Goal: Task Accomplishment & Management: Manage account settings

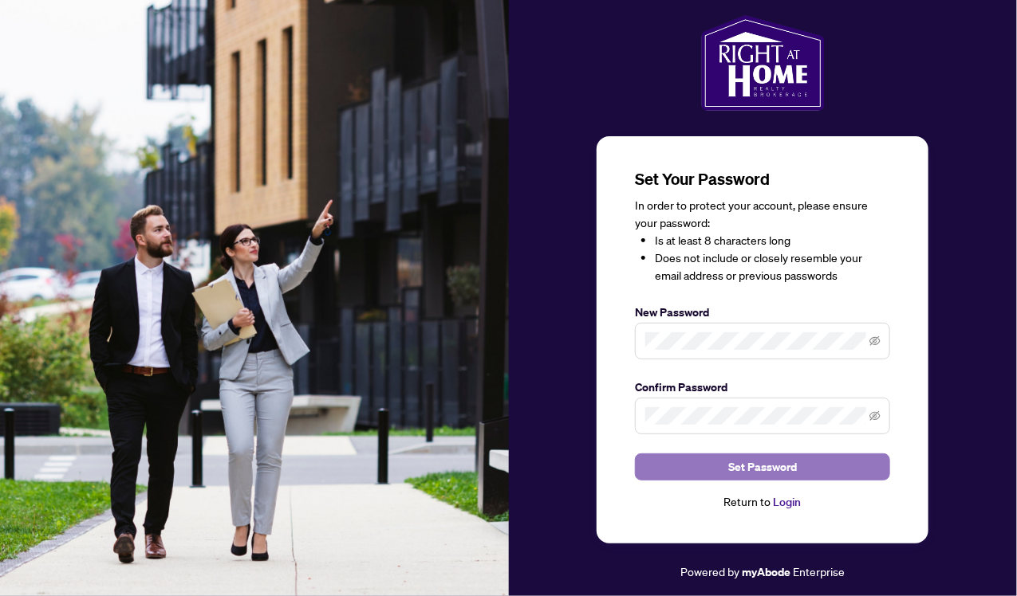
click at [791, 475] on span "Set Password" at bounding box center [762, 468] width 69 height 26
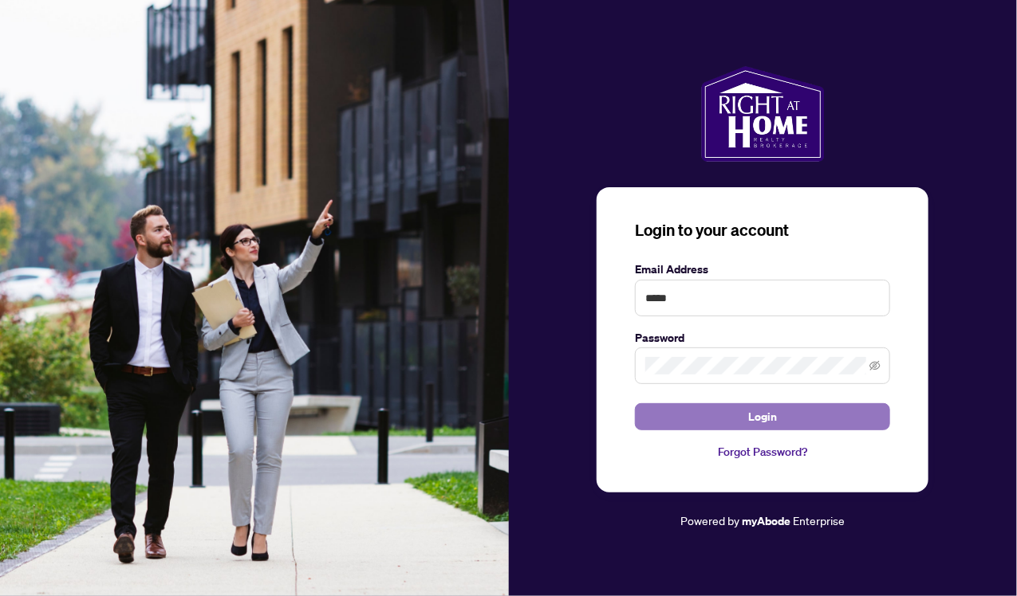
click at [742, 423] on button "Login" at bounding box center [762, 417] width 255 height 27
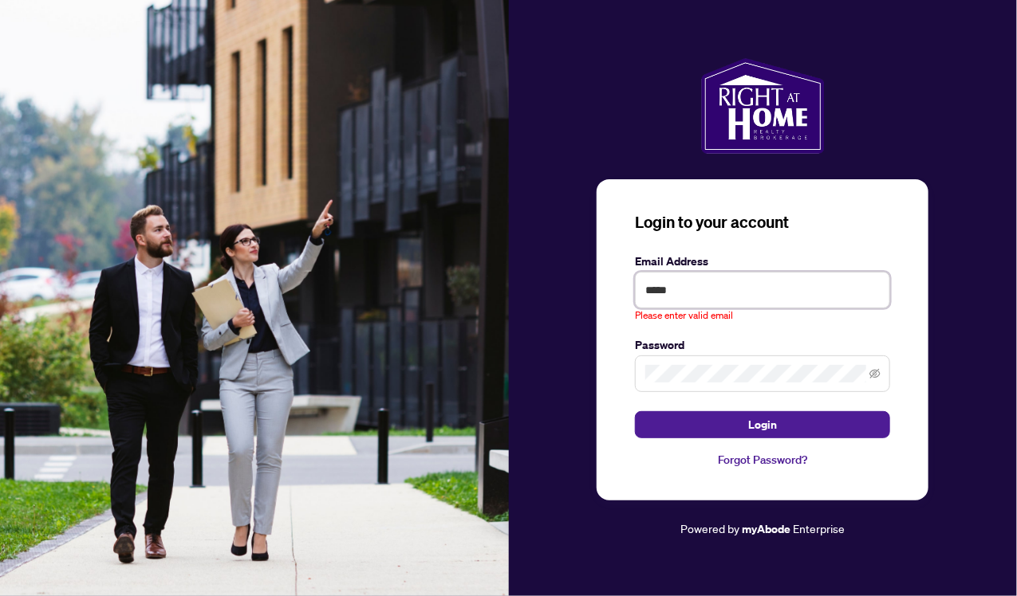
click at [704, 288] on input "*****" at bounding box center [762, 290] width 255 height 37
type input "*"
type input "**********"
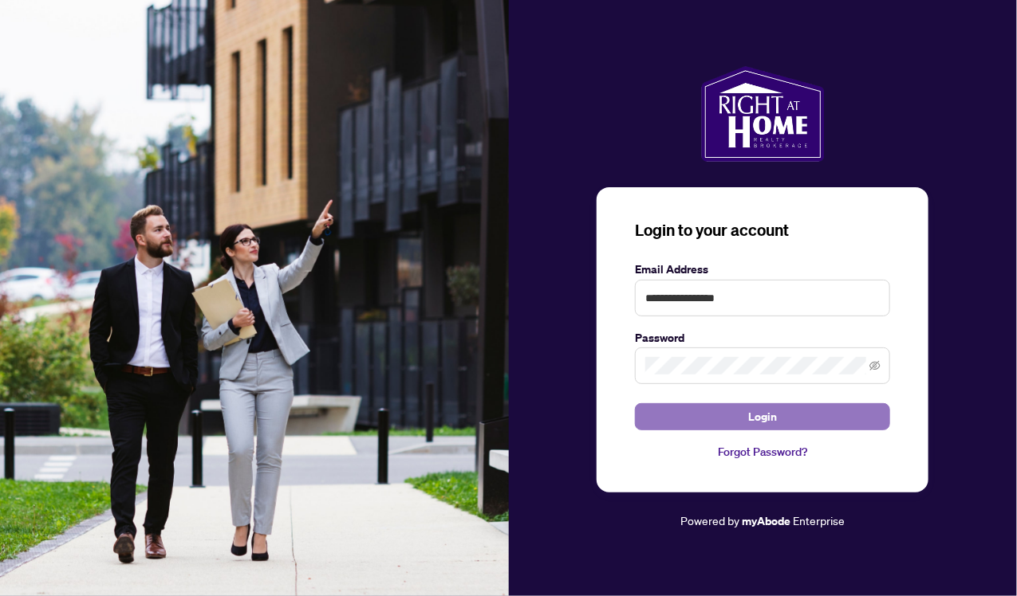
click at [734, 415] on button "Login" at bounding box center [762, 417] width 255 height 27
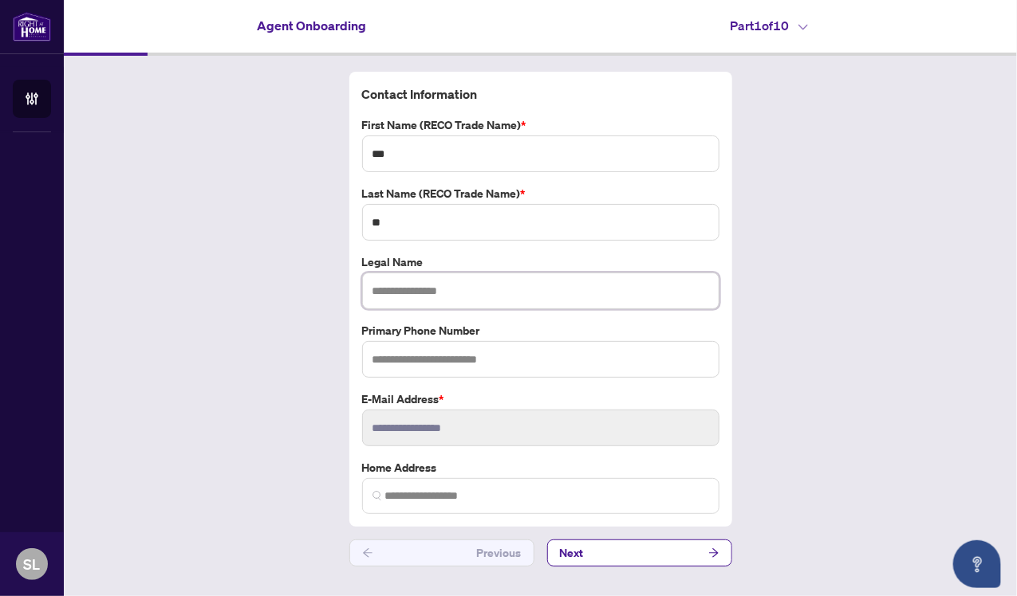
click at [596, 294] on input "text" at bounding box center [540, 291] width 357 height 37
type input "**********"
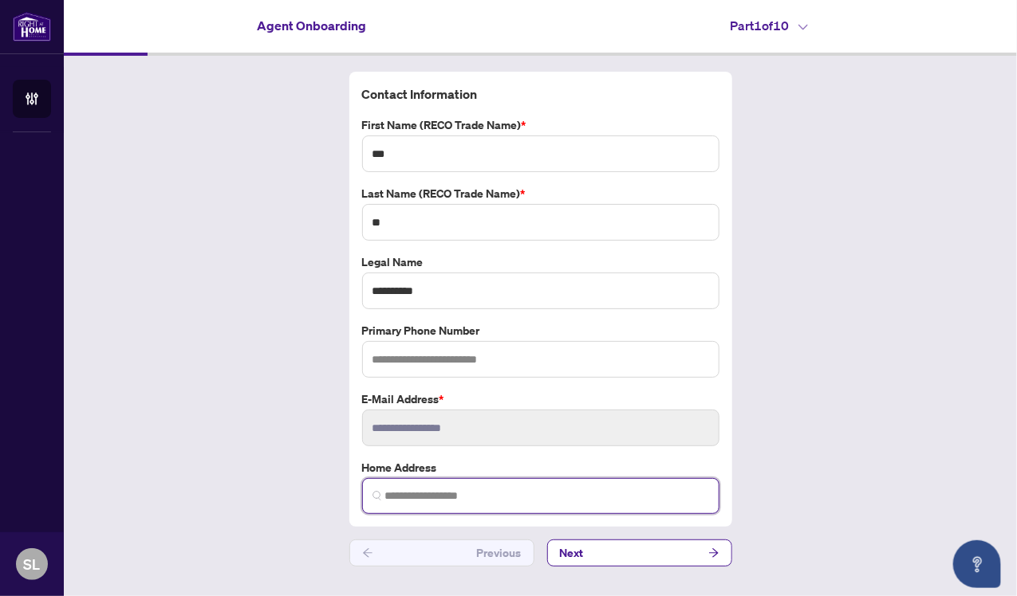
click at [525, 491] on input "search" at bounding box center [547, 496] width 324 height 17
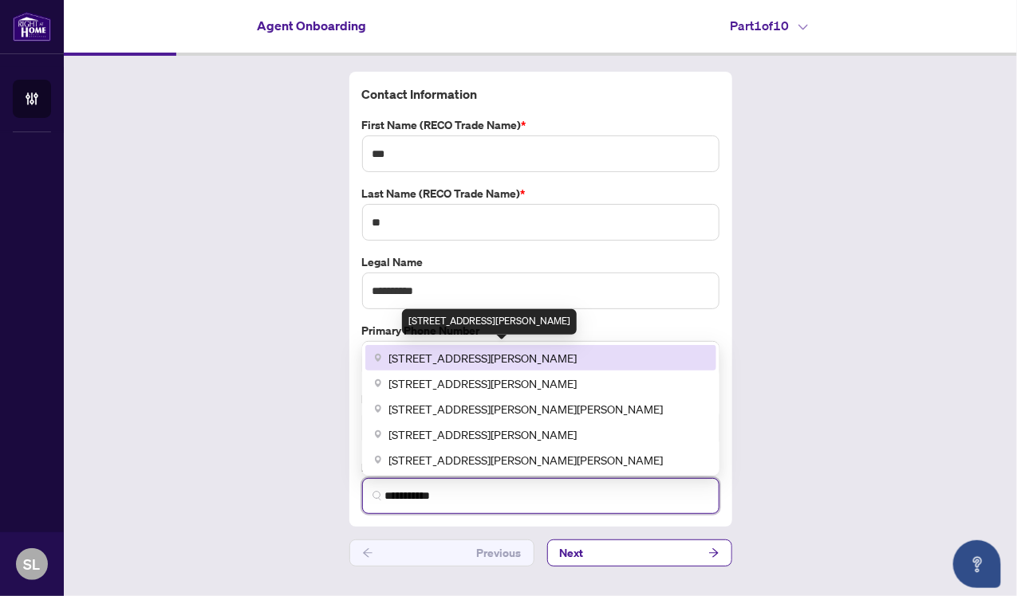
click at [426, 352] on span "[STREET_ADDRESS][PERSON_NAME]" at bounding box center [483, 358] width 188 height 18
click at [526, 353] on span "[STREET_ADDRESS][PERSON_NAME]" at bounding box center [483, 358] width 188 height 18
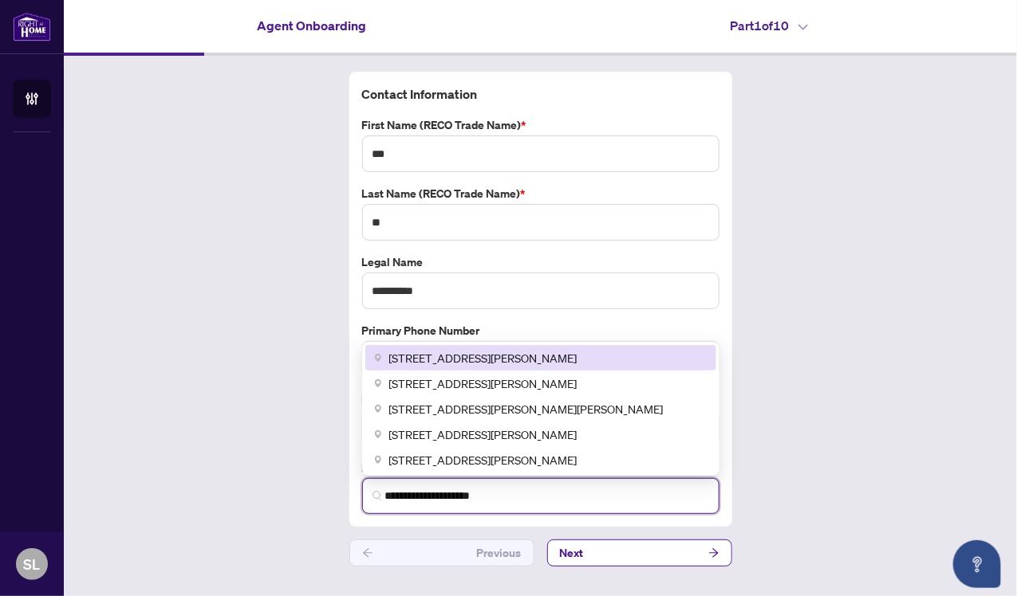
click at [388, 352] on div "[STREET_ADDRESS][PERSON_NAME]" at bounding box center [541, 358] width 332 height 18
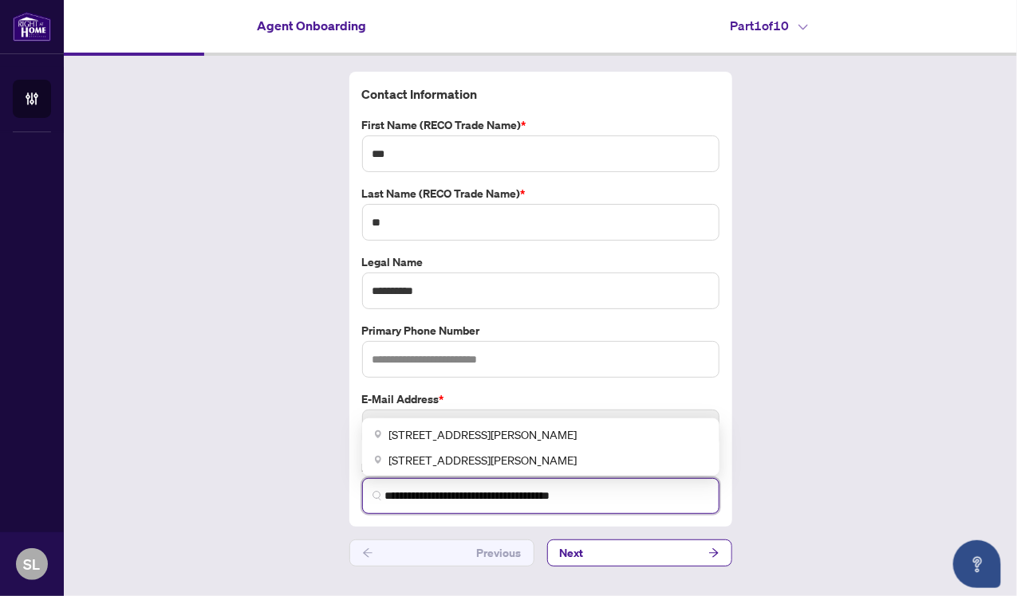
type input "**********"
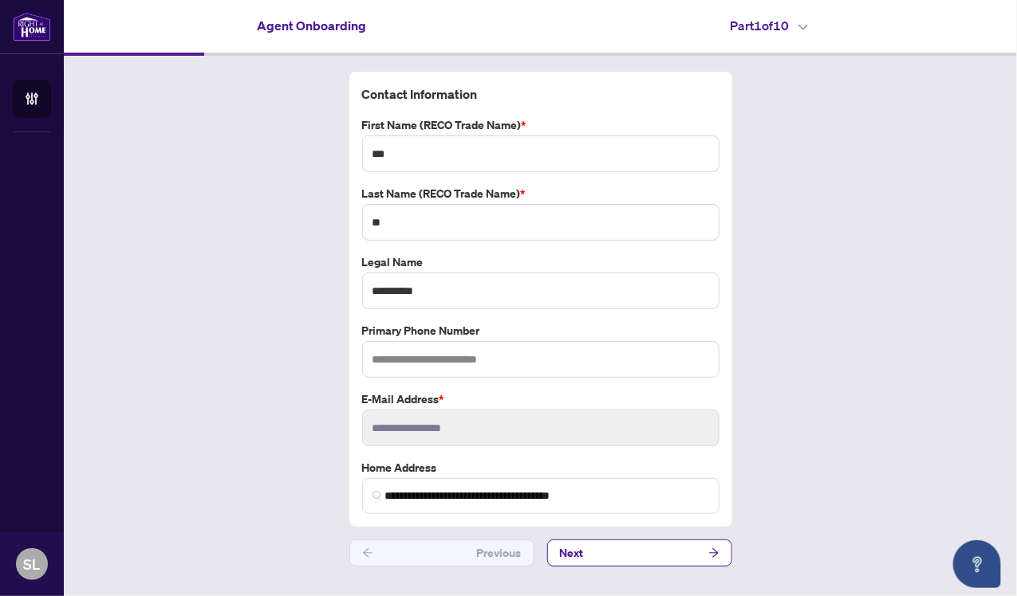
click at [840, 418] on div "**********" at bounding box center [540, 319] width 953 height 527
click at [606, 545] on button "Next" at bounding box center [639, 553] width 185 height 27
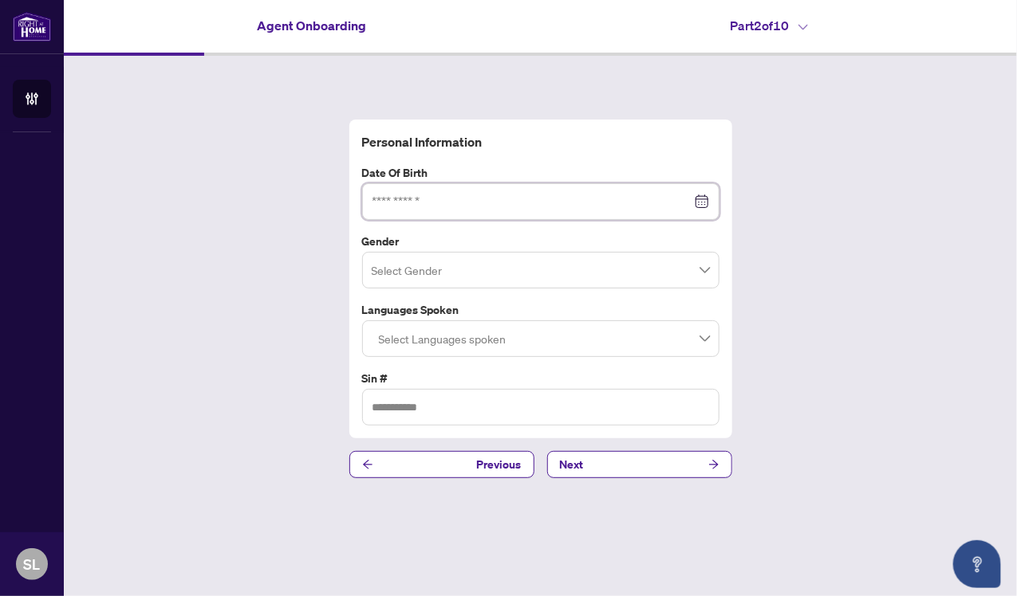
click at [416, 193] on input at bounding box center [531, 202] width 319 height 18
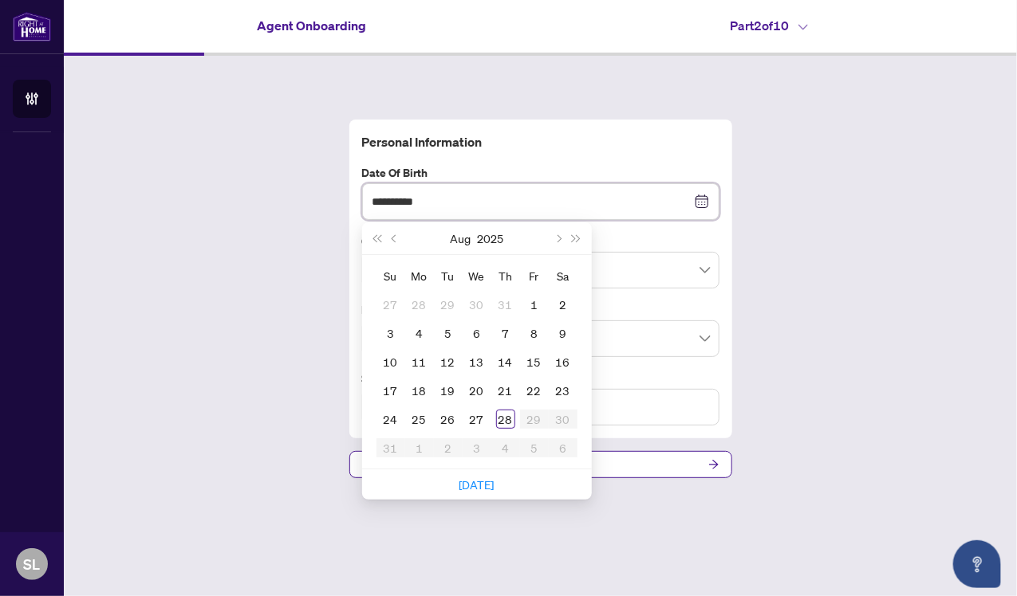
type input "**********"
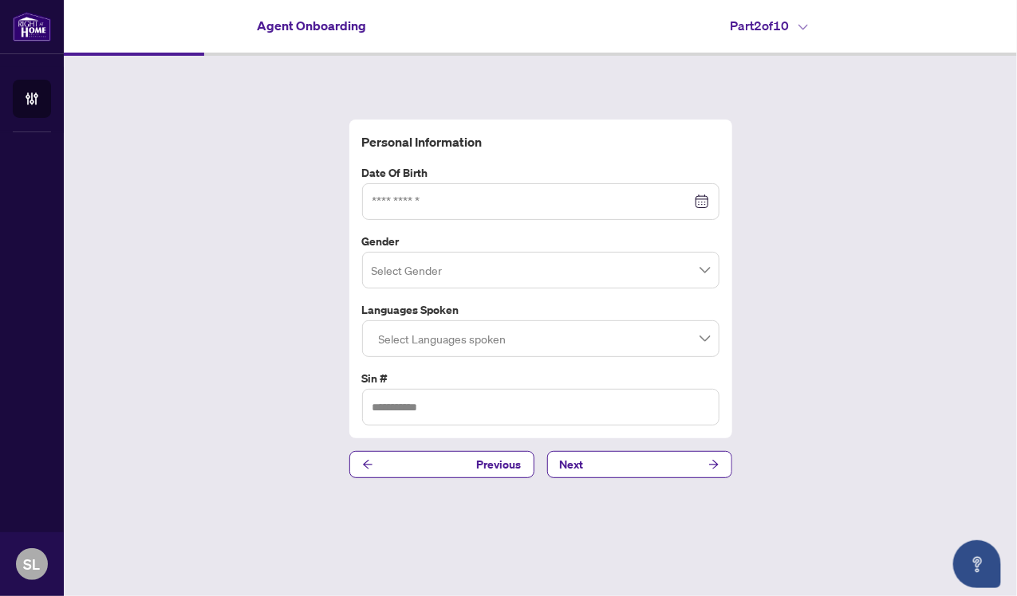
click at [273, 294] on div "Personal Information Date of Birth [DEMOGRAPHIC_DATA] Su Mo Tu We Th Fr Sa 27 2…" at bounding box center [540, 299] width 953 height 486
click at [702, 198] on div at bounding box center [540, 202] width 337 height 18
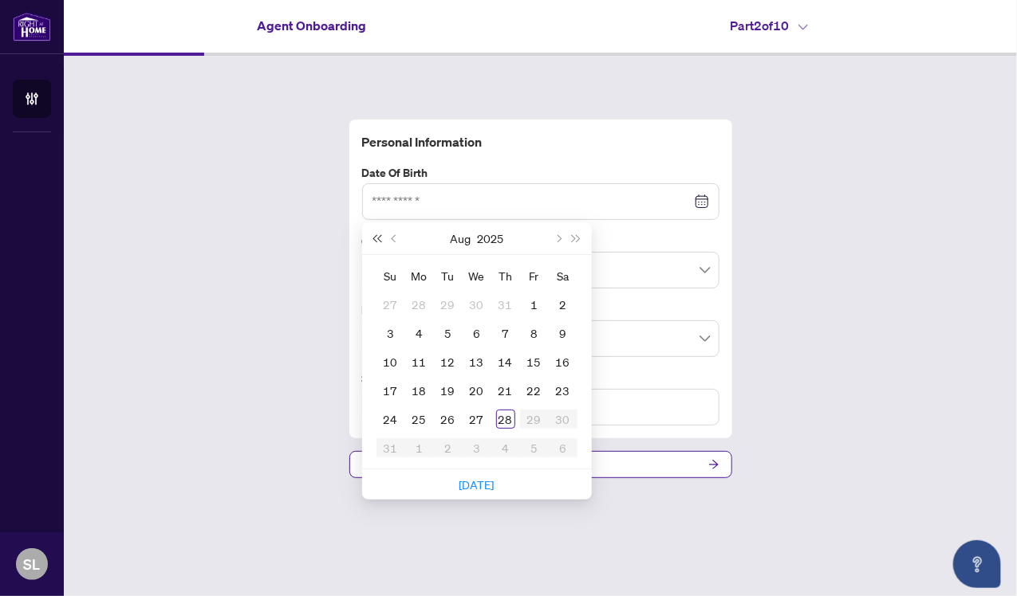
click at [376, 240] on span "Last year (Control + left)" at bounding box center [377, 238] width 8 height 8
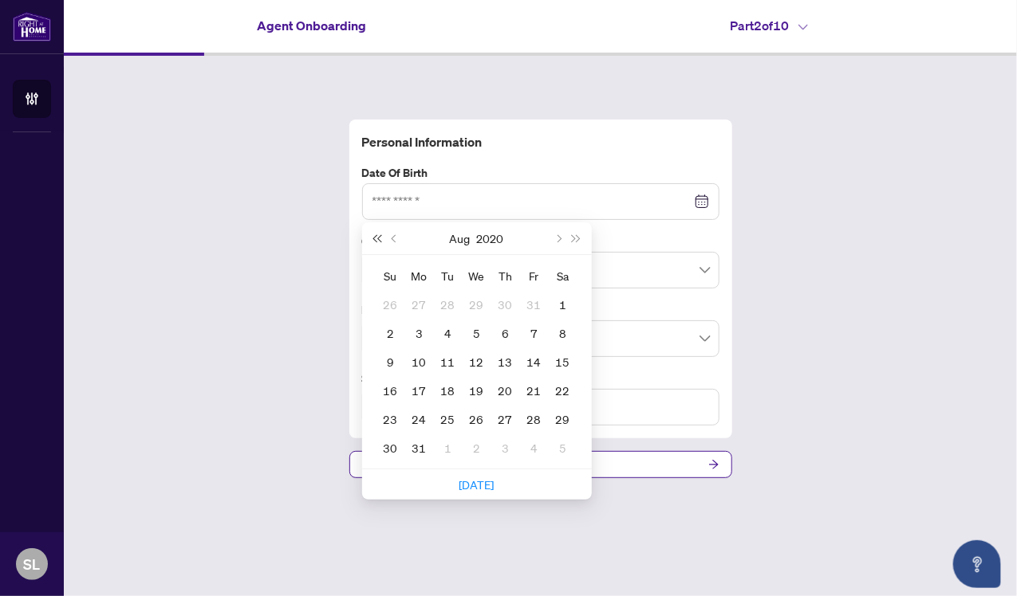
click at [376, 240] on span "Last year (Control + left)" at bounding box center [377, 238] width 8 height 8
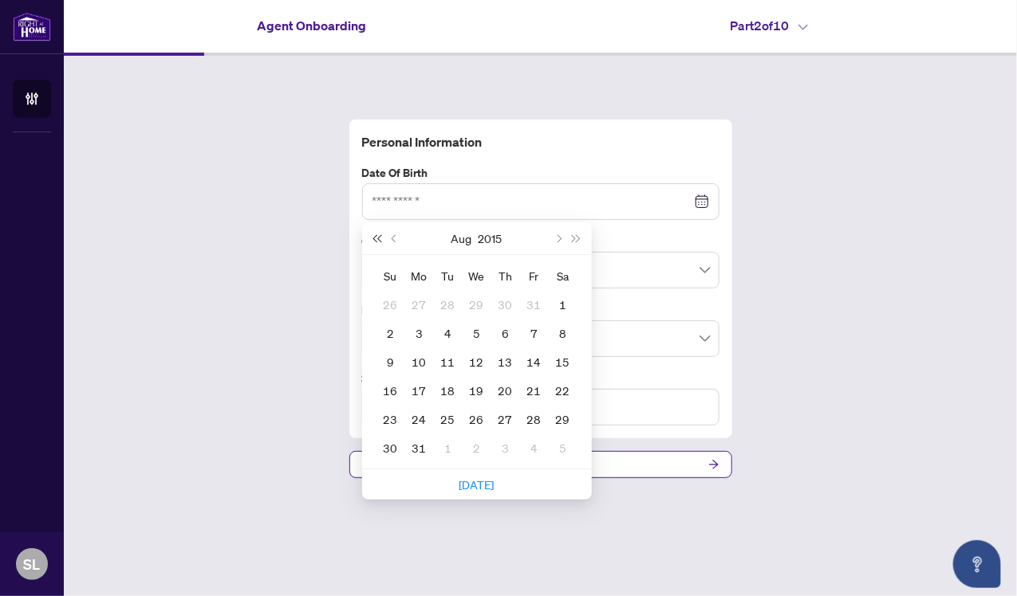
click at [376, 240] on span "Last year (Control + left)" at bounding box center [377, 238] width 8 height 8
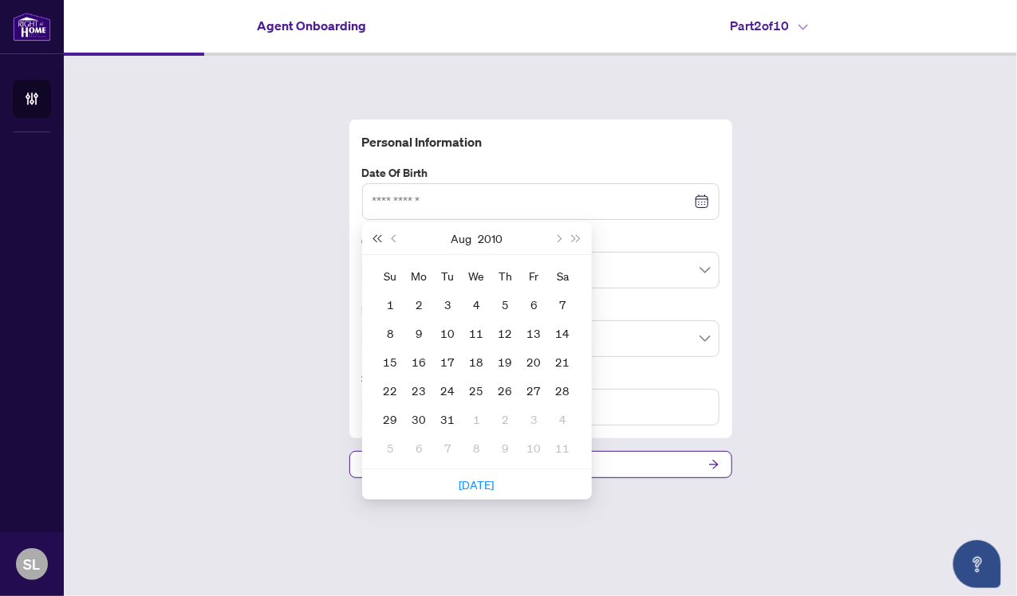
click at [376, 240] on span "Last year (Control + left)" at bounding box center [377, 238] width 8 height 8
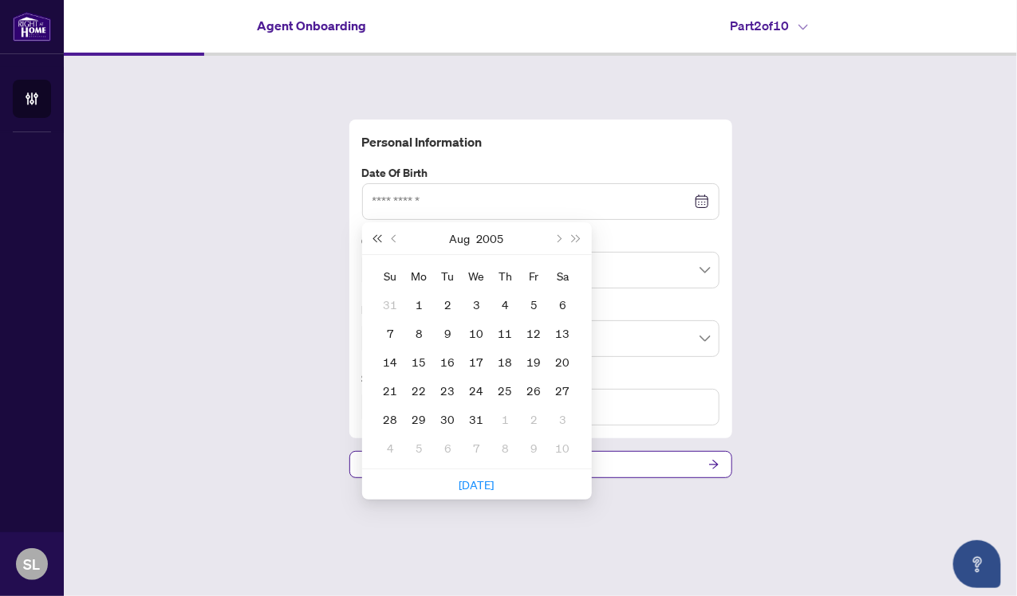
click at [376, 240] on span "Last year (Control + left)" at bounding box center [377, 238] width 8 height 8
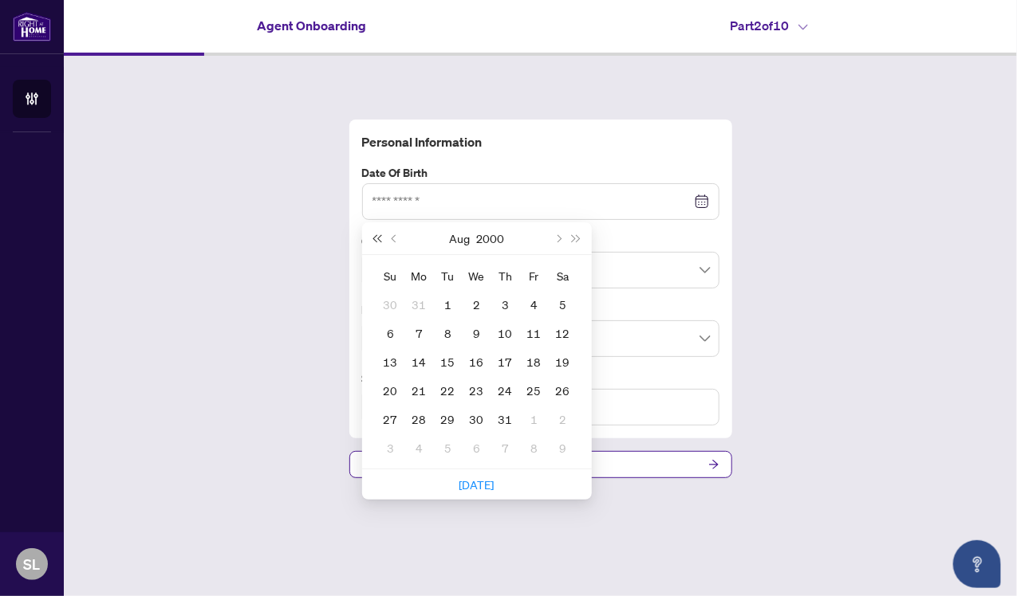
click at [376, 240] on span "Last year (Control + left)" at bounding box center [377, 238] width 8 height 8
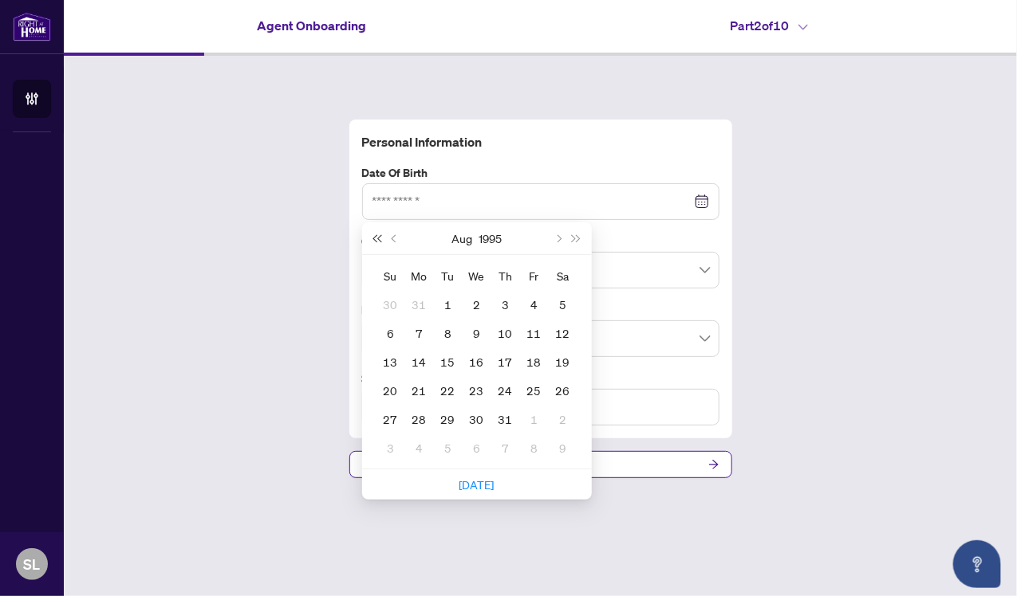
click at [376, 240] on span "Last year (Control + left)" at bounding box center [377, 238] width 8 height 8
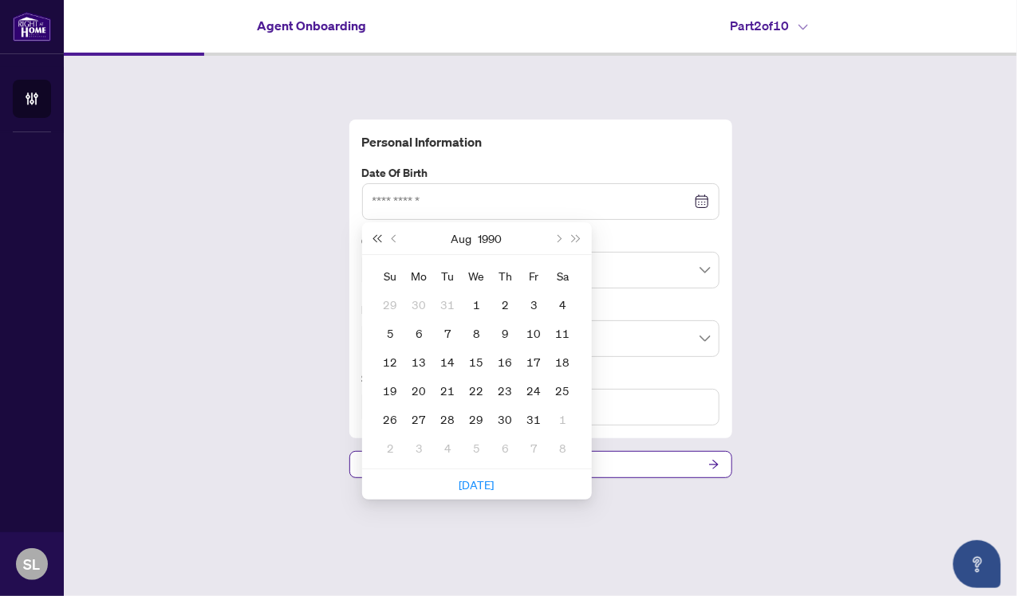
click at [376, 240] on span "Last year (Control + left)" at bounding box center [377, 238] width 8 height 8
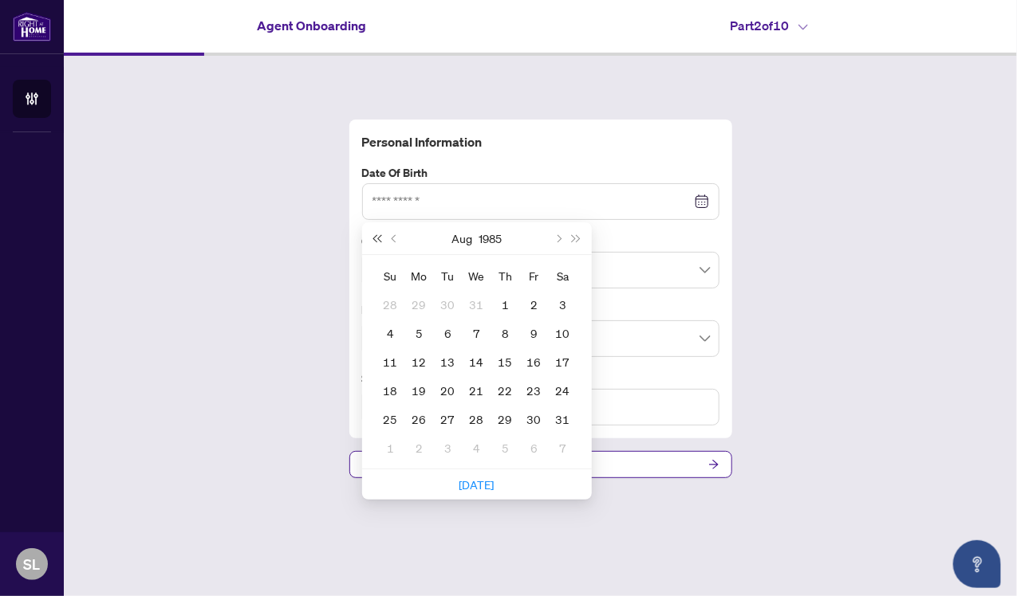
click at [376, 240] on span "Last year (Control + left)" at bounding box center [377, 238] width 8 height 8
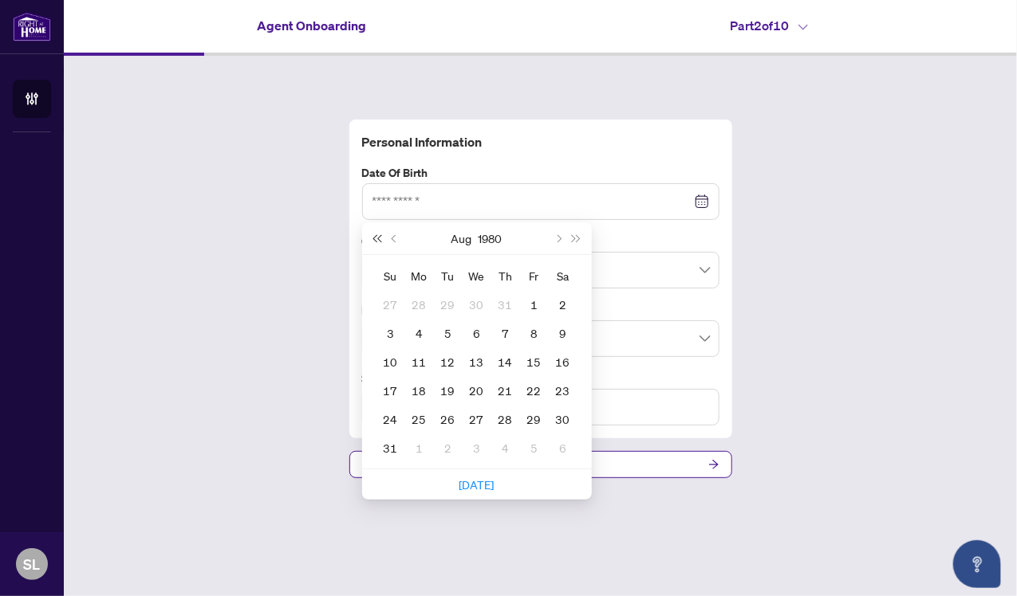
click at [376, 240] on span "Last year (Control + left)" at bounding box center [377, 238] width 8 height 8
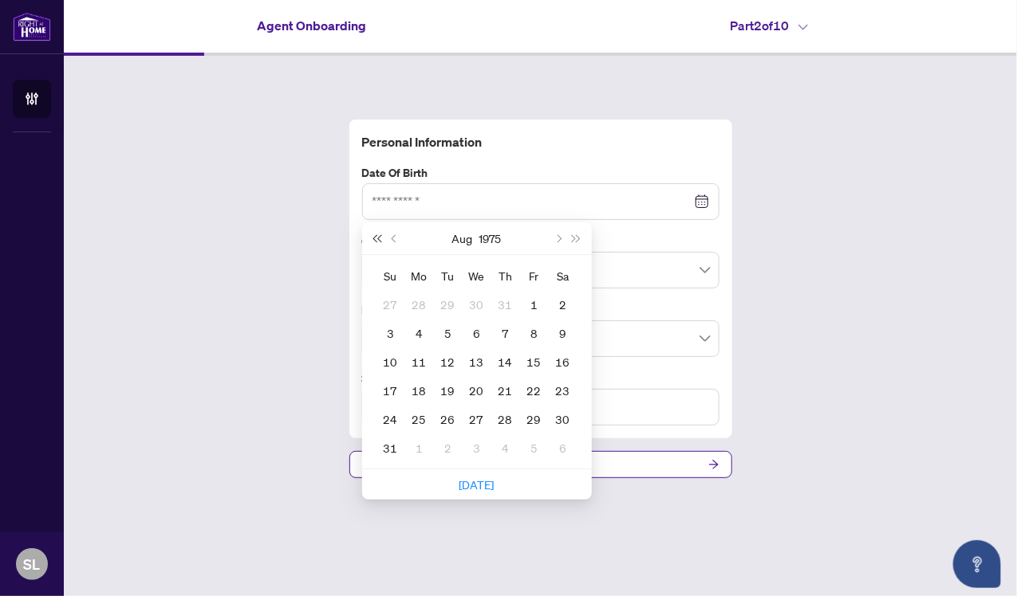
click at [376, 240] on span "Last year (Control + left)" at bounding box center [377, 238] width 8 height 8
type input "**********"
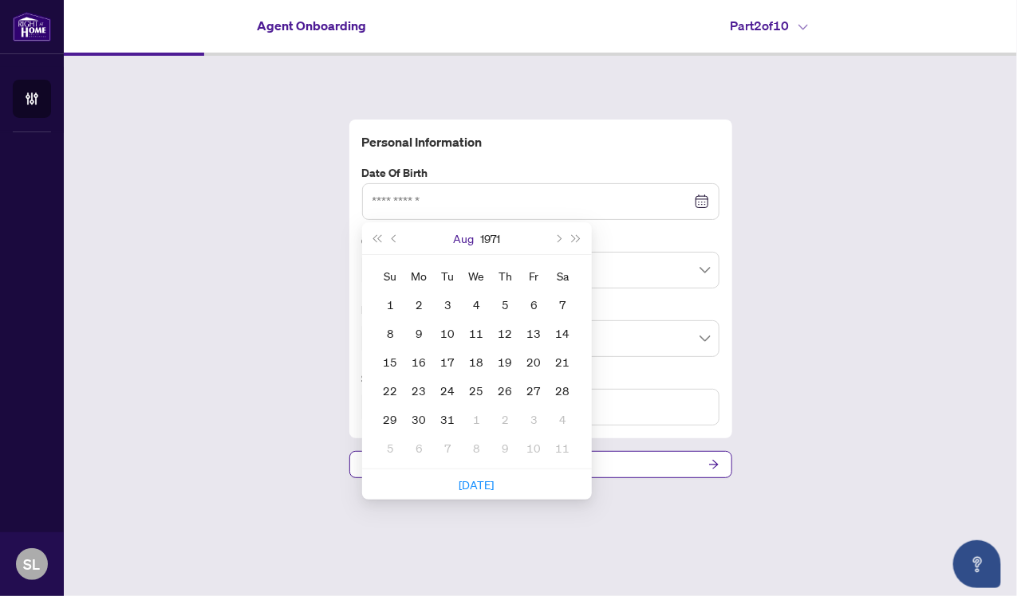
click at [455, 242] on button "Aug" at bounding box center [463, 238] width 21 height 32
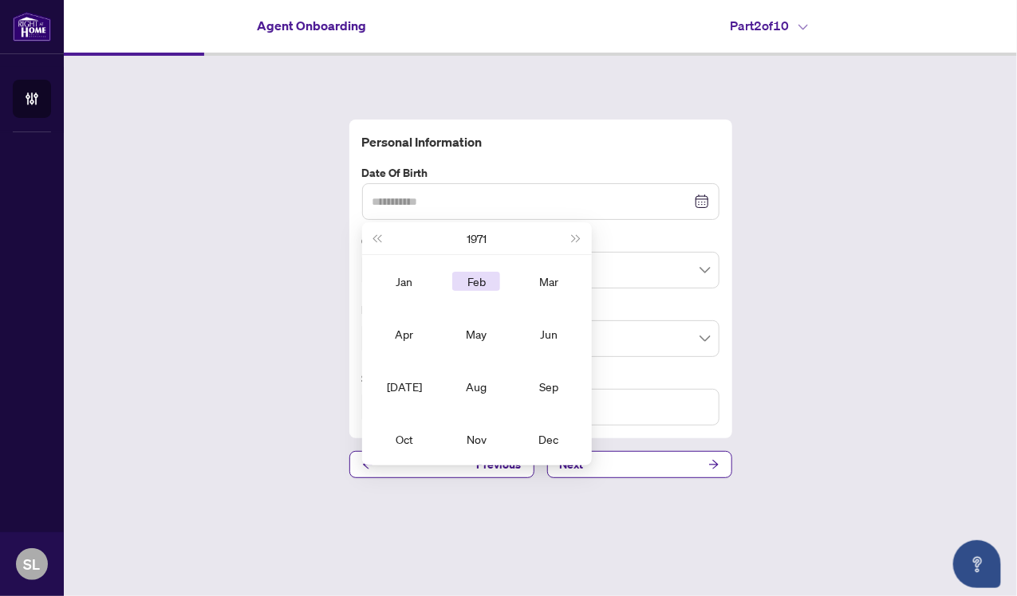
click at [475, 274] on div "Feb" at bounding box center [476, 281] width 48 height 19
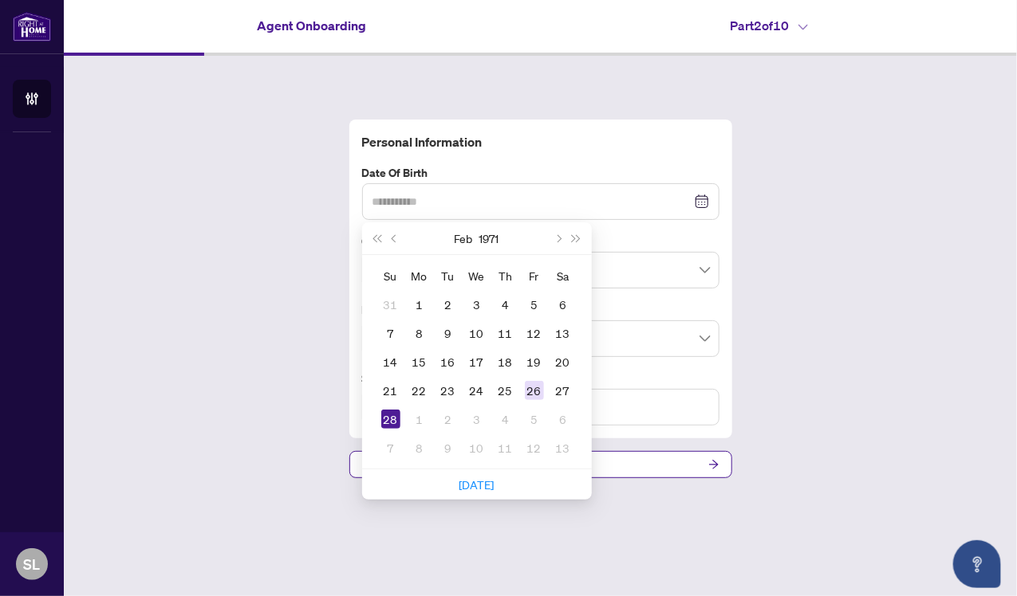
type input "**********"
click at [531, 392] on div "26" at bounding box center [534, 390] width 19 height 19
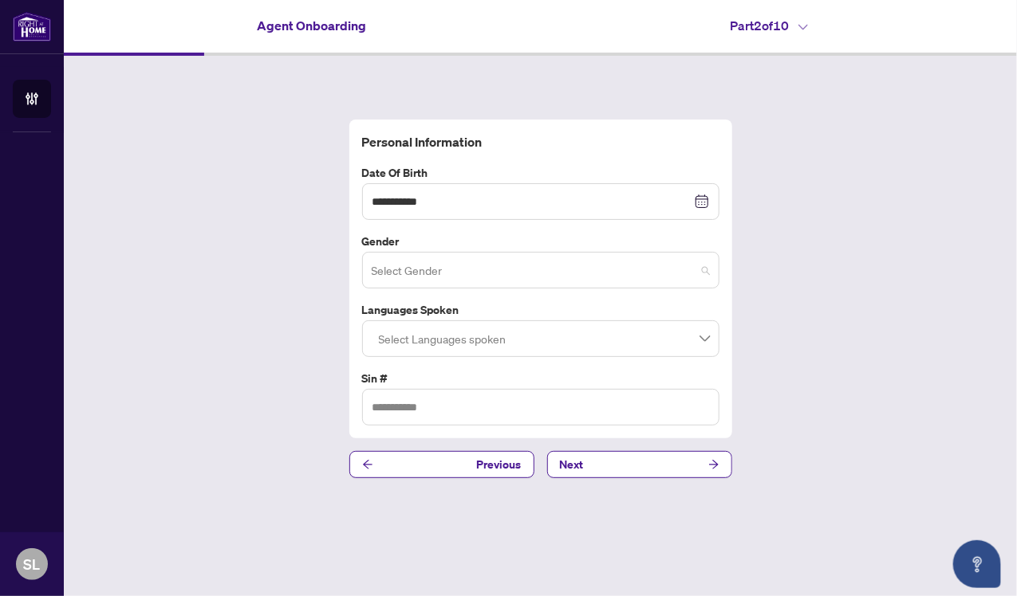
click at [703, 275] on span at bounding box center [541, 270] width 338 height 30
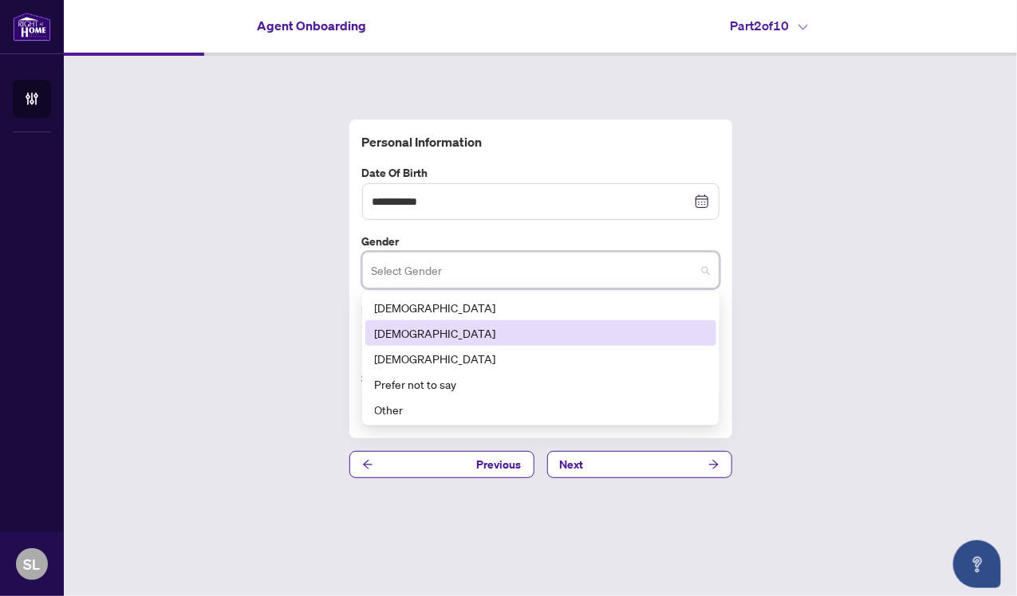
click at [380, 338] on div "[DEMOGRAPHIC_DATA]" at bounding box center [541, 334] width 332 height 18
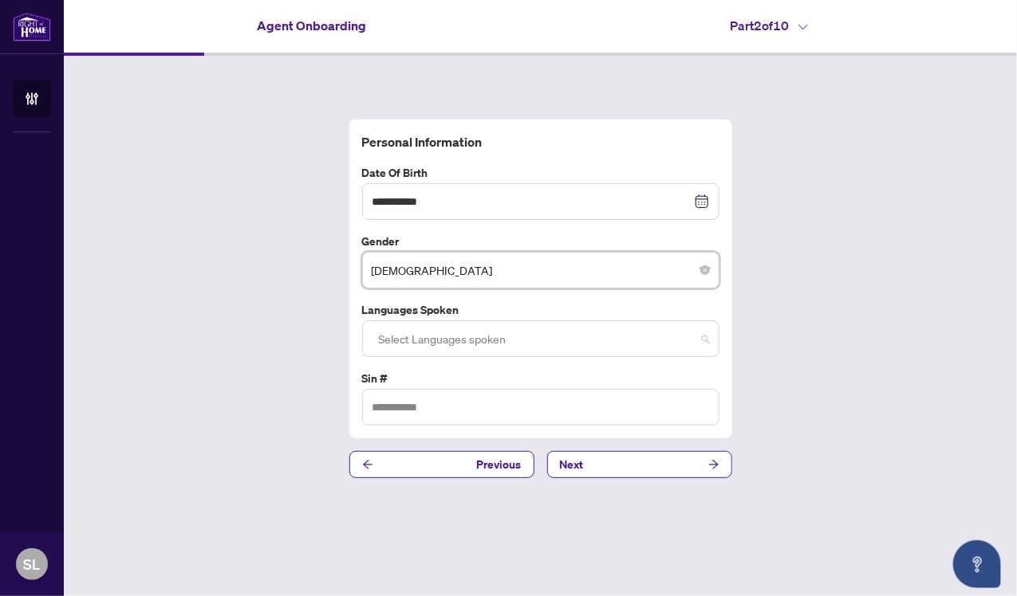
click at [402, 338] on div at bounding box center [540, 339] width 337 height 29
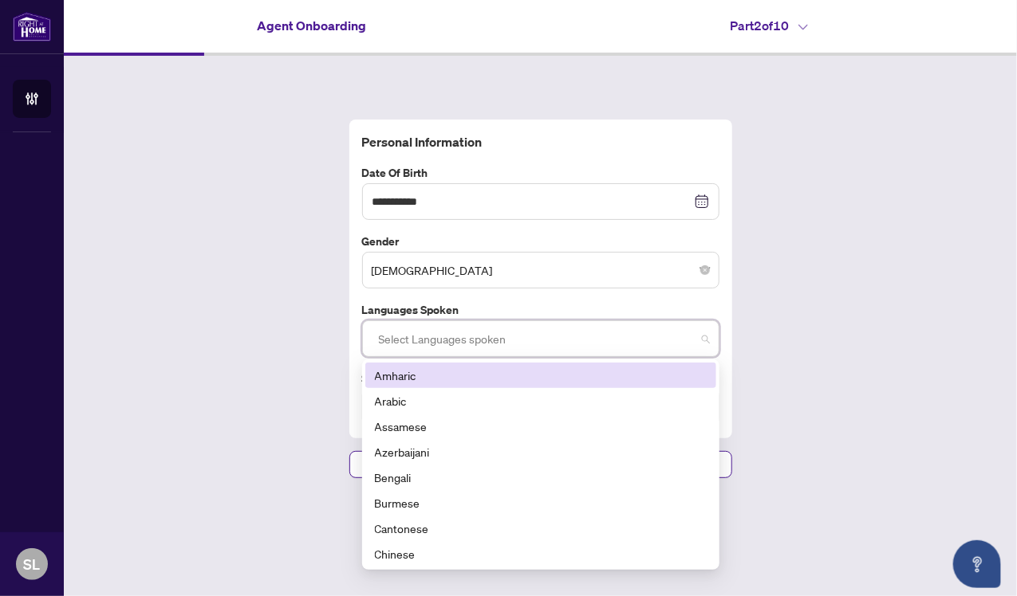
scroll to position [112, 0]
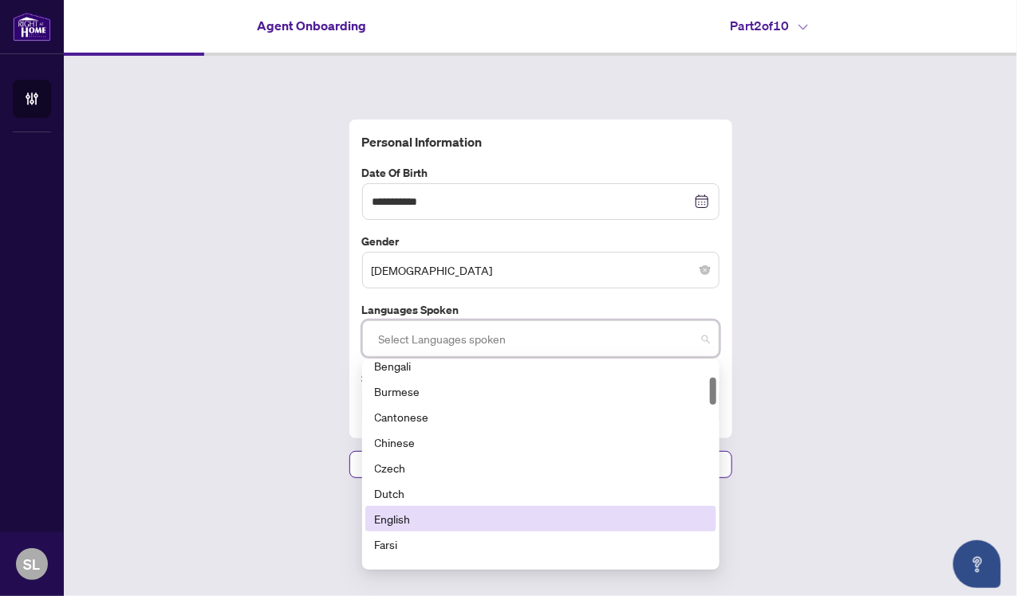
click at [404, 516] on div "English" at bounding box center [541, 519] width 332 height 18
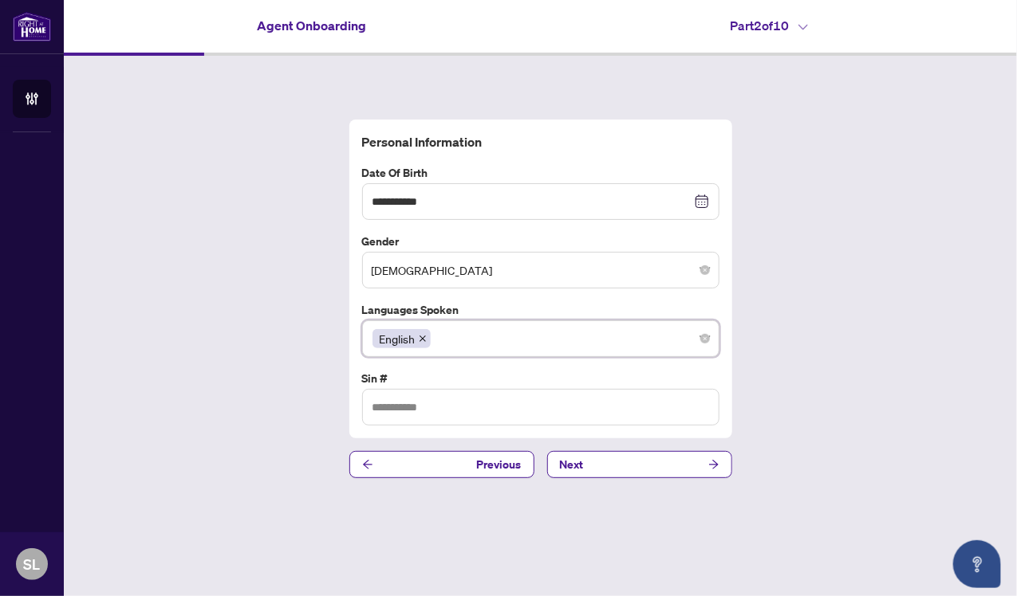
click at [309, 435] on div "**********" at bounding box center [540, 299] width 953 height 486
click at [456, 396] on input "text" at bounding box center [540, 407] width 357 height 37
type input "*********"
click at [407, 465] on button "Previous" at bounding box center [441, 464] width 185 height 27
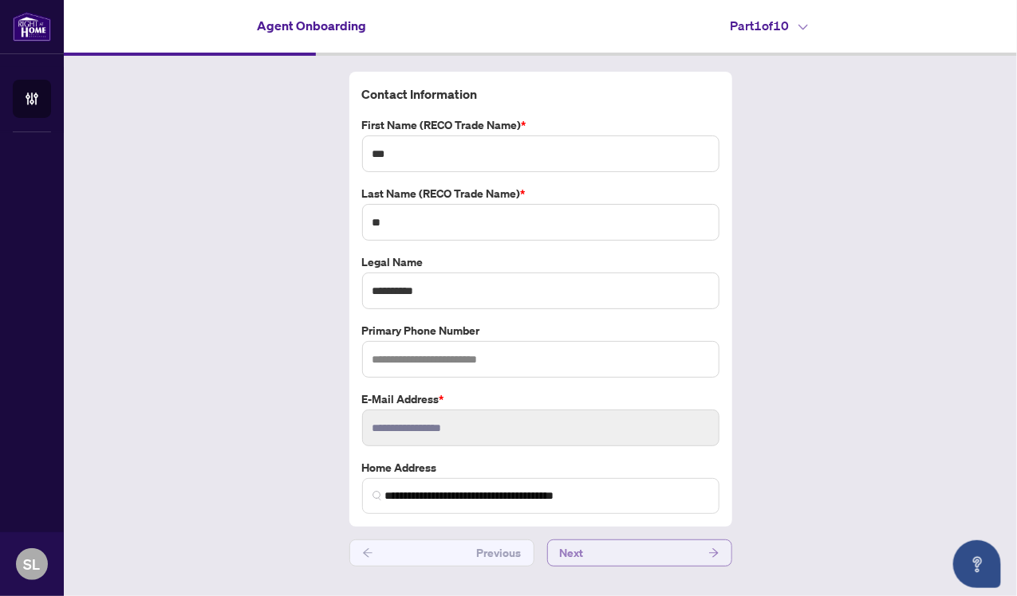
click at [565, 541] on span "Next" at bounding box center [572, 554] width 24 height 26
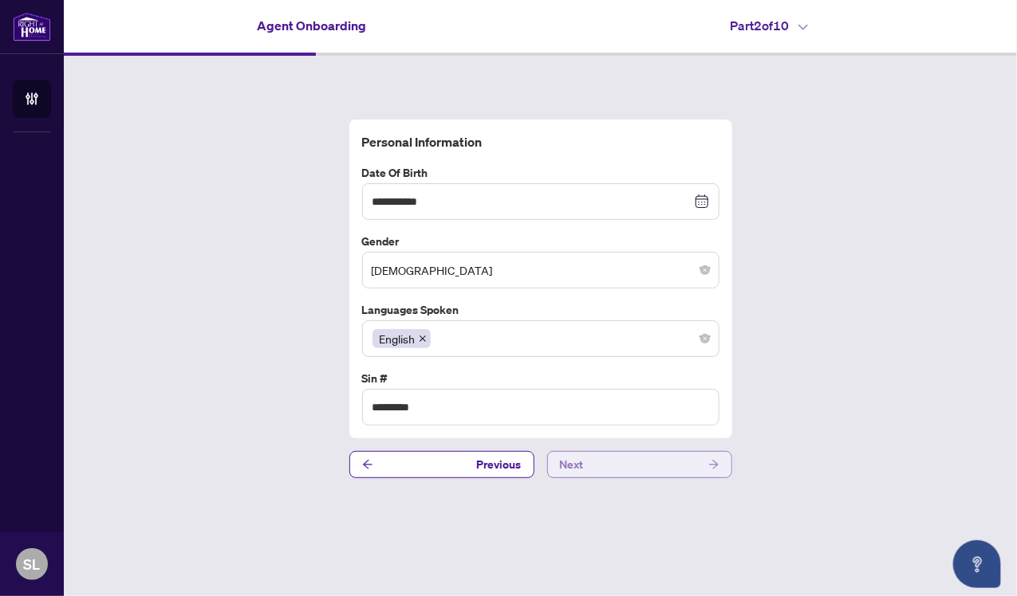
click at [571, 459] on span "Next" at bounding box center [572, 465] width 24 height 26
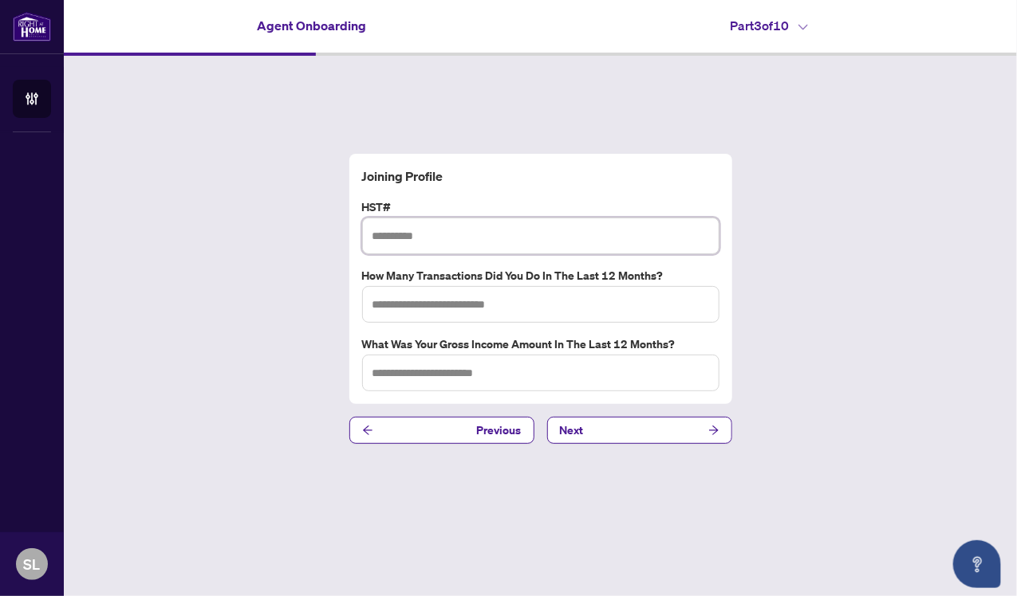
click at [474, 242] on input "text" at bounding box center [540, 236] width 357 height 37
type input "*********"
click at [415, 306] on input "text" at bounding box center [540, 304] width 357 height 37
type input "*"
click at [476, 376] on input "text" at bounding box center [540, 373] width 357 height 37
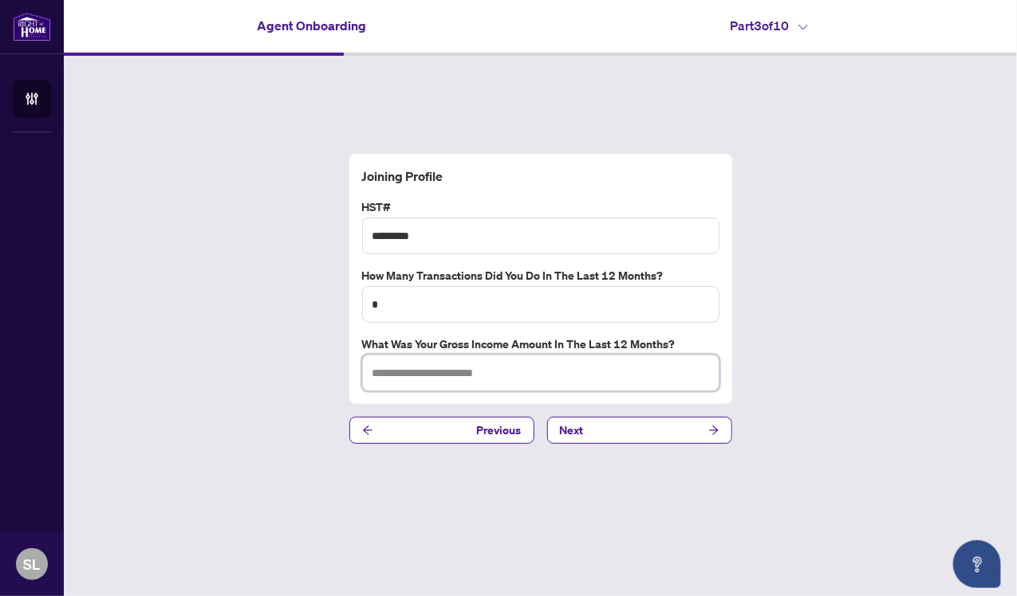
click at [476, 376] on input "text" at bounding box center [540, 373] width 357 height 37
click at [383, 370] on input "******" at bounding box center [540, 373] width 357 height 37
click at [419, 368] on input "*******" at bounding box center [540, 373] width 357 height 37
click at [384, 374] on input "*******" at bounding box center [540, 373] width 357 height 37
click at [386, 373] on input "*******" at bounding box center [540, 373] width 357 height 37
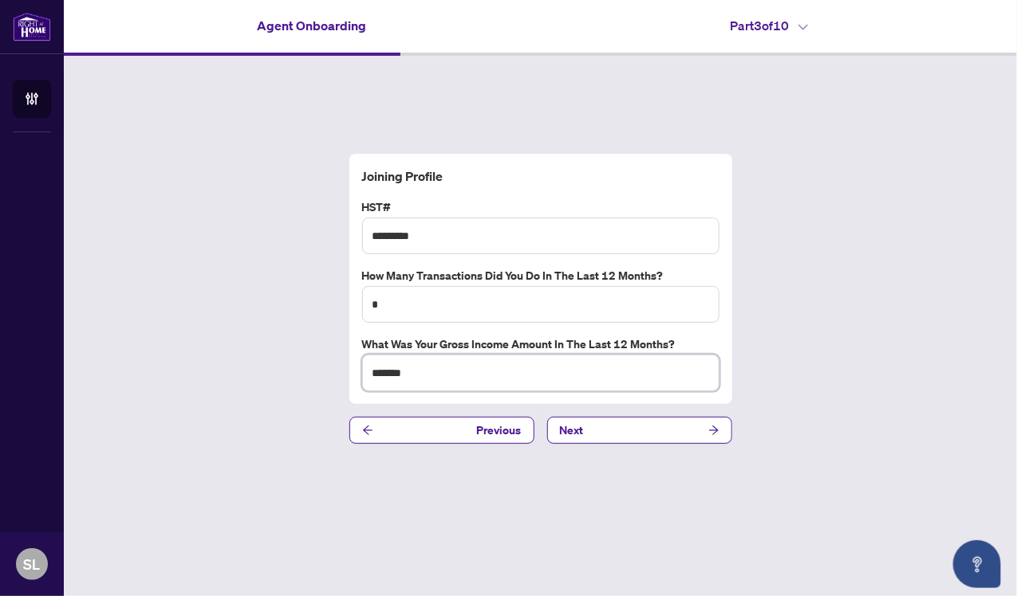
click at [385, 373] on input "*******" at bounding box center [540, 373] width 357 height 37
click at [415, 368] on input "******" at bounding box center [540, 373] width 357 height 37
click at [381, 368] on input "*********" at bounding box center [540, 373] width 357 height 37
click at [426, 376] on input "**********" at bounding box center [540, 373] width 357 height 37
type input "**********"
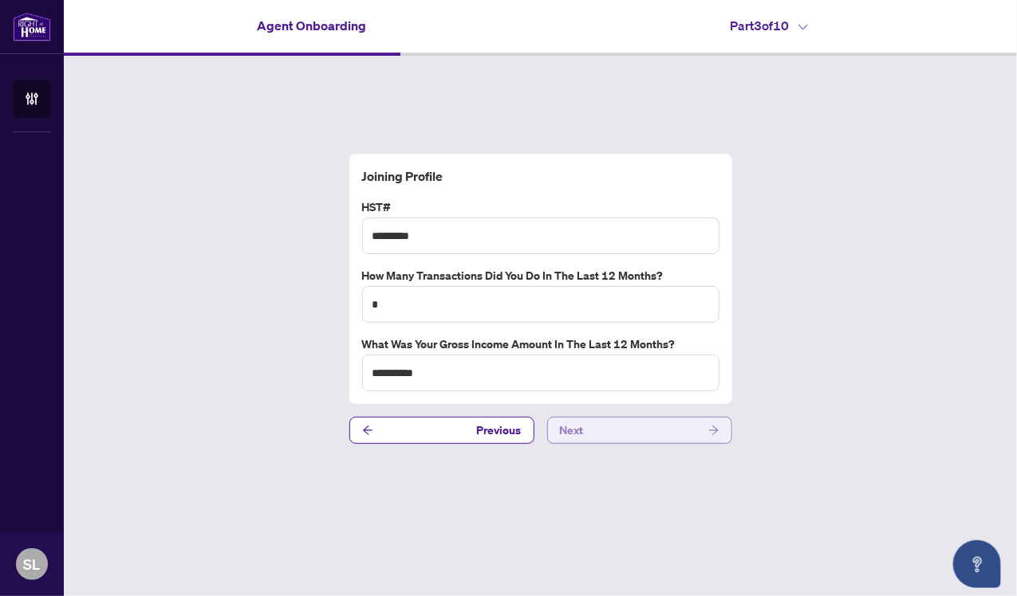
click at [620, 428] on button "Next" at bounding box center [639, 430] width 185 height 27
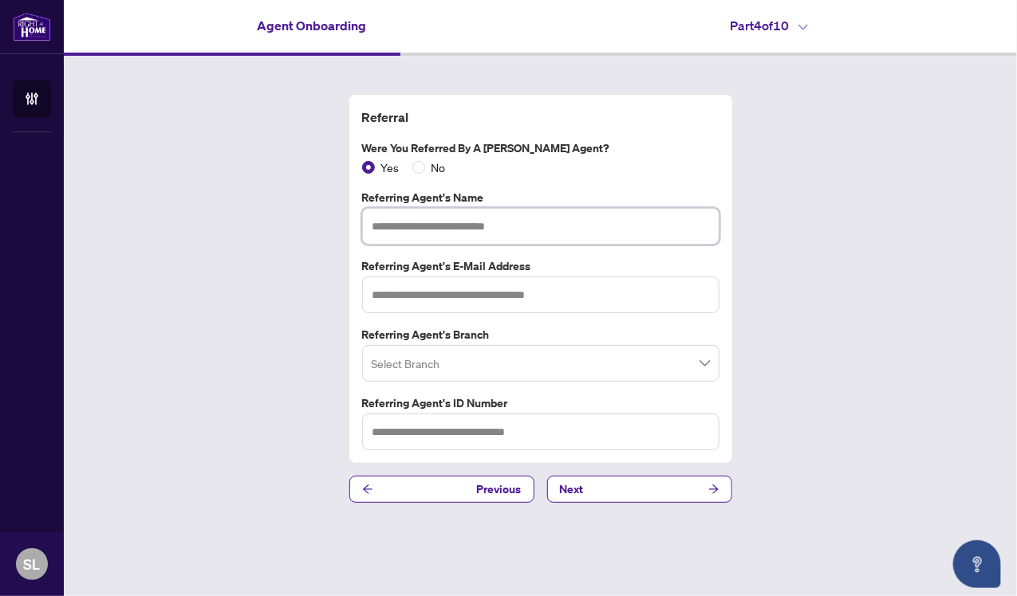
click at [400, 230] on input "text" at bounding box center [540, 226] width 357 height 37
type input "**********"
click at [482, 283] on input "text" at bounding box center [540, 295] width 357 height 37
type input "**********"
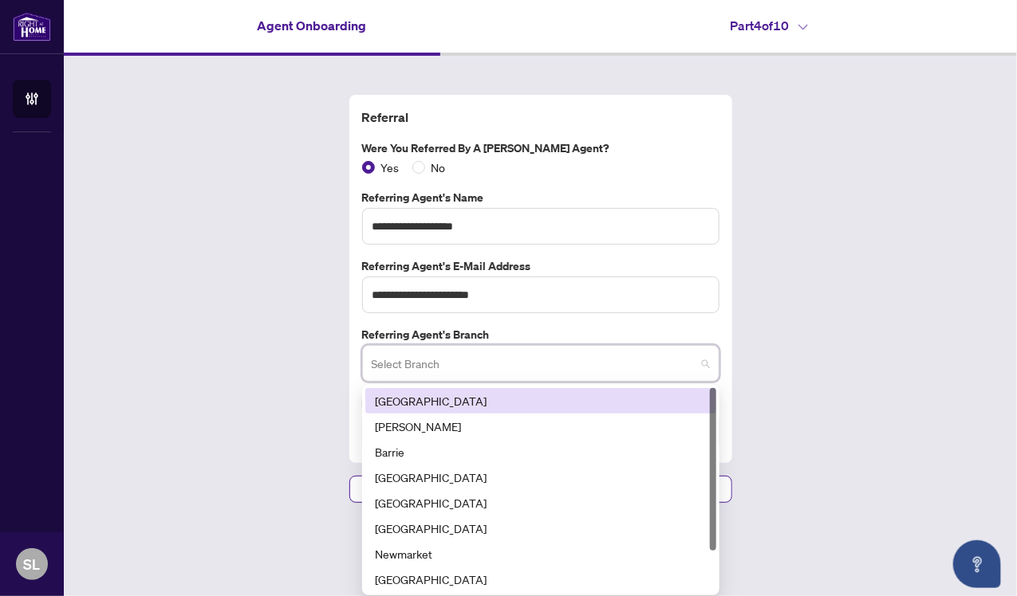
click at [459, 368] on input "search" at bounding box center [534, 365] width 324 height 35
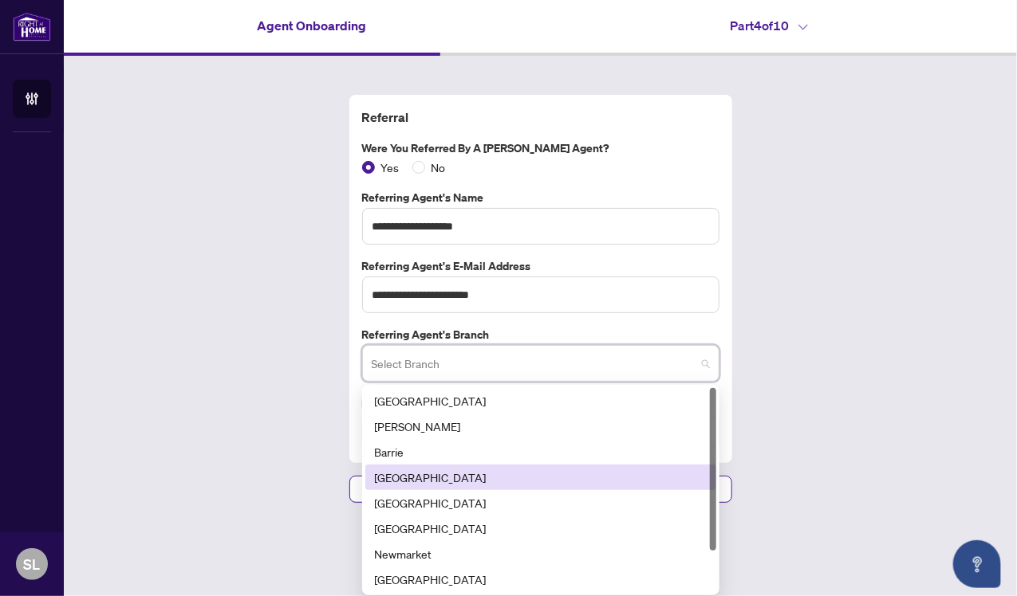
click at [405, 478] on div "[GEOGRAPHIC_DATA]" at bounding box center [541, 478] width 332 height 18
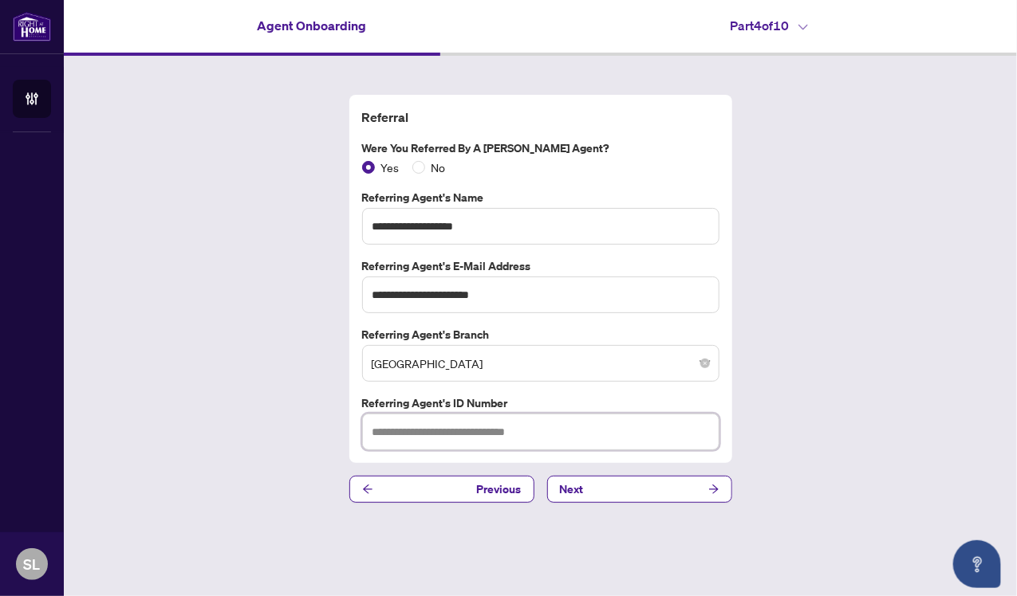
click at [419, 434] on input "text" at bounding box center [540, 432] width 357 height 37
click at [569, 492] on span "Next" at bounding box center [572, 490] width 24 height 26
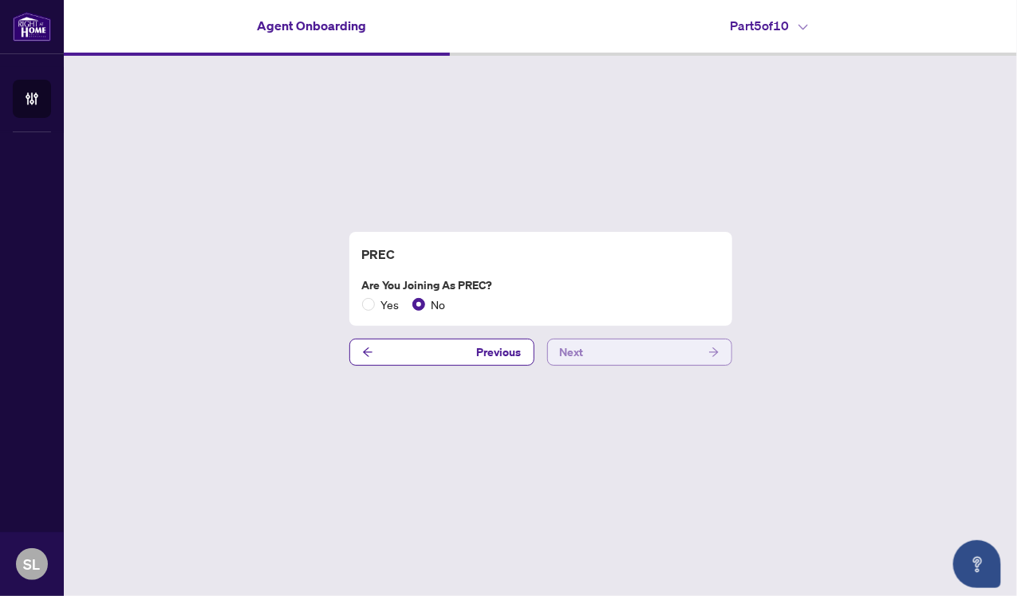
click at [572, 362] on span "Next" at bounding box center [572, 353] width 24 height 26
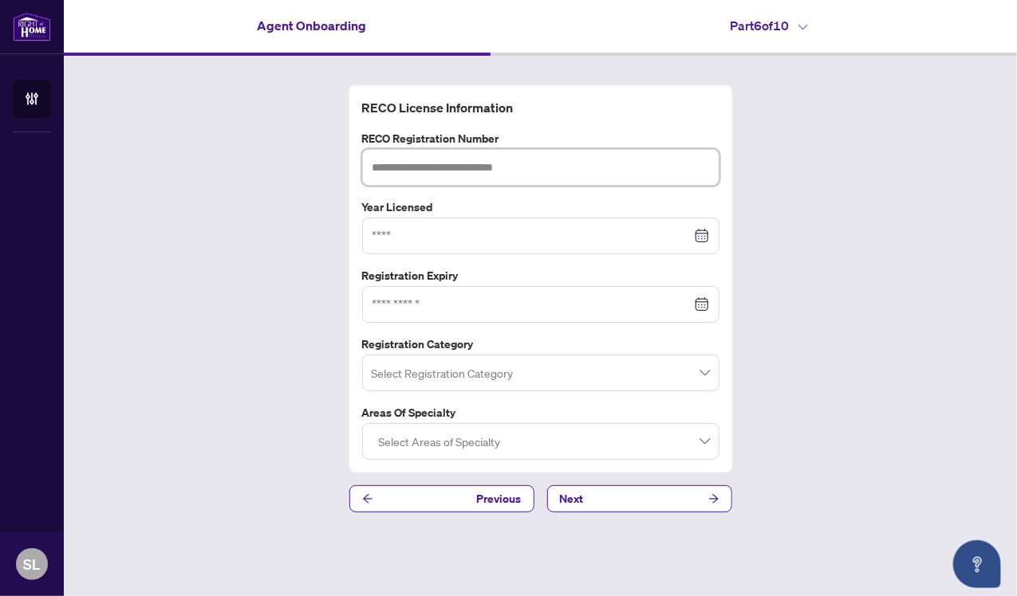
click at [536, 175] on input "text" at bounding box center [540, 167] width 357 height 37
type input "*******"
click at [702, 238] on div at bounding box center [540, 236] width 337 height 18
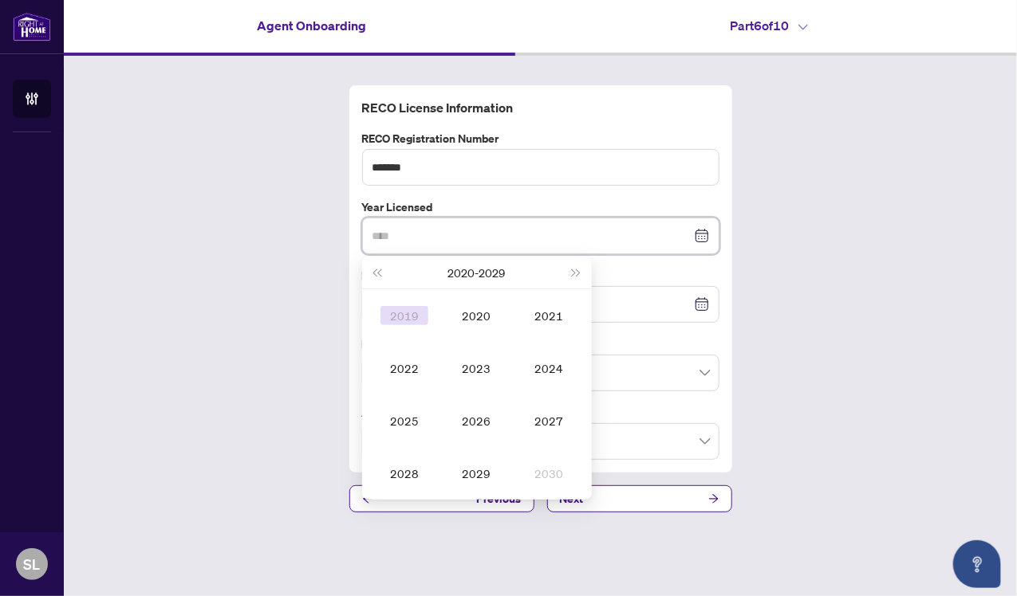
type input "****"
click at [381, 273] on span "Last year (Control + left)" at bounding box center [377, 273] width 8 height 8
type input "****"
click at [409, 370] on div "2012" at bounding box center [404, 368] width 48 height 19
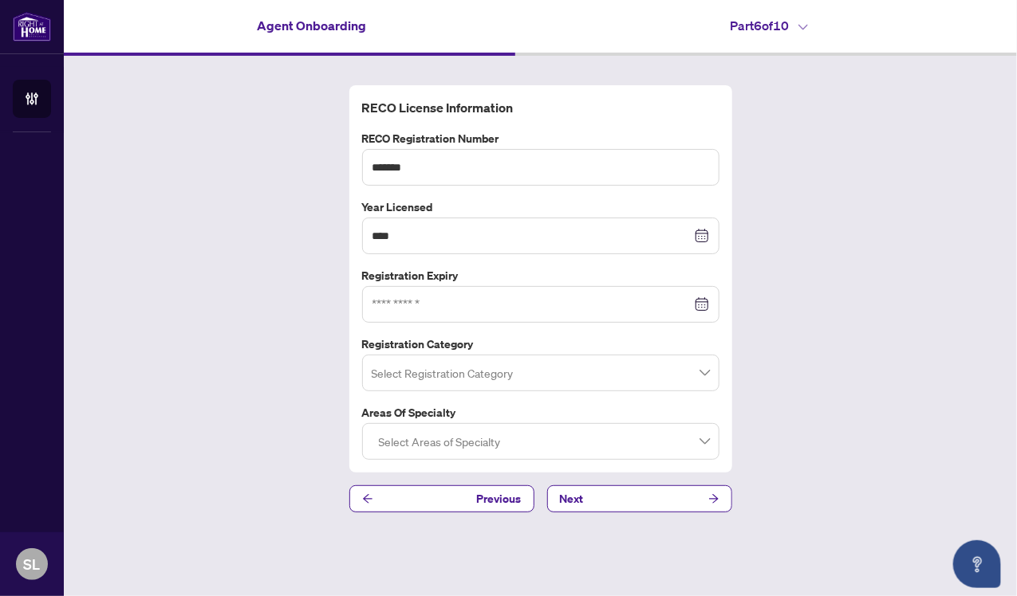
click at [695, 309] on div at bounding box center [540, 305] width 337 height 18
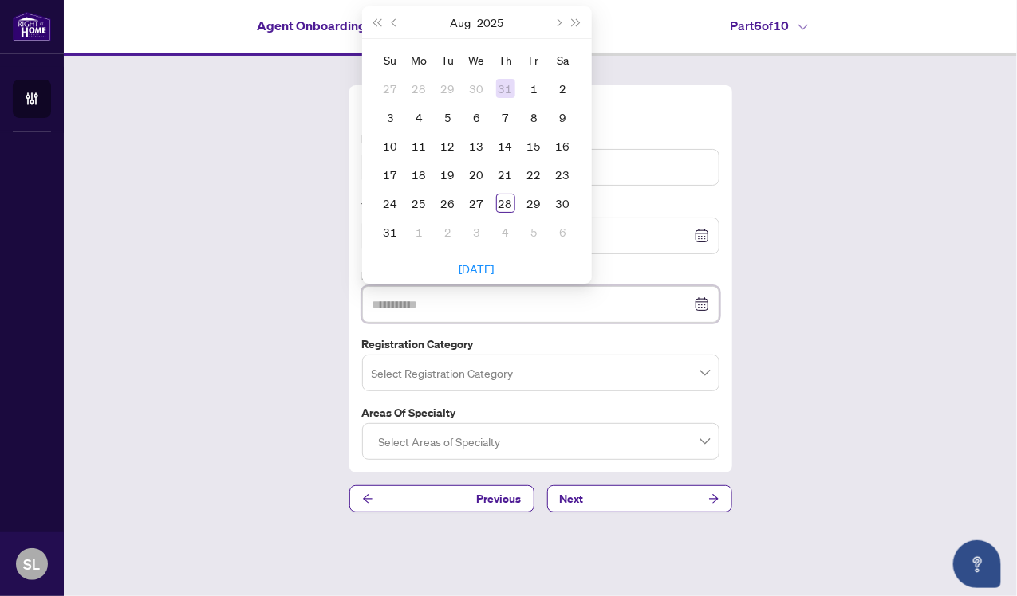
type input "**********"
click at [557, 26] on button "Next month (PageDown)" at bounding box center [558, 22] width 18 height 32
click at [575, 25] on span "Next year (Control + right)" at bounding box center [576, 22] width 8 height 8
type input "**********"
click at [456, 22] on button "Sep" at bounding box center [460, 22] width 19 height 32
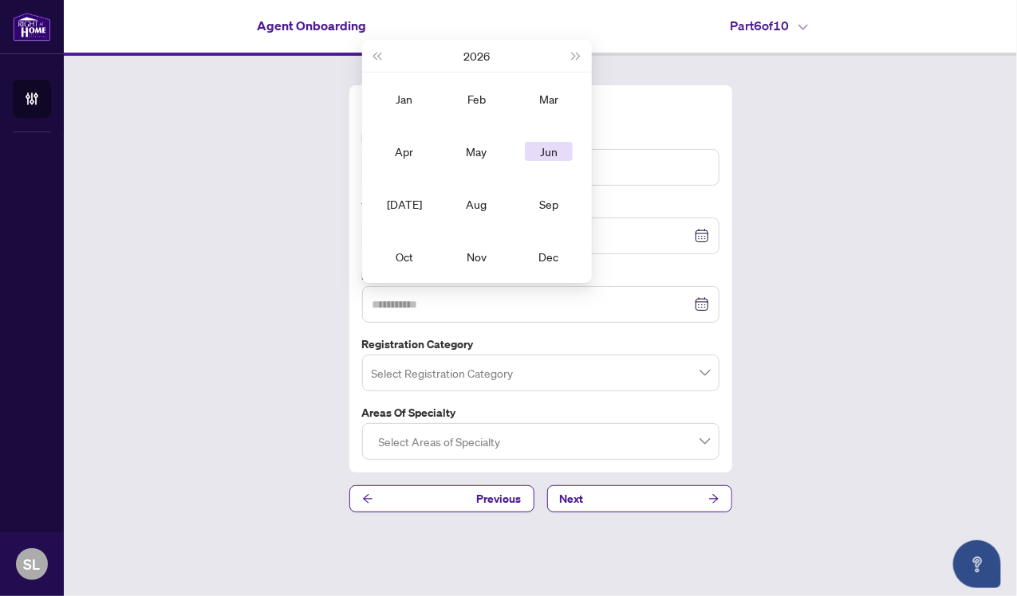
click at [543, 159] on div "Jun" at bounding box center [549, 151] width 48 height 19
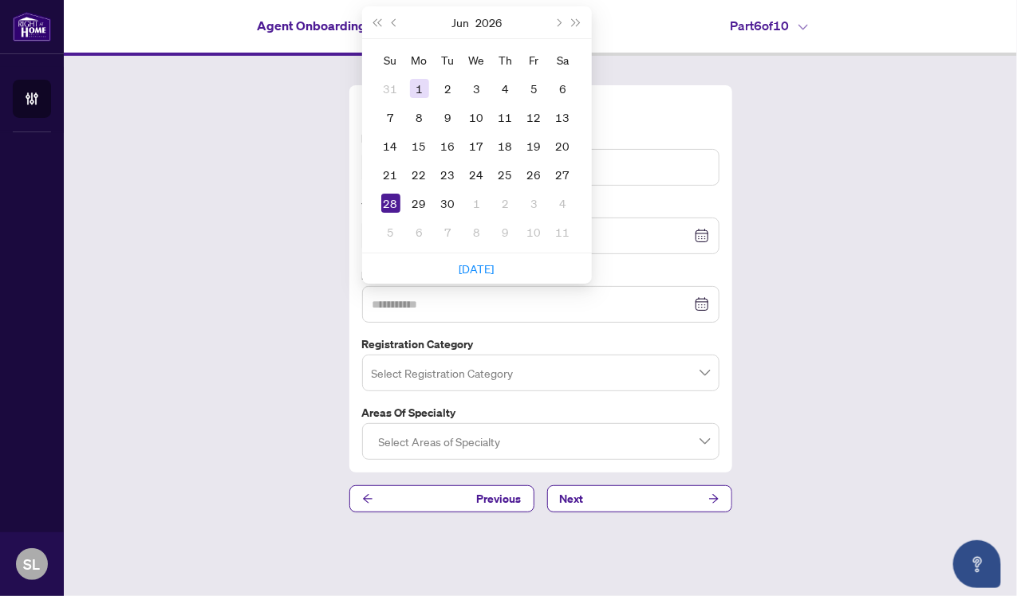
type input "**********"
click at [419, 89] on div "1" at bounding box center [419, 88] width 19 height 19
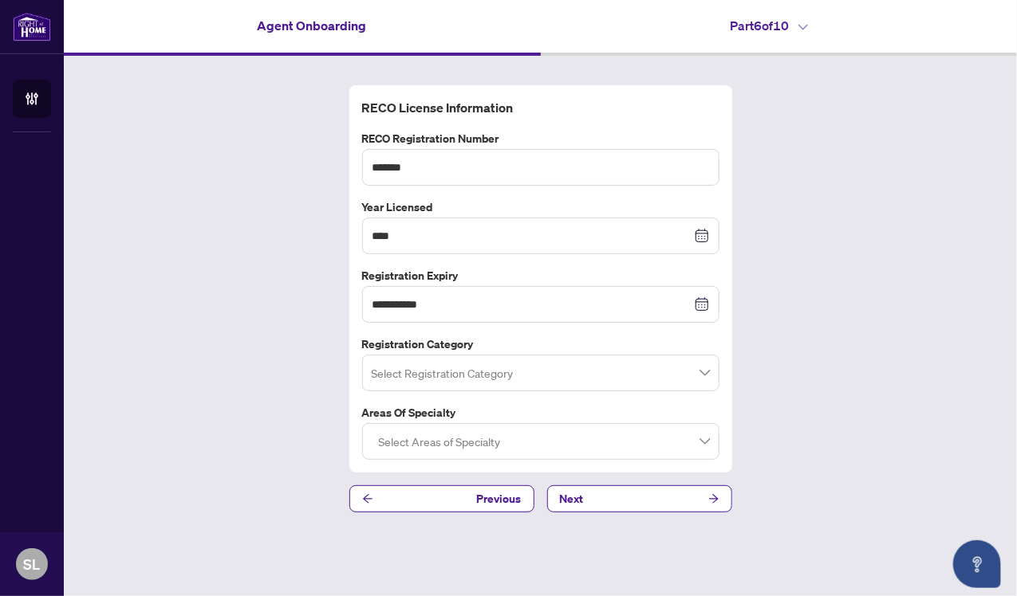
click at [703, 380] on span at bounding box center [541, 373] width 338 height 30
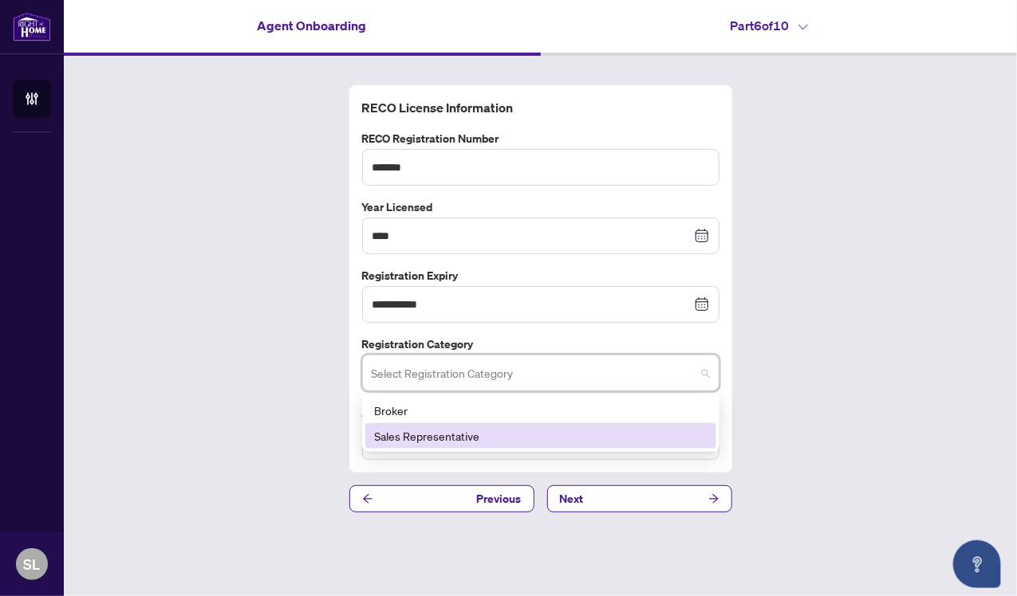
click at [488, 439] on div "Sales Representative" at bounding box center [541, 436] width 332 height 18
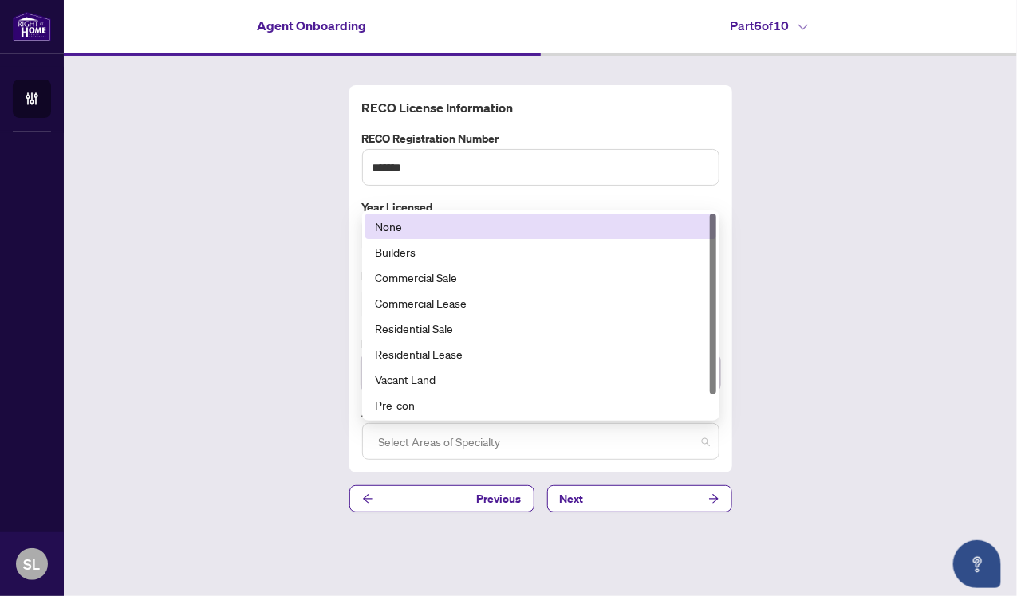
click at [703, 443] on div at bounding box center [540, 441] width 337 height 29
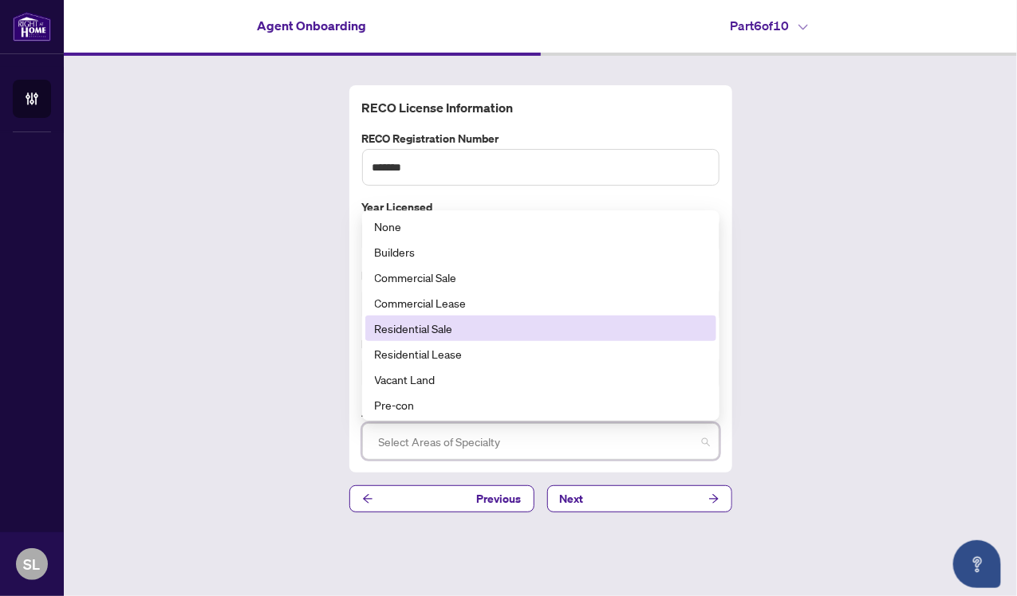
click at [468, 321] on div "Residential Sale" at bounding box center [541, 329] width 332 height 18
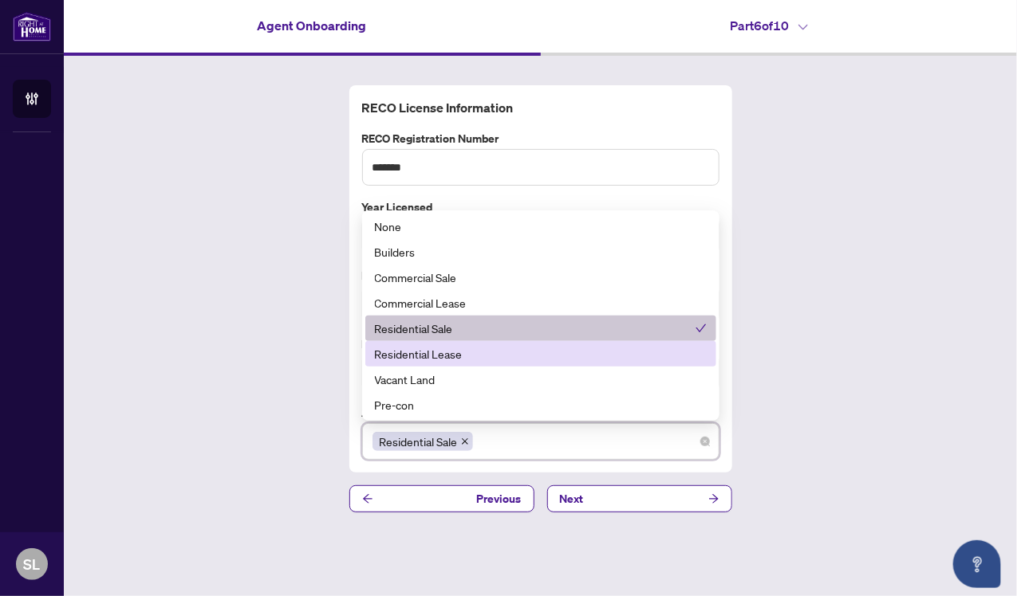
click at [460, 355] on div "Residential Lease" at bounding box center [541, 354] width 332 height 18
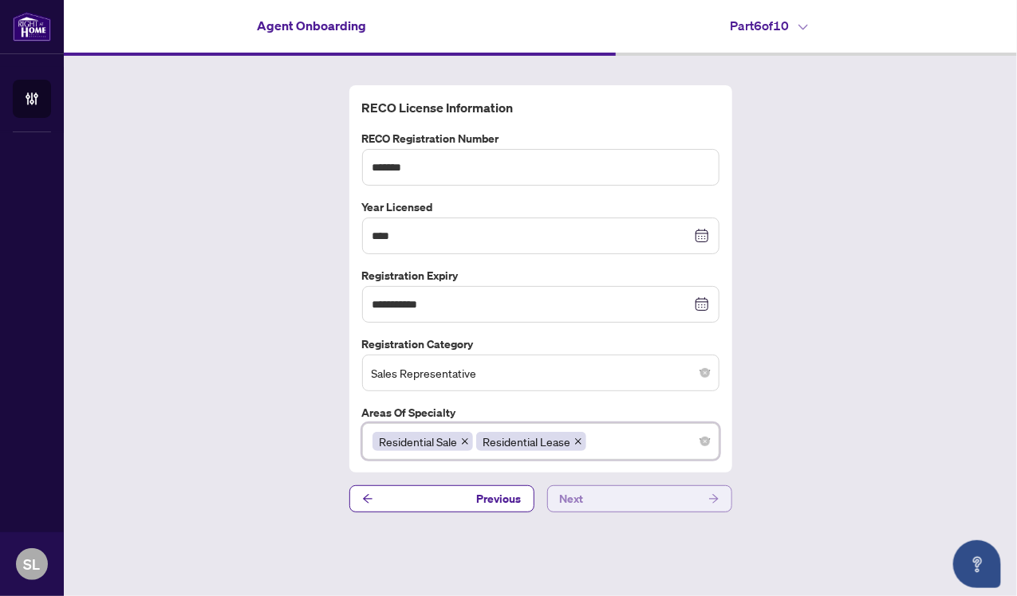
click at [682, 495] on button "Next" at bounding box center [639, 499] width 185 height 27
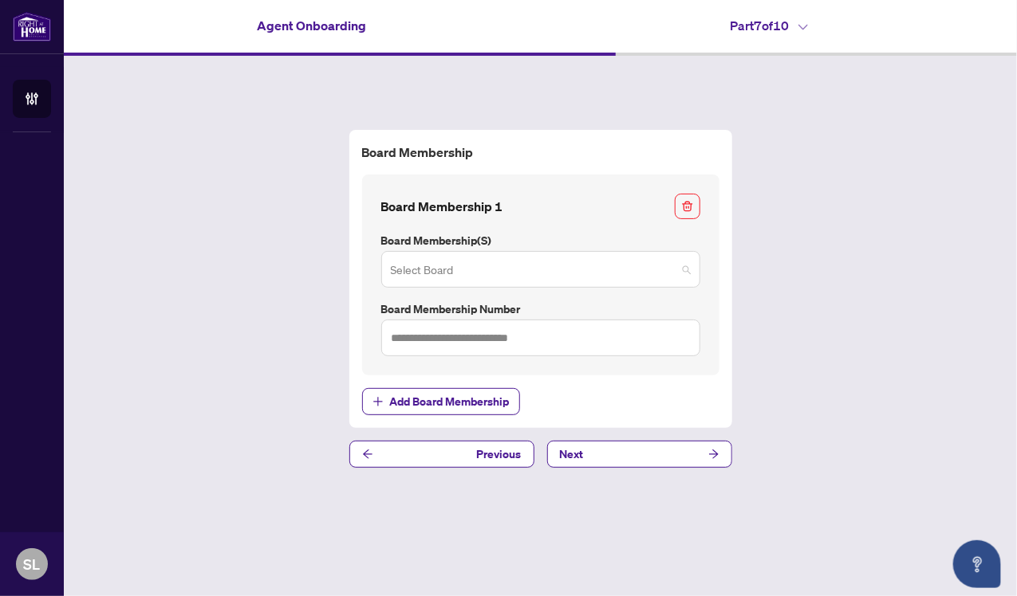
click at [681, 275] on span at bounding box center [541, 269] width 300 height 30
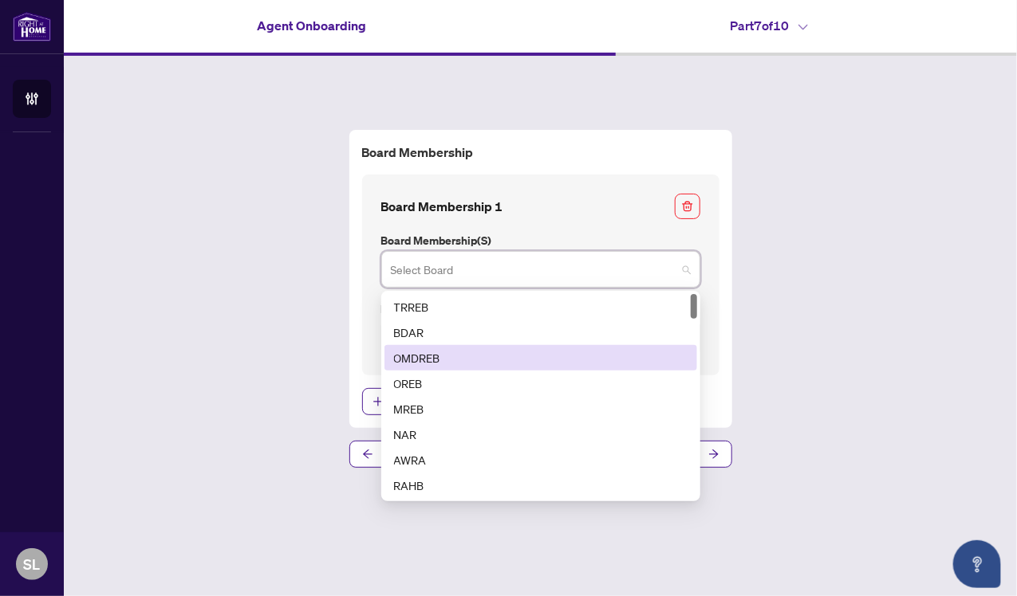
click at [565, 361] on div "OMDREB" at bounding box center [540, 358] width 293 height 18
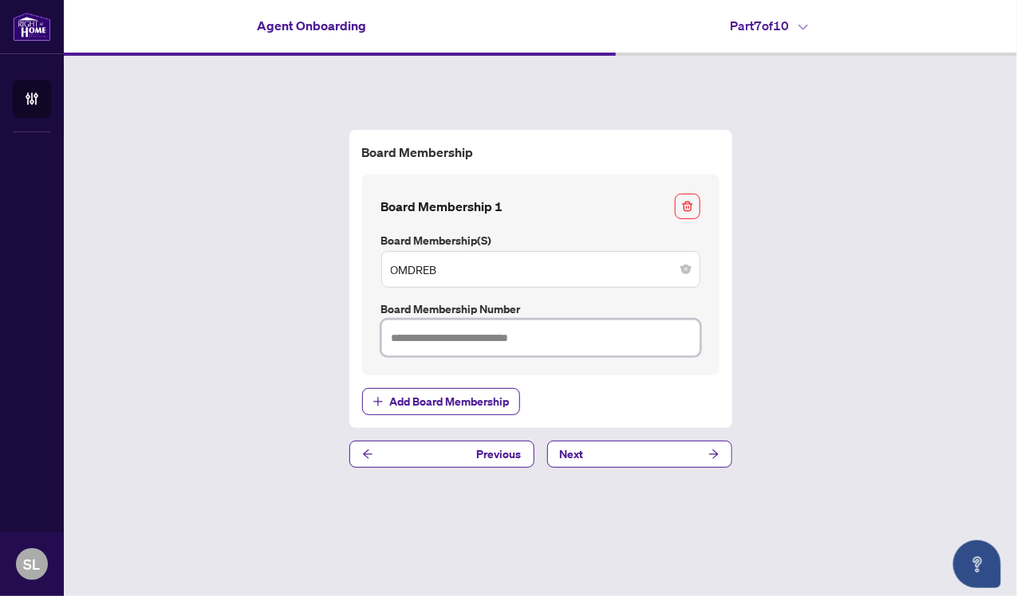
click at [576, 352] on input "text" at bounding box center [540, 338] width 319 height 37
type input "*******"
click at [439, 407] on span "Add Board Membership" at bounding box center [450, 402] width 120 height 26
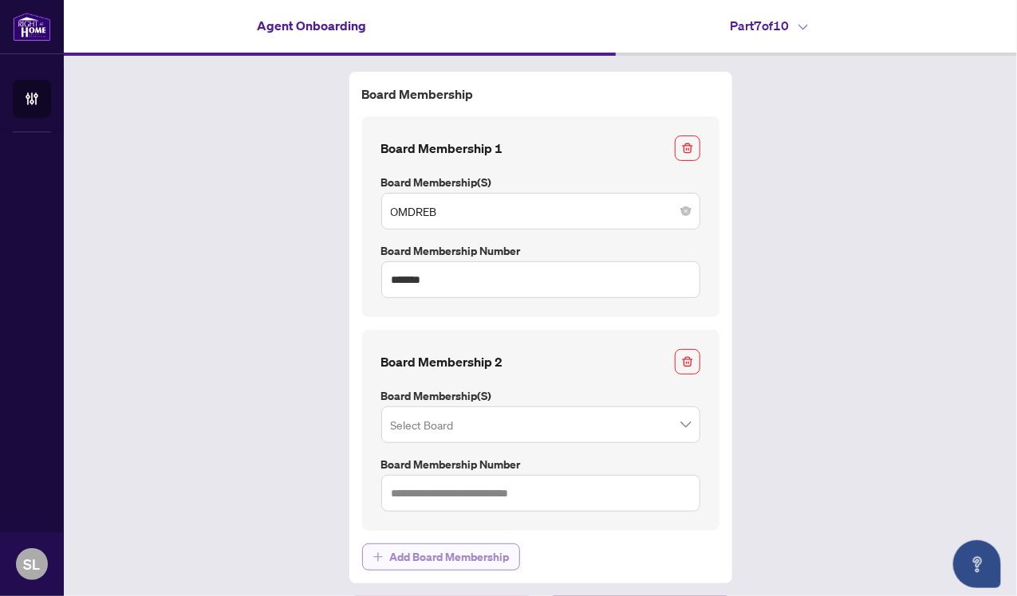
scroll to position [39, 0]
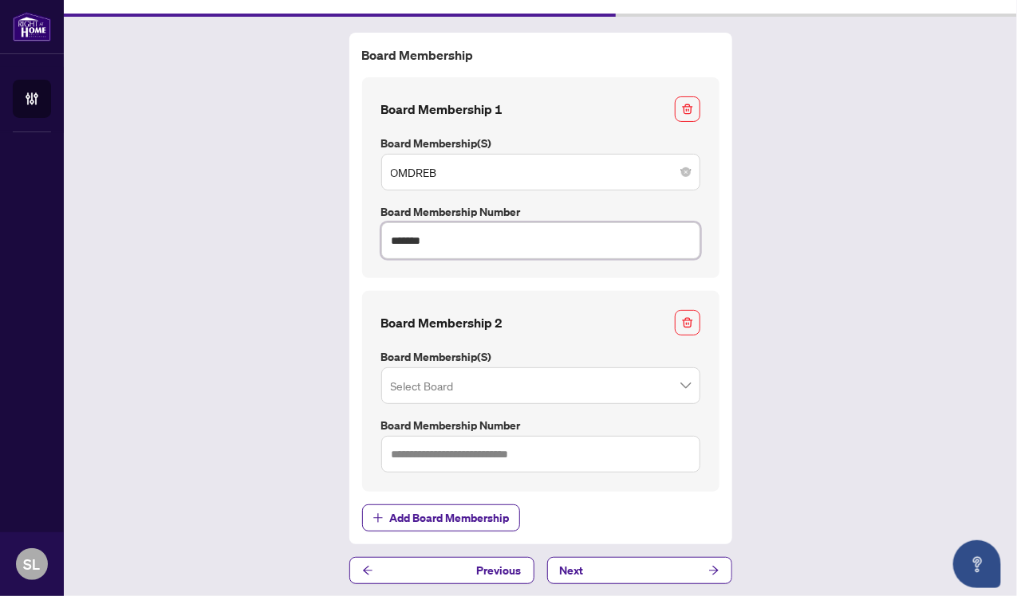
click at [431, 253] on input "*******" at bounding box center [540, 240] width 319 height 37
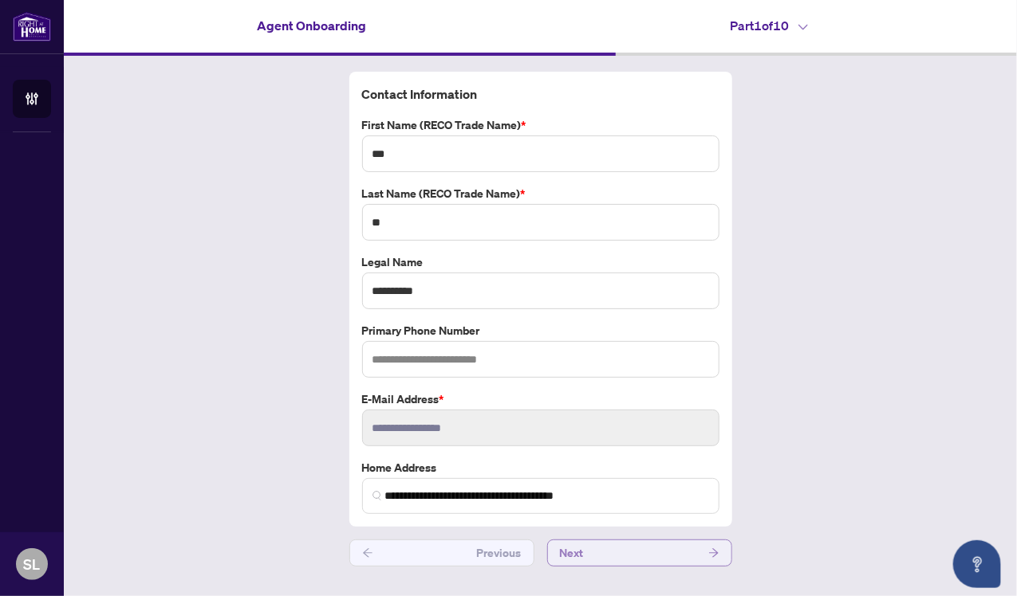
click at [625, 542] on button "Next" at bounding box center [639, 553] width 185 height 27
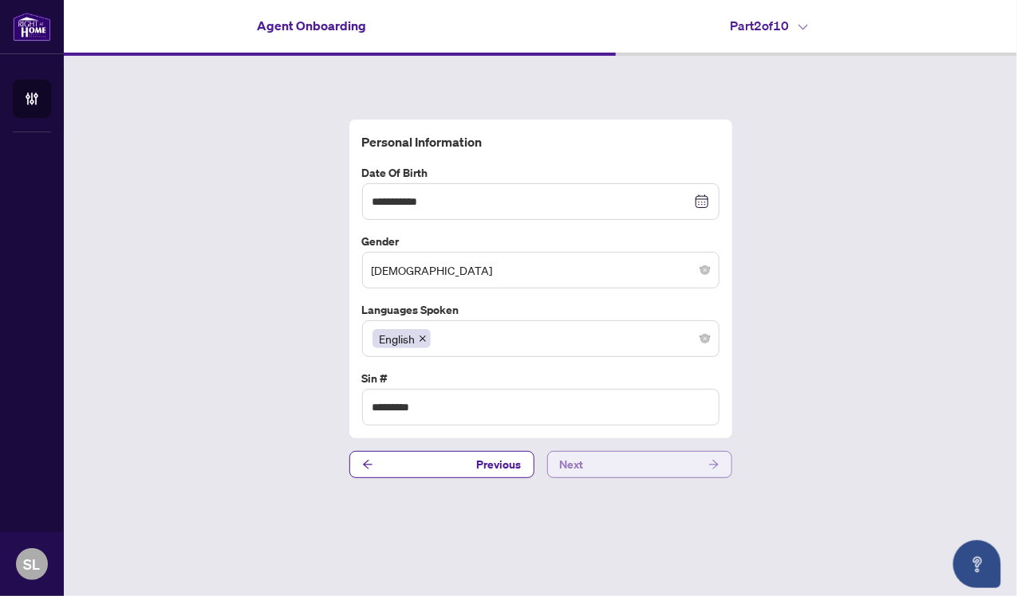
click at [646, 462] on button "Next" at bounding box center [639, 464] width 185 height 27
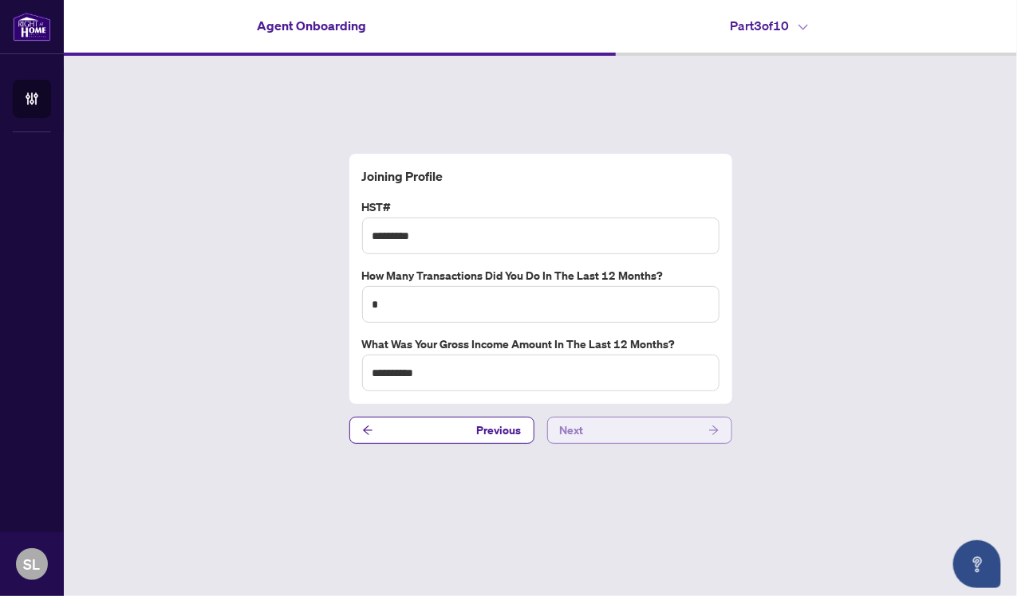
click at [670, 426] on button "Next" at bounding box center [639, 430] width 185 height 27
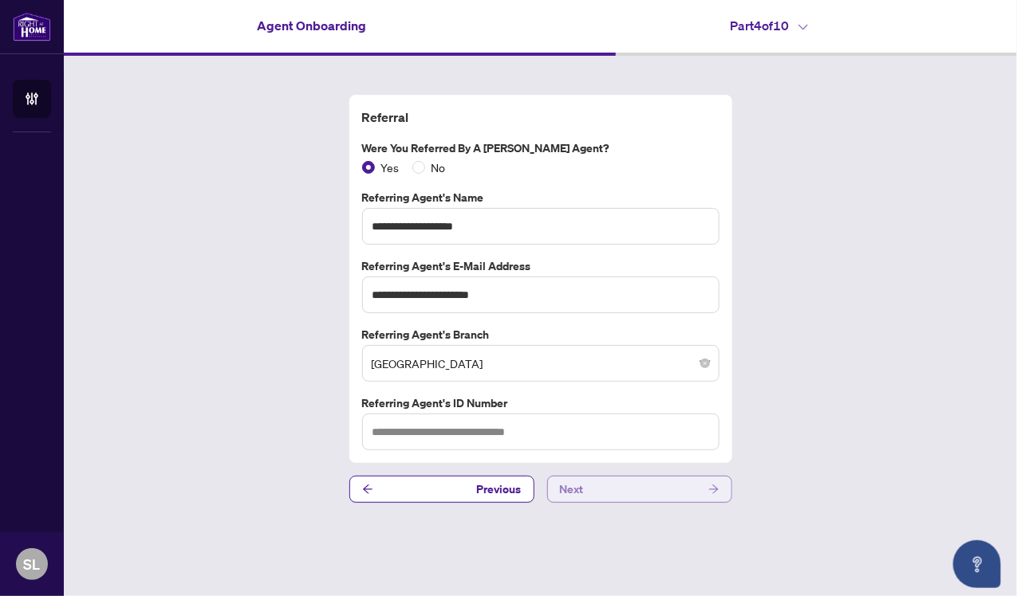
click at [587, 493] on button "Next" at bounding box center [639, 489] width 185 height 27
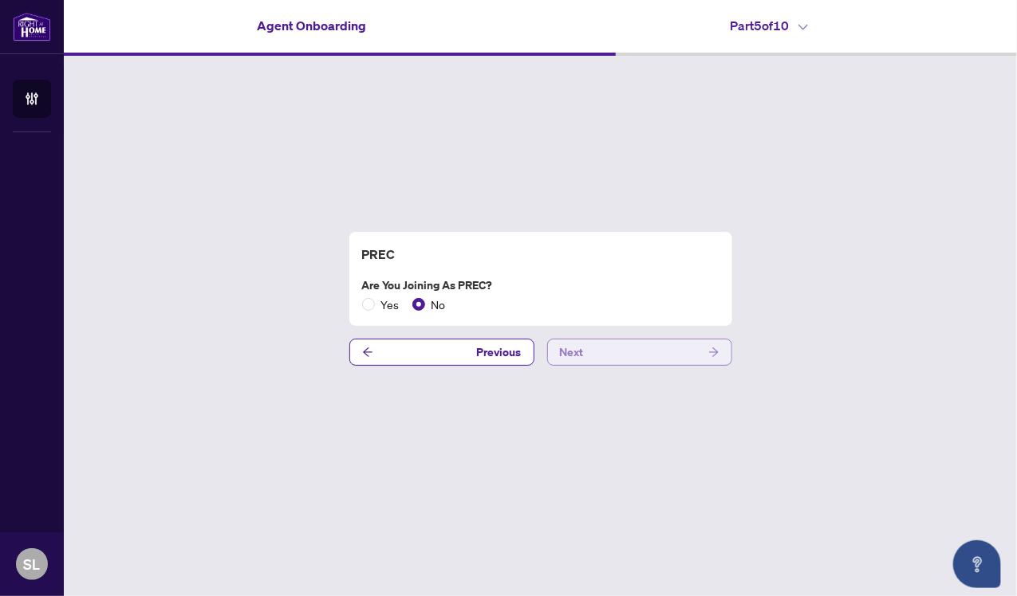
click at [643, 352] on button "Next" at bounding box center [639, 352] width 185 height 27
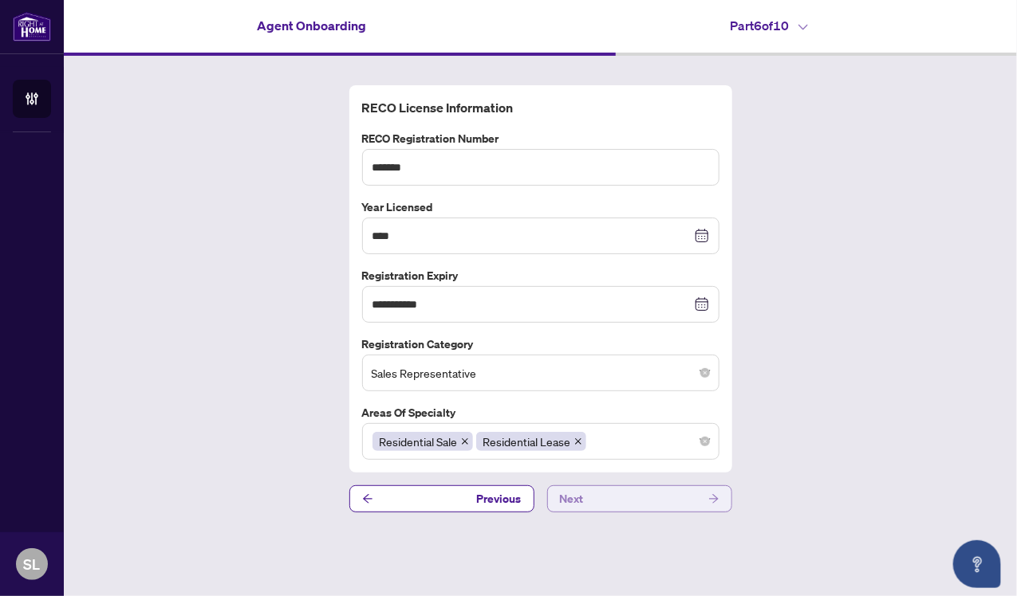
click at [626, 492] on button "Next" at bounding box center [639, 499] width 185 height 27
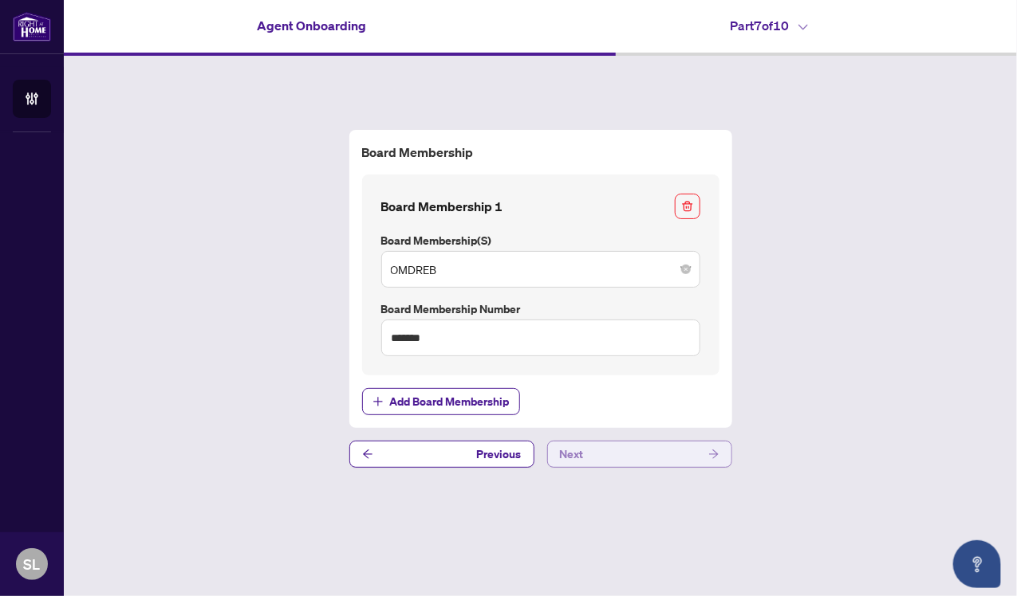
click at [619, 453] on button "Next" at bounding box center [639, 454] width 185 height 27
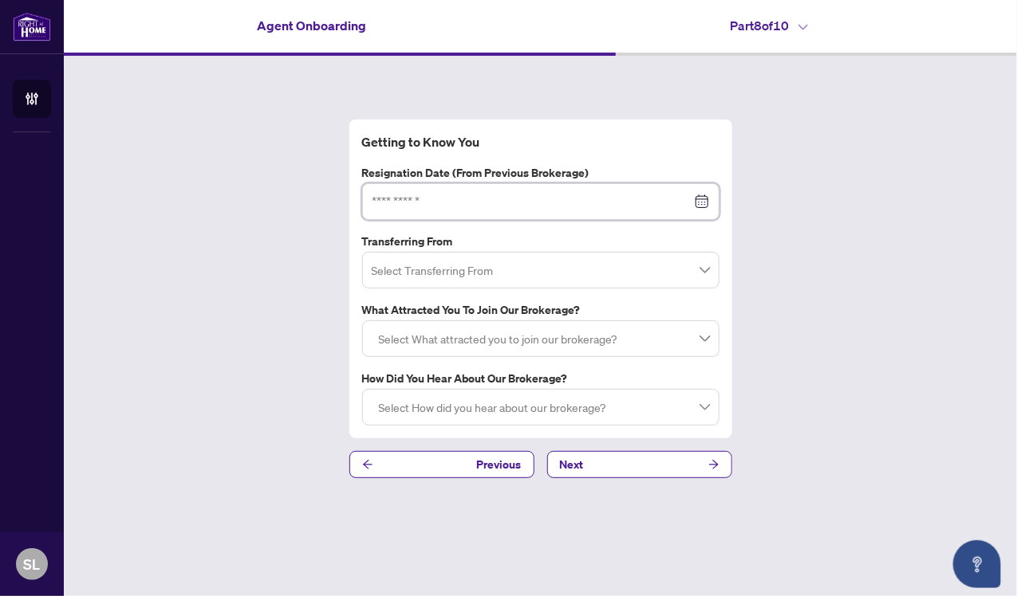
click at [390, 198] on input at bounding box center [531, 202] width 319 height 18
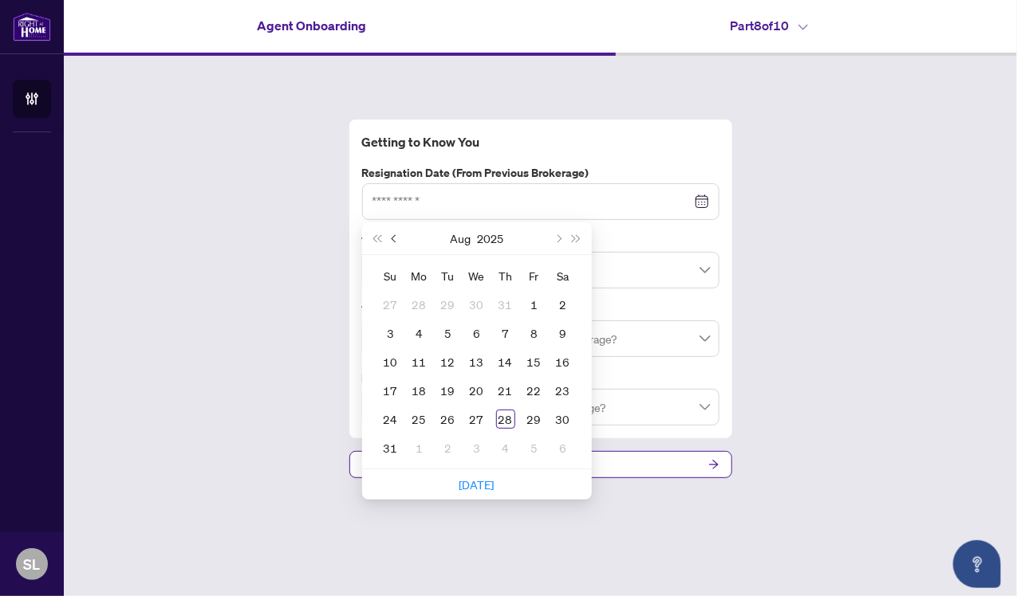
click at [397, 242] on button "Previous month (PageUp)" at bounding box center [395, 238] width 18 height 32
click at [378, 243] on button "Last year (Control + left)" at bounding box center [377, 238] width 18 height 32
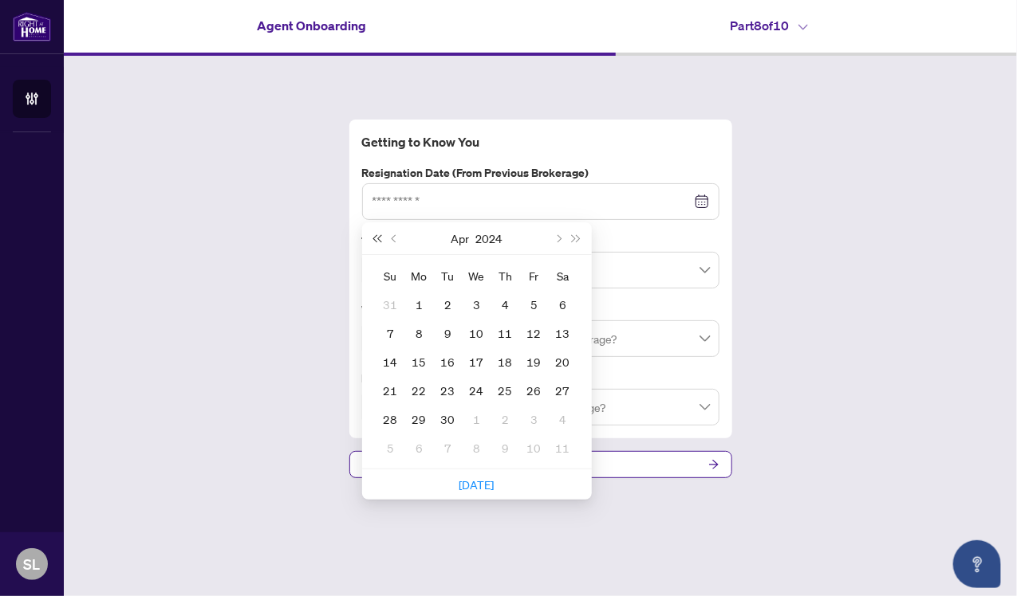
click at [378, 243] on button "Last year (Control + left)" at bounding box center [377, 238] width 18 height 32
type input "**********"
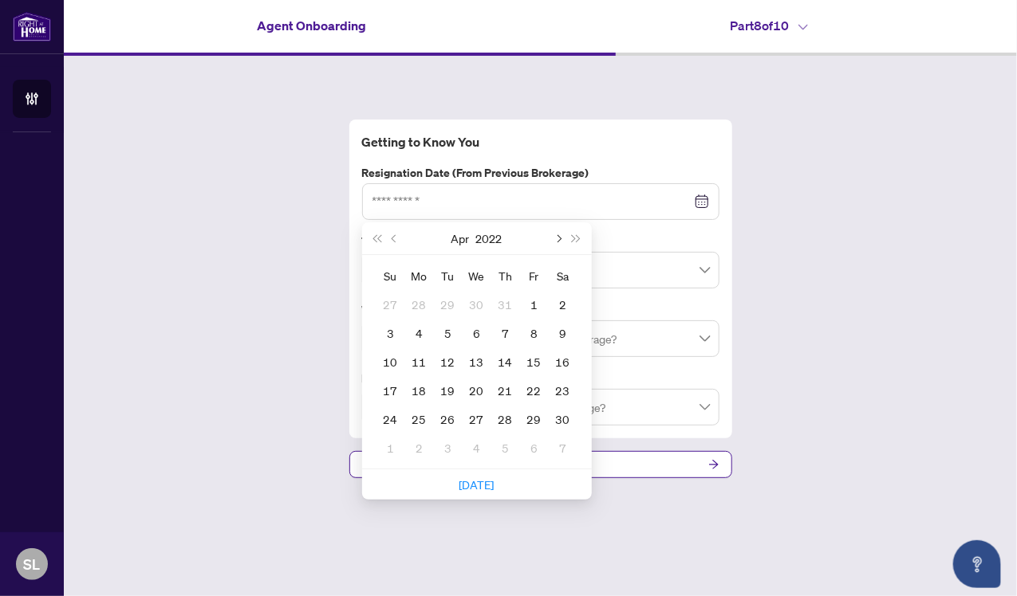
click at [557, 242] on span "Next month (PageDown)" at bounding box center [558, 238] width 8 height 8
type input "**********"
click at [530, 305] on div "1" at bounding box center [534, 304] width 19 height 19
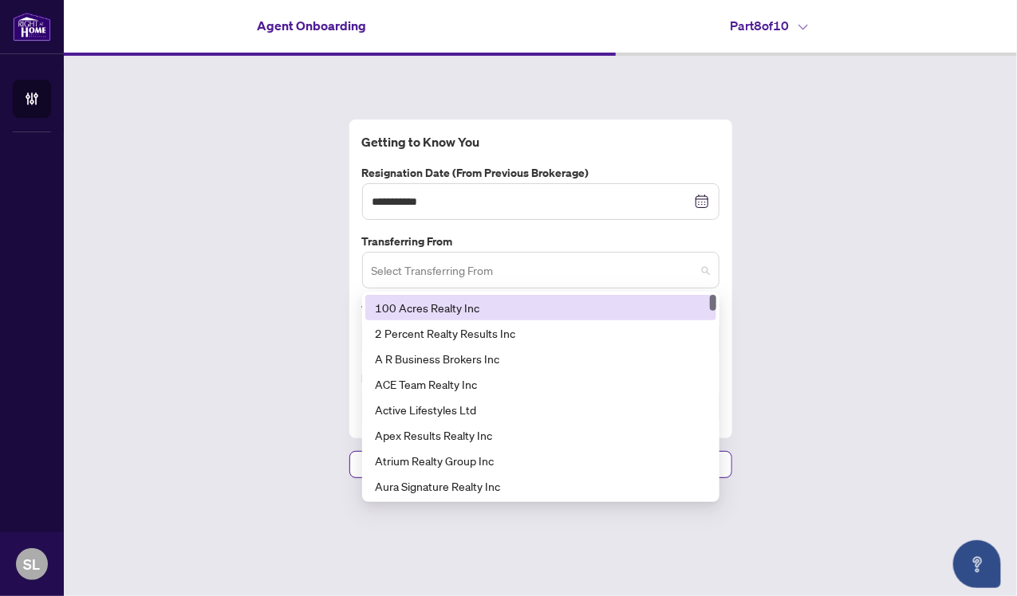
click at [705, 273] on span at bounding box center [541, 270] width 338 height 30
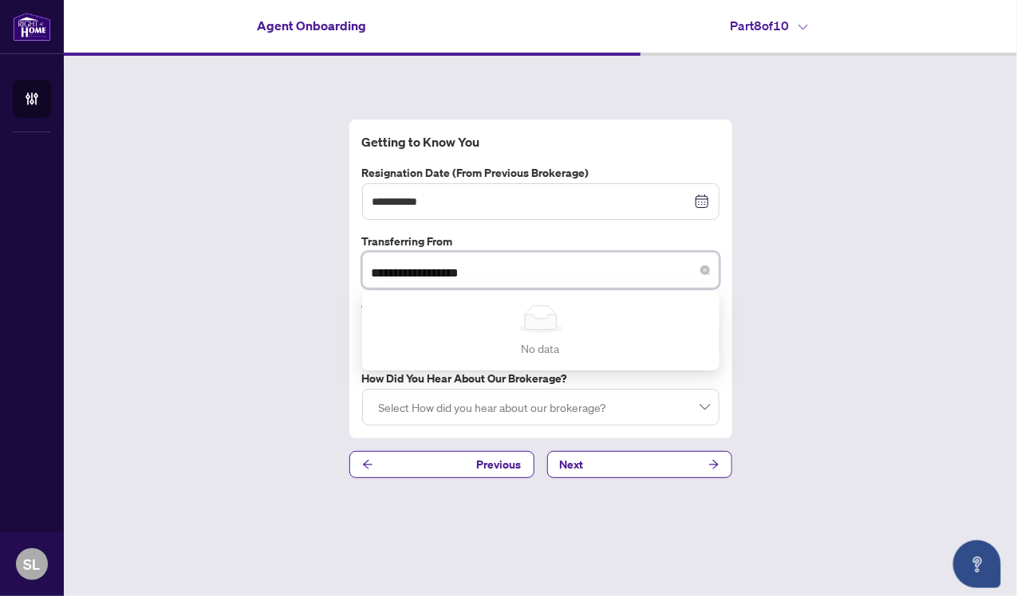
type input "**********"
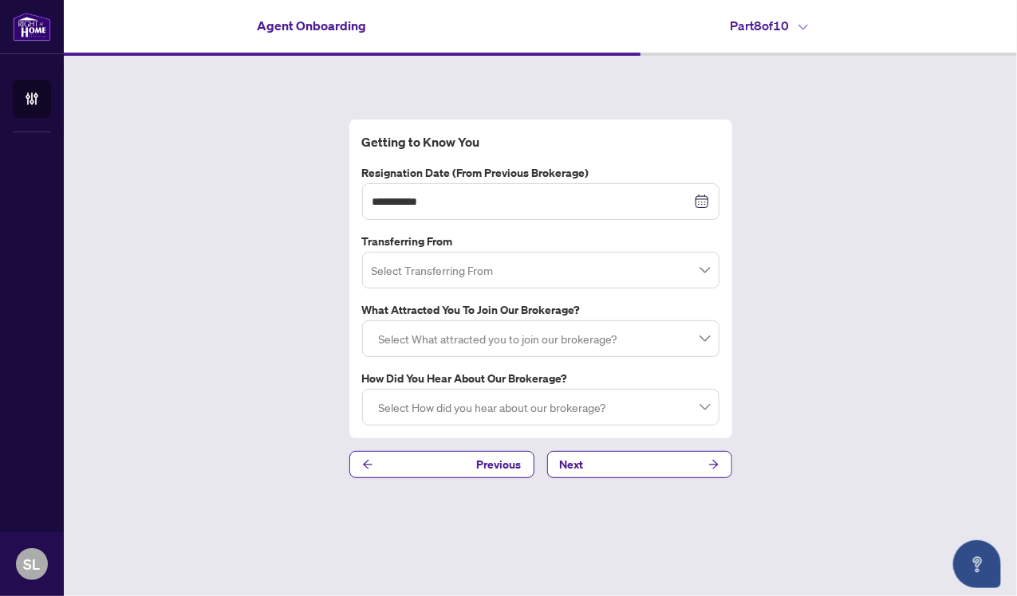
click at [279, 382] on div "**********" at bounding box center [540, 299] width 953 height 486
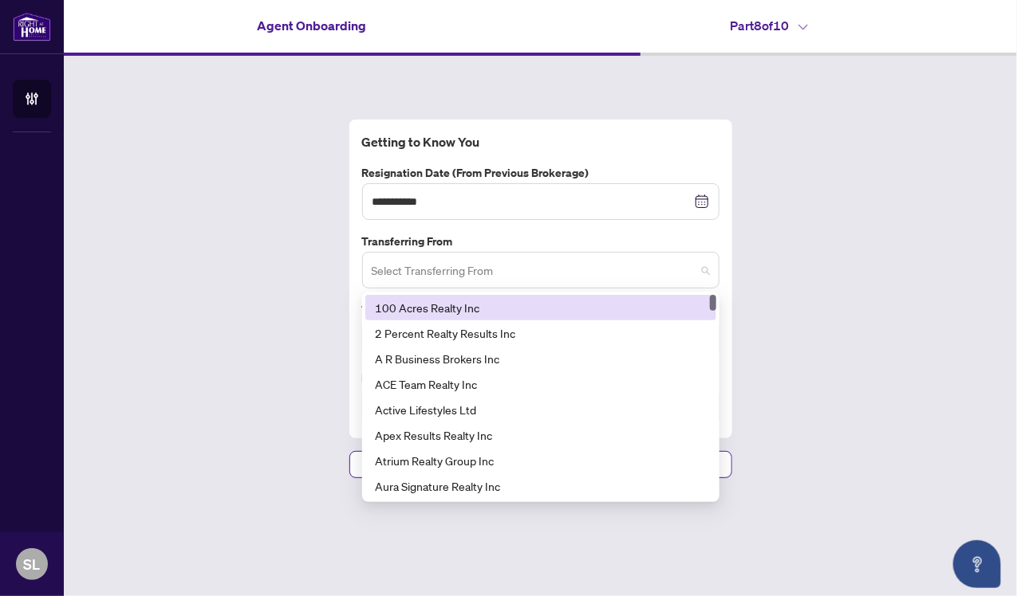
click at [700, 270] on span at bounding box center [541, 270] width 338 height 30
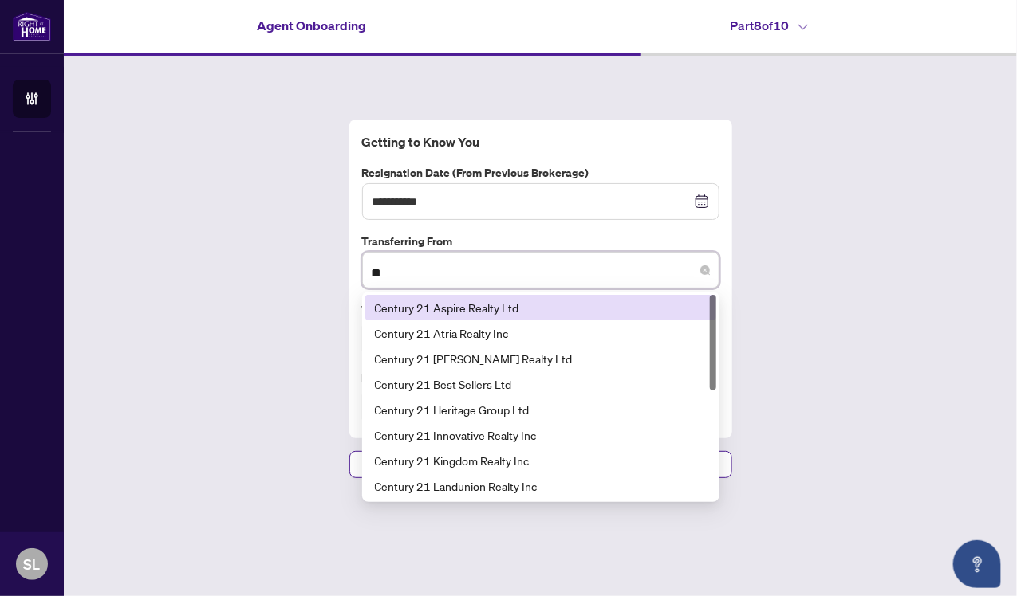
type input "*"
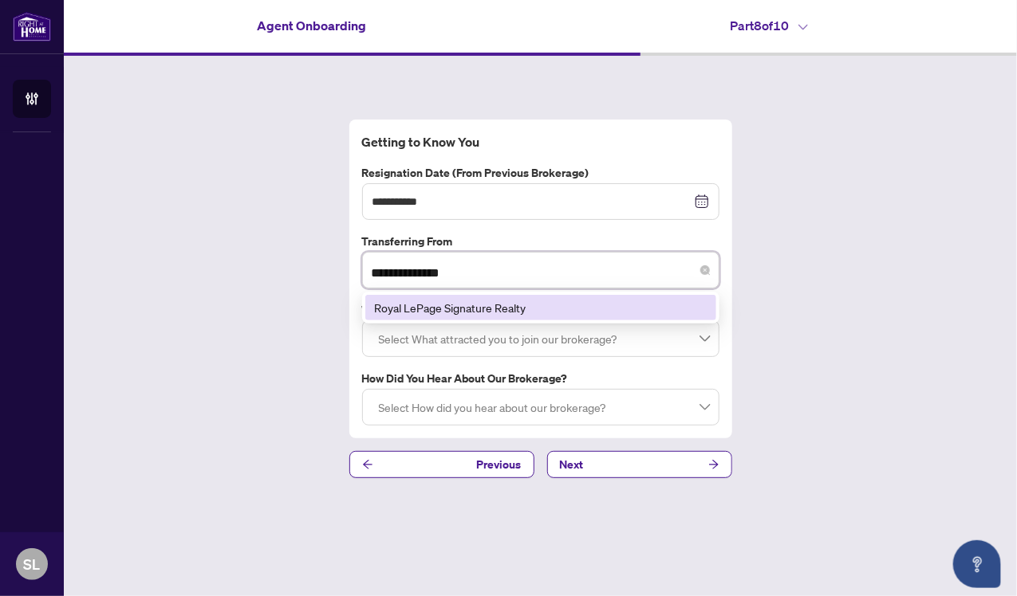
type input "**********"
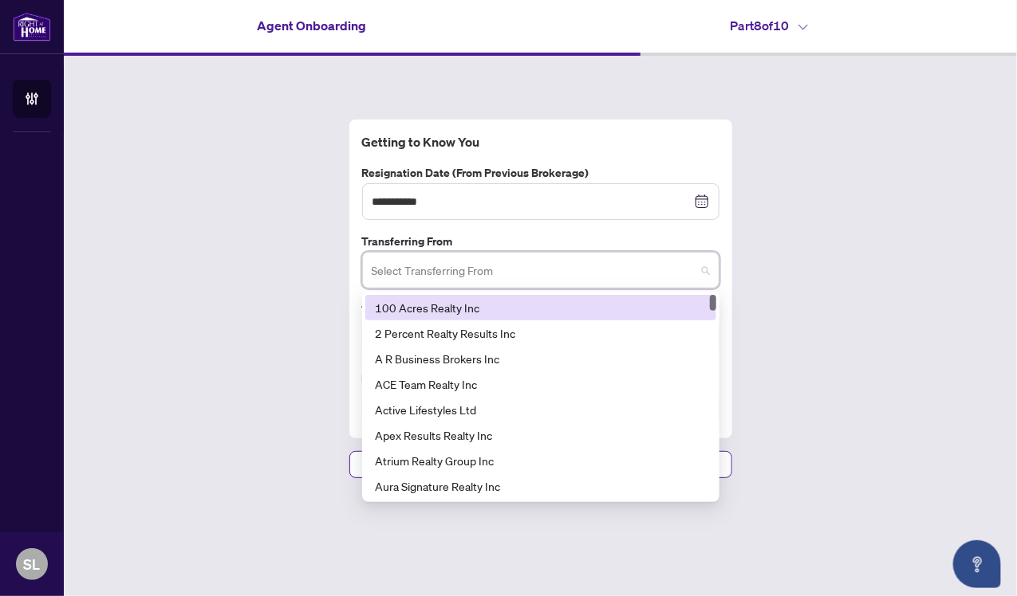
click at [683, 262] on input "search" at bounding box center [534, 272] width 324 height 35
click at [711, 305] on div "1 2 100 Acres Realty Inc 2 Percent Realty Results Inc A R Business Brokers Inc …" at bounding box center [540, 397] width 357 height 211
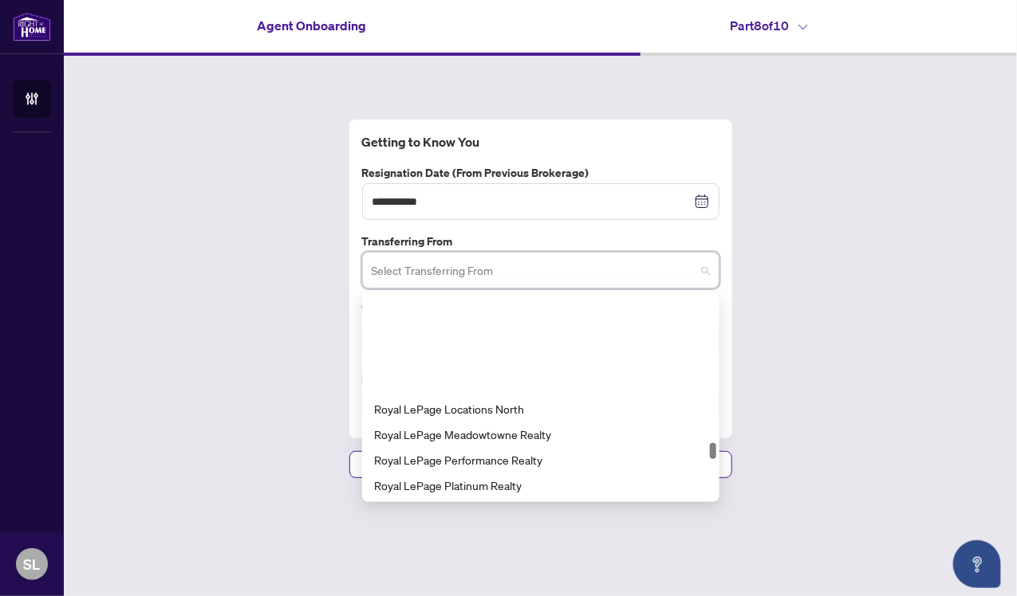
scroll to position [7341, 0]
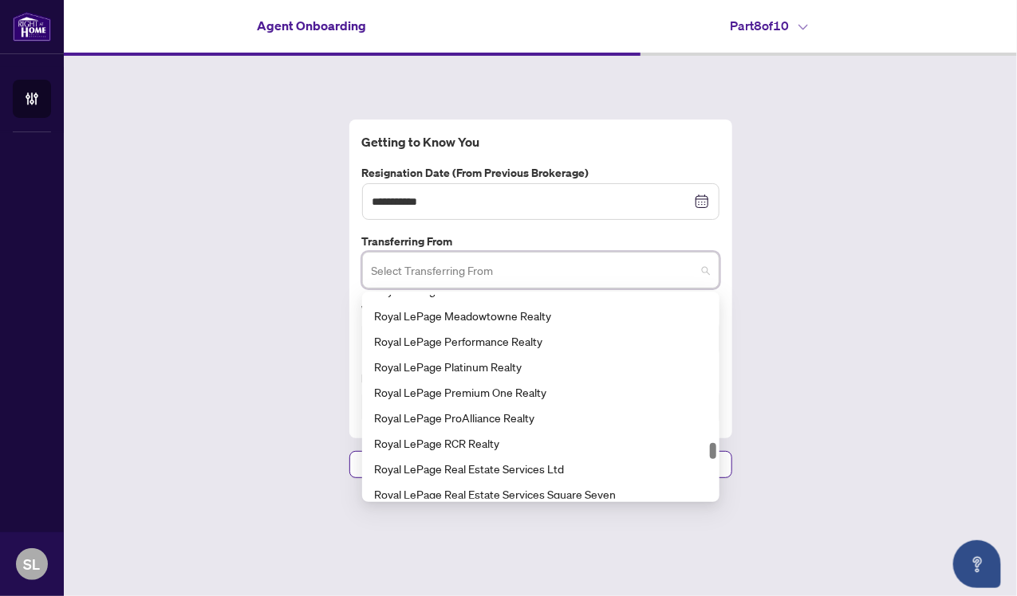
drag, startPoint x: 711, startPoint y: 305, endPoint x: 715, endPoint y: 453, distance: 148.4
click at [715, 453] on div at bounding box center [713, 451] width 6 height 16
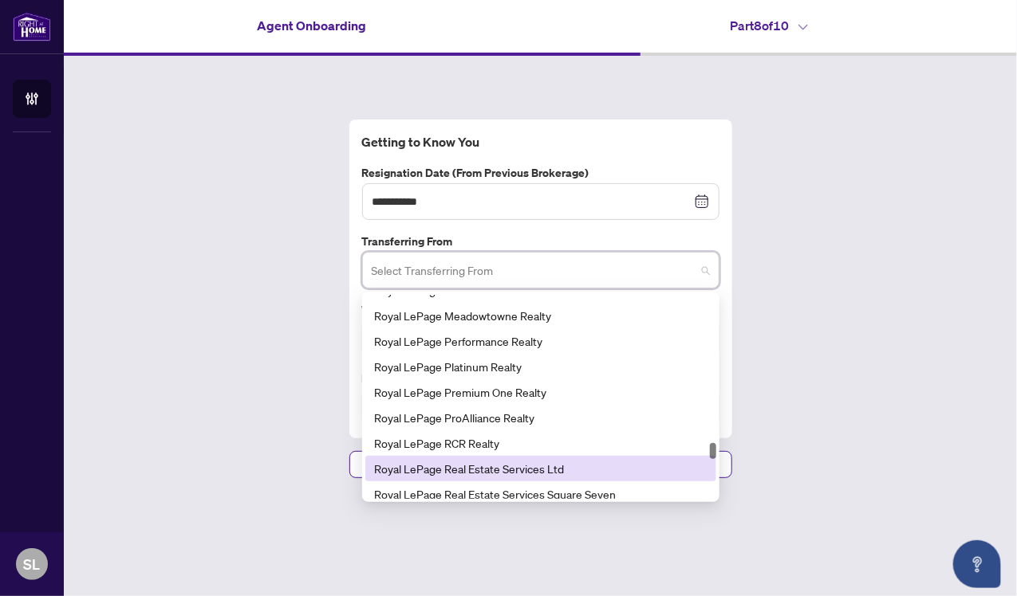
click at [550, 470] on div "Royal LePage Real Estate Services Ltd" at bounding box center [541, 469] width 332 height 18
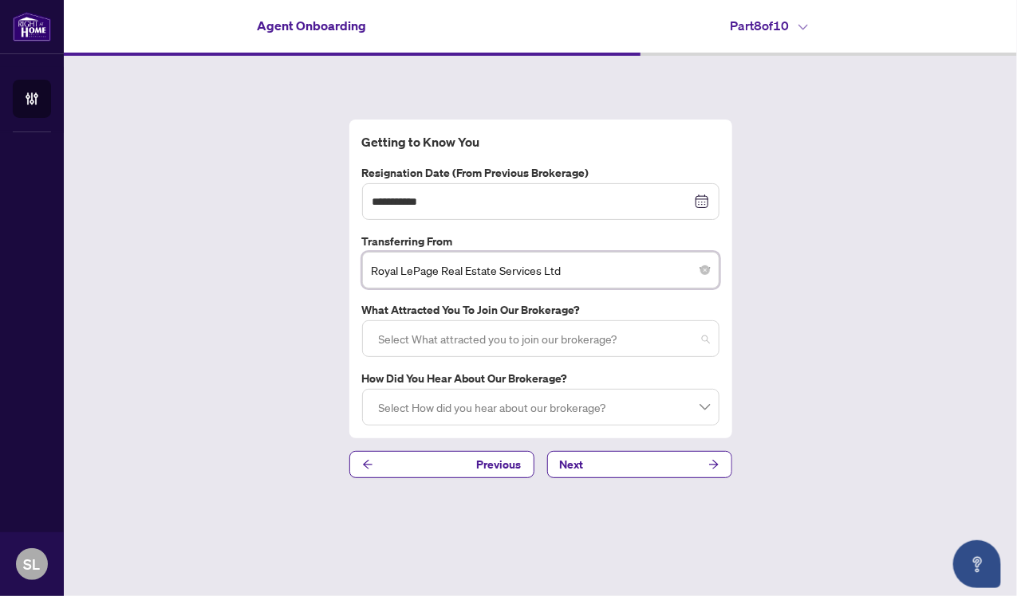
click at [703, 339] on div at bounding box center [540, 339] width 337 height 29
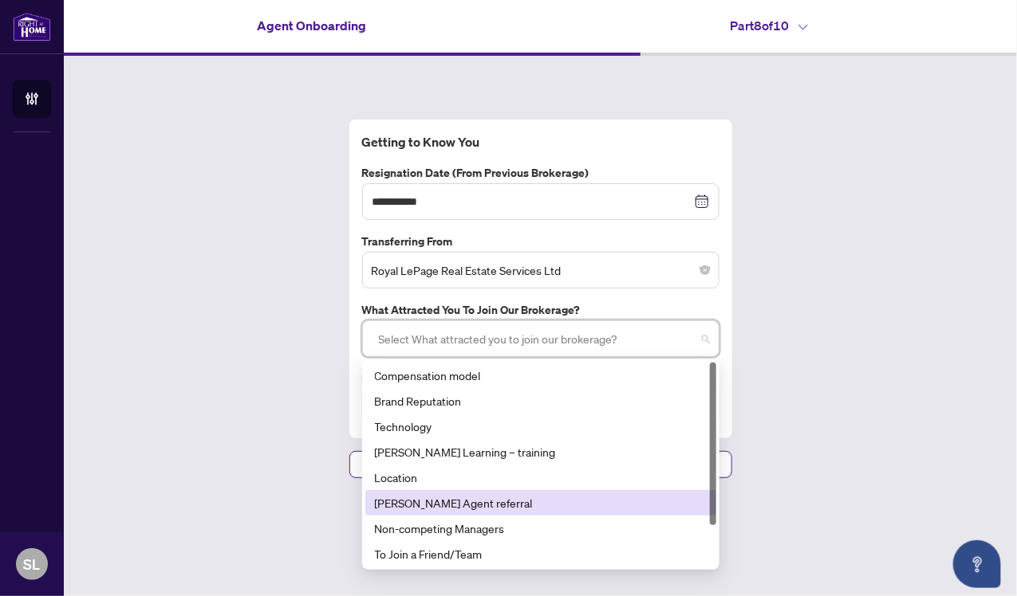
click at [459, 502] on div "[PERSON_NAME] Agent referral" at bounding box center [541, 503] width 332 height 18
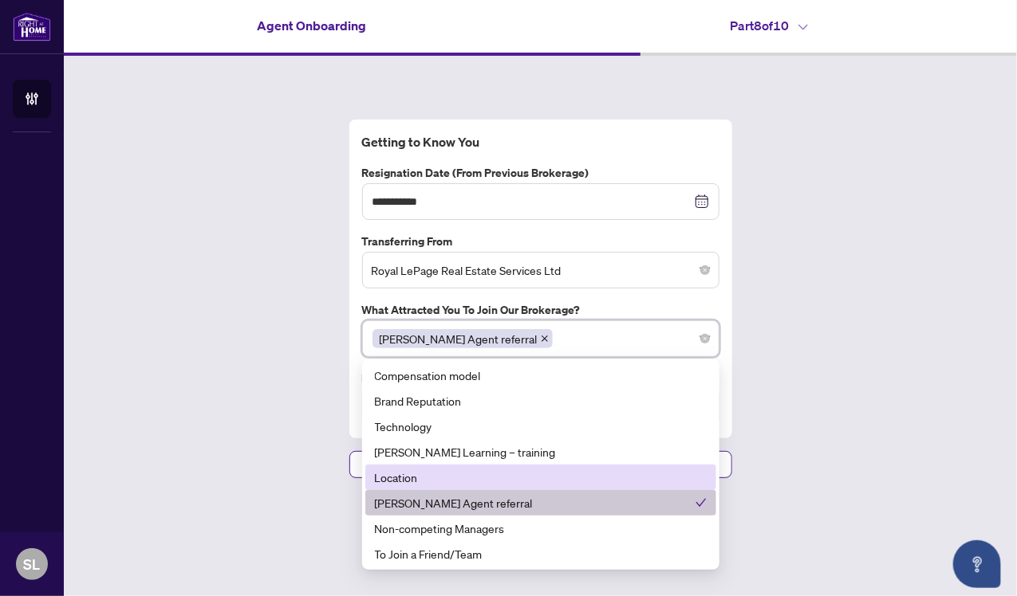
click at [230, 435] on div "**********" at bounding box center [540, 299] width 953 height 486
click at [699, 341] on div "[PERSON_NAME] Agent referral" at bounding box center [540, 339] width 337 height 29
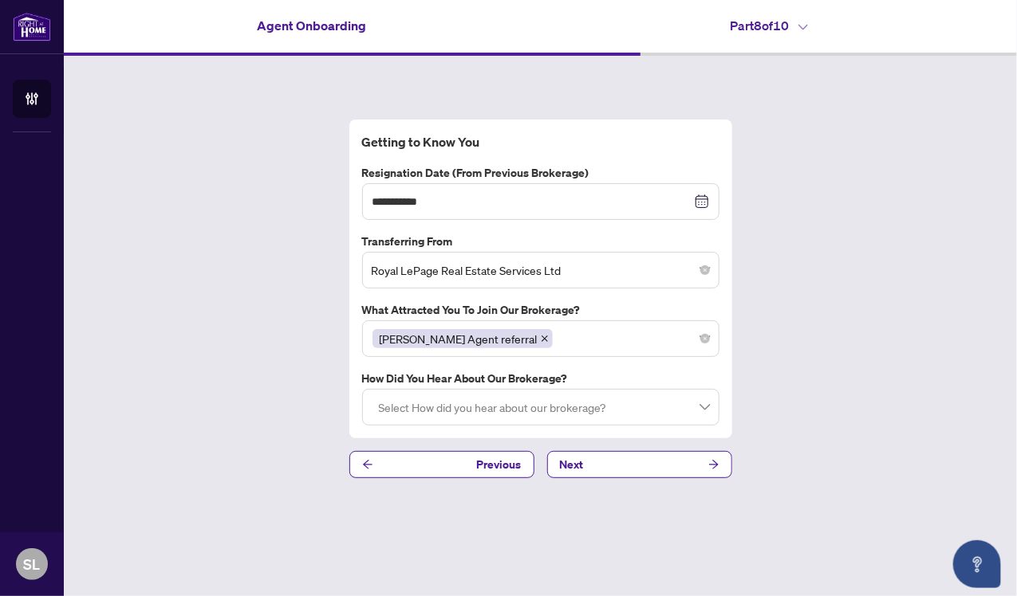
click at [274, 423] on div "**********" at bounding box center [540, 299] width 953 height 486
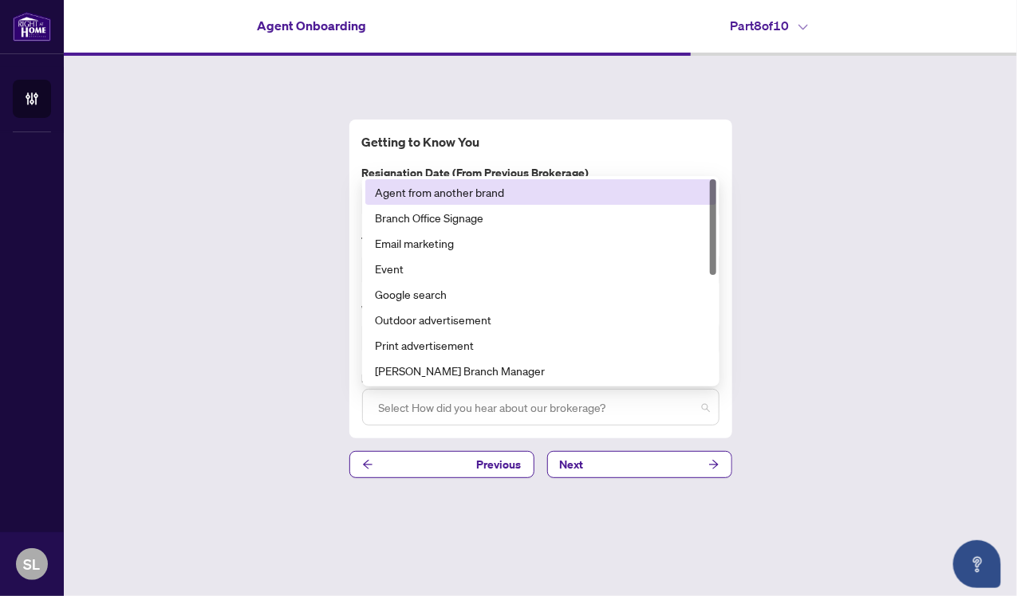
click at [707, 408] on div at bounding box center [540, 407] width 337 height 29
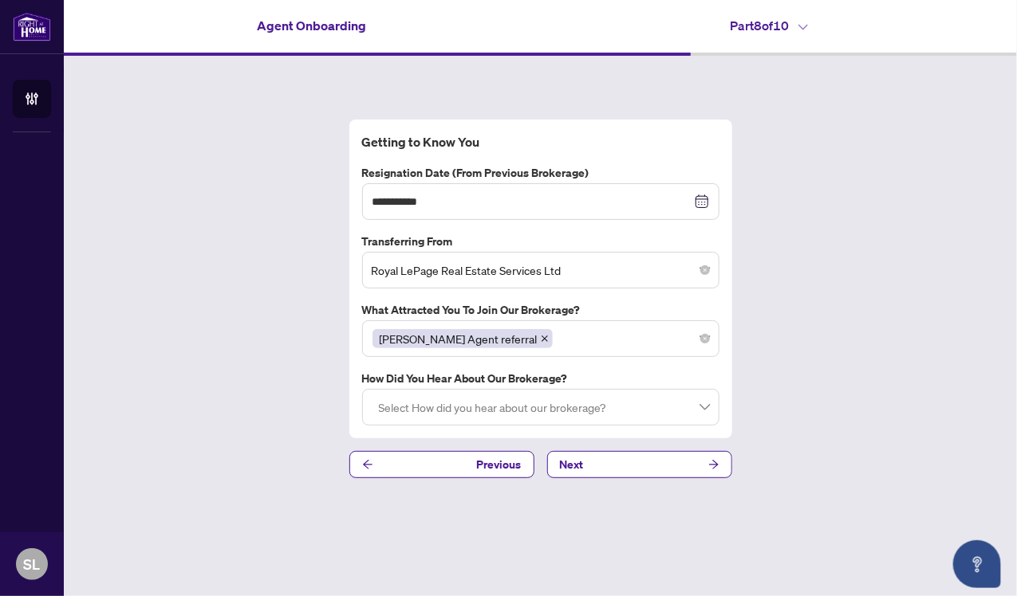
click at [319, 333] on div "**********" at bounding box center [540, 299] width 953 height 486
click at [705, 412] on div at bounding box center [540, 407] width 337 height 29
click at [242, 329] on div "**********" at bounding box center [540, 299] width 953 height 486
click at [391, 407] on div at bounding box center [540, 407] width 337 height 29
click at [281, 314] on div "**********" at bounding box center [540, 299] width 953 height 486
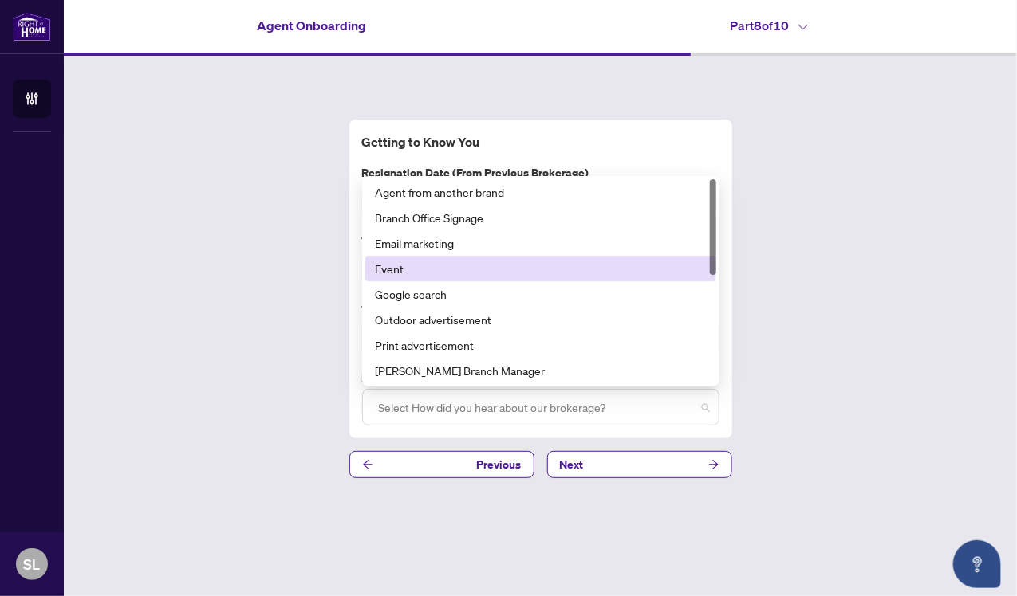
click at [701, 410] on div at bounding box center [540, 407] width 337 height 29
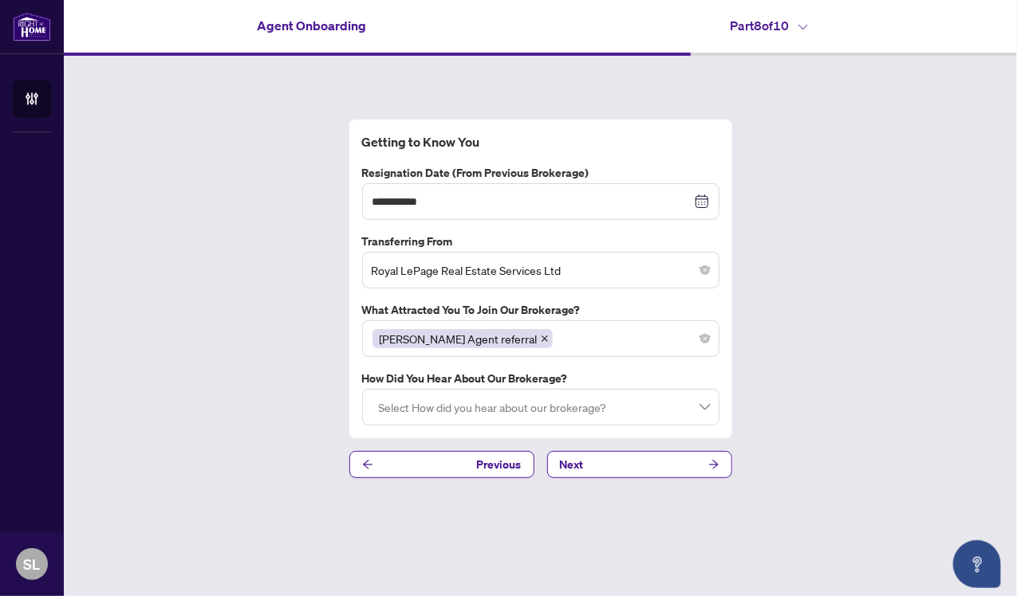
click at [557, 171] on label "Resignation Date (from previous brokerage)" at bounding box center [540, 173] width 357 height 18
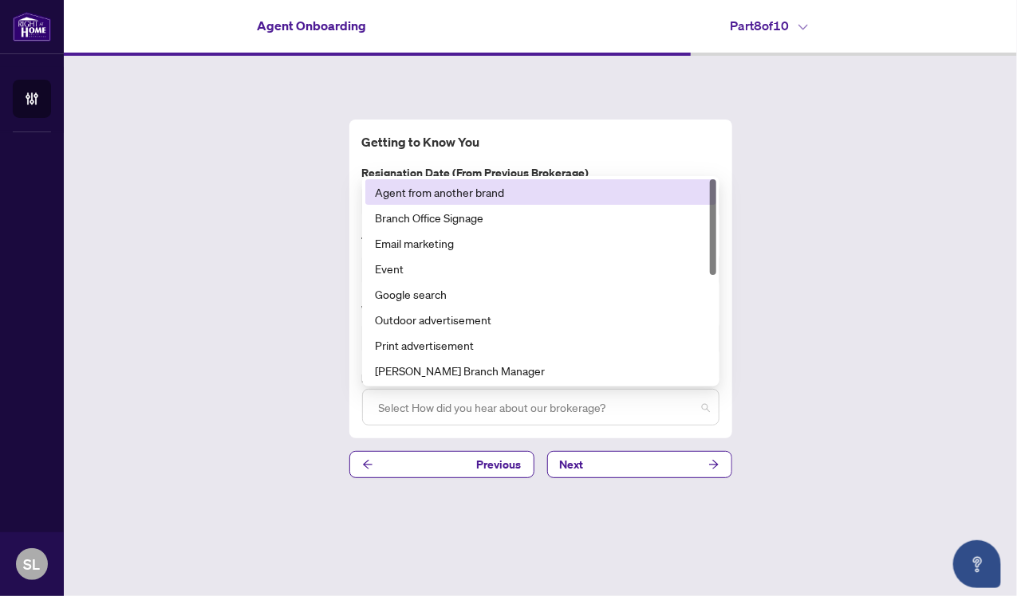
click at [705, 412] on div at bounding box center [540, 407] width 337 height 29
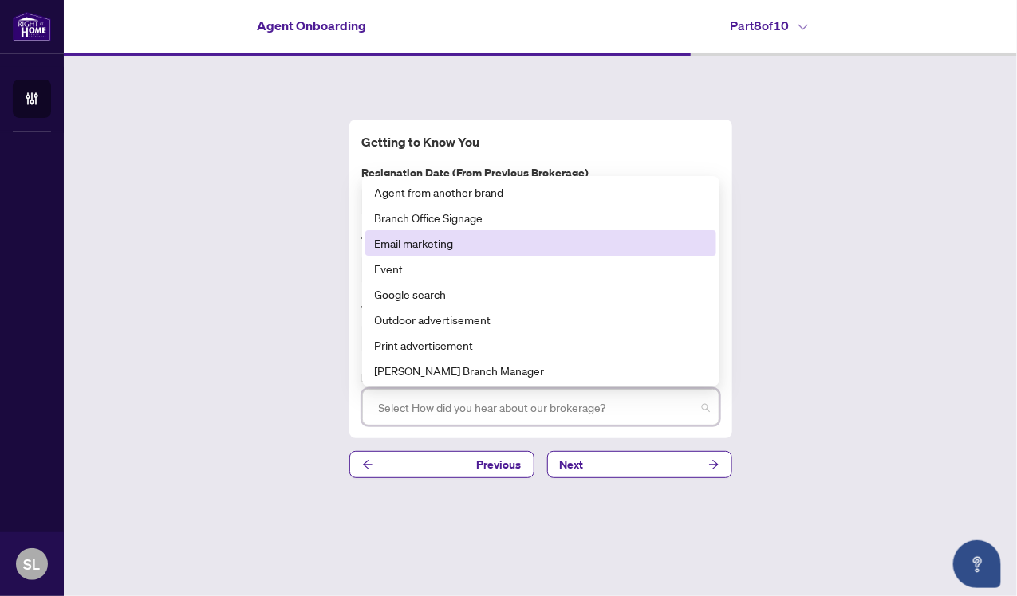
click at [632, 243] on div "Email marketing" at bounding box center [541, 243] width 332 height 18
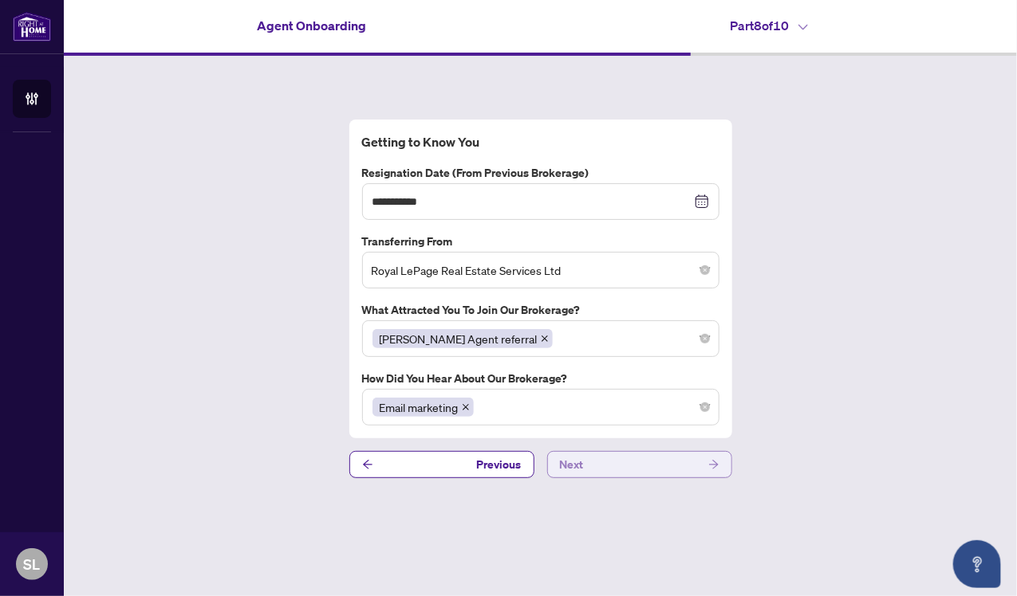
click at [670, 466] on button "Next" at bounding box center [639, 464] width 185 height 27
click at [642, 471] on button "Next" at bounding box center [639, 464] width 185 height 27
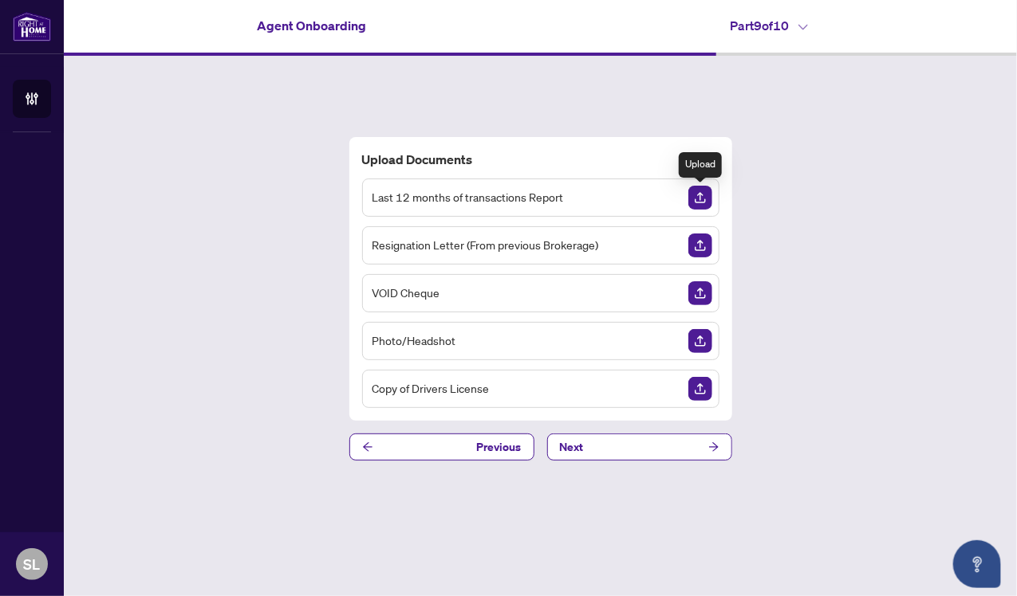
click at [700, 198] on img "Upload Document" at bounding box center [700, 198] width 24 height 24
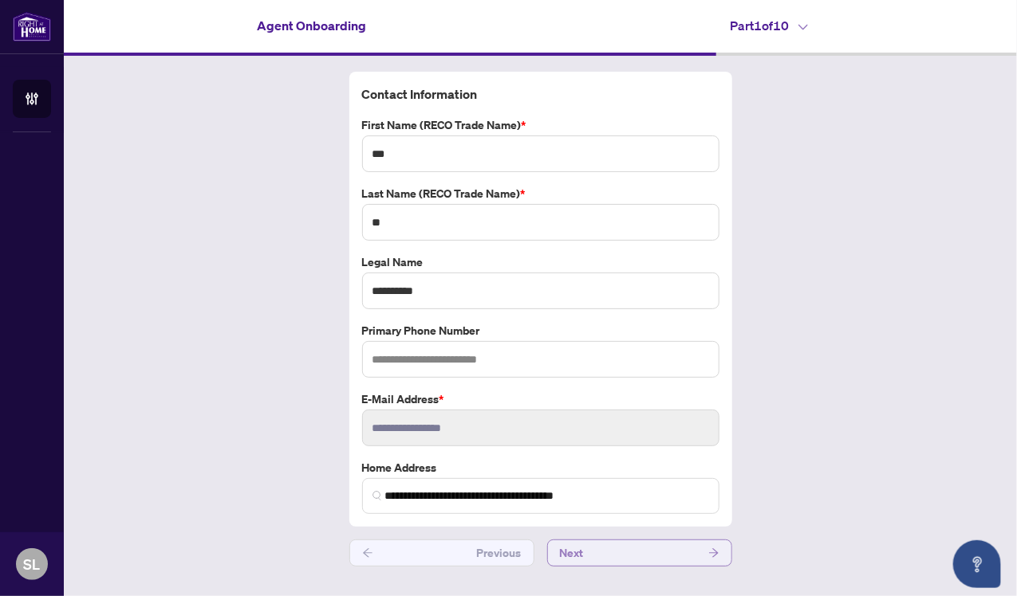
click at [622, 540] on button "Next" at bounding box center [639, 553] width 185 height 27
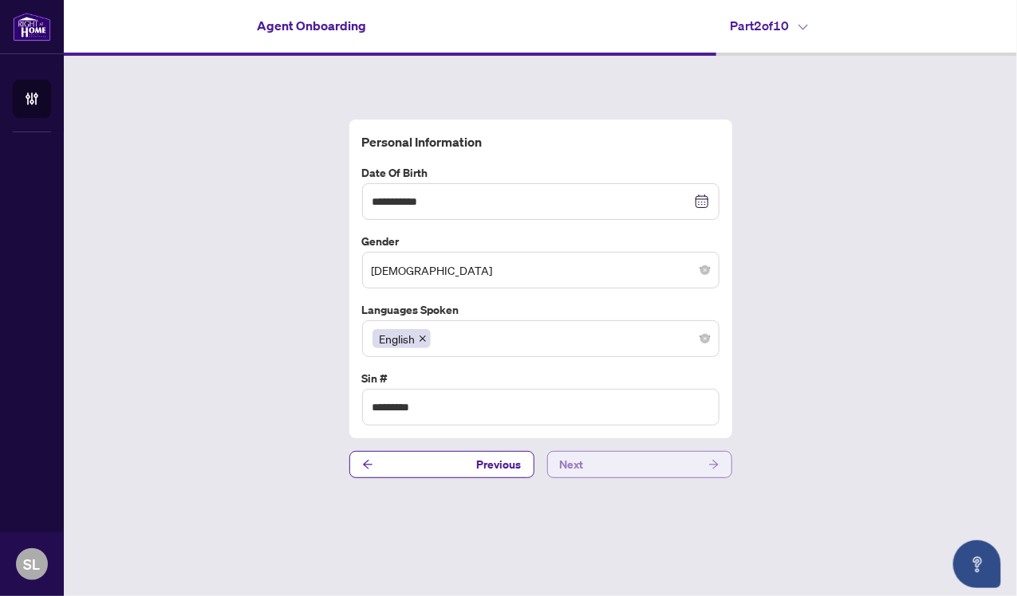
click at [609, 465] on button "Next" at bounding box center [639, 464] width 185 height 27
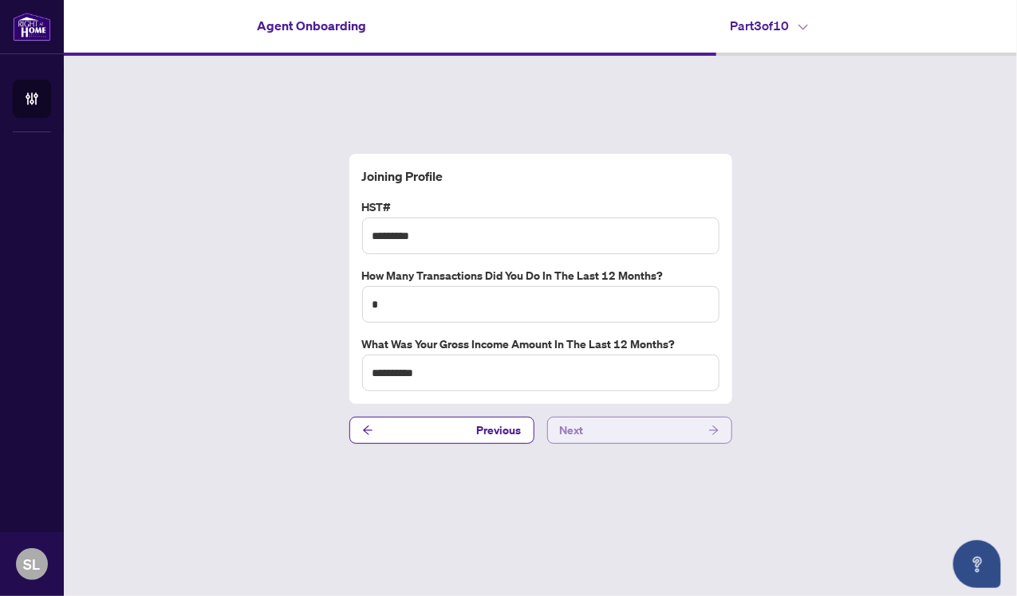
click at [594, 424] on button "Next" at bounding box center [639, 430] width 185 height 27
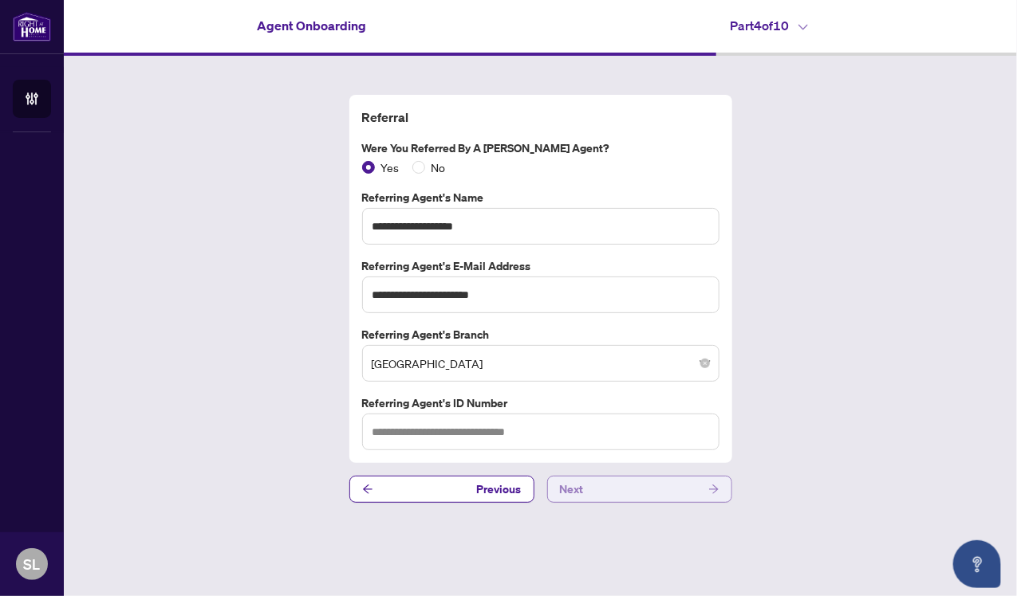
click at [610, 487] on button "Next" at bounding box center [639, 489] width 185 height 27
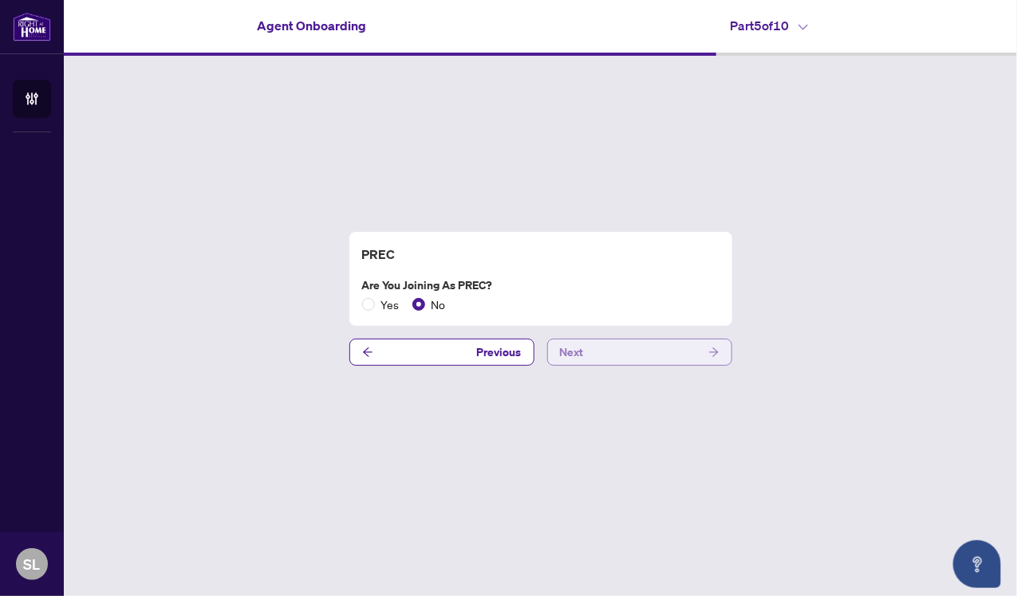
click at [598, 345] on button "Next" at bounding box center [639, 352] width 185 height 27
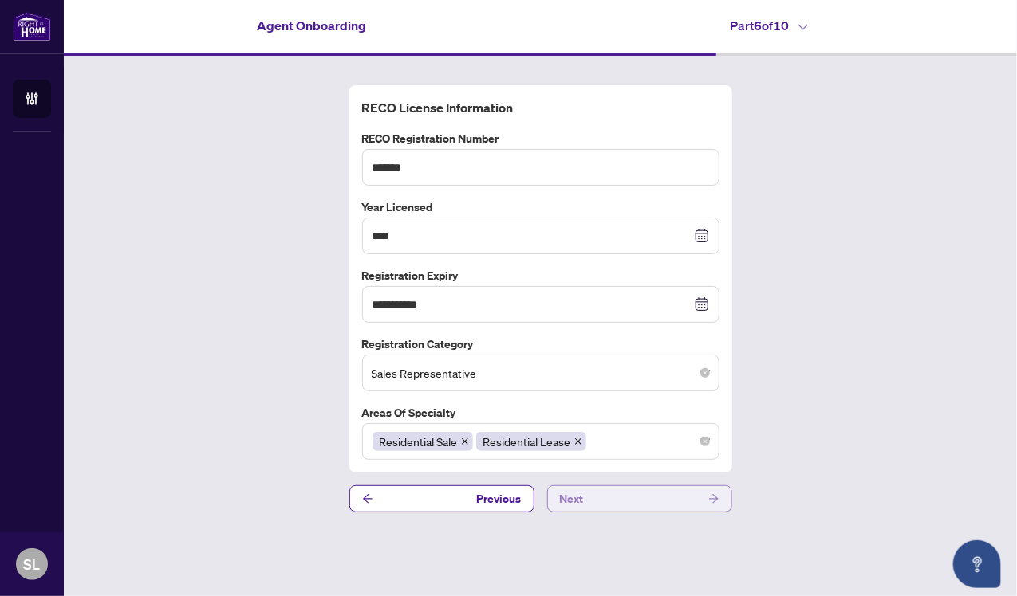
click at [607, 503] on button "Next" at bounding box center [639, 499] width 185 height 27
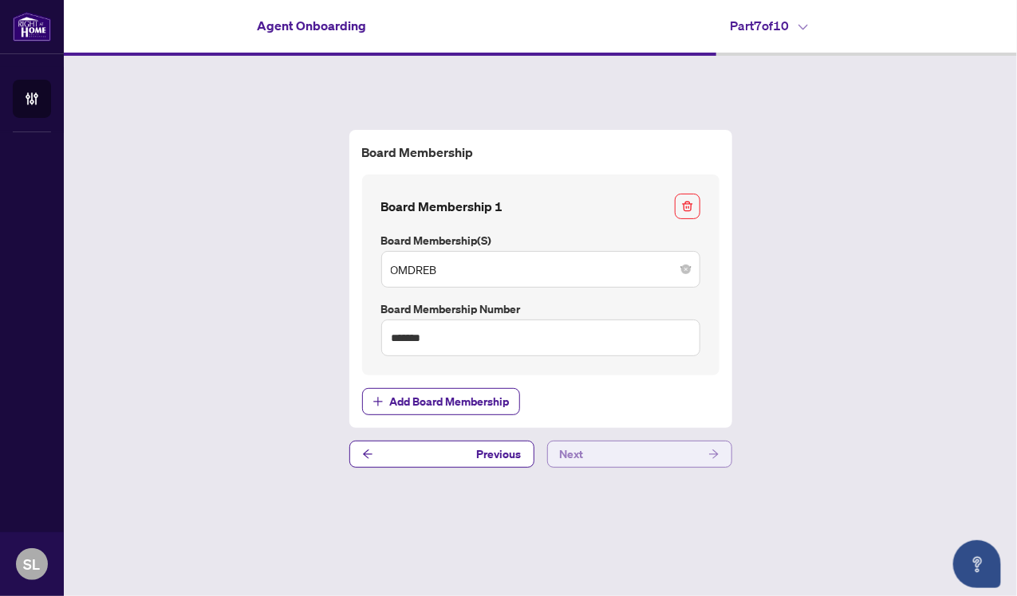
click at [589, 448] on button "Next" at bounding box center [639, 454] width 185 height 27
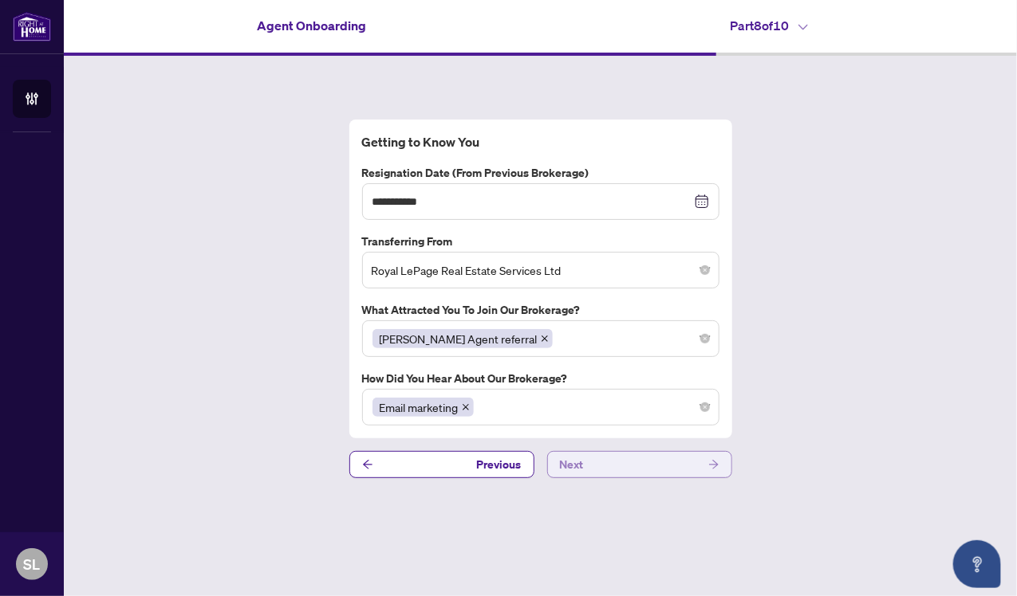
click at [593, 466] on button "Next" at bounding box center [639, 464] width 185 height 27
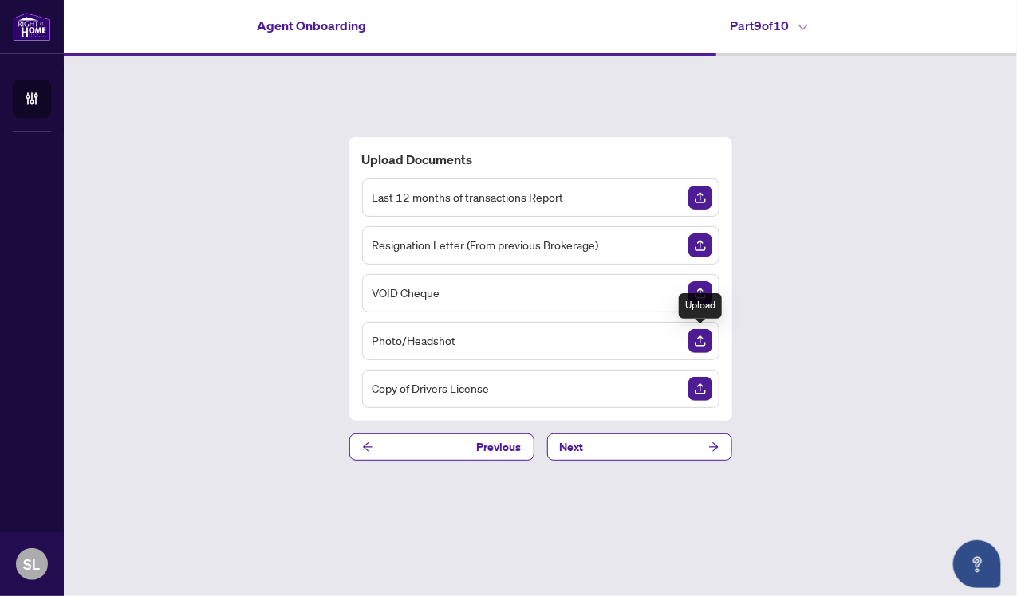
click at [693, 339] on img "Upload Document" at bounding box center [700, 341] width 24 height 24
click at [628, 431] on div "Upload Documents Last 12 months of transactions Report Resignation Letter (From…" at bounding box center [540, 299] width 953 height 486
click at [628, 442] on button "Next" at bounding box center [639, 447] width 185 height 27
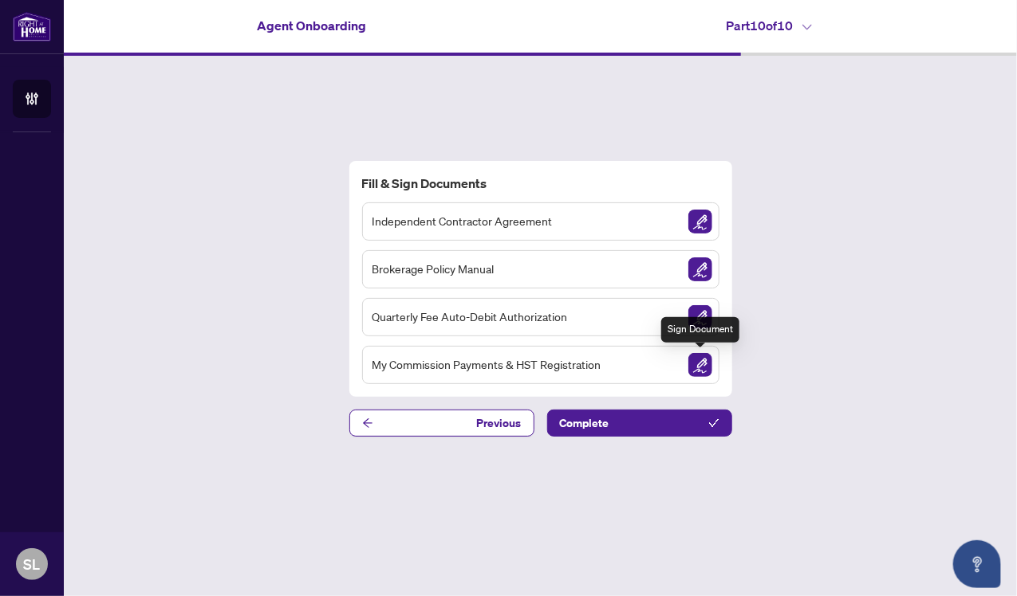
click at [698, 356] on img "Sign Document" at bounding box center [700, 365] width 24 height 24
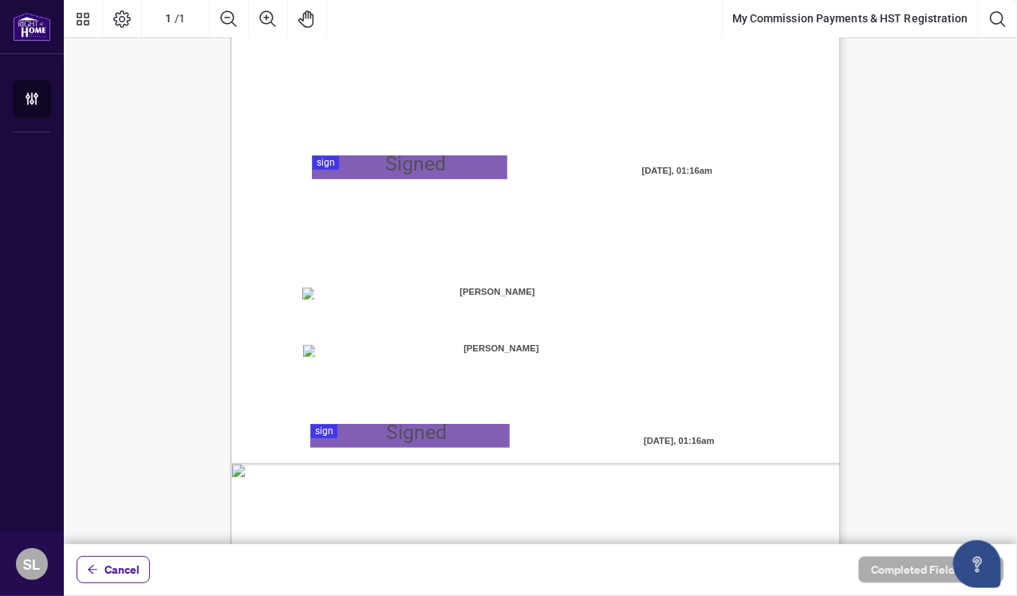
scroll to position [315, 0]
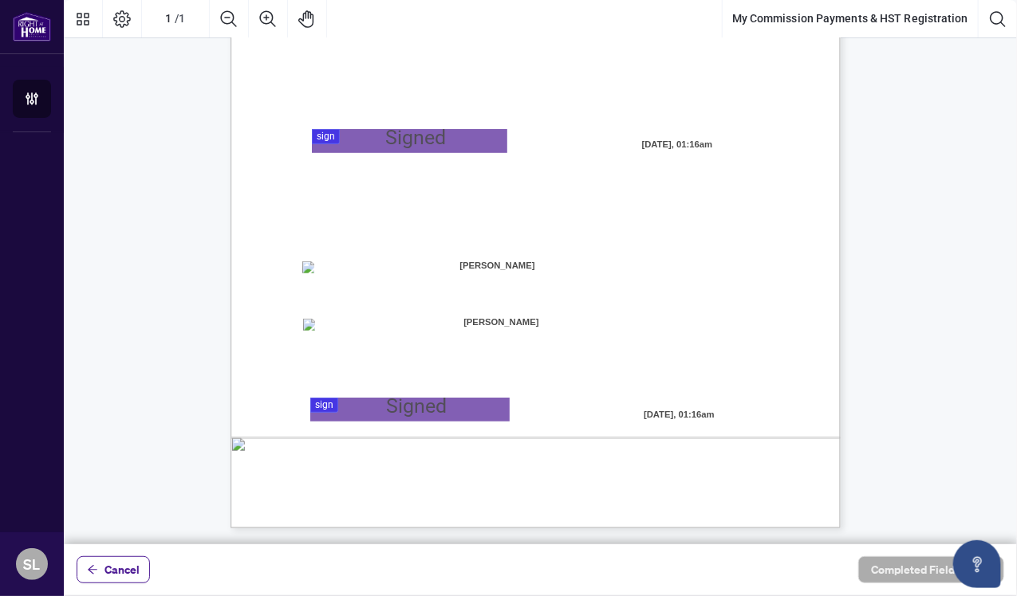
drag, startPoint x: 518, startPoint y: 263, endPoint x: 490, endPoint y: 259, distance: 29.0
click at [490, 259] on span "[PERSON_NAME]" at bounding box center [497, 266] width 81 height 24
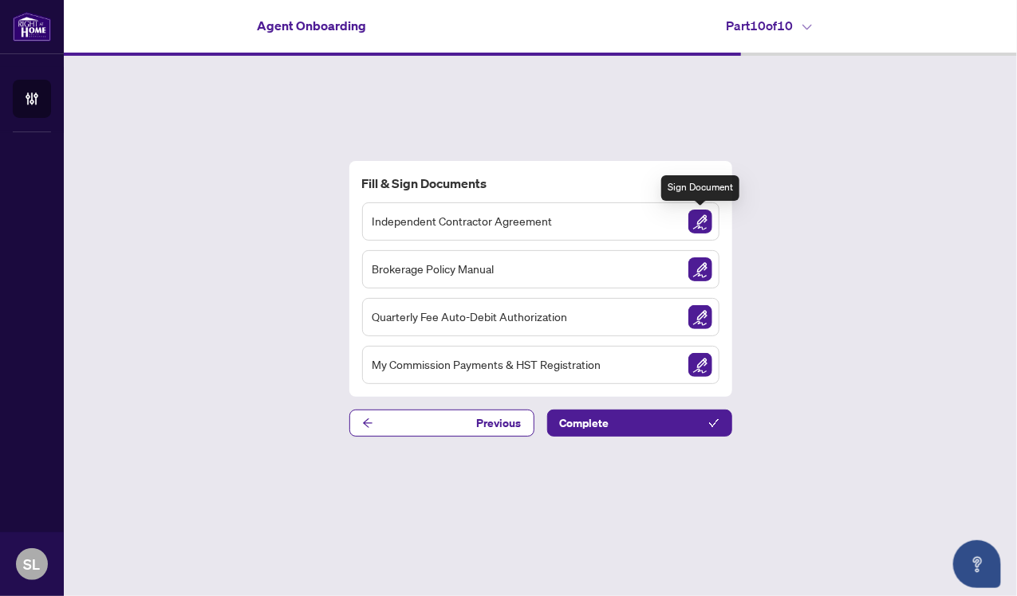
click at [695, 224] on img "Sign Document" at bounding box center [700, 222] width 24 height 24
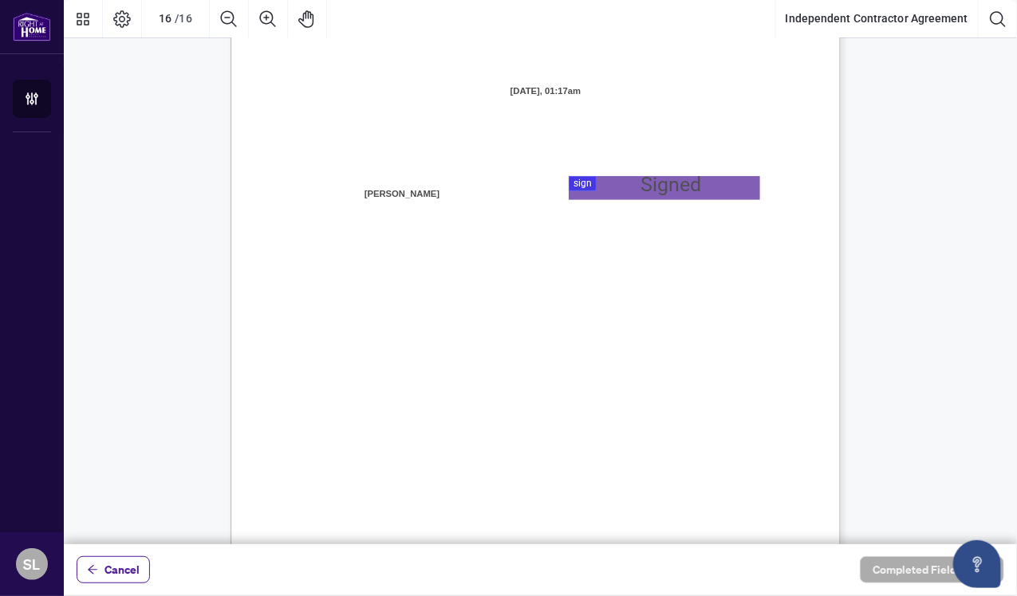
scroll to position [12196, 0]
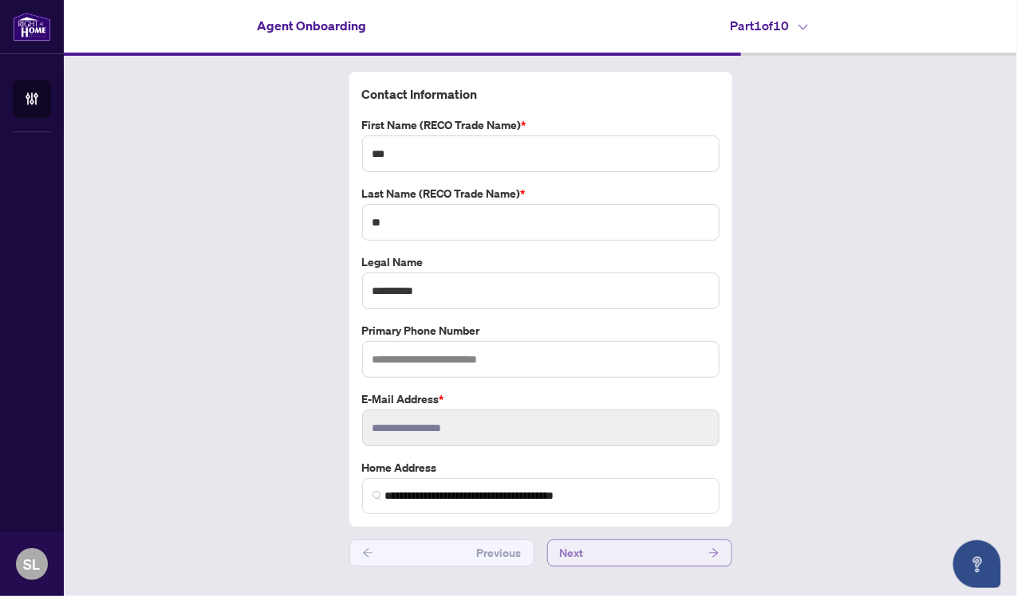
click at [608, 545] on button "Next" at bounding box center [639, 553] width 185 height 27
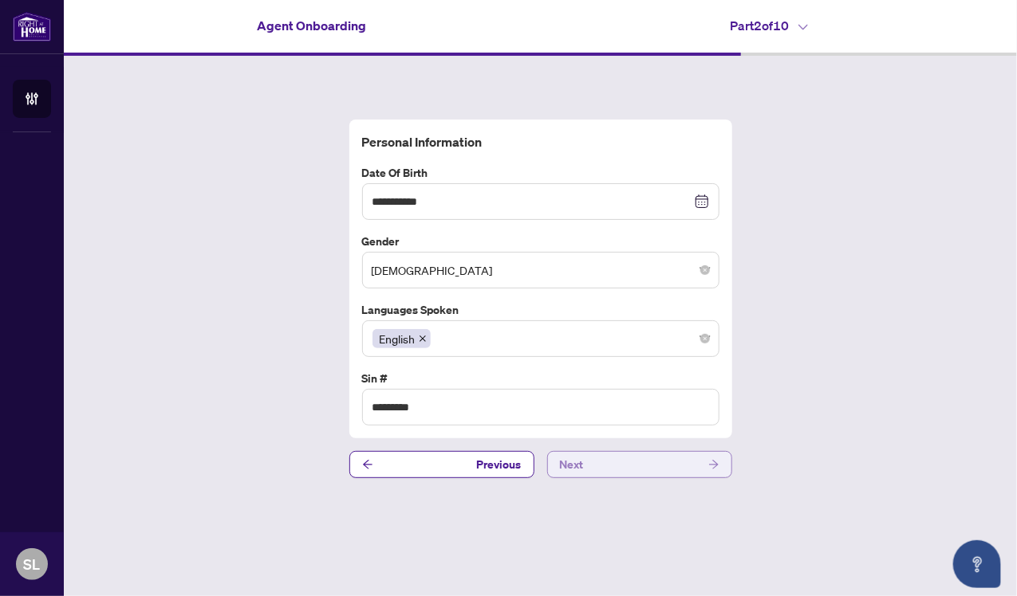
click at [602, 459] on button "Next" at bounding box center [639, 464] width 185 height 27
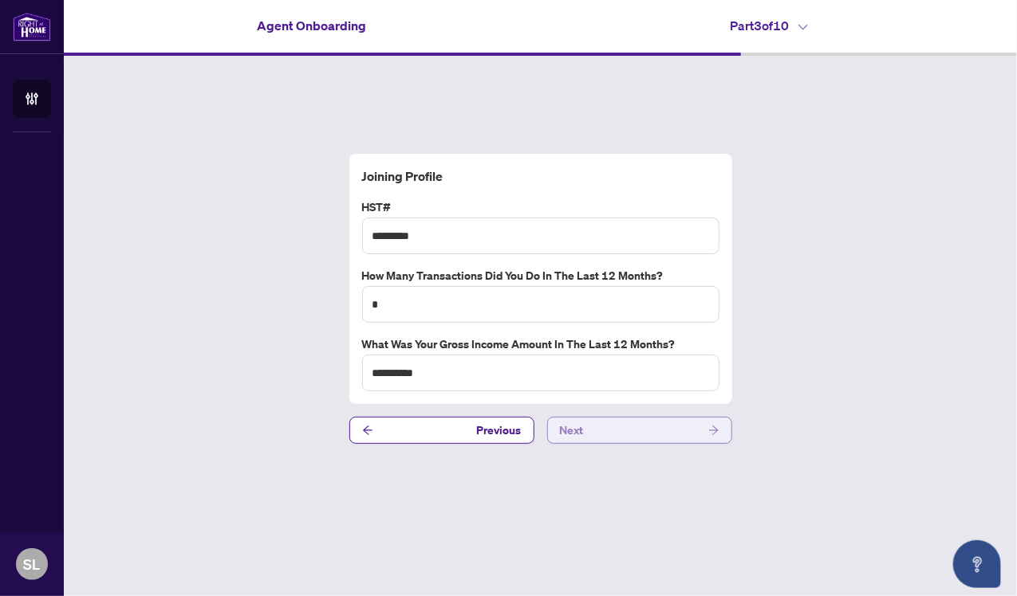
click at [598, 421] on button "Next" at bounding box center [639, 430] width 185 height 27
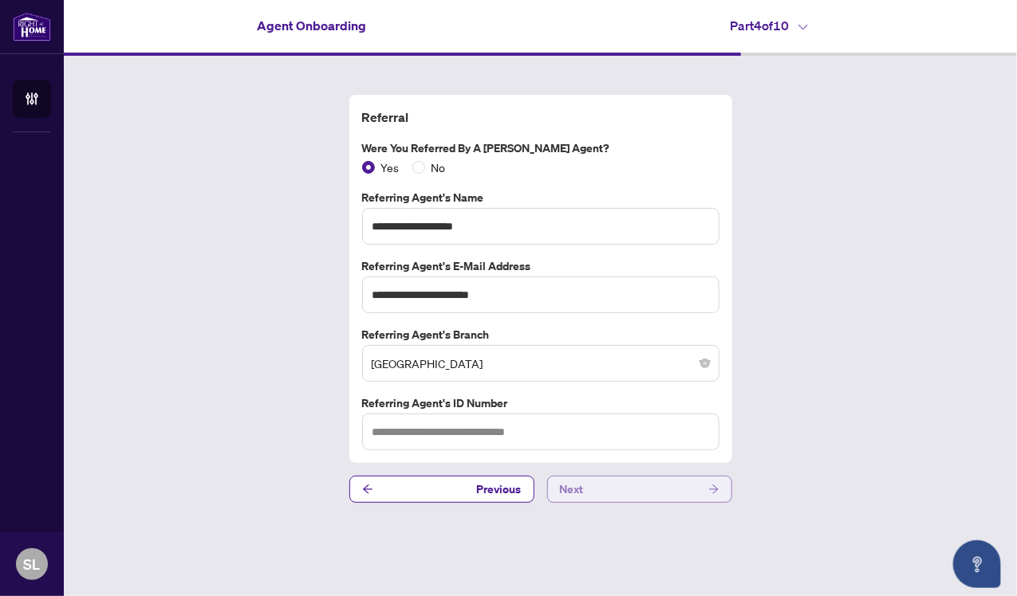
click at [599, 484] on button "Next" at bounding box center [639, 489] width 185 height 27
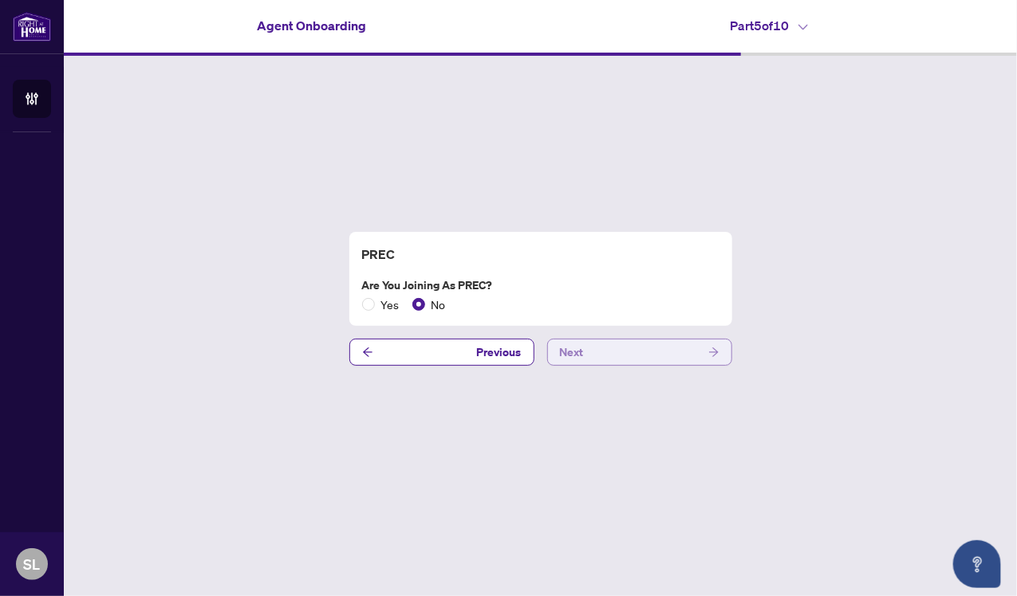
click at [583, 350] on button "Next" at bounding box center [639, 352] width 185 height 27
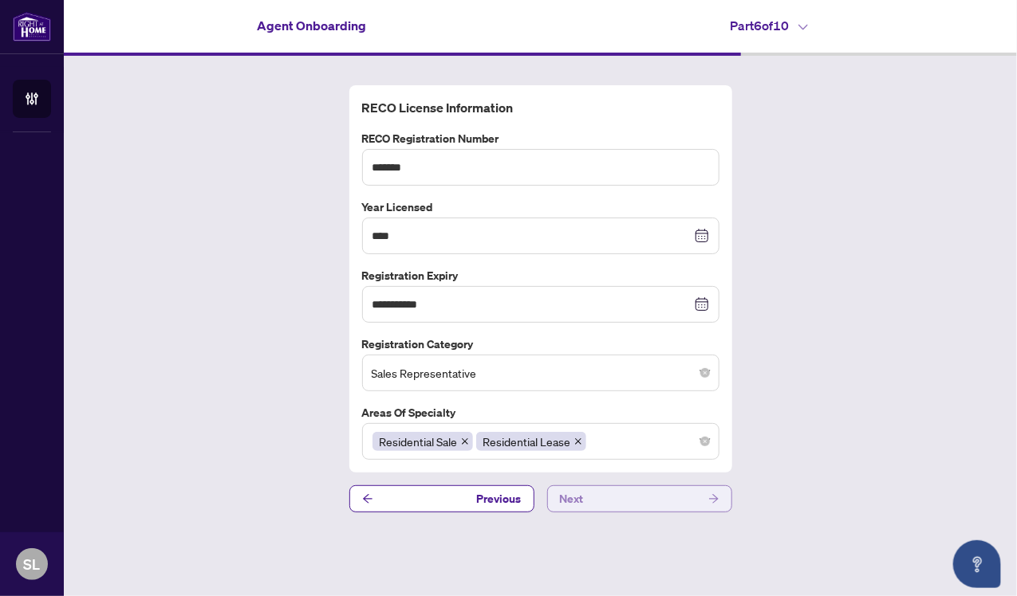
click at [600, 493] on button "Next" at bounding box center [639, 499] width 185 height 27
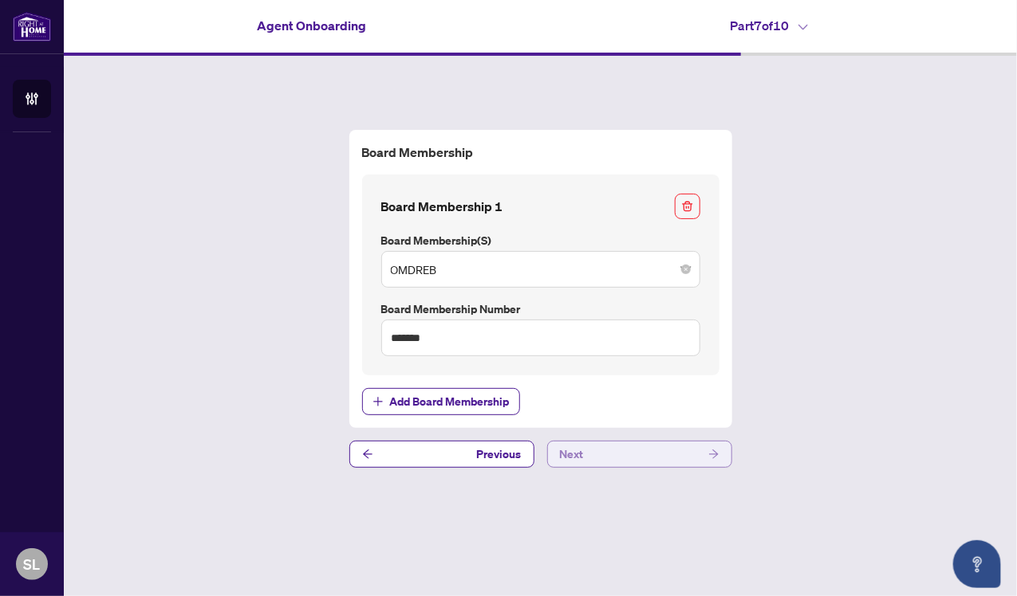
click at [599, 454] on button "Next" at bounding box center [639, 454] width 185 height 27
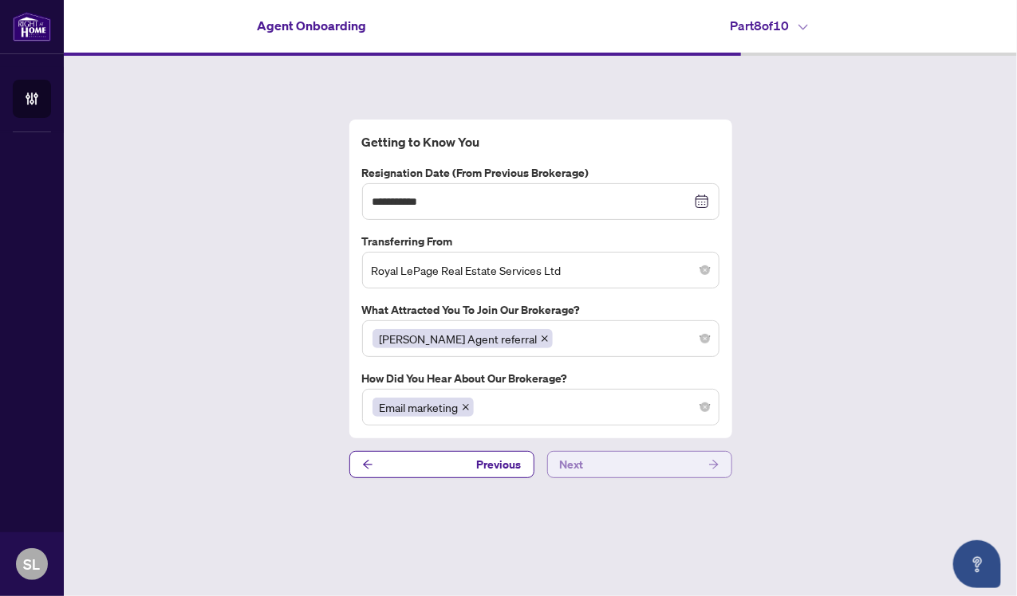
click at [589, 464] on button "Next" at bounding box center [639, 464] width 185 height 27
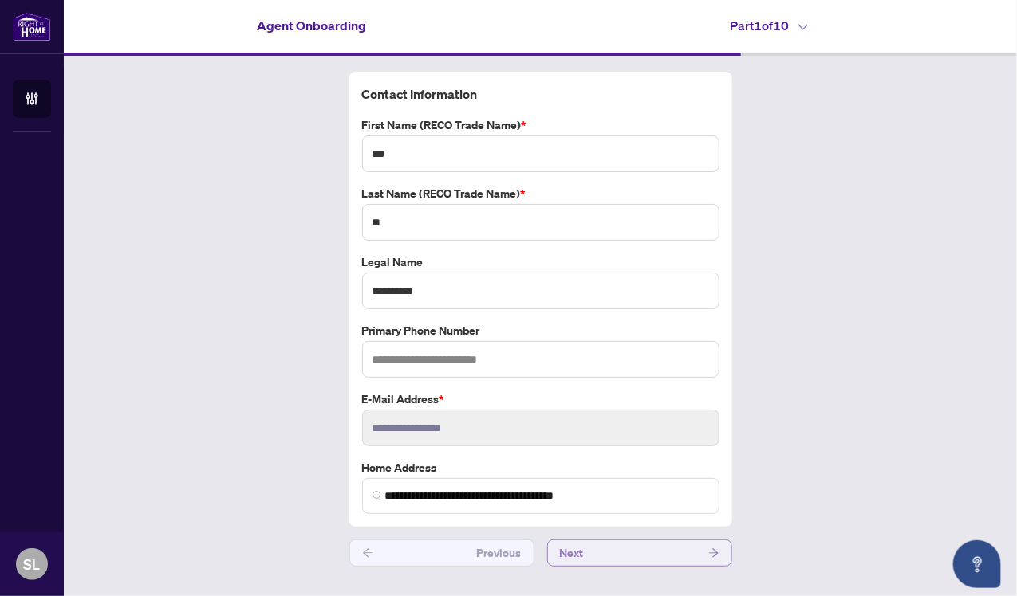
click at [604, 547] on button "Next" at bounding box center [639, 553] width 185 height 27
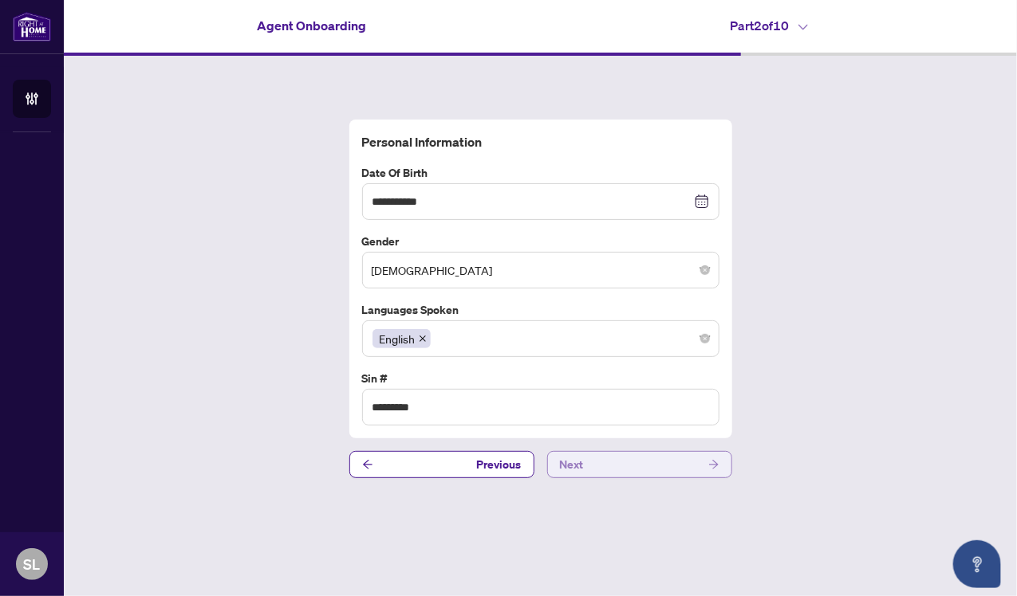
click at [674, 463] on button "Next" at bounding box center [639, 464] width 185 height 27
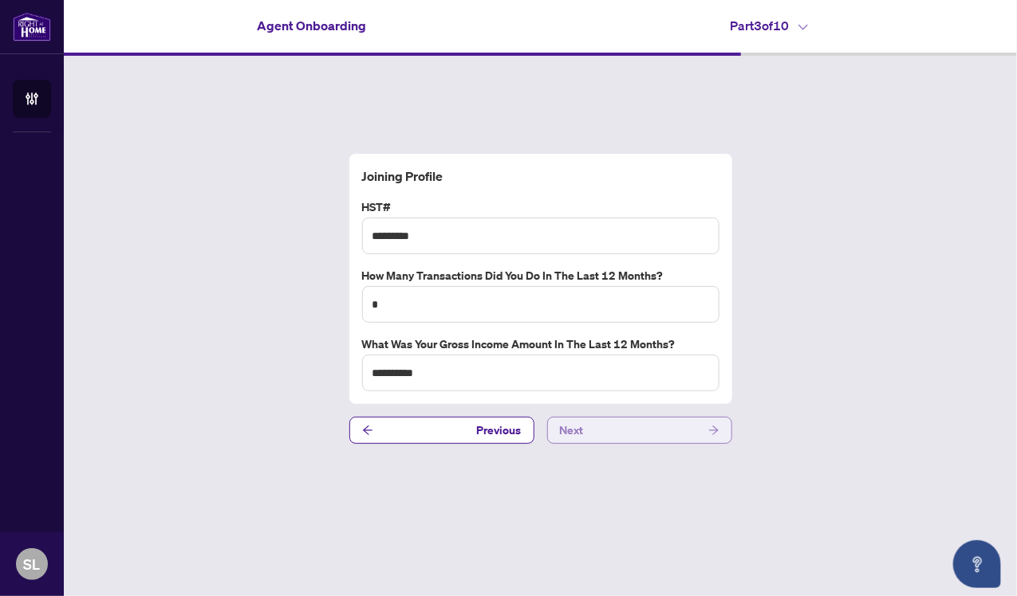
click at [687, 425] on button "Next" at bounding box center [639, 430] width 185 height 27
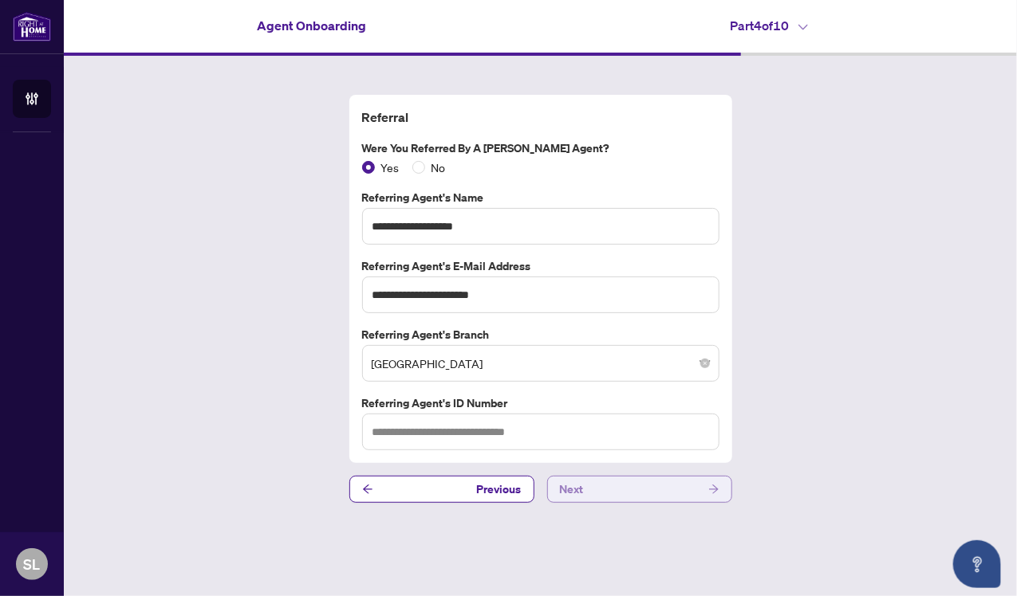
click at [652, 486] on button "Next" at bounding box center [639, 489] width 185 height 27
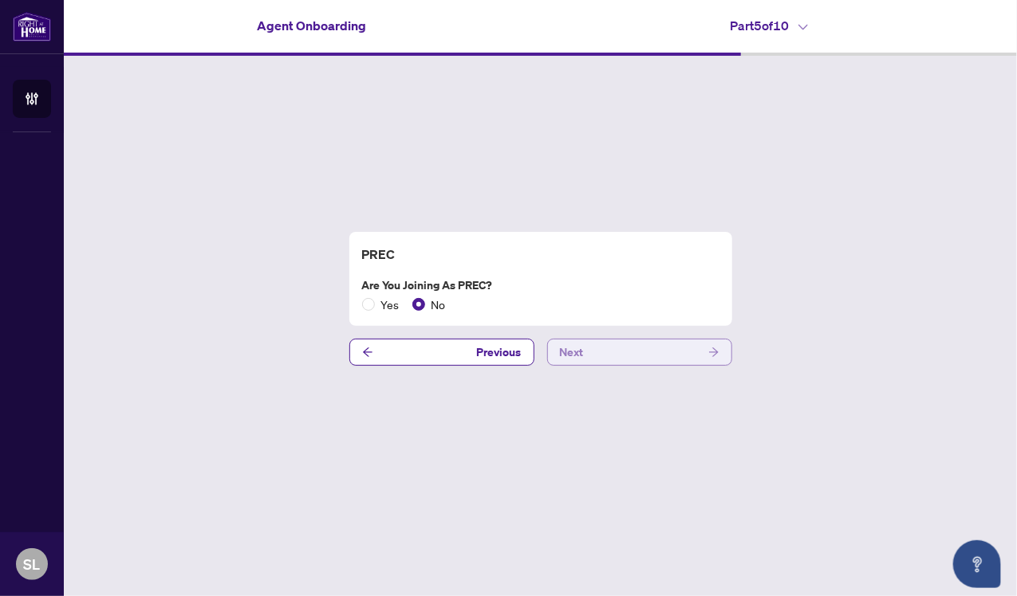
click at [659, 348] on button "Next" at bounding box center [639, 352] width 185 height 27
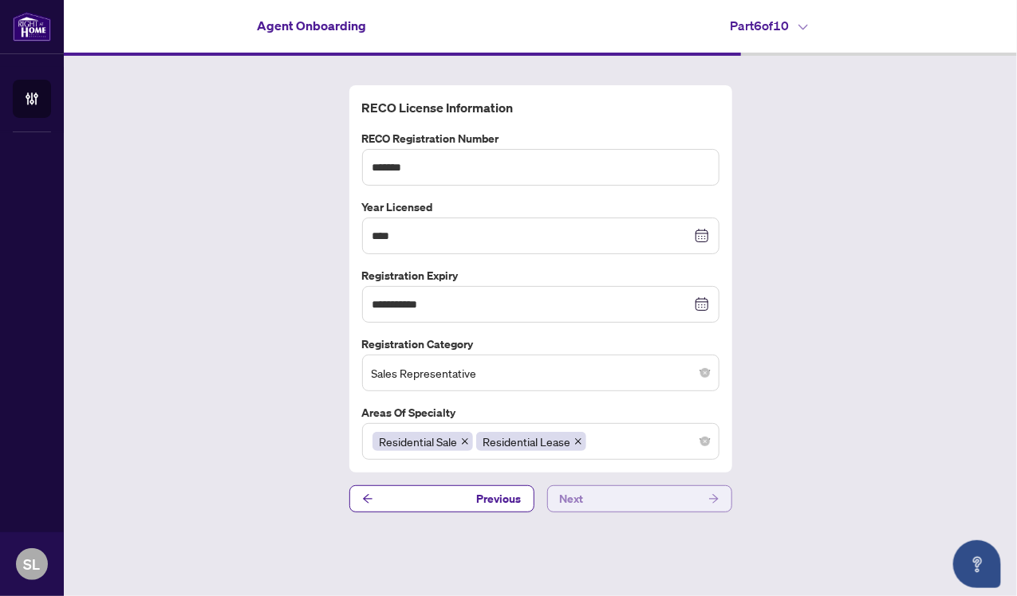
click at [648, 494] on button "Next" at bounding box center [639, 499] width 185 height 27
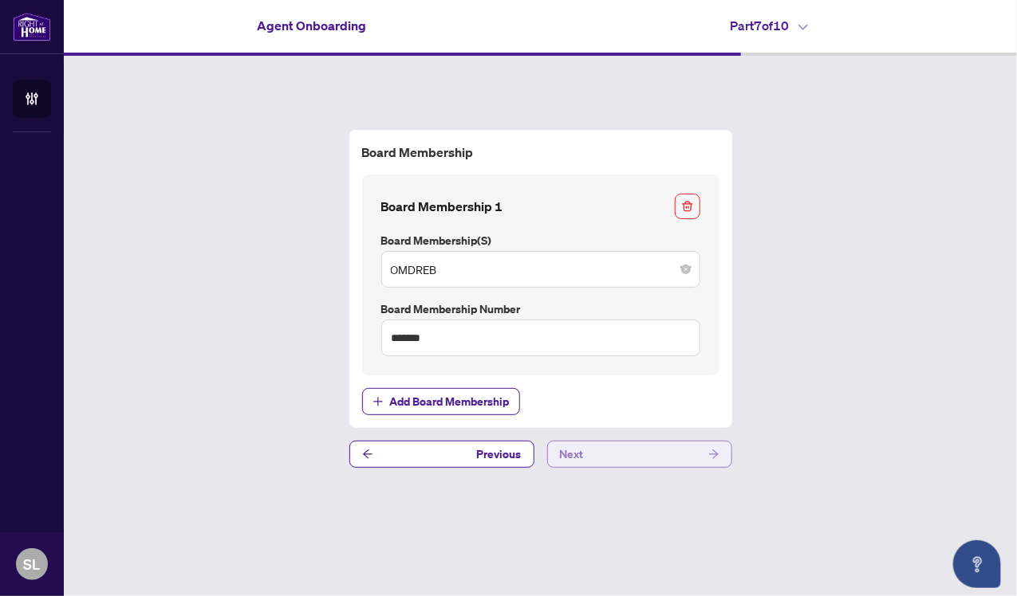
click at [648, 449] on button "Next" at bounding box center [639, 454] width 185 height 27
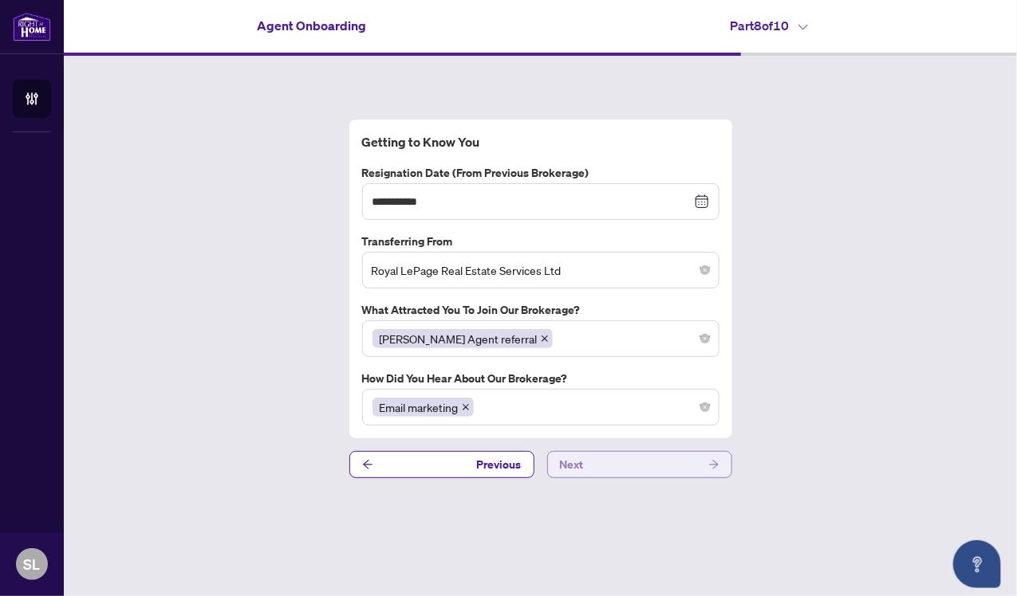
click at [650, 463] on button "Next" at bounding box center [639, 464] width 185 height 27
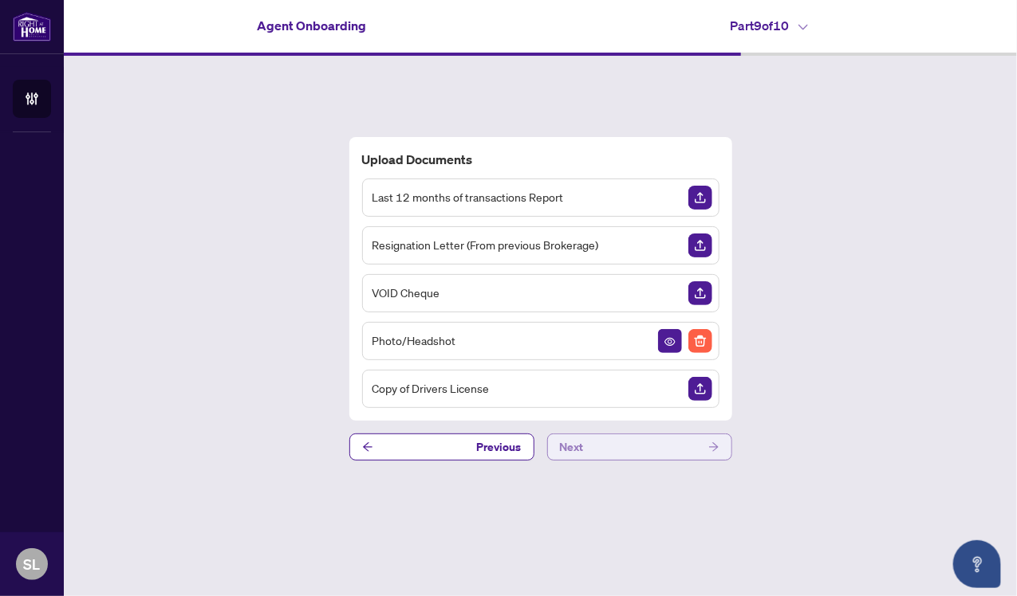
click at [659, 442] on button "Next" at bounding box center [639, 447] width 185 height 27
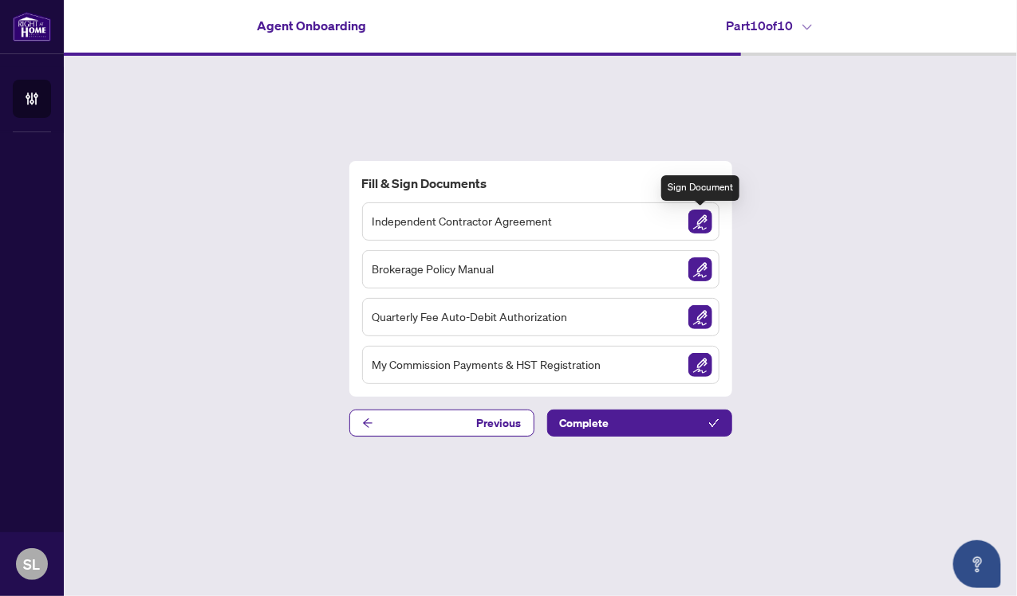
click at [696, 223] on img "Sign Document" at bounding box center [700, 222] width 24 height 24
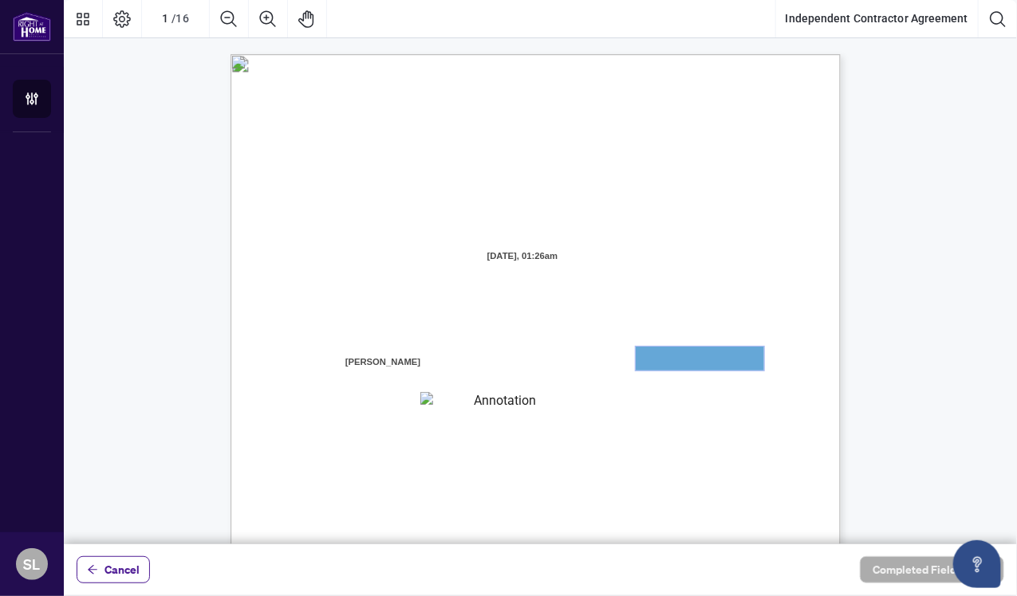
click at [662, 360] on textarea "01JYGZAKFHWMPY1N8C3Z46THAB" at bounding box center [700, 359] width 128 height 24
click at [684, 365] on textarea "01JYGZAKFHWMPY1N8C3Z46THAB" at bounding box center [700, 359] width 128 height 24
click at [671, 351] on textarea "01JYGZAKFHWMPY1N8C3Z46THAB" at bounding box center [700, 359] width 128 height 24
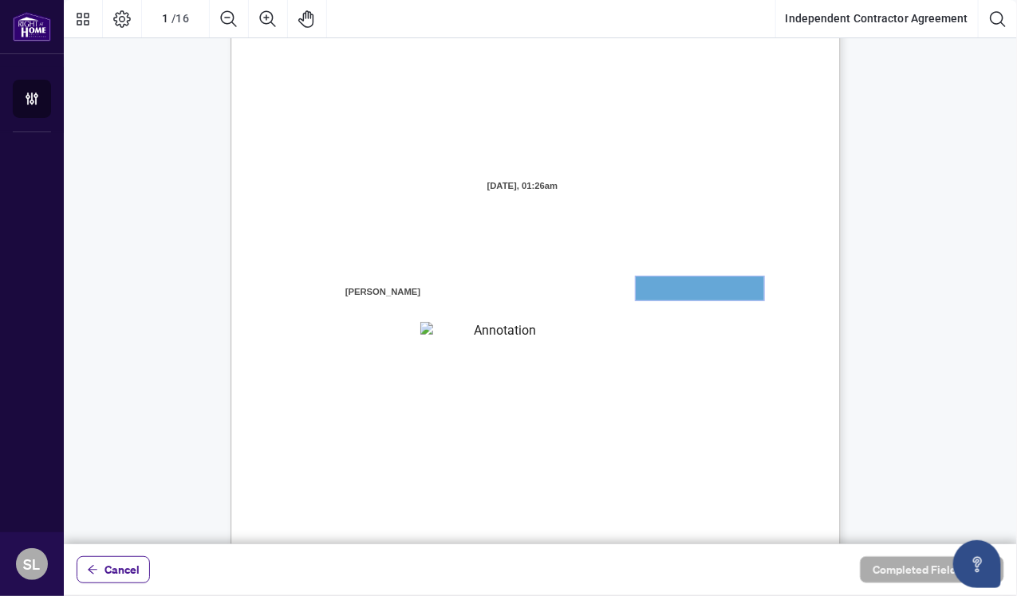
scroll to position [126, 0]
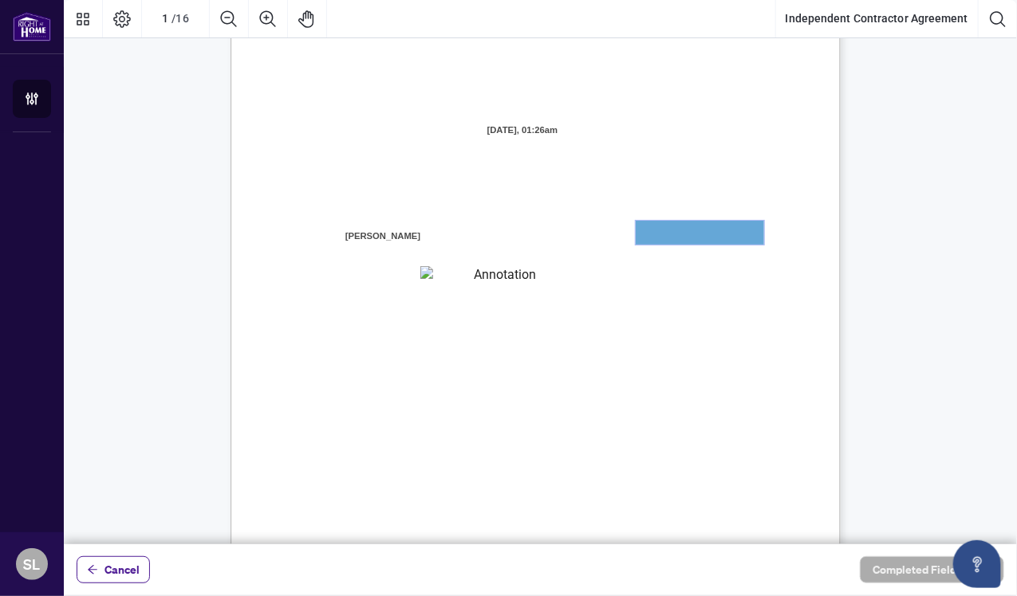
click at [650, 230] on textarea "01JYGZAKFHWMPY1N8C3Z46THAB" at bounding box center [700, 233] width 128 height 24
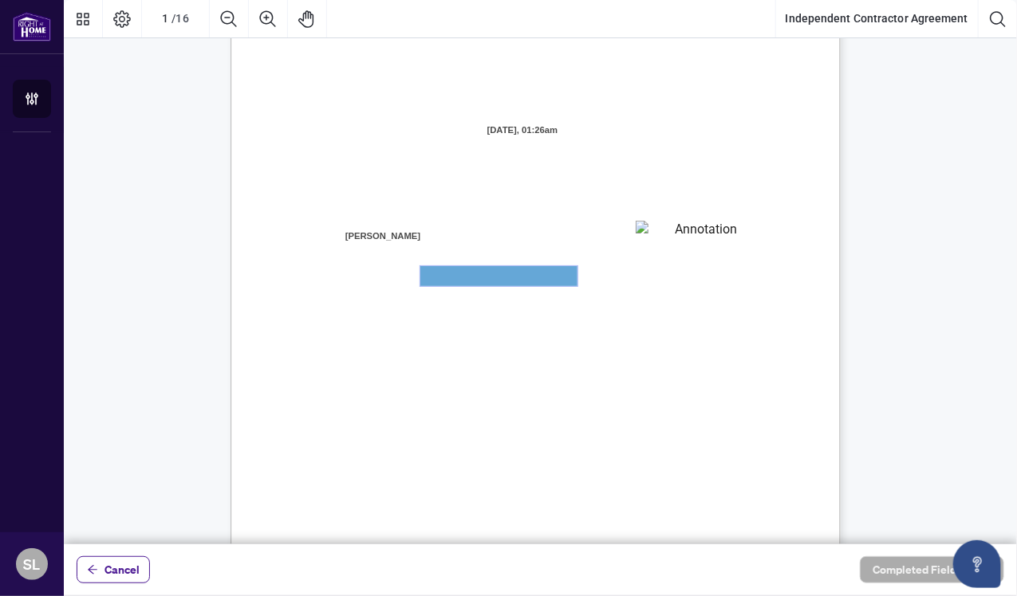
click at [519, 275] on textarea "01JYGZAQMTWRDFJQJ4WJ0G3B21" at bounding box center [498, 276] width 157 height 20
click at [442, 272] on textarea "01JYGZAQMTWRDFJQJ4WJ0G3B21" at bounding box center [498, 276] width 157 height 20
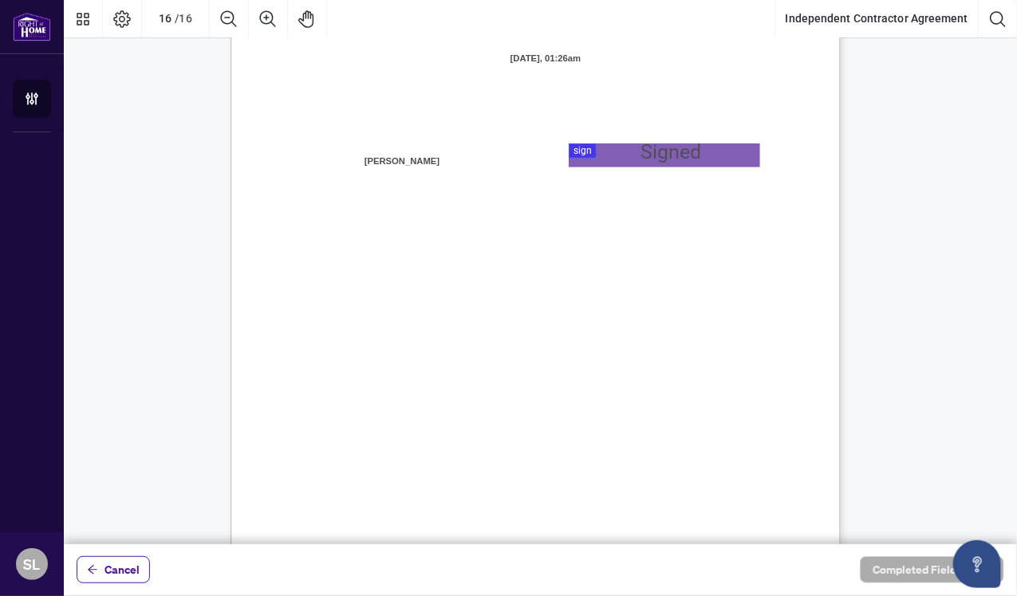
scroll to position [12224, 0]
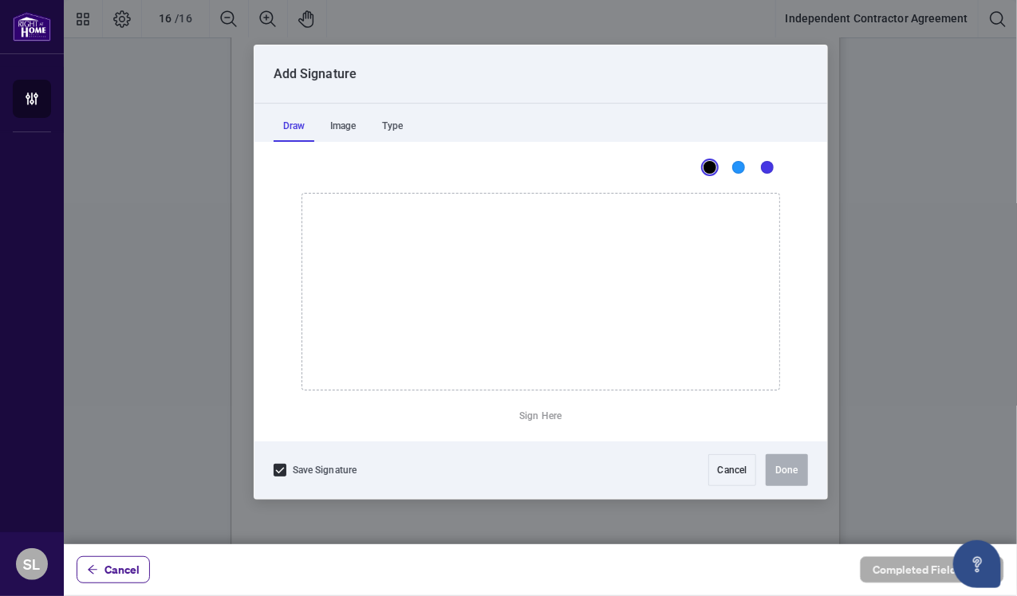
click at [630, 153] on div at bounding box center [540, 272] width 953 height 545
click at [344, 125] on div "Image" at bounding box center [343, 126] width 45 height 32
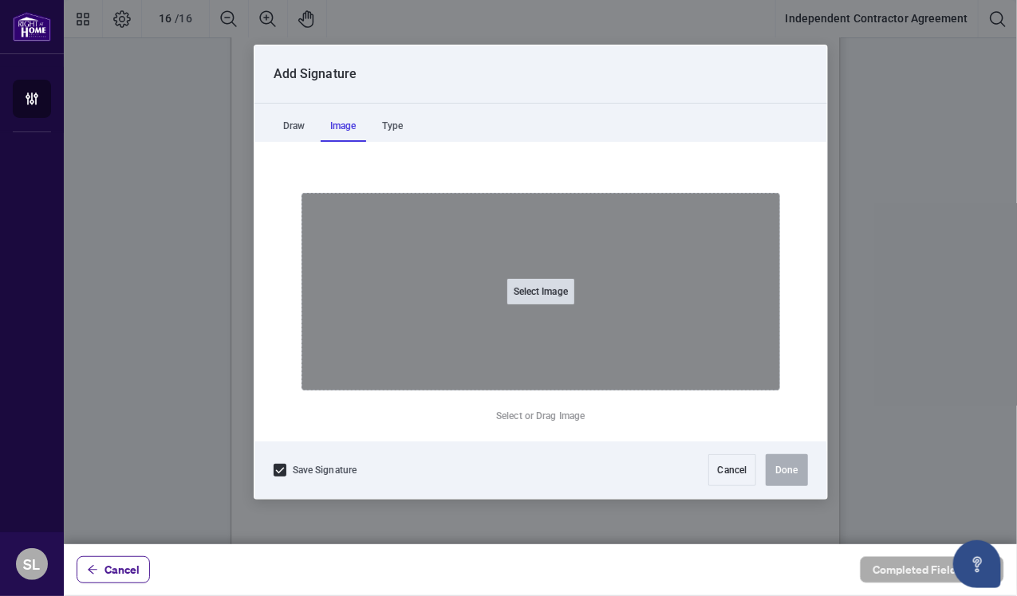
click at [531, 295] on button "Select Image" at bounding box center [540, 292] width 67 height 26
click at [540, 293] on input "Select Image" at bounding box center [641, 301] width 202 height 17
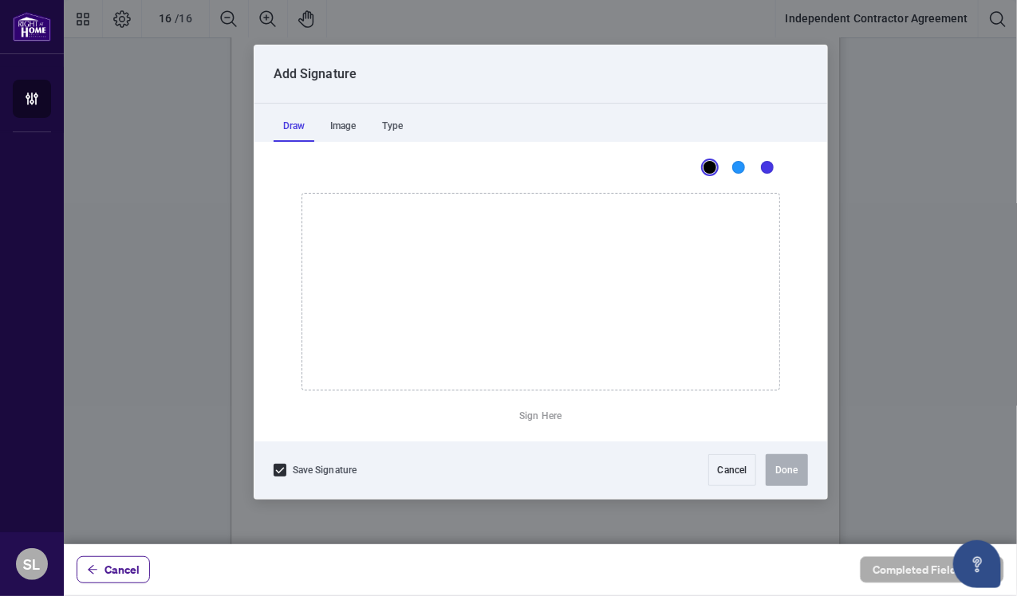
click at [290, 128] on div "Draw" at bounding box center [294, 126] width 41 height 32
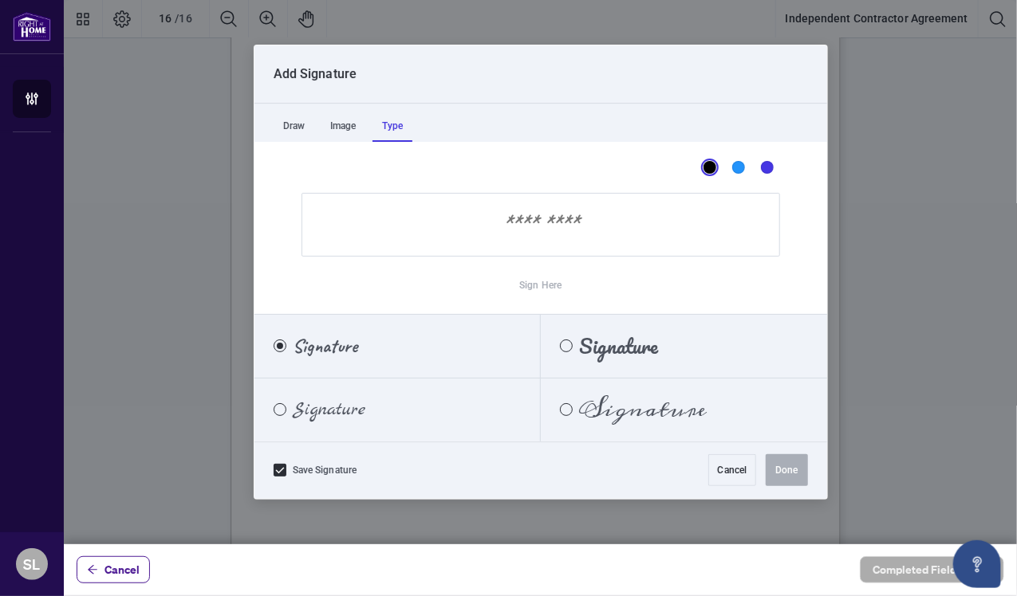
click at [396, 125] on div "Type" at bounding box center [392, 126] width 40 height 32
click at [526, 223] on input "Sign Here" at bounding box center [540, 225] width 478 height 64
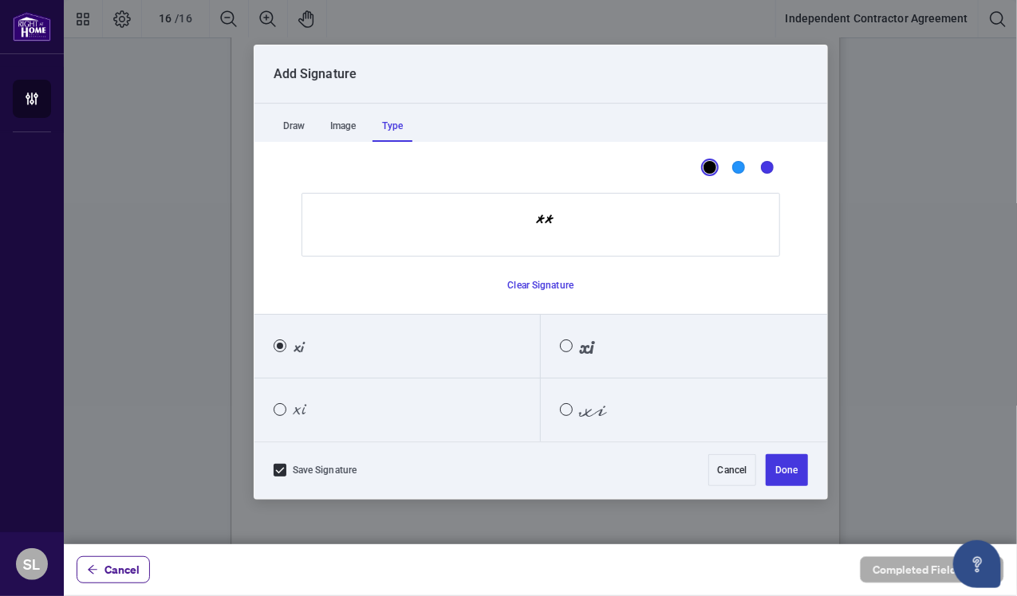
type input "*"
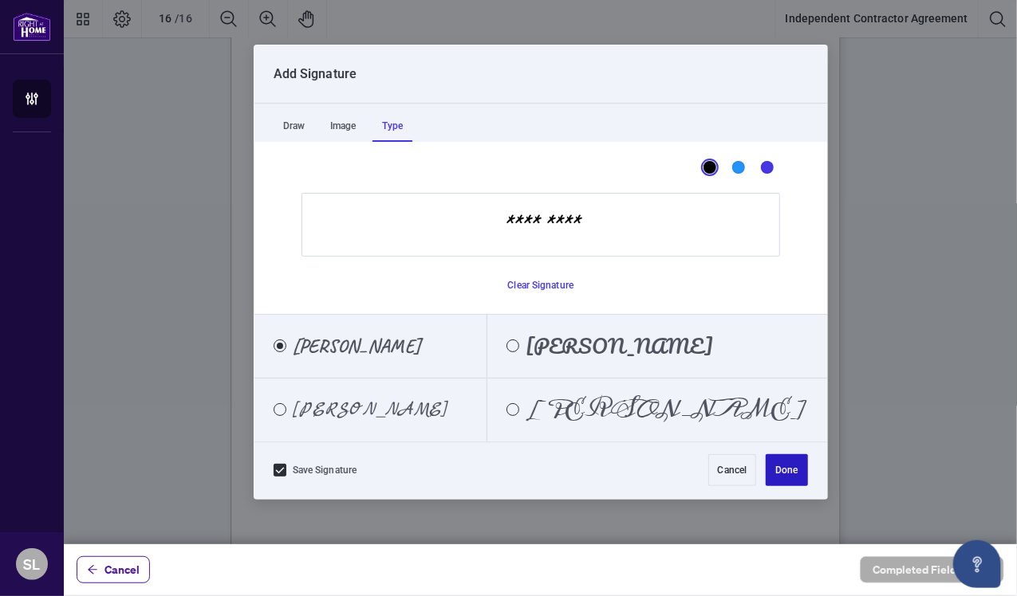
type input "*********"
click at [781, 468] on button "Done" at bounding box center [786, 471] width 41 height 32
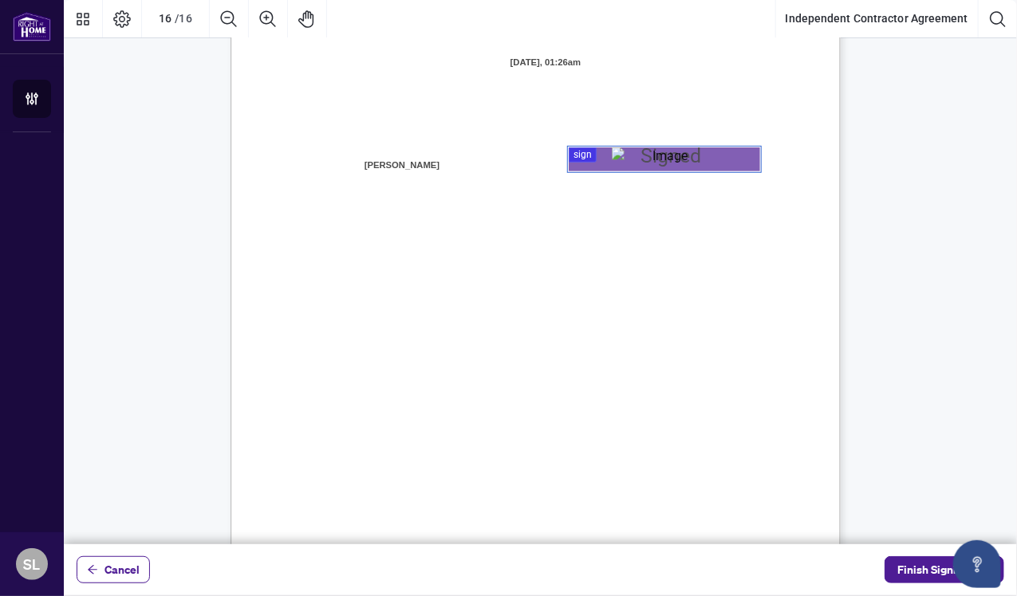
click at [678, 162] on div "Page 16" at bounding box center [664, 160] width 105 height 24
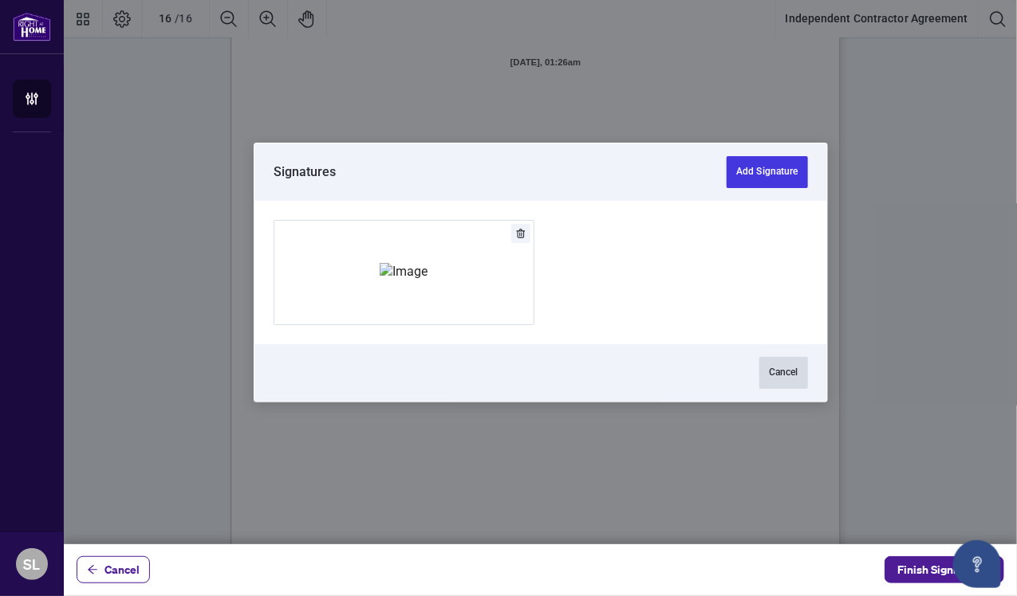
click at [776, 376] on button "Cancel" at bounding box center [783, 373] width 49 height 32
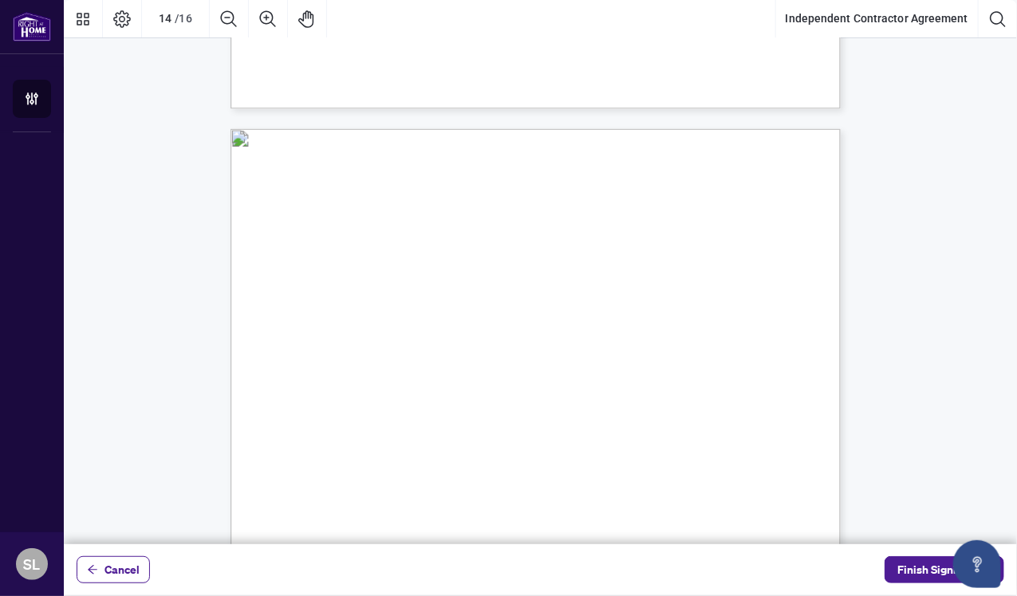
scroll to position [10447, 0]
click at [916, 20] on button "Independent Contractor Agreement" at bounding box center [877, 19] width 202 height 38
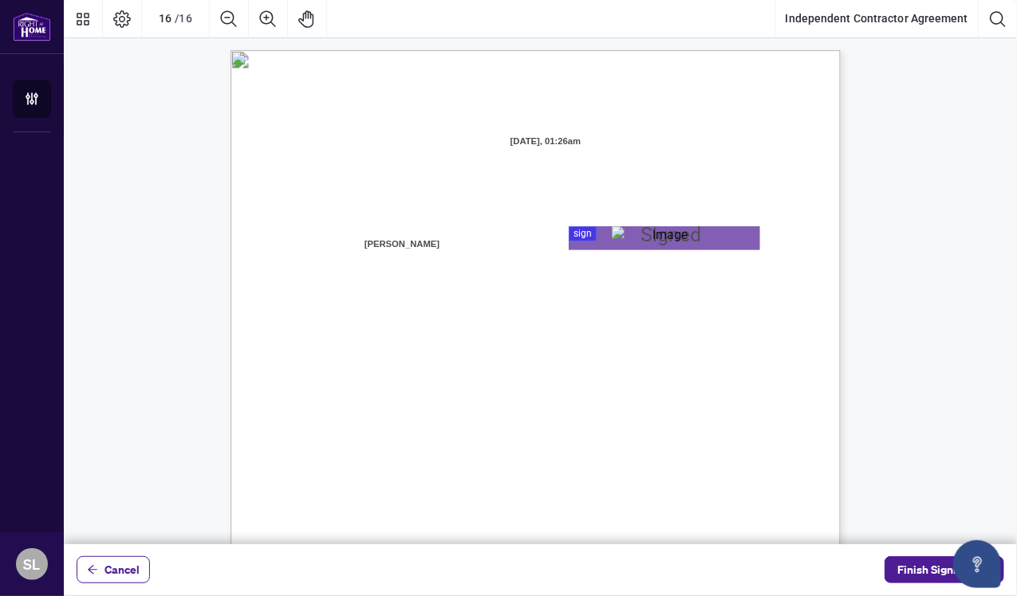
scroll to position [12132, 0]
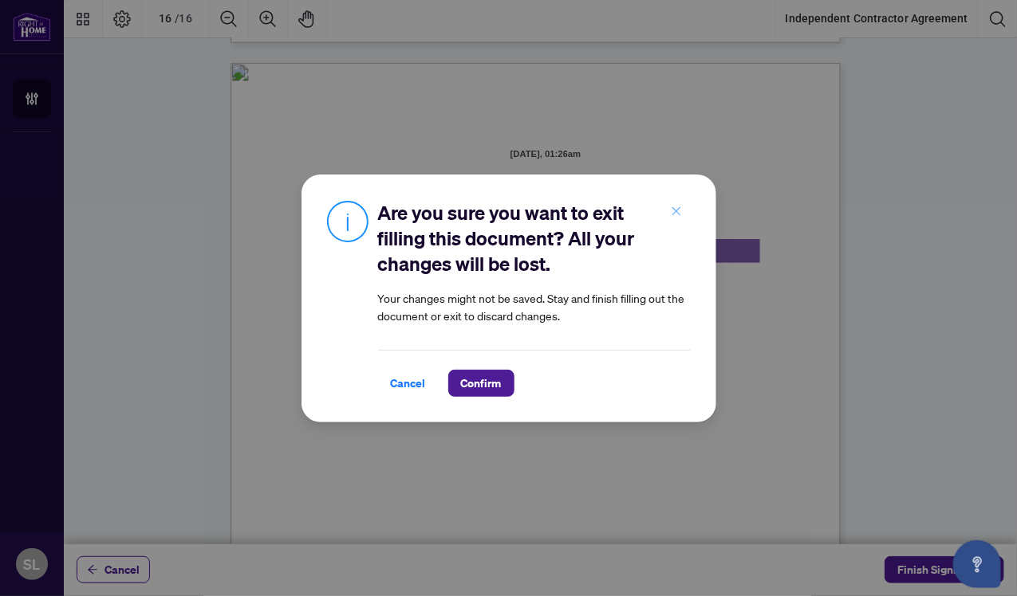
click at [671, 211] on icon "close" at bounding box center [676, 211] width 11 height 11
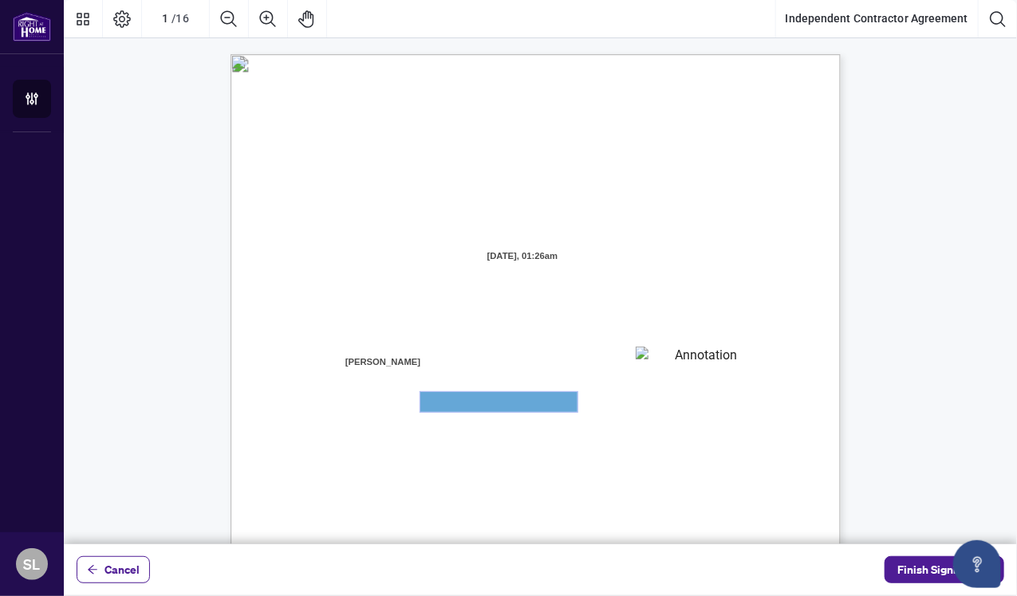
click at [488, 396] on textarea "01JYGZAQMTWRDFJQJ4WJ0G3B21" at bounding box center [498, 402] width 157 height 20
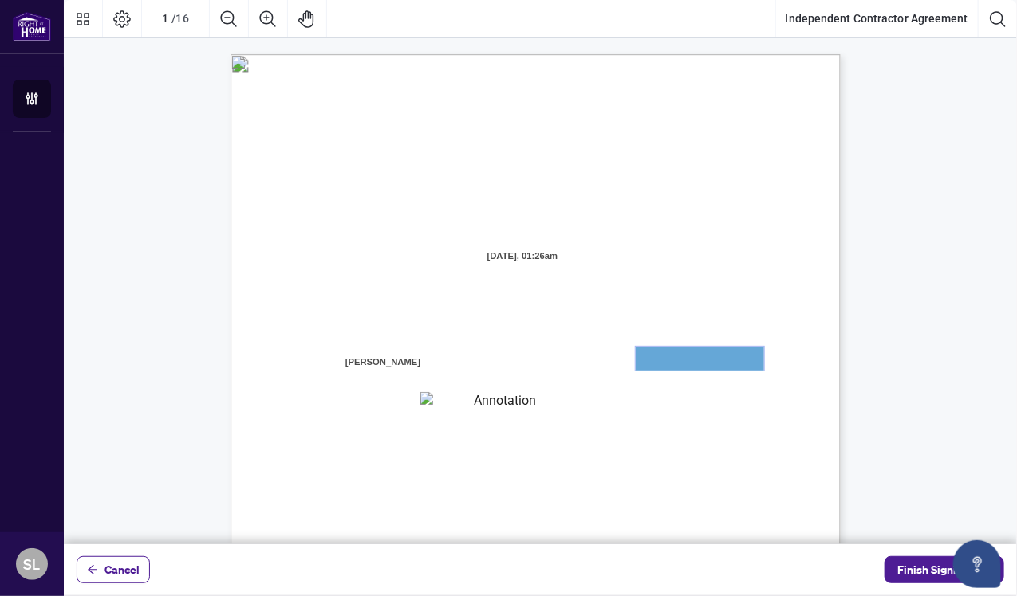
click at [644, 356] on textarea "01JYGZAKFHWMPY1N8C3Z46THAB" at bounding box center [700, 359] width 128 height 24
drag, startPoint x: 644, startPoint y: 356, endPoint x: 528, endPoint y: 391, distance: 120.8
click at [528, 391] on div "INDEPENDENT CONTRACTOR AGREEMENT THIS AGREEMENT is made as of (the “Effective D…" at bounding box center [535, 448] width 610 height 789
click at [702, 356] on textarea "01JYGZAKFHWMPY1N8C3Z46THAB" at bounding box center [700, 359] width 128 height 24
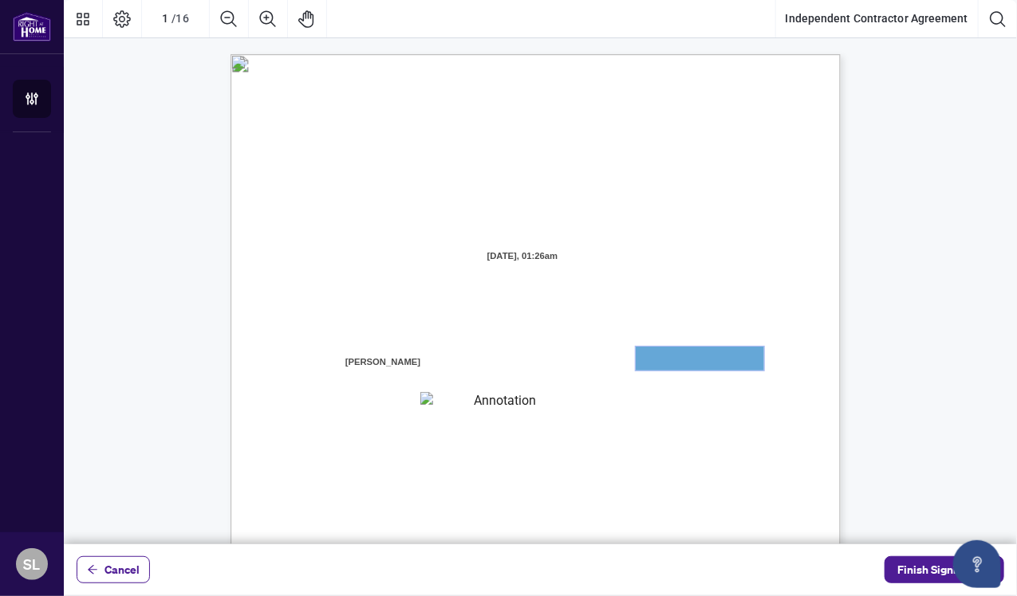
click at [702, 356] on textarea "01JYGZAKFHWMPY1N8C3Z46THAB" at bounding box center [700, 359] width 128 height 24
click at [687, 352] on textarea "01JYGZAKFHWMPY1N8C3Z46THAB" at bounding box center [700, 359] width 128 height 24
click at [750, 359] on textarea "01JYGZAKFHWMPY1N8C3Z46THAB" at bounding box center [700, 359] width 128 height 24
drag, startPoint x: 329, startPoint y: 369, endPoint x: 486, endPoint y: 348, distance: 157.8
click at [486, 348] on div "INDEPENDENT CONTRACTOR AGREEMENT THIS AGREEMENT is made as of (the “Effective D…" at bounding box center [611, 547] width 762 height 987
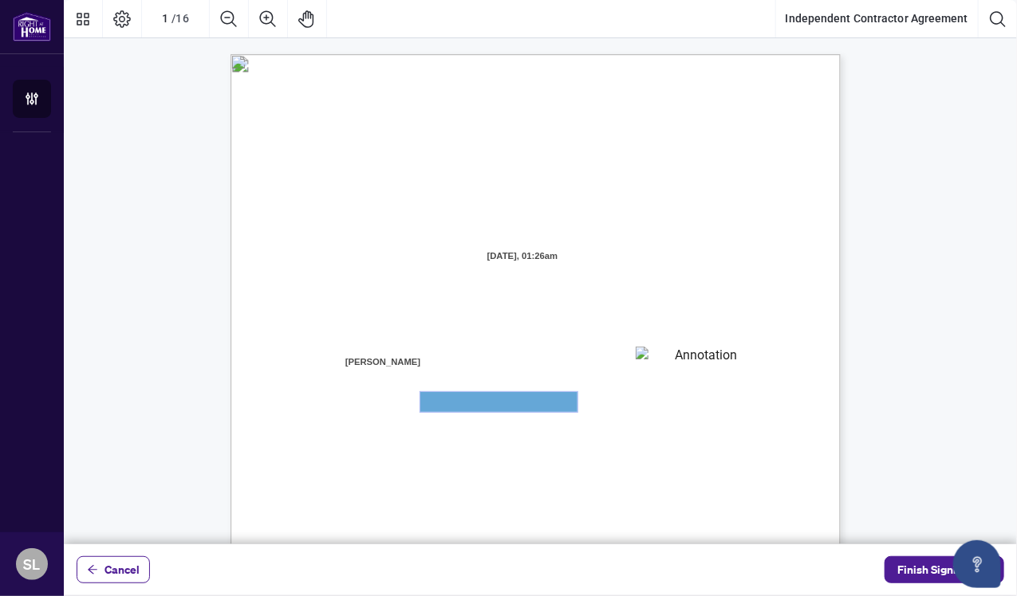
click at [460, 403] on textarea "01JYGZAQMTWRDFJQJ4WJ0G3B21" at bounding box center [498, 402] width 157 height 20
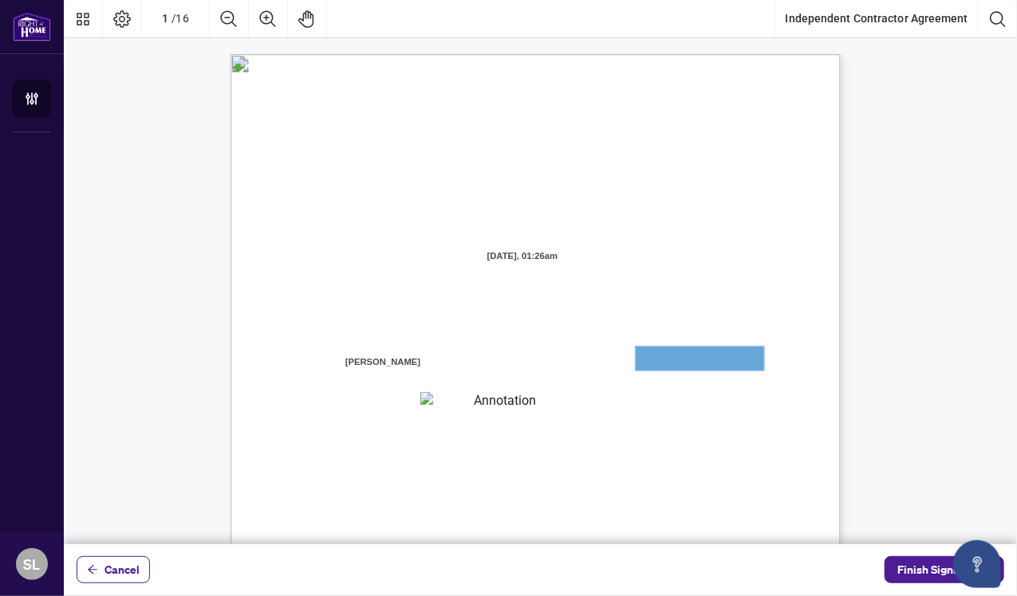
click at [648, 353] on textarea "01JYGZAKFHWMPY1N8C3Z46THAB" at bounding box center [700, 359] width 128 height 24
click at [521, 414] on div "INDEPENDENT CONTRACTOR AGREEMENT THIS AGREEMENT is made as of (the “Effective D…" at bounding box center [611, 547] width 762 height 987
drag, startPoint x: 648, startPoint y: 348, endPoint x: 648, endPoint y: 359, distance: 10.4
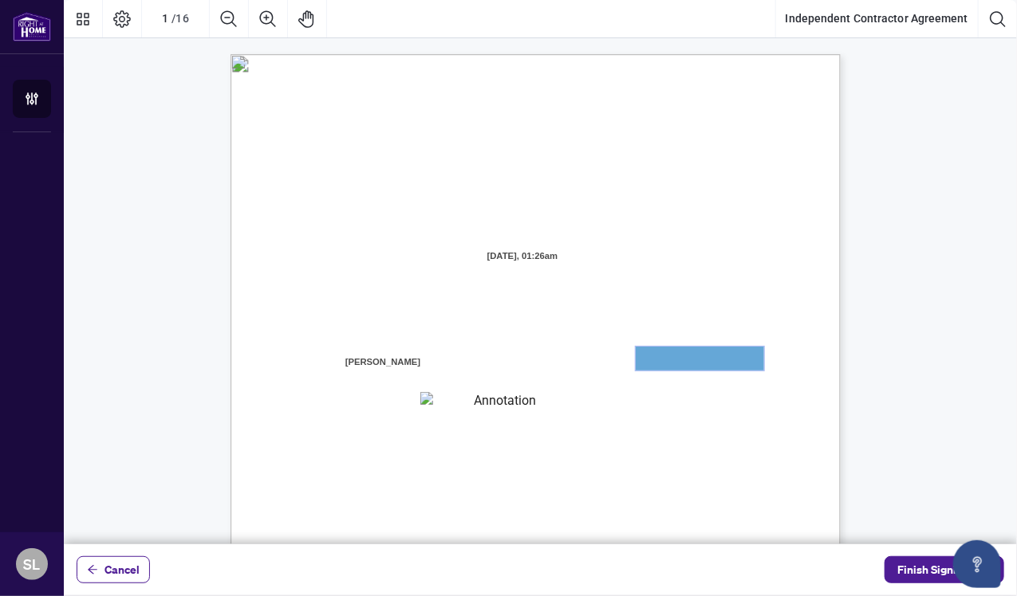
click at [648, 359] on textarea "01JYGZAKFHWMPY1N8C3Z46THAB" at bounding box center [700, 359] width 128 height 24
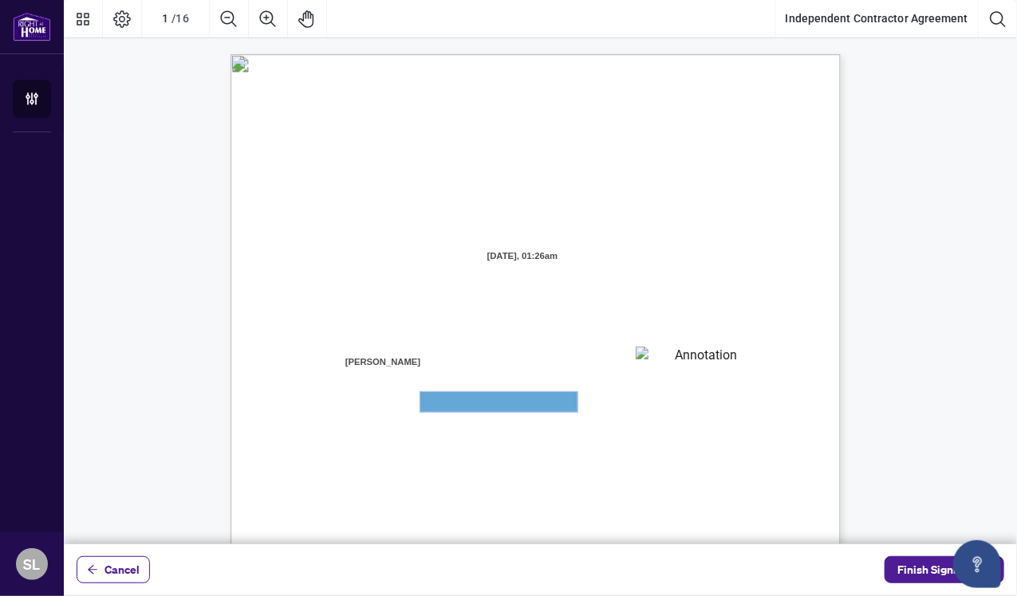
click at [553, 400] on textarea "01JYGZAQMTWRDFJQJ4WJ0G3B21" at bounding box center [498, 402] width 157 height 20
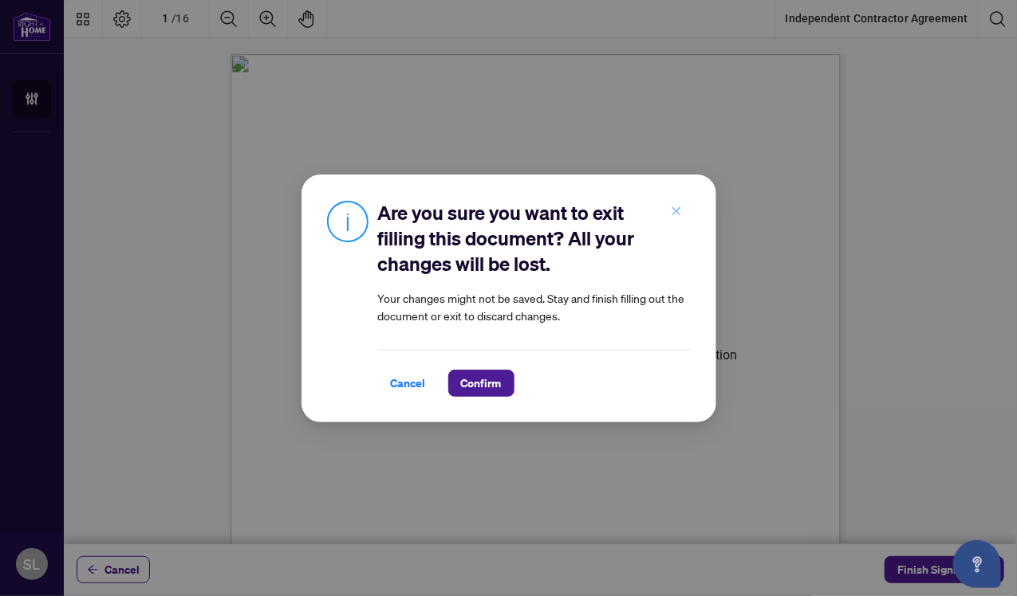
click at [677, 213] on icon "close" at bounding box center [675, 211] width 9 height 9
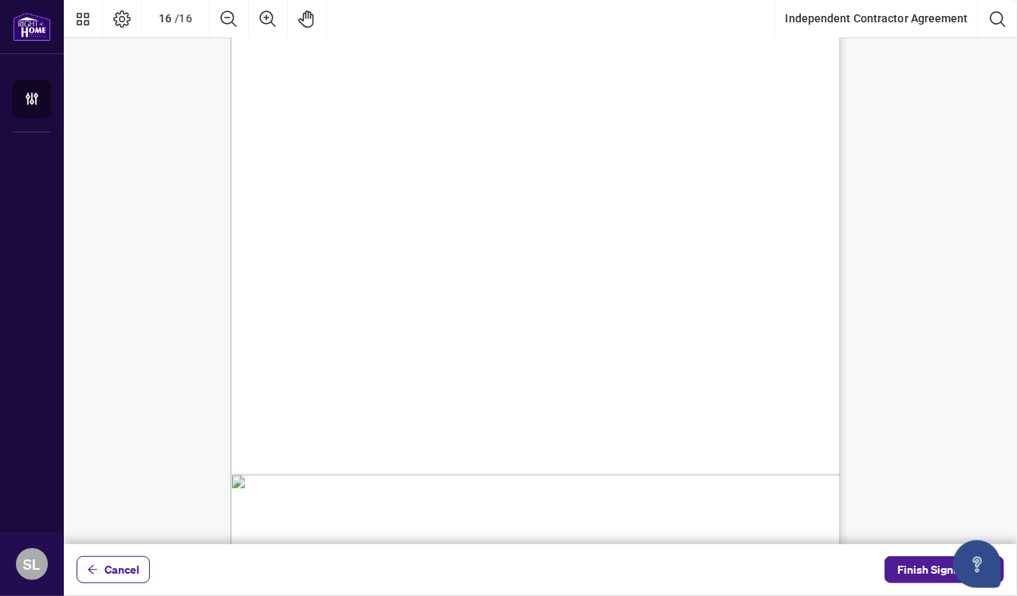
scroll to position [12456, 0]
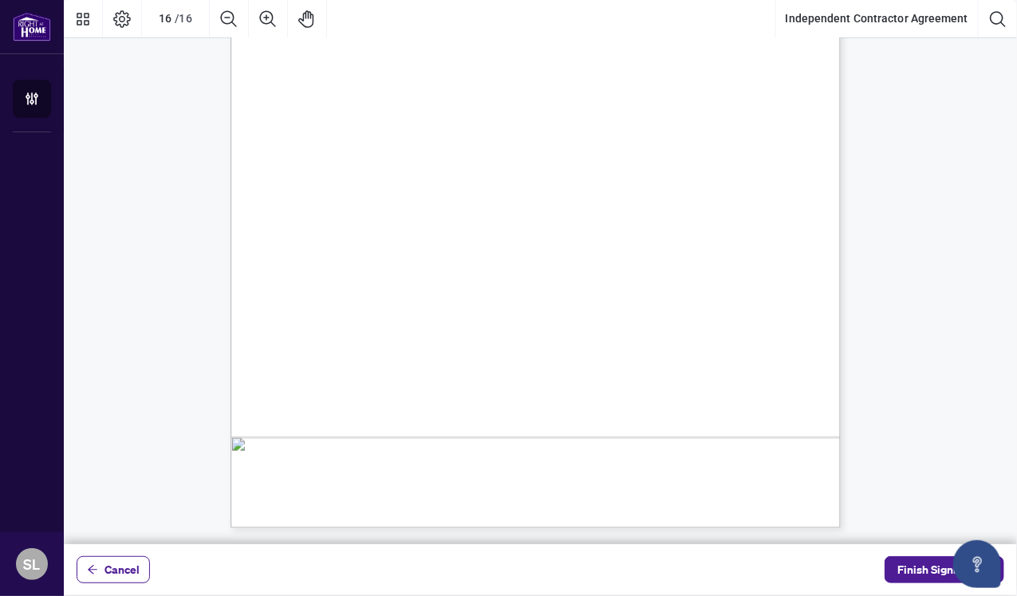
click at [823, 521] on div "IN WITNESS WHEREOF, the parties hereto, having read and understood the entire A…" at bounding box center [611, 232] width 762 height 987
click at [973, 541] on button "Open asap" at bounding box center [977, 565] width 48 height 48
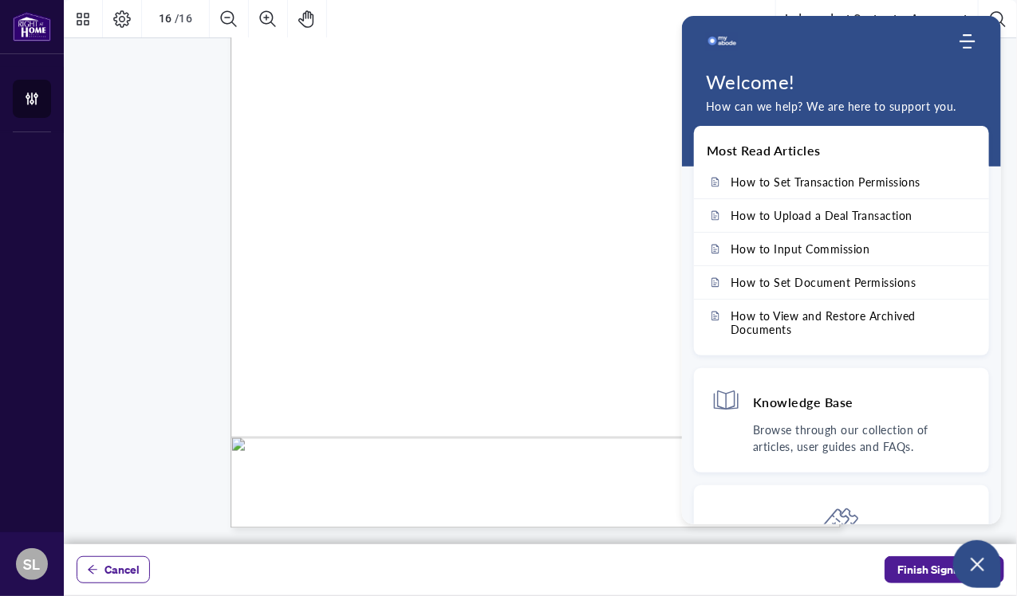
click at [620, 317] on div "IN WITNESS WHEREOF, the parties hereto, having read and understood the entire A…" at bounding box center [611, 232] width 762 height 987
click at [658, 421] on div "IN WITNESS WHEREOF, the parties hereto, having read and understood the entire A…" at bounding box center [611, 232] width 762 height 987
click at [234, 472] on div "IN WITNESS WHEREOF, the parties hereto, having read and understood the entire A…" at bounding box center [611, 232] width 762 height 987
click at [973, 545] on button "Open asap" at bounding box center [977, 565] width 48 height 48
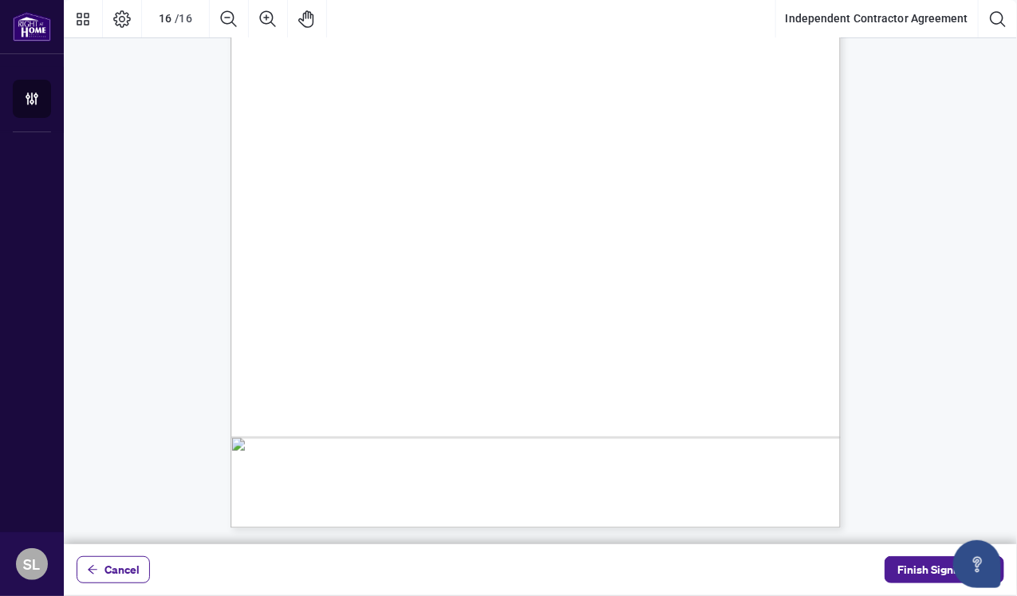
click at [431, 167] on div "IN WITNESS WHEREOF, the parties hereto, having read and understood the entire A…" at bounding box center [611, 232] width 762 height 987
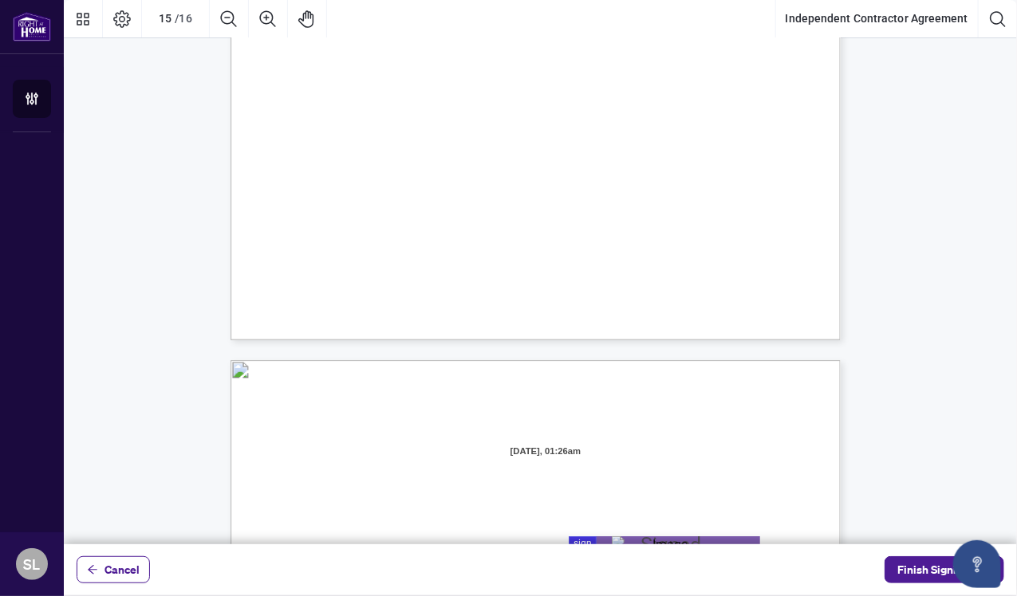
scroll to position [11296, 0]
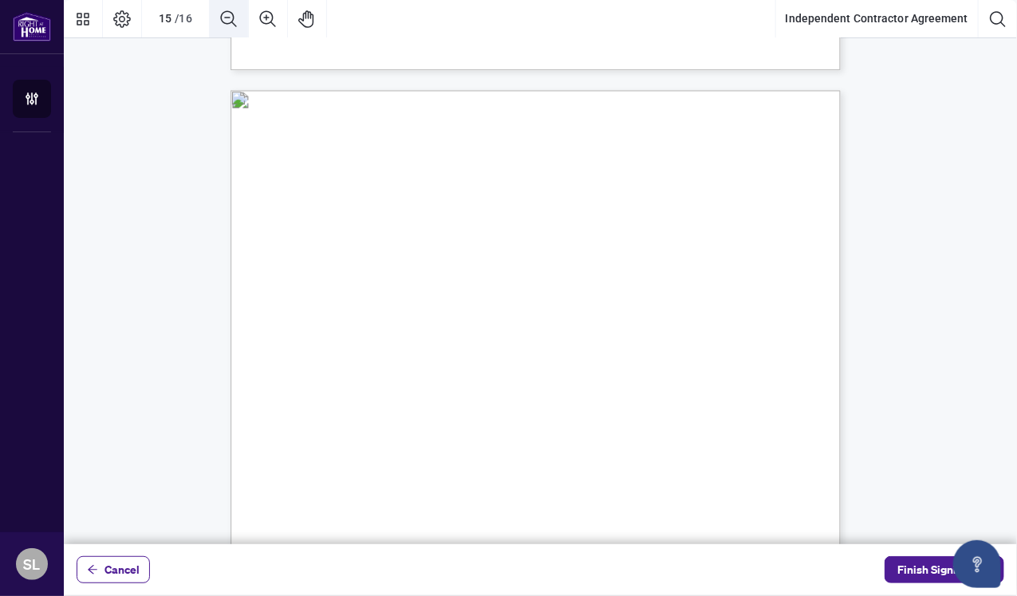
click at [226, 15] on icon "Zoom Out" at bounding box center [228, 19] width 19 height 19
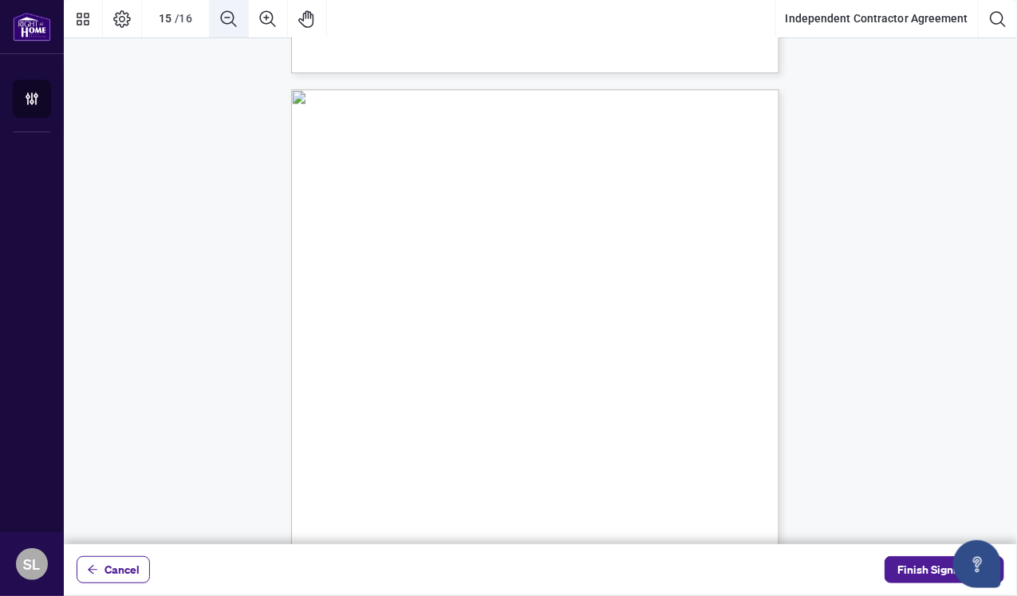
click at [226, 15] on icon "Zoom Out" at bounding box center [228, 19] width 19 height 19
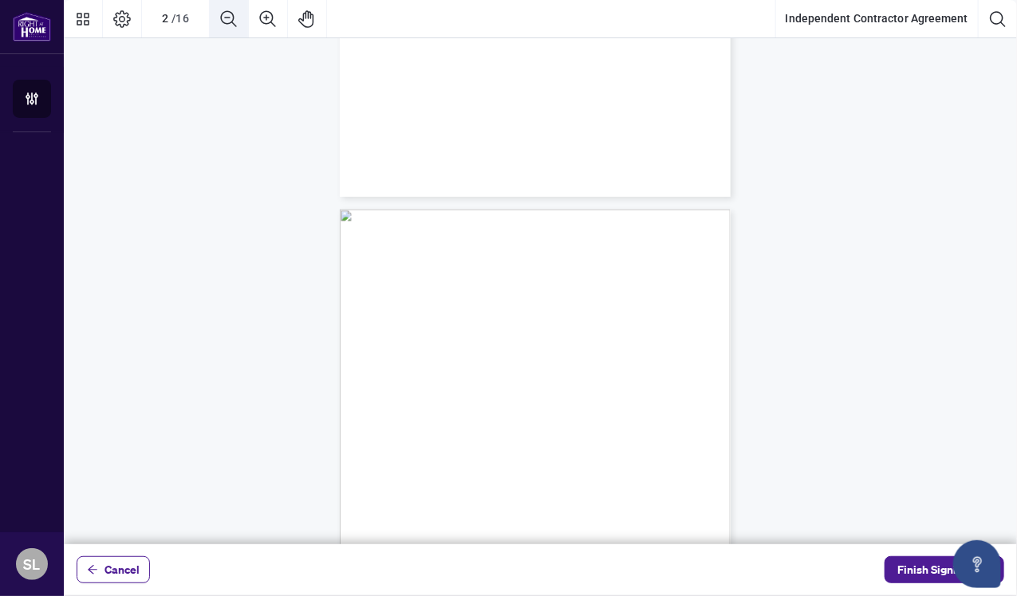
scroll to position [0, 0]
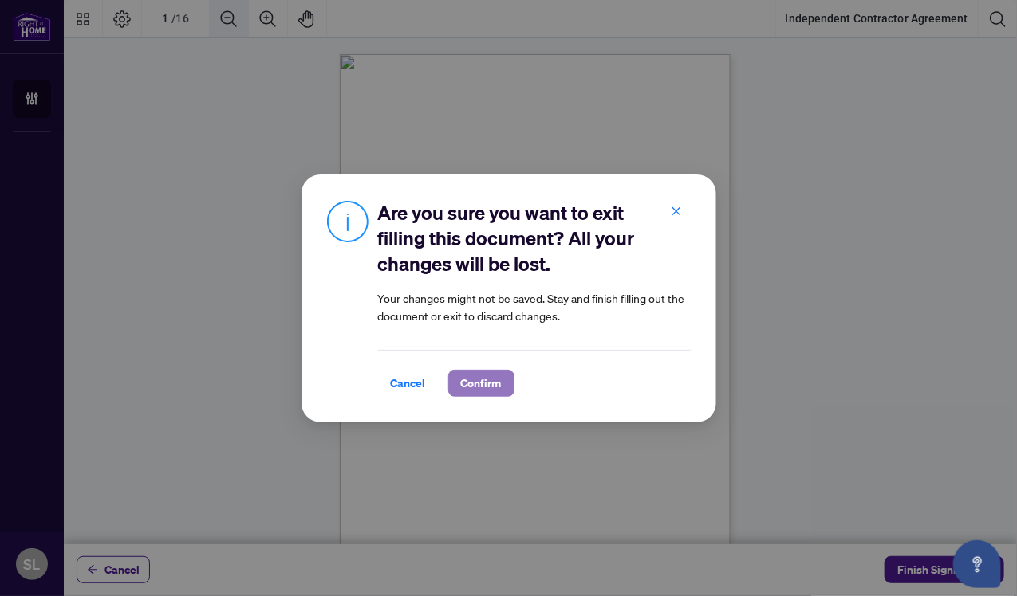
click at [466, 385] on span "Confirm" at bounding box center [481, 384] width 41 height 26
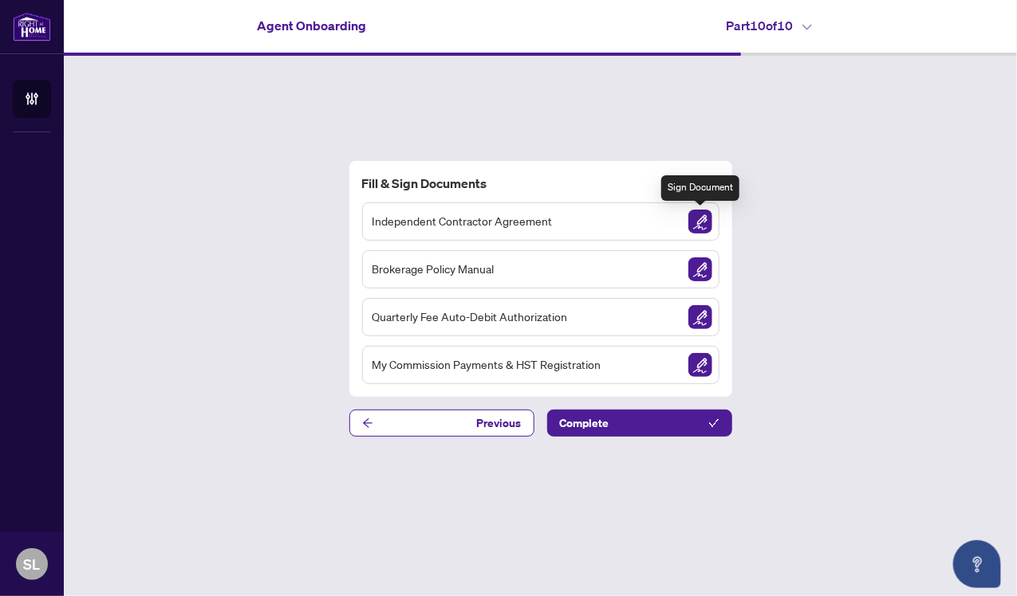
click at [703, 227] on img "Sign Document" at bounding box center [700, 222] width 24 height 24
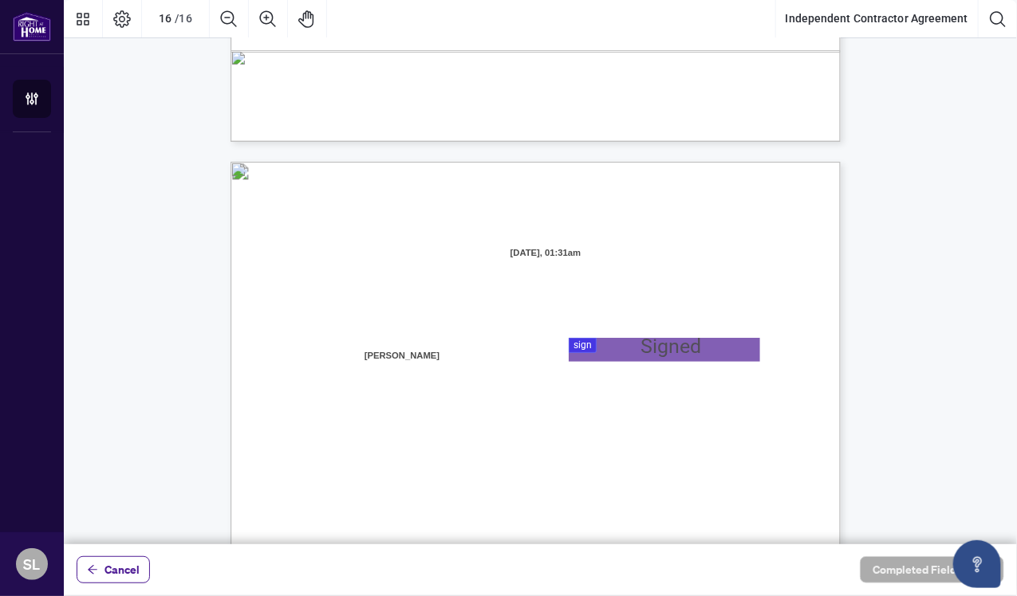
scroll to position [12029, 0]
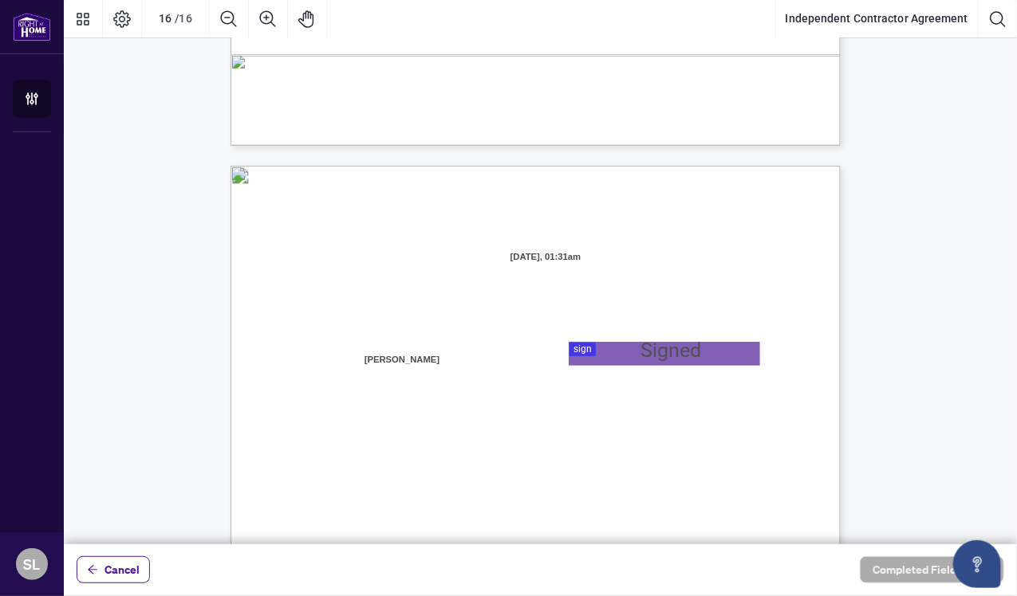
click at [330, 369] on span "Name:" at bounding box center [316, 366] width 27 height 14
click at [632, 350] on div at bounding box center [540, 272] width 953 height 545
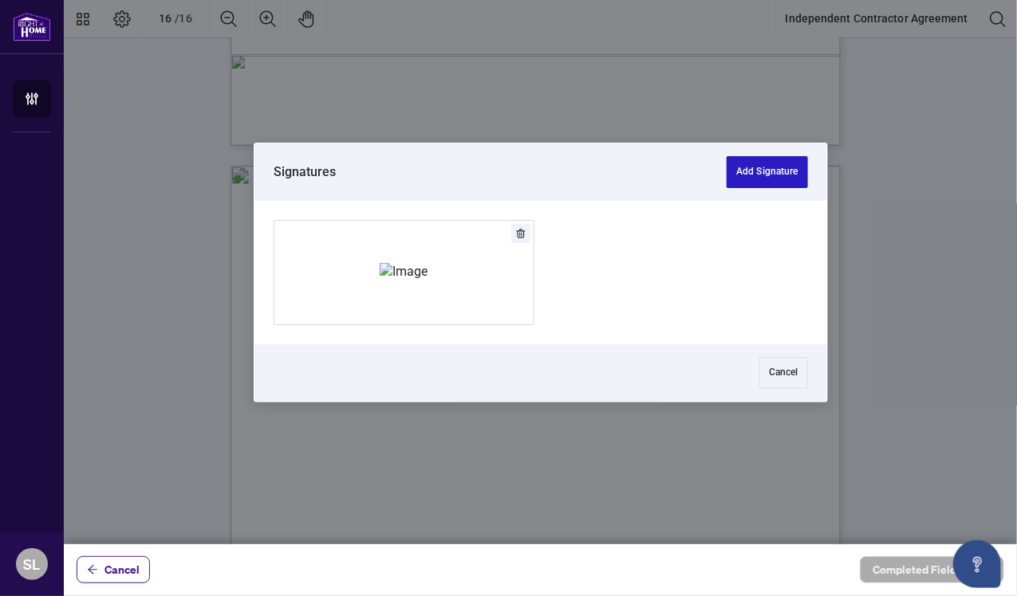
click at [768, 175] on button "Add Signature" at bounding box center [766, 172] width 81 height 32
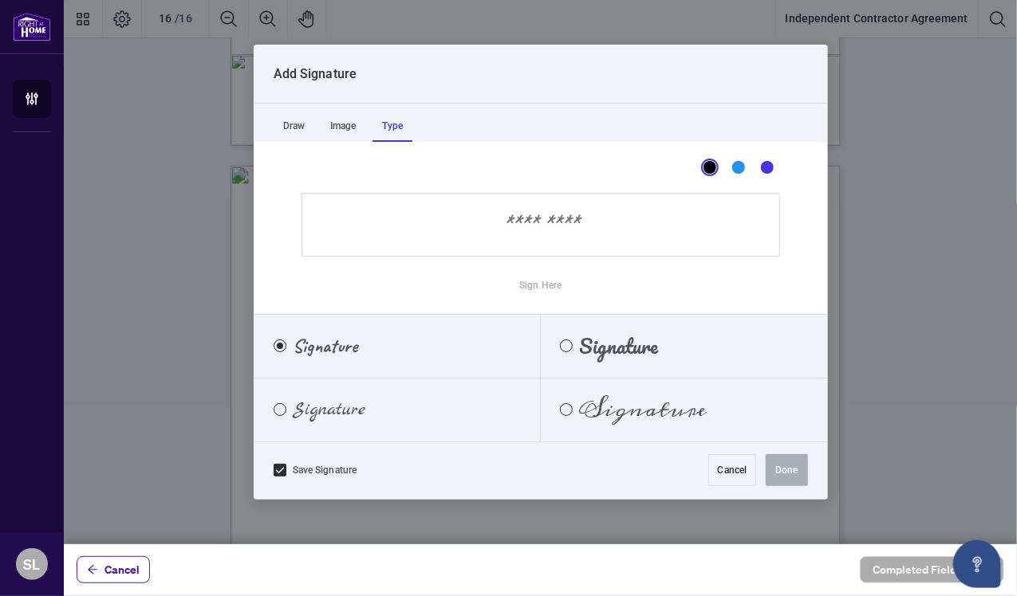
click at [392, 131] on div "Type" at bounding box center [392, 126] width 40 height 32
click at [443, 239] on input "Sign Here" at bounding box center [540, 225] width 478 height 64
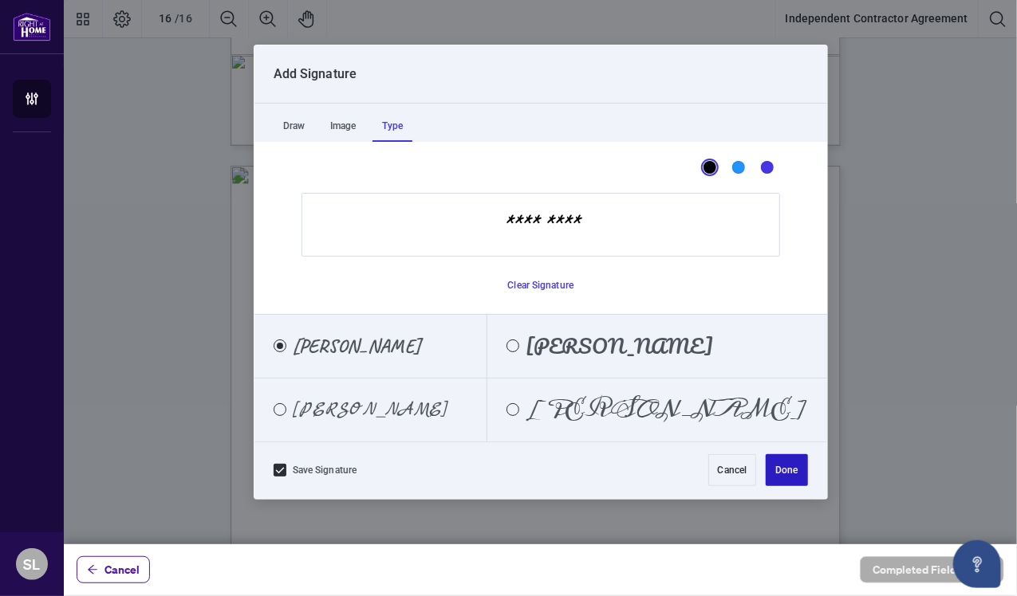
type input "*********"
click at [788, 472] on button "Done" at bounding box center [786, 471] width 41 height 32
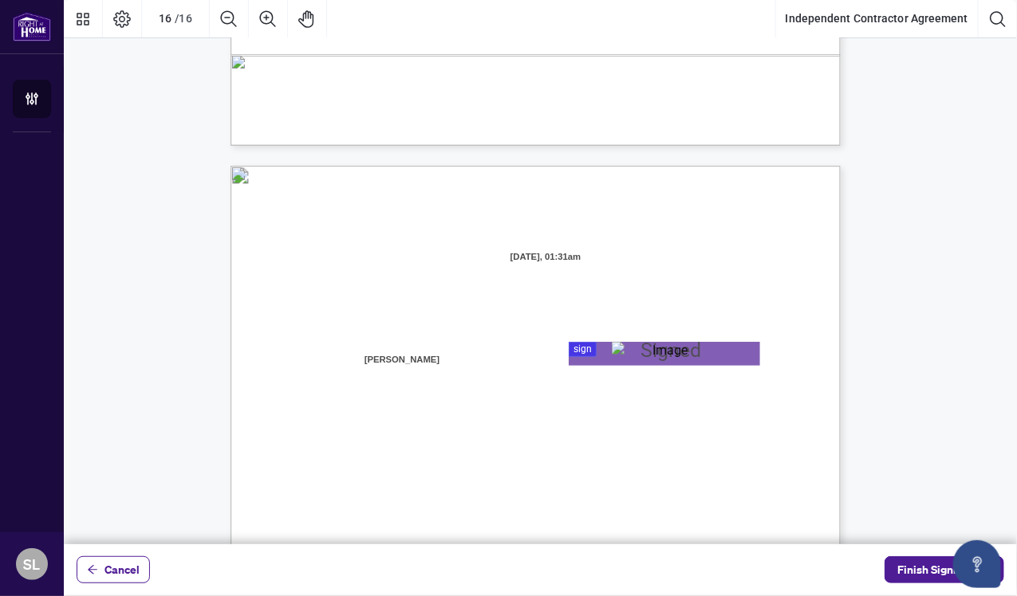
click at [330, 455] on span "Name:" at bounding box center [316, 452] width 27 height 14
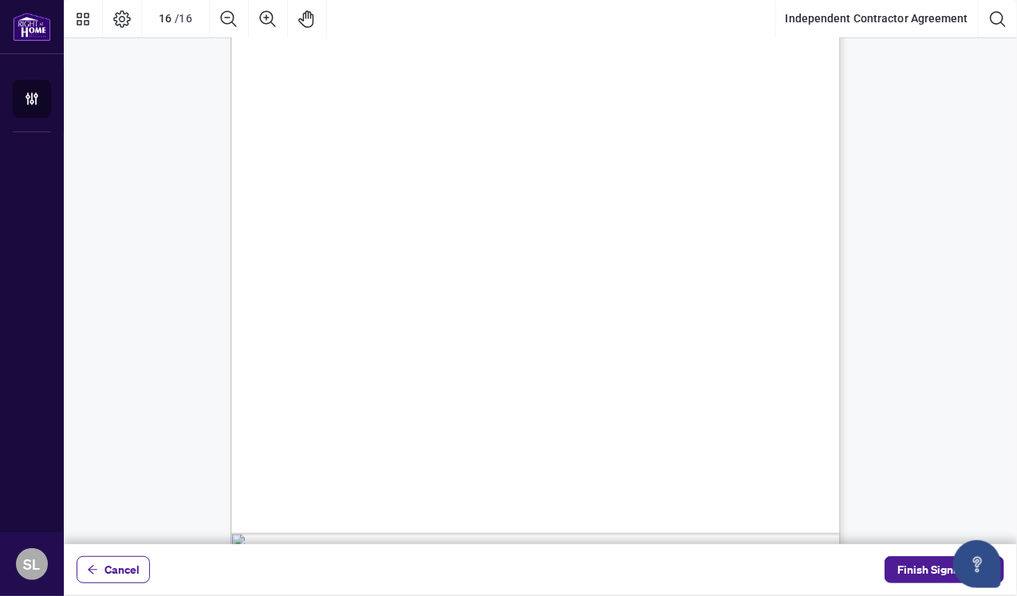
scroll to position [12456, 0]
click at [815, 511] on span "16" at bounding box center [820, 505] width 13 height 18
click at [504, 226] on div "IN WITNESS WHEREOF, the parties hereto, having read and understood the entire A…" at bounding box center [611, 232] width 762 height 987
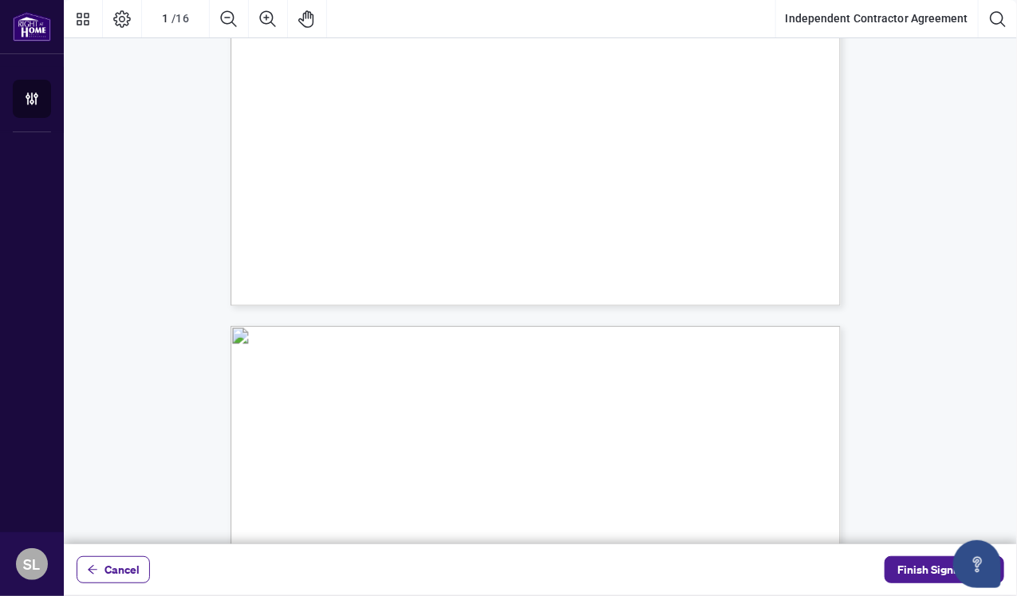
scroll to position [0, 0]
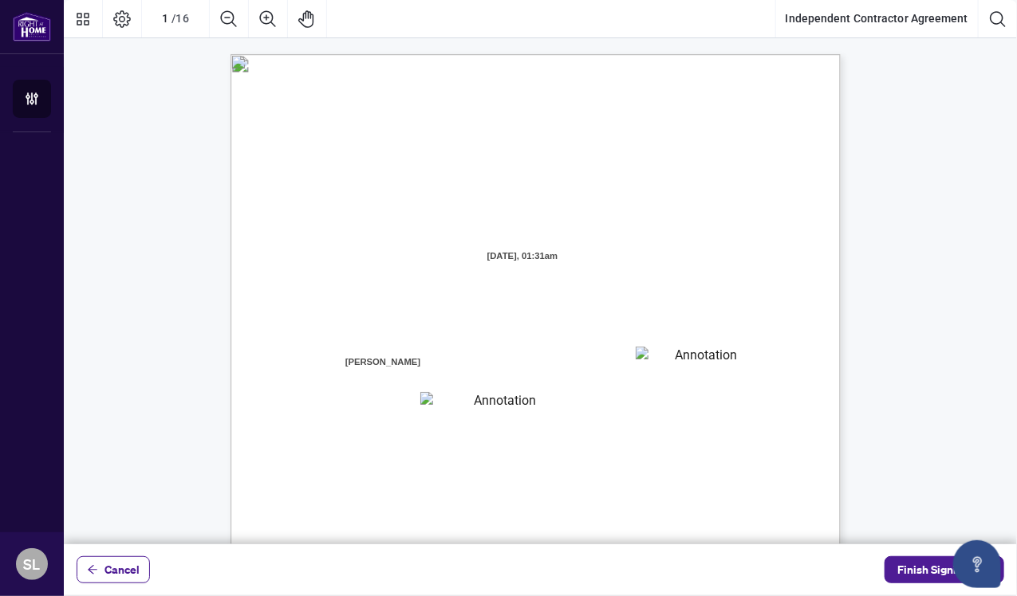
click at [702, 355] on textarea "01JYGZAKFHWMPY1N8C3Z46THAB" at bounding box center [700, 359] width 128 height 24
click at [433, 397] on textarea "01JYGZAQMTWRDFJQJ4WJ0G3B21" at bounding box center [498, 402] width 157 height 20
click at [626, 356] on div "INDEPENDENT CONTRACTOR AGREEMENT THIS AGREEMENT is made as of (the “Effective D…" at bounding box center [611, 547] width 762 height 987
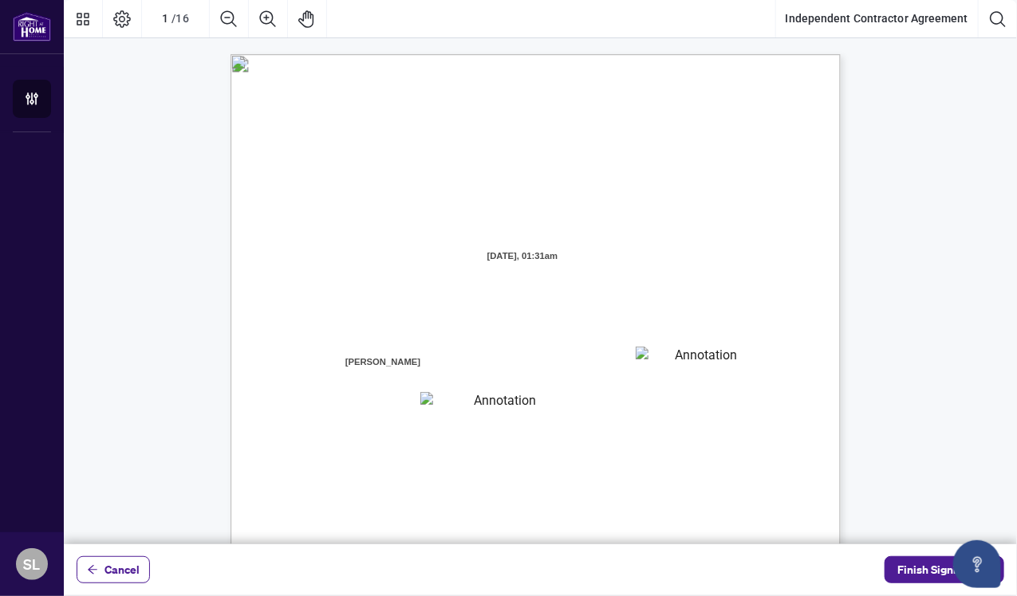
click at [626, 356] on div "INDEPENDENT CONTRACTOR AGREEMENT THIS AGREEMENT is made as of (the “Effective D…" at bounding box center [611, 547] width 762 height 987
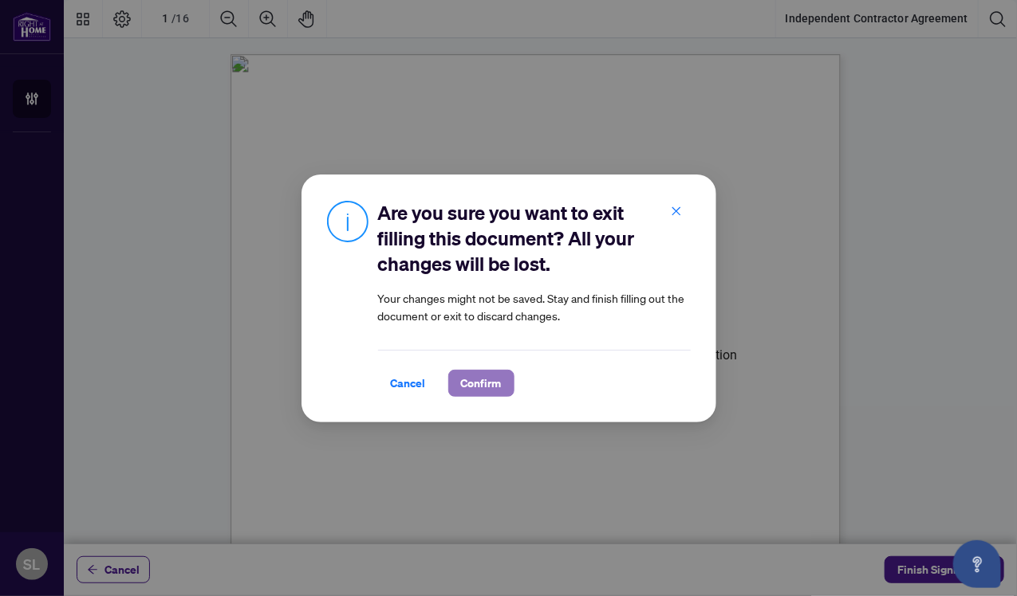
click at [470, 383] on span "Confirm" at bounding box center [481, 384] width 41 height 26
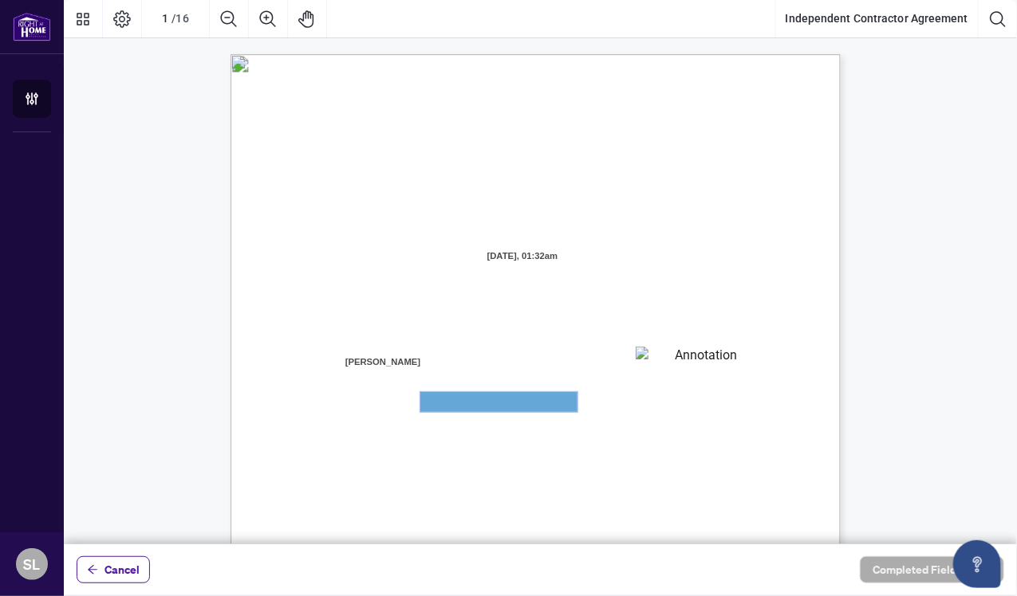
click at [459, 407] on textarea "01JYGZAQMTWRDFJQJ4WJ0G3B21" at bounding box center [498, 402] width 157 height 20
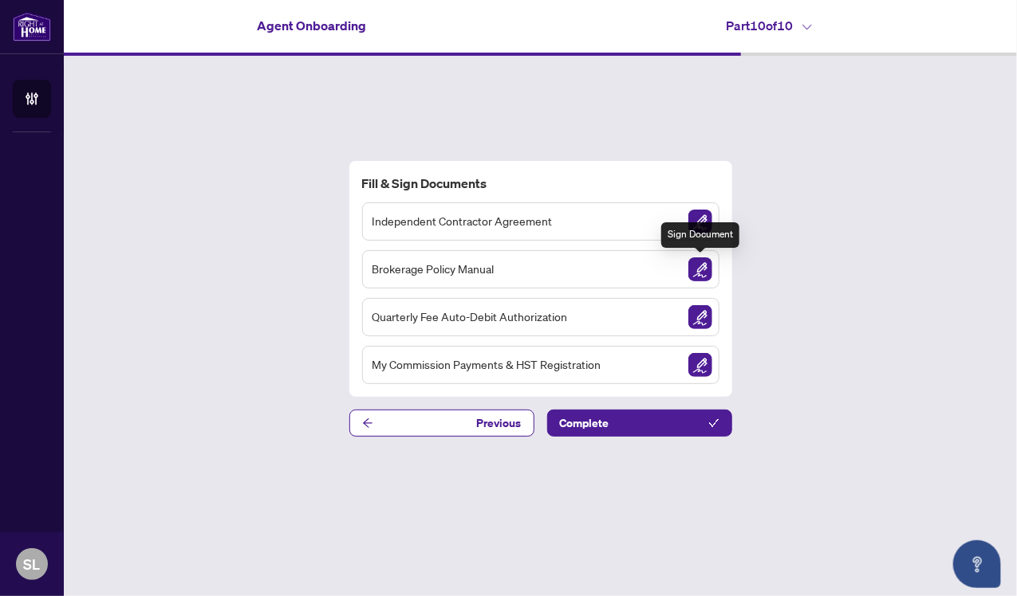
click at [706, 277] on img "Sign Document" at bounding box center [700, 270] width 24 height 24
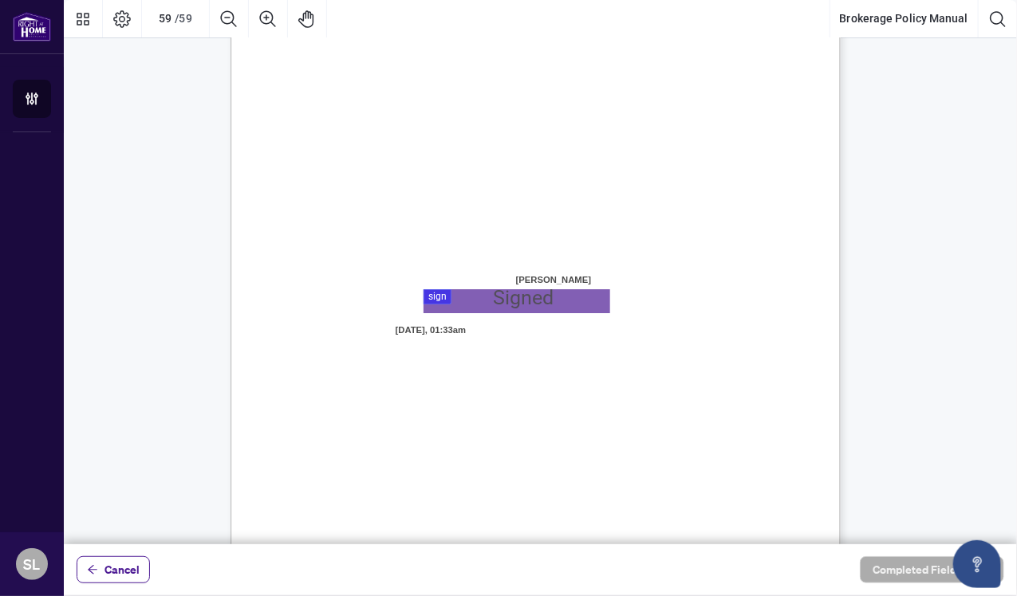
scroll to position [47145, 0]
click at [550, 287] on div at bounding box center [540, 272] width 953 height 545
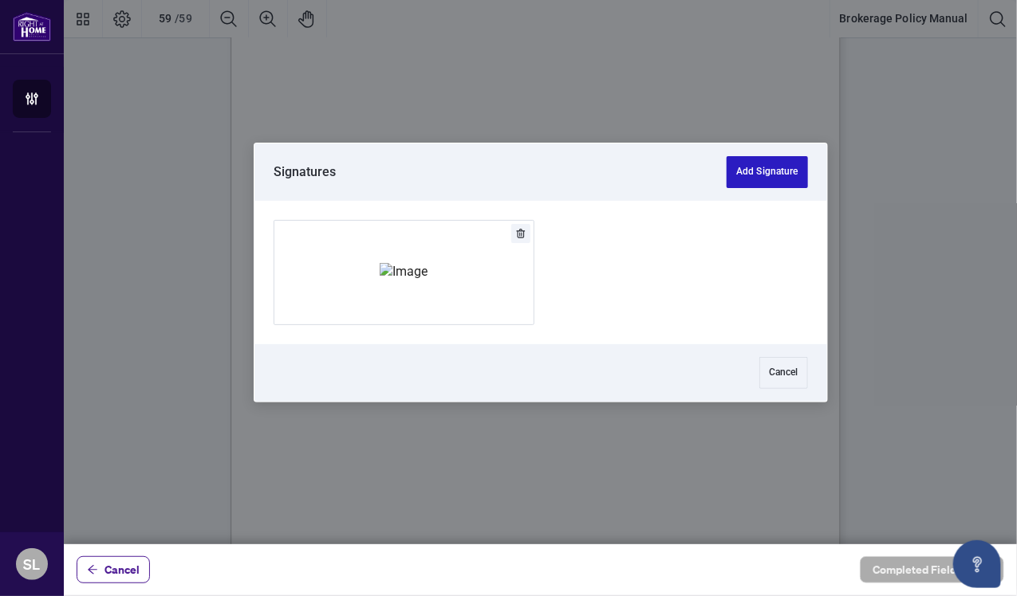
click at [739, 170] on button "Add Signature" at bounding box center [766, 172] width 81 height 32
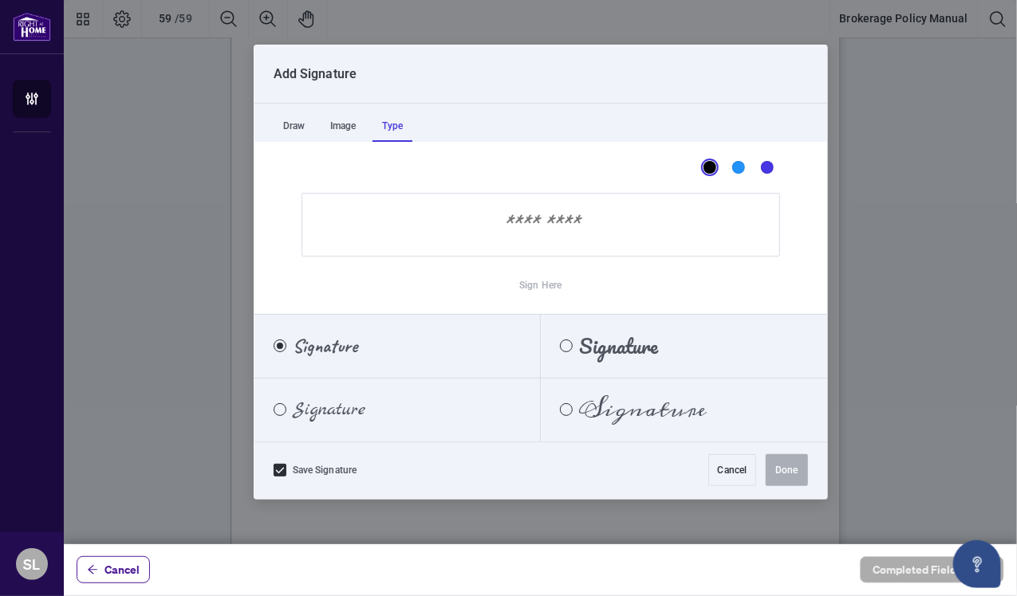
click at [394, 128] on div "Type" at bounding box center [392, 126] width 40 height 32
click at [526, 222] on input "Sign Here" at bounding box center [540, 225] width 478 height 64
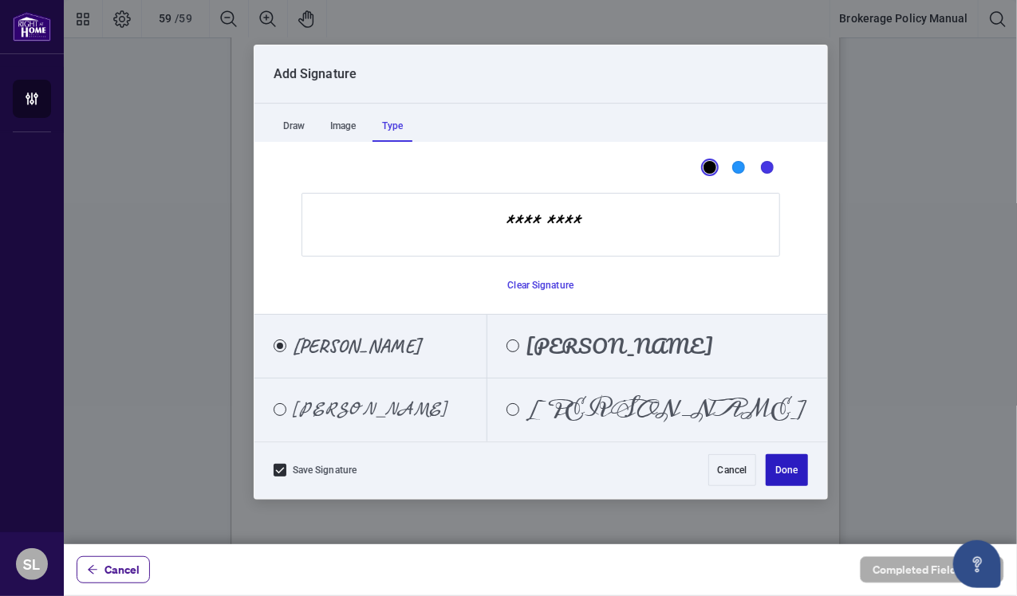
type input "*********"
click at [783, 468] on button "Done" at bounding box center [786, 471] width 41 height 32
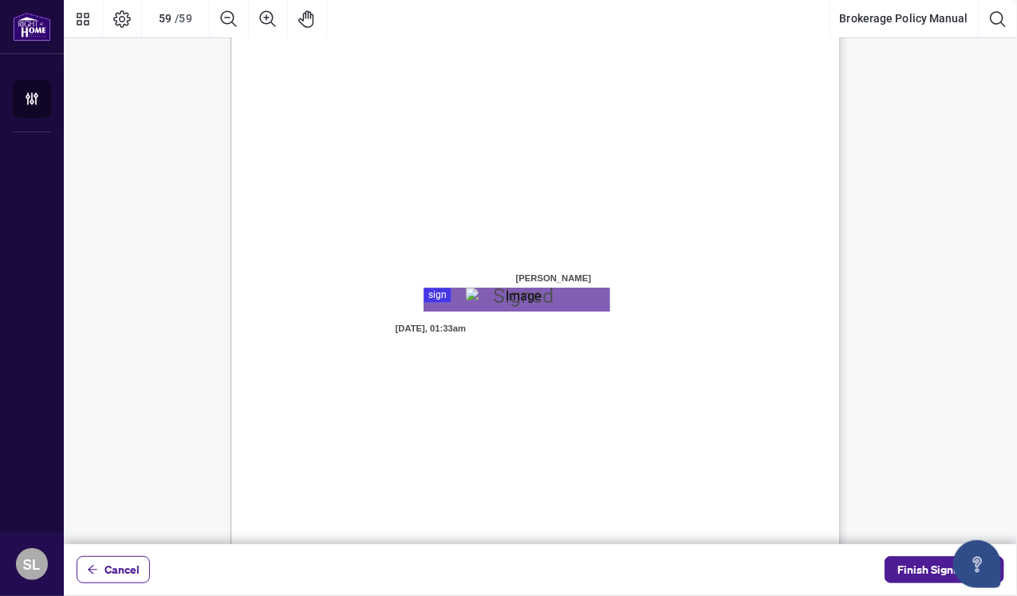
scroll to position [47261, 0]
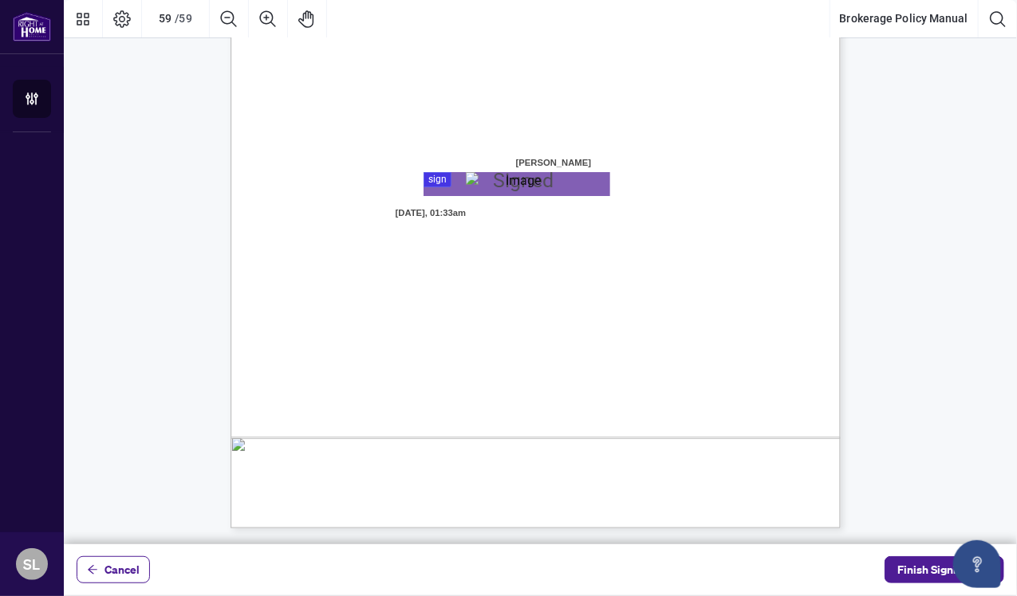
click at [492, 175] on div "Page 59" at bounding box center [516, 184] width 101 height 24
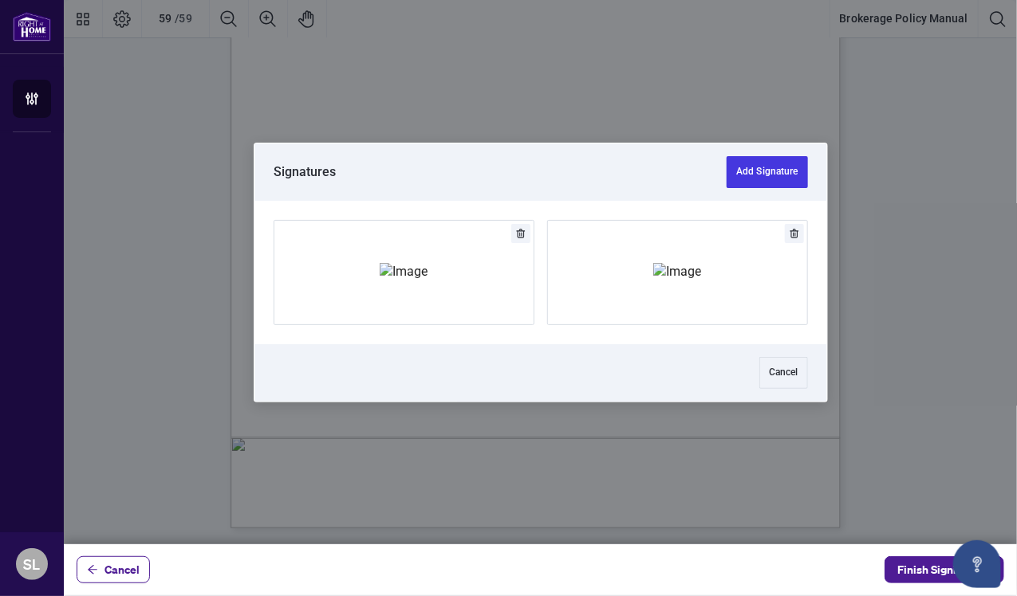
click at [631, 344] on div "Cancel" at bounding box center [540, 372] width 573 height 57
click at [791, 382] on button "Cancel" at bounding box center [783, 373] width 49 height 32
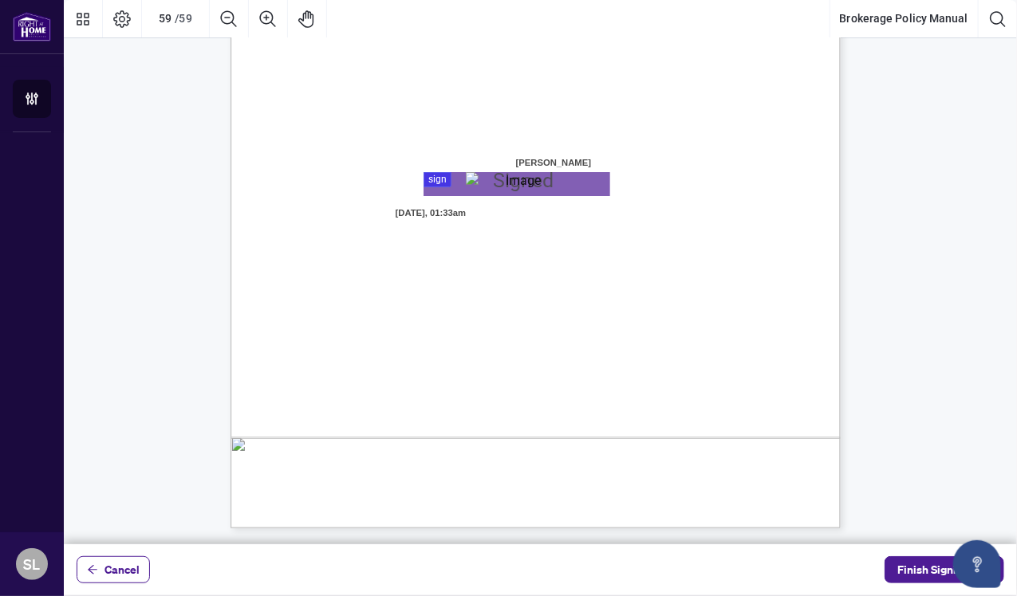
click at [987, 542] on div "h. Trading Under Parked Status: Salesperson shall receive 75% of the total comm…" at bounding box center [540, 291] width 953 height 506
click at [969, 541] on div "h. Trading Under Parked Status: Salesperson shall receive 75% of the total comm…" at bounding box center [540, 291] width 953 height 506
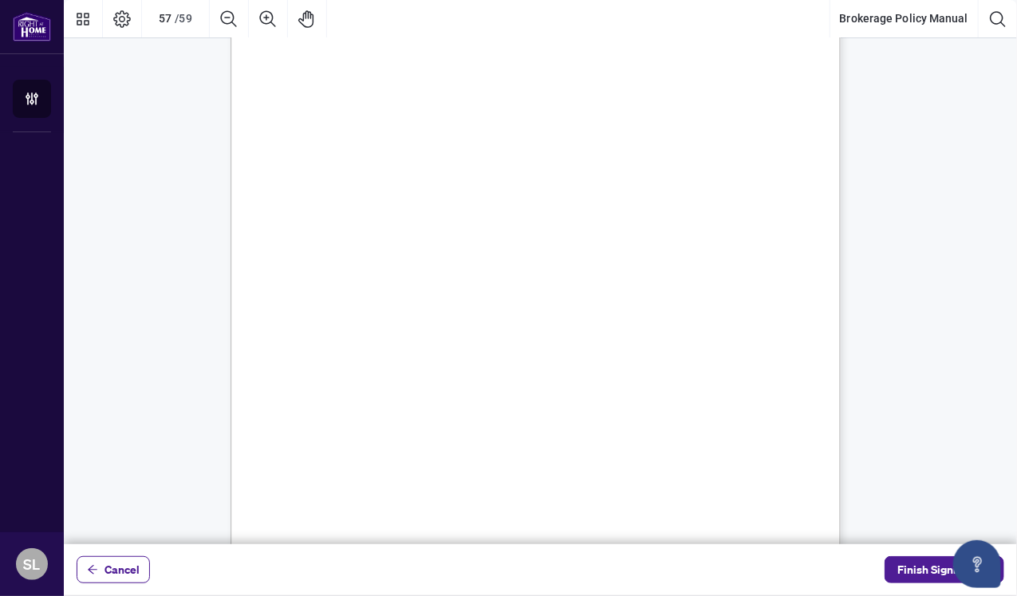
scroll to position [45461, 0]
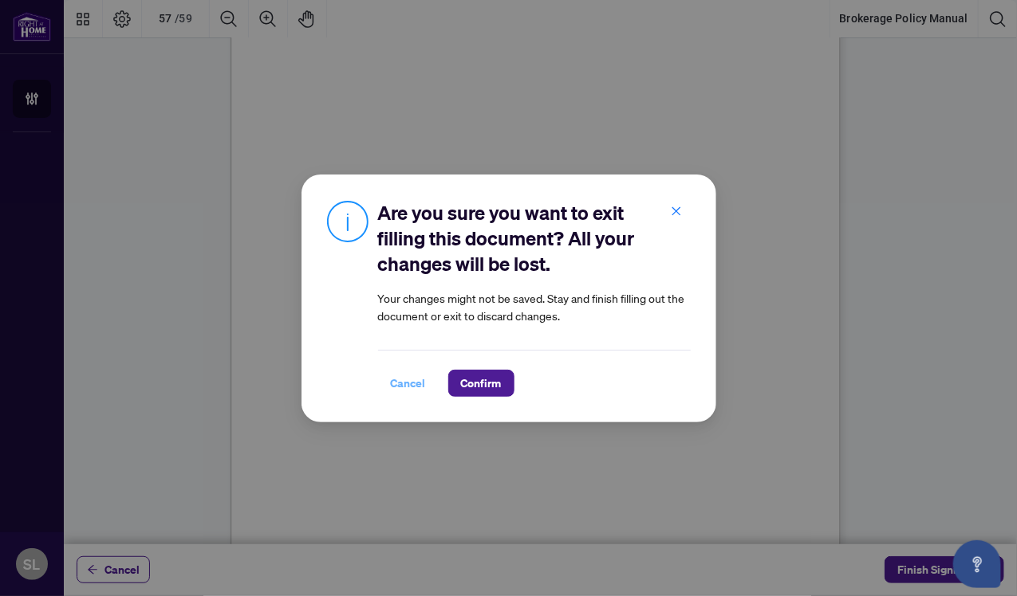
click at [400, 379] on span "Cancel" at bounding box center [408, 384] width 35 height 26
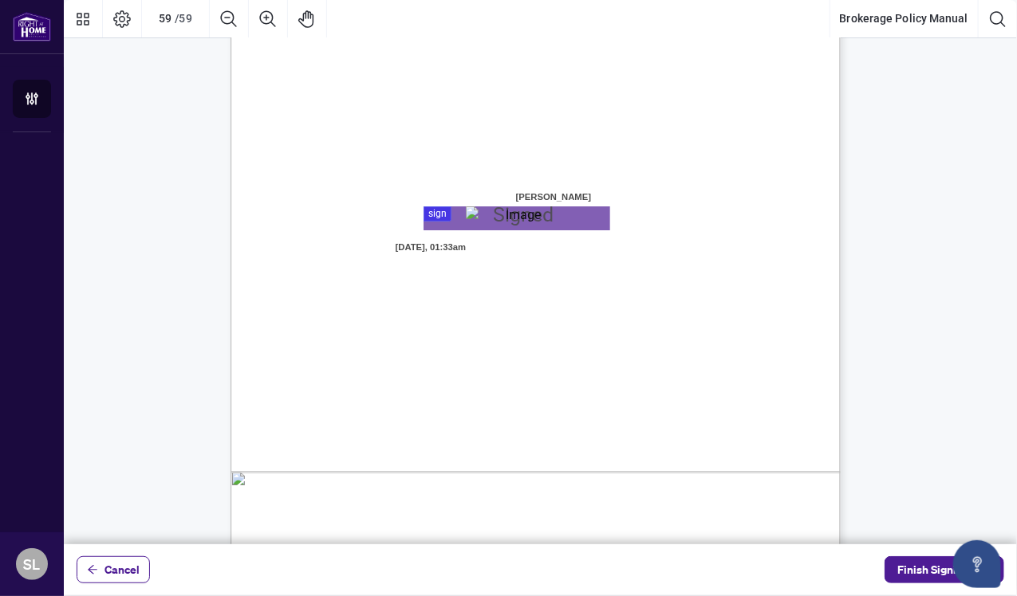
scroll to position [47261, 0]
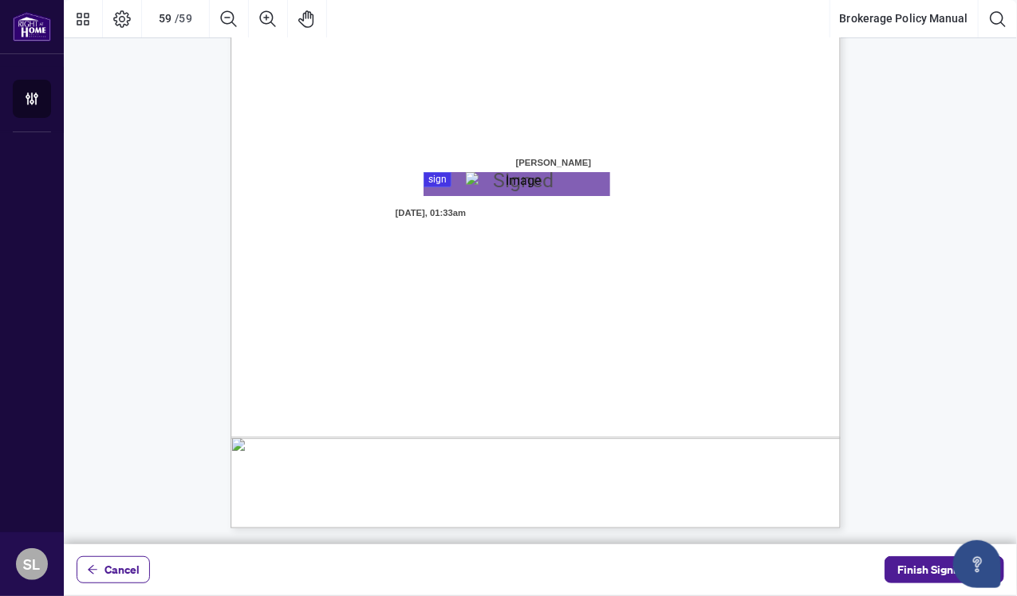
click at [669, 374] on div "ACKNOWLEDGENENT I, the undersigned, acknowledge that I have received, read, and…" at bounding box center [611, 232] width 762 height 987
click at [976, 543] on button "Open asap" at bounding box center [977, 565] width 48 height 48
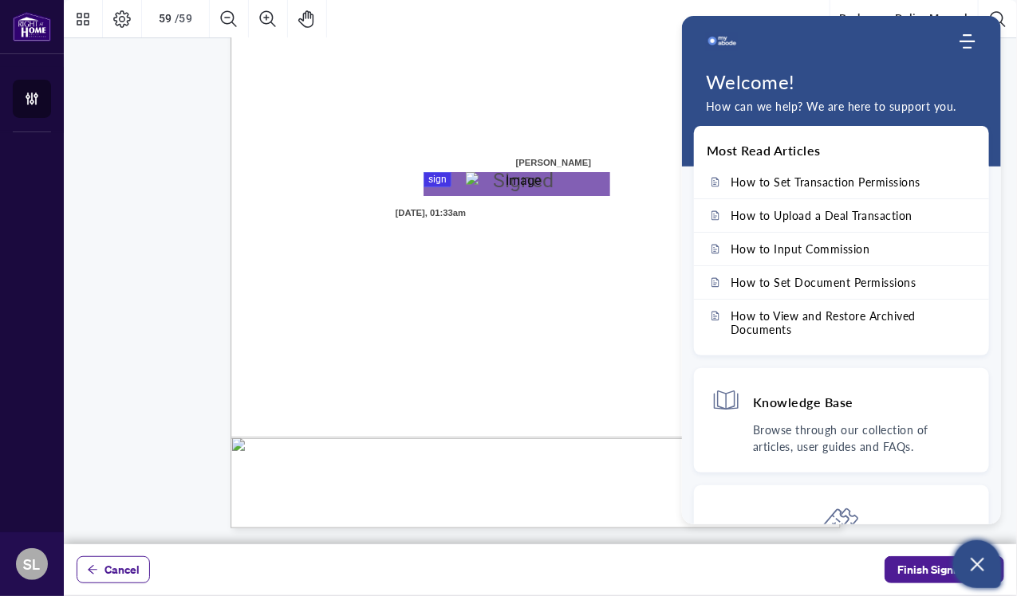
scroll to position [0, 0]
click at [943, 372] on div "Knowledge Base Browse through our collection of articles, user guides and FAQs." at bounding box center [841, 420] width 295 height 104
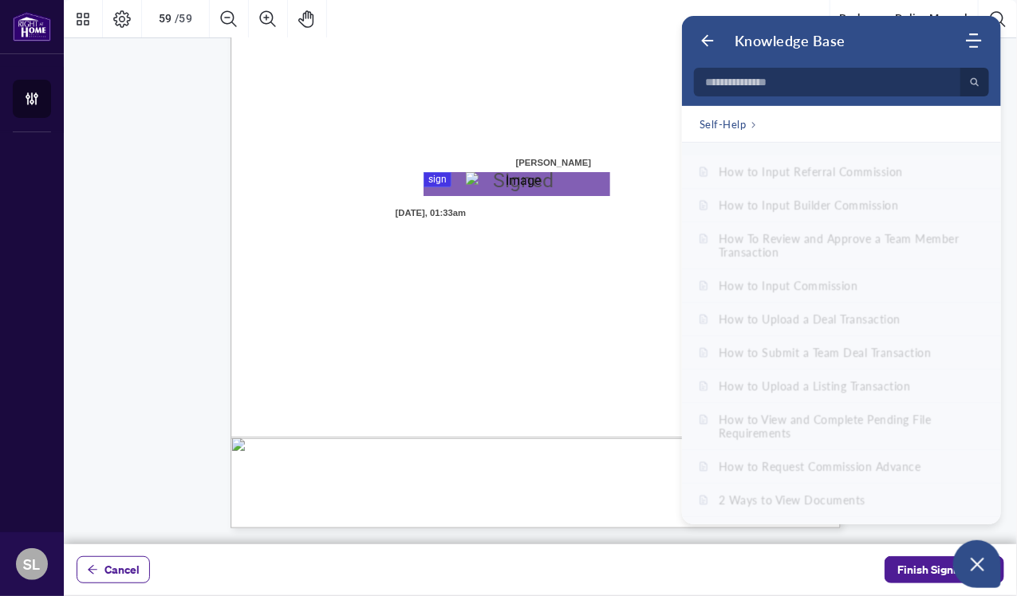
click at [593, 368] on div "ACKNOWLEDGENENT I, the undersigned, acknowledge that I have received, read, and…" at bounding box center [611, 232] width 762 height 987
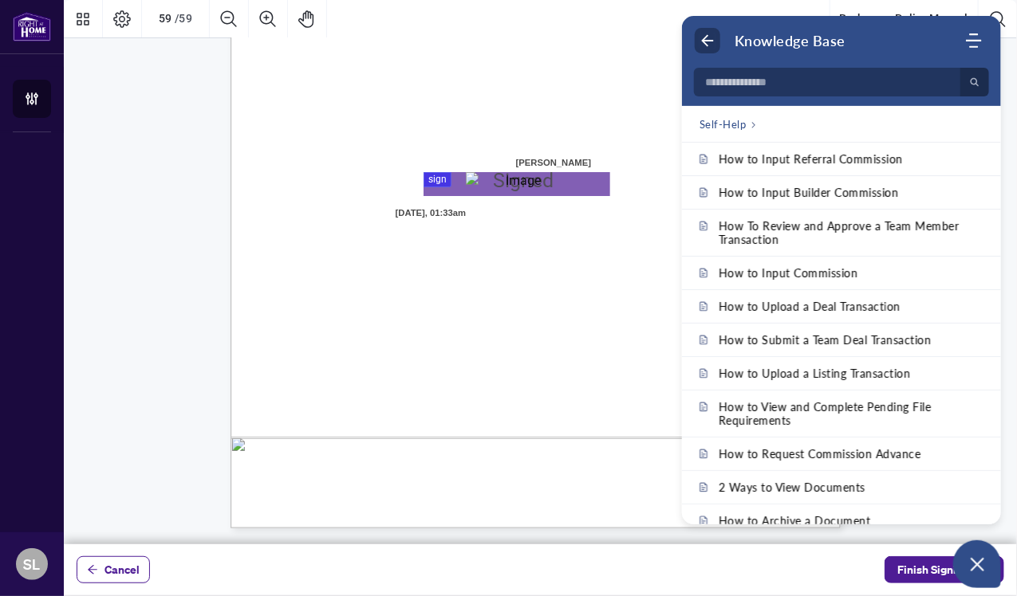
click at [703, 38] on use "Back" at bounding box center [708, 41] width 12 height 12
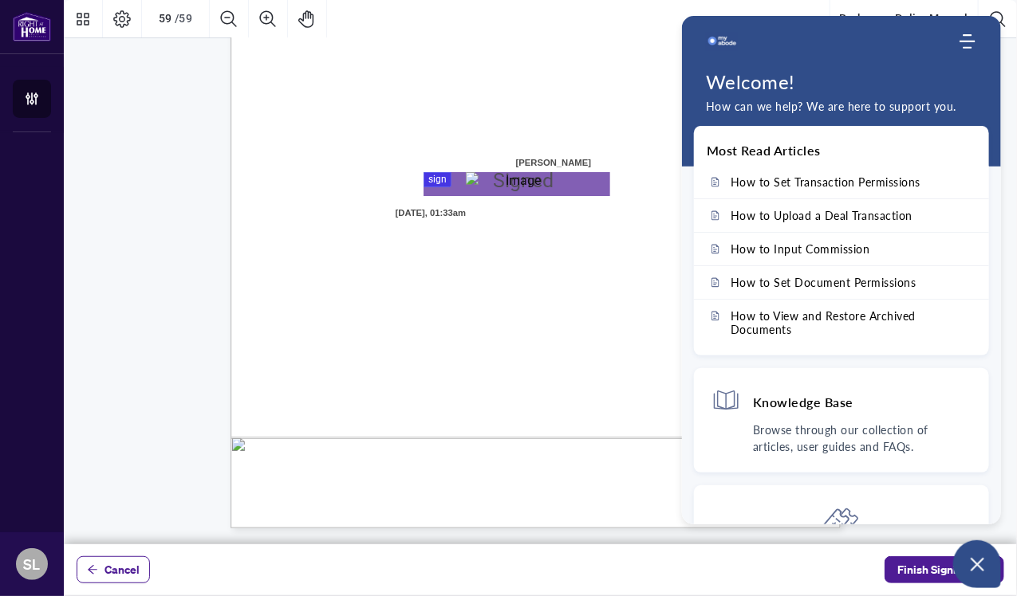
click at [540, 470] on span "59" at bounding box center [535, 471] width 9 height 14
drag, startPoint x: 1002, startPoint y: 392, endPoint x: 1015, endPoint y: 552, distance: 160.1
click at [1015, 552] on div "Cancel Finish Signing" at bounding box center [540, 298] width 953 height 596
click at [996, 404] on div "Most Read Articles How to Set Transaction Permissions How to Upload a Deal Tran…" at bounding box center [841, 325] width 319 height 399
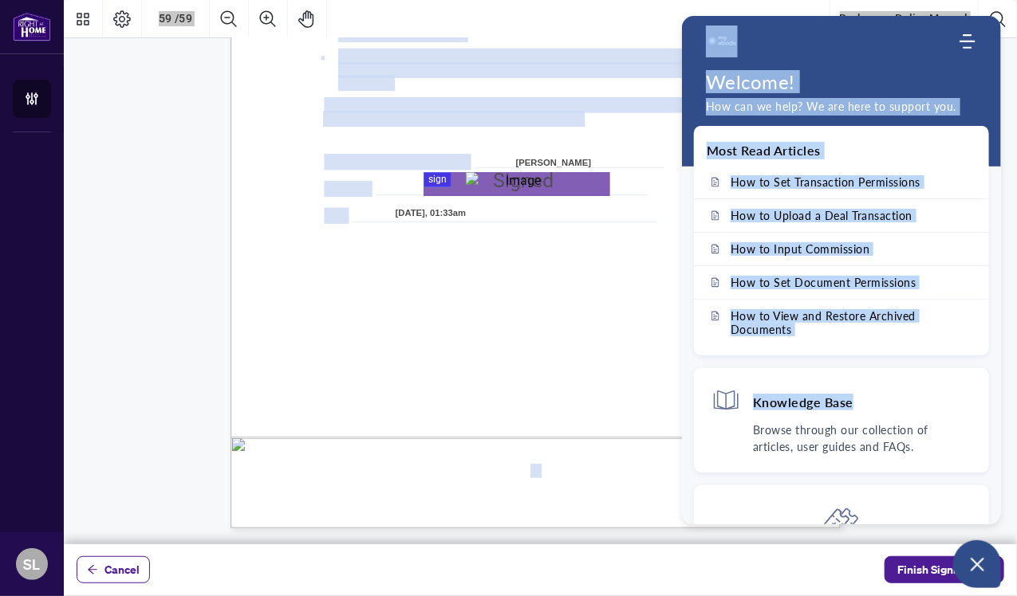
drag, startPoint x: 996, startPoint y: 404, endPoint x: 1004, endPoint y: 459, distance: 55.6
click at [1004, 459] on body "ACCOUNT Agent Onboarding SL Sue Li kyoosue@gmail.com SL Sue Li Cancel Finish Si…" at bounding box center [508, 298] width 1017 height 596
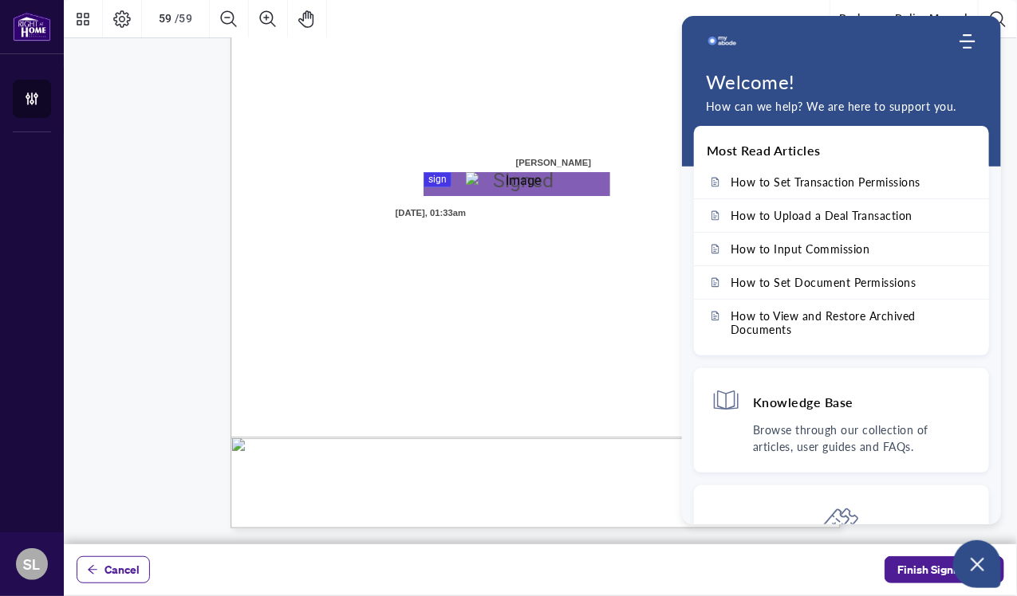
click at [618, 266] on div "ACKNOWLEDGENENT I, the undersigned, acknowledge that I have received, read, and…" at bounding box center [611, 232] width 762 height 987
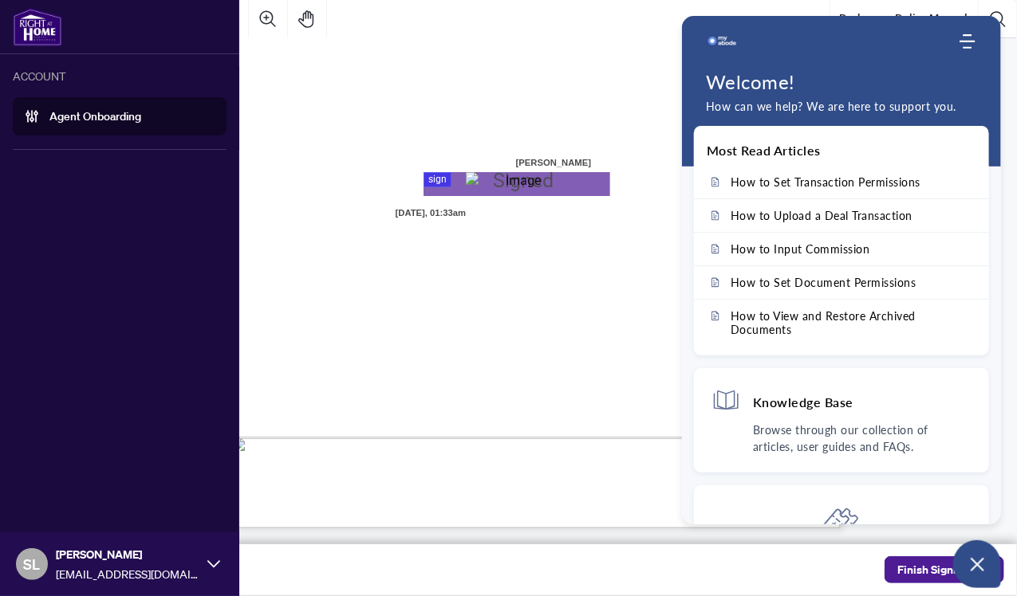
click at [67, 115] on link "Agent Onboarding" at bounding box center [95, 116] width 92 height 14
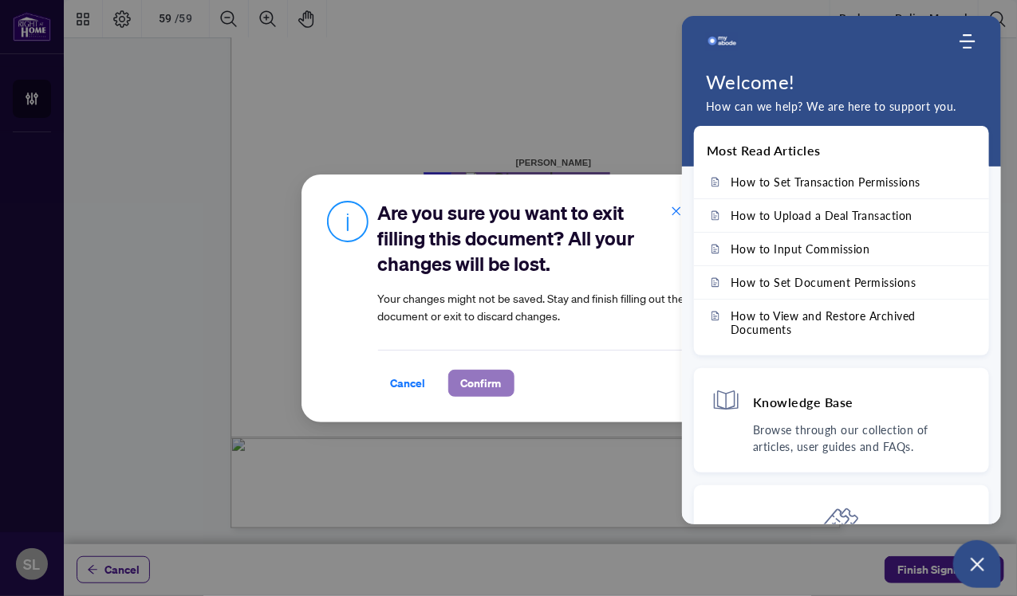
click at [494, 384] on span "Confirm" at bounding box center [481, 384] width 41 height 26
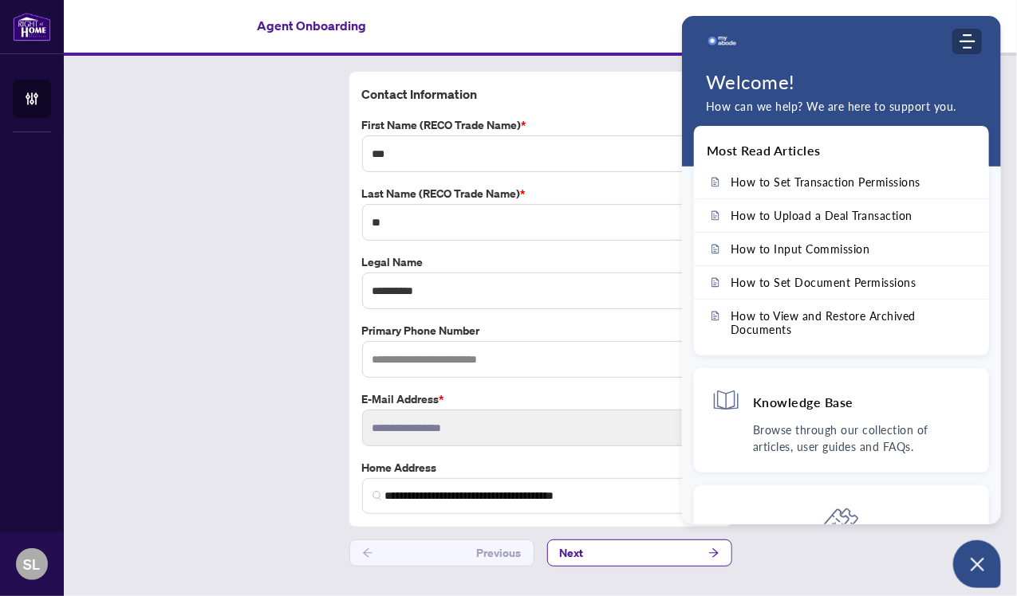
click at [966, 33] on icon "Modules Menu" at bounding box center [967, 41] width 16 height 16
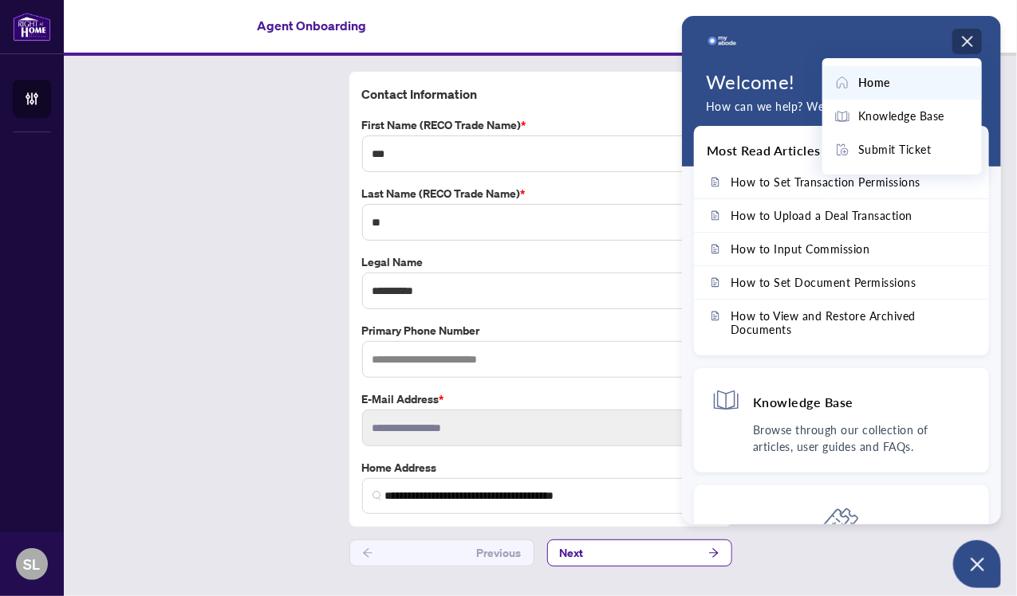
click at [968, 41] on use "Modules Menu" at bounding box center [967, 41] width 10 height 10
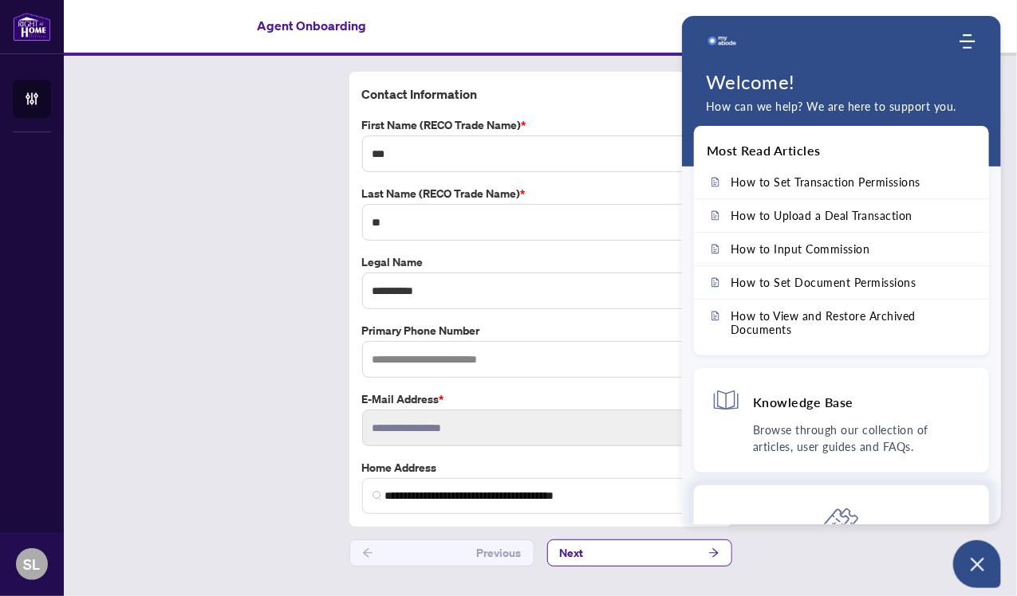
click at [730, 519] on div "Still can't find an answer? Send us a ticket, we will get back to you at the ea…" at bounding box center [841, 577] width 295 height 183
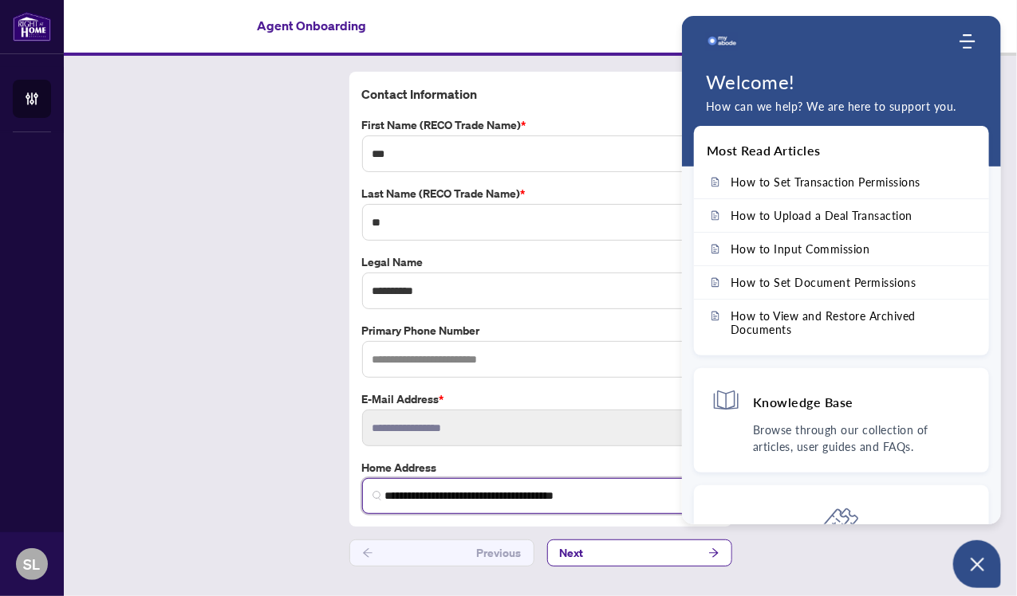
click at [678, 495] on input "**********" at bounding box center [547, 496] width 324 height 17
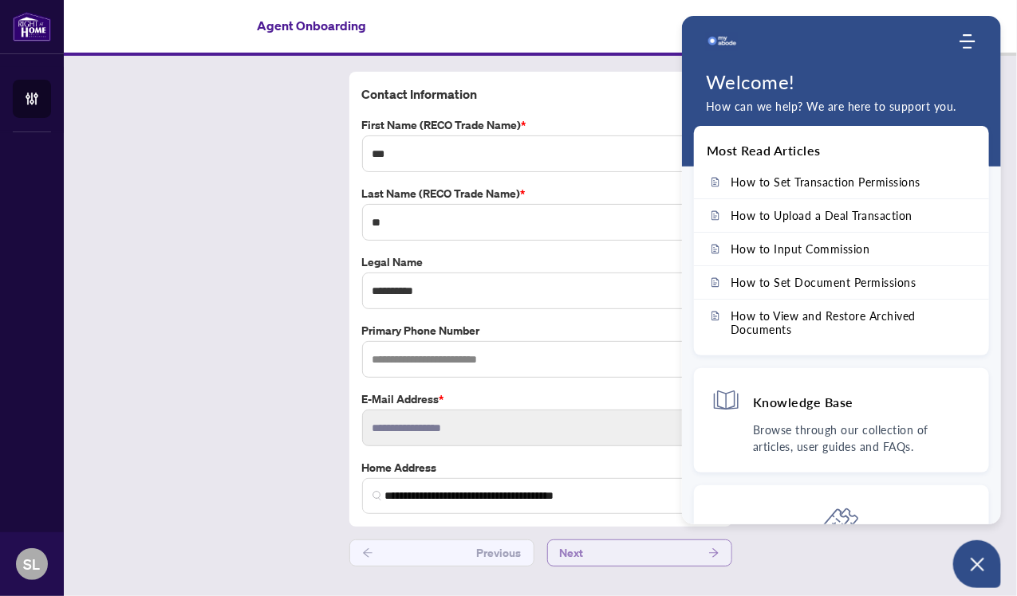
click at [619, 541] on button "Next" at bounding box center [639, 553] width 185 height 27
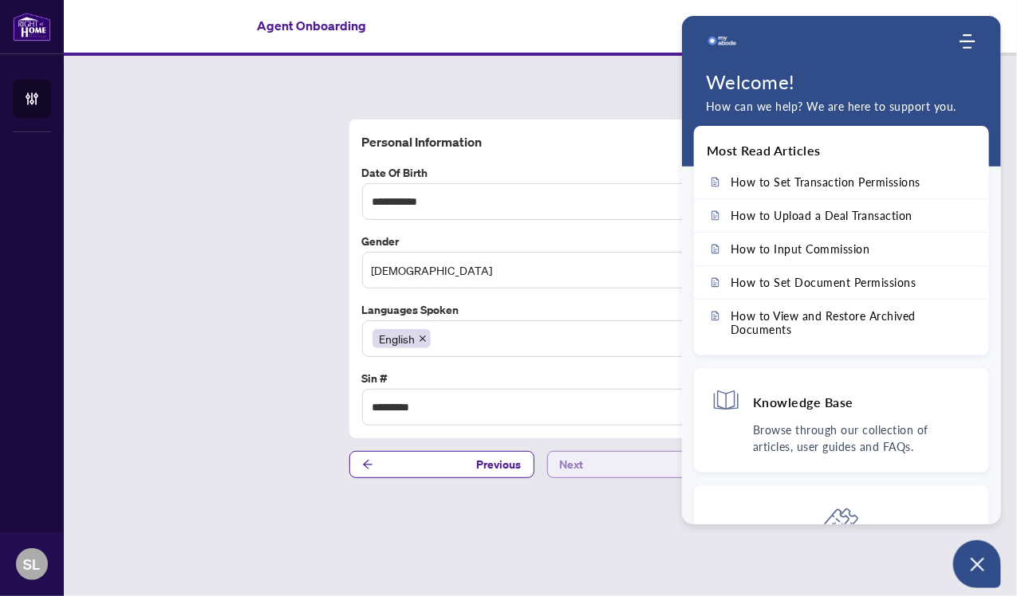
click at [577, 460] on span "Next" at bounding box center [572, 465] width 24 height 26
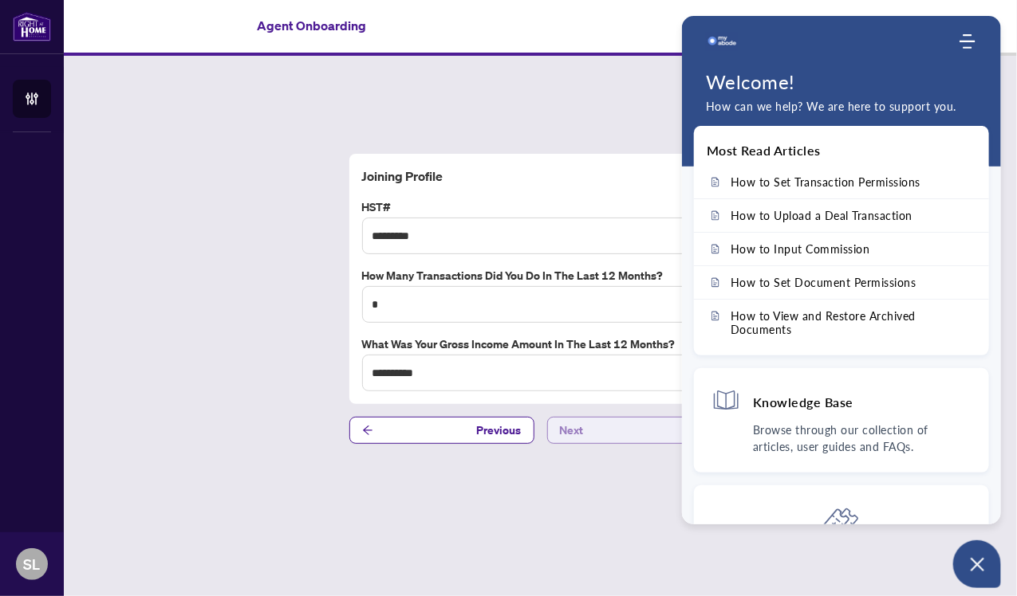
click at [581, 431] on span "Next" at bounding box center [572, 431] width 24 height 26
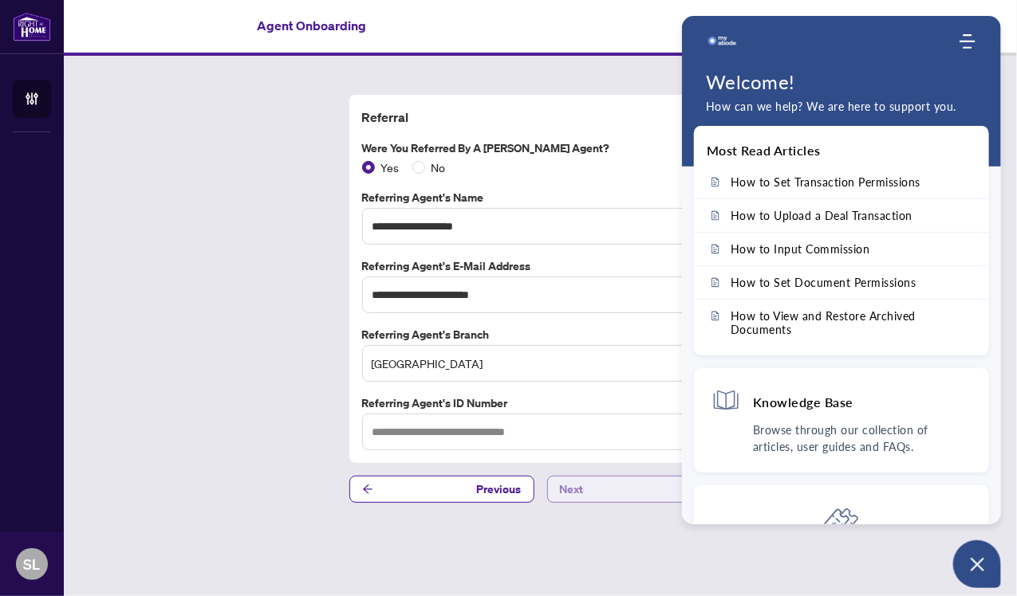
click at [585, 490] on button "Next" at bounding box center [639, 489] width 185 height 27
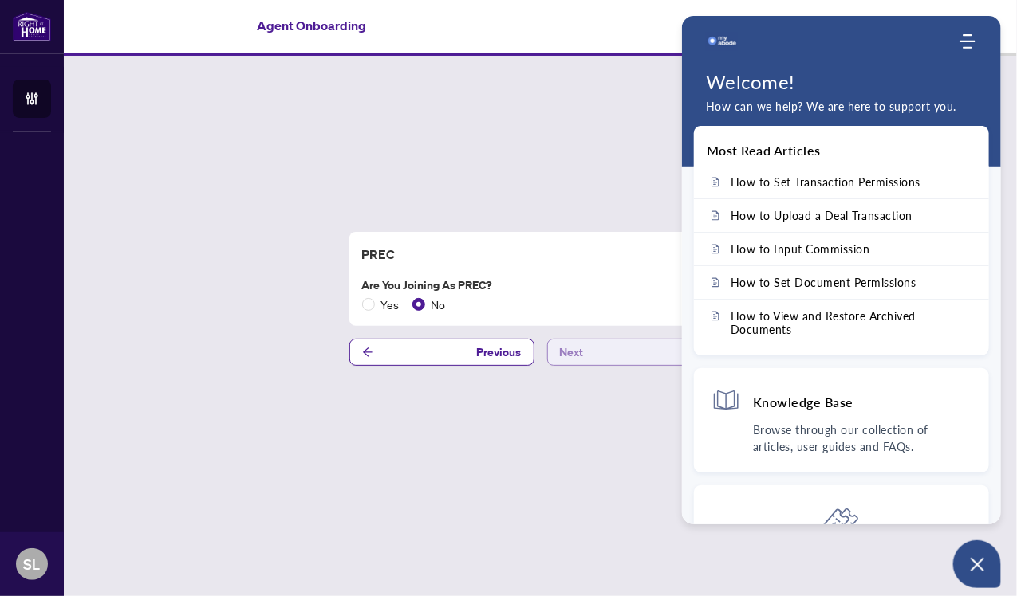
click at [578, 355] on span "Next" at bounding box center [572, 353] width 24 height 26
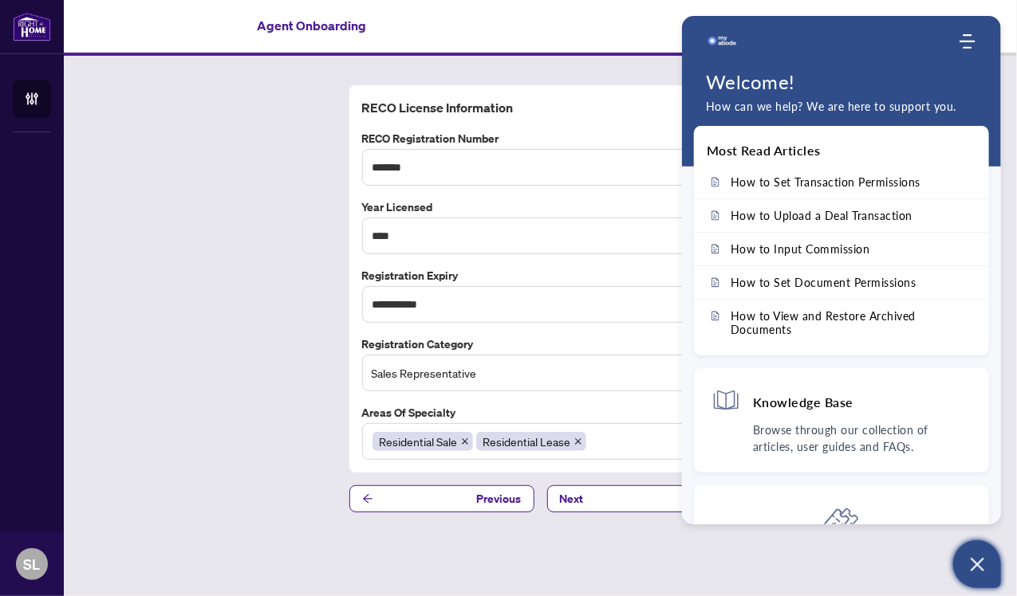
click at [975, 545] on button "Open asap" at bounding box center [977, 565] width 48 height 48
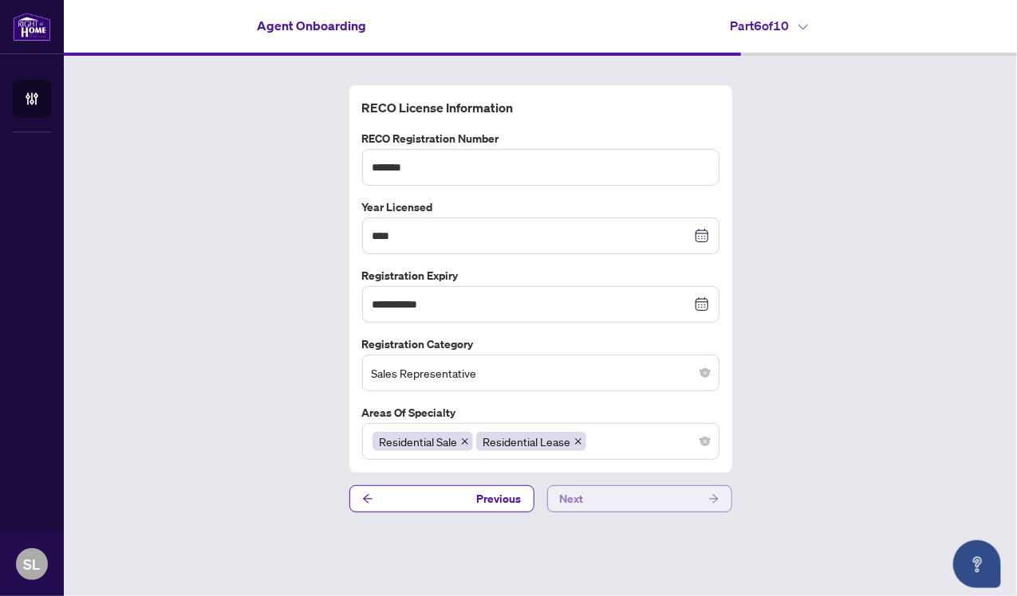
click at [643, 496] on button "Next" at bounding box center [639, 499] width 185 height 27
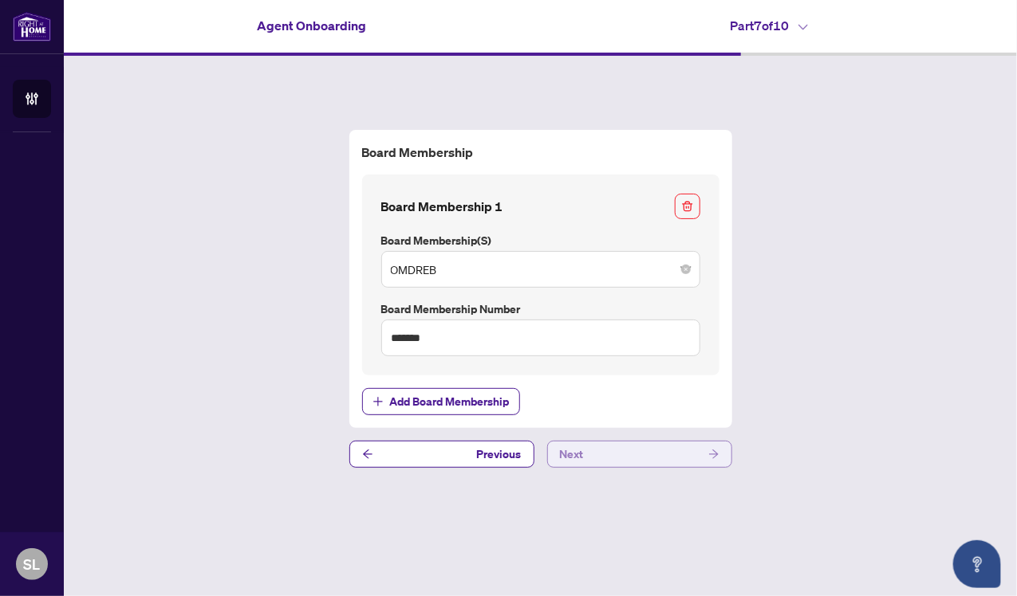
click at [655, 451] on button "Next" at bounding box center [639, 454] width 185 height 27
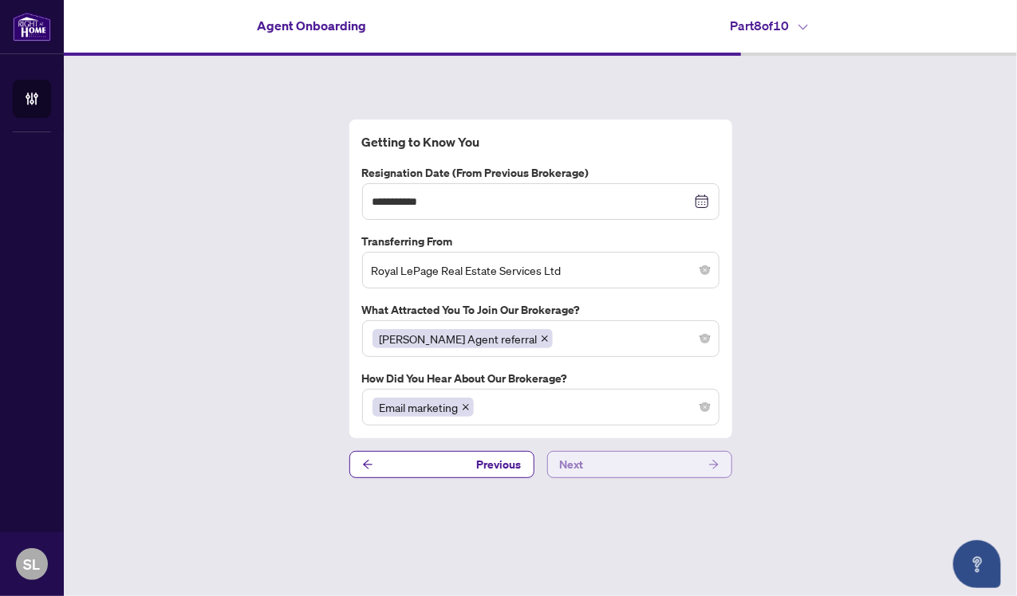
click at [648, 463] on button "Next" at bounding box center [639, 464] width 185 height 27
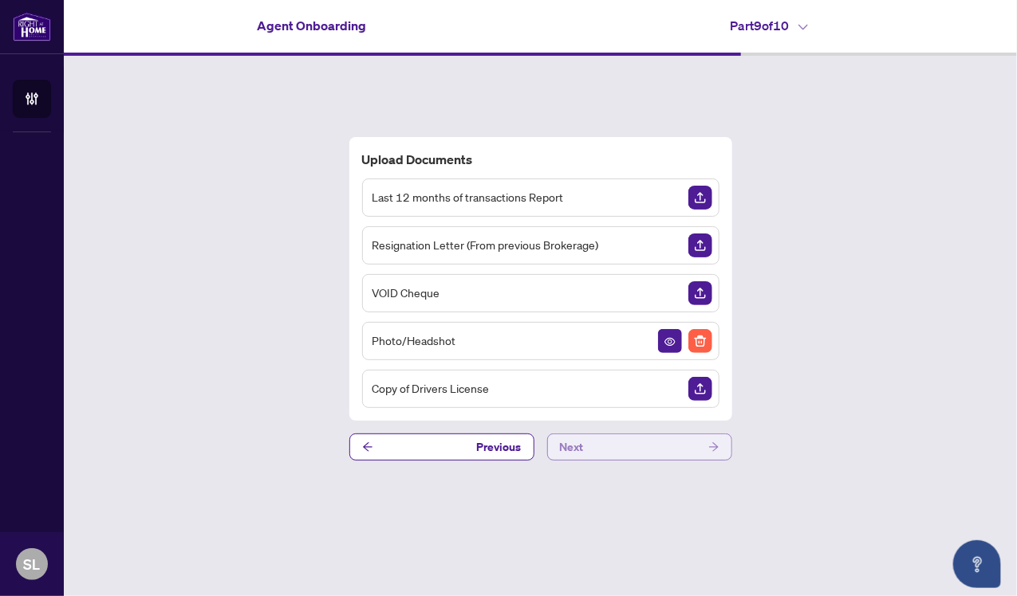
click at [655, 455] on button "Next" at bounding box center [639, 447] width 185 height 27
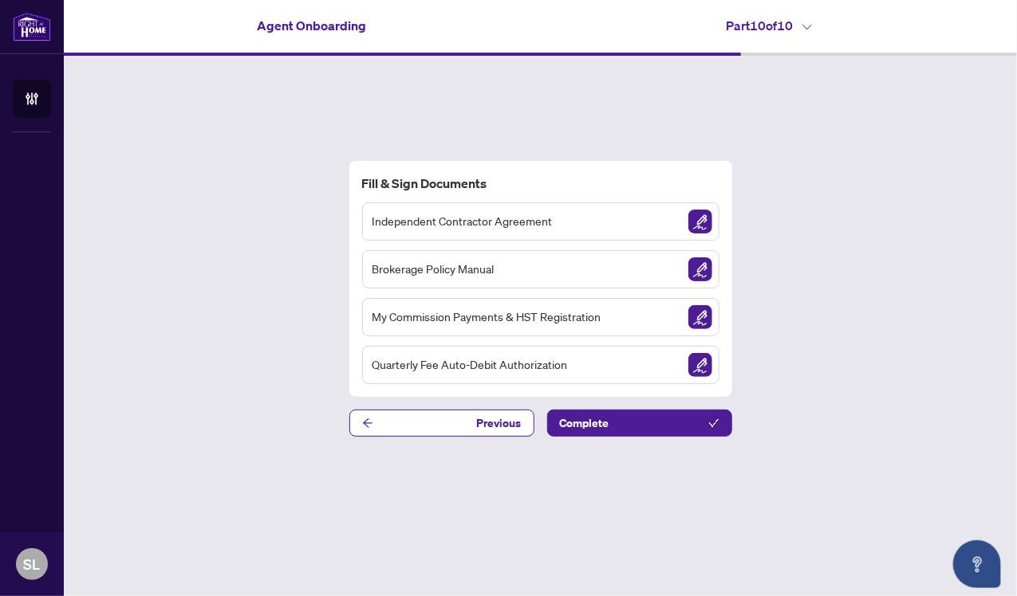
click at [690, 230] on img "Sign Document" at bounding box center [700, 222] width 24 height 24
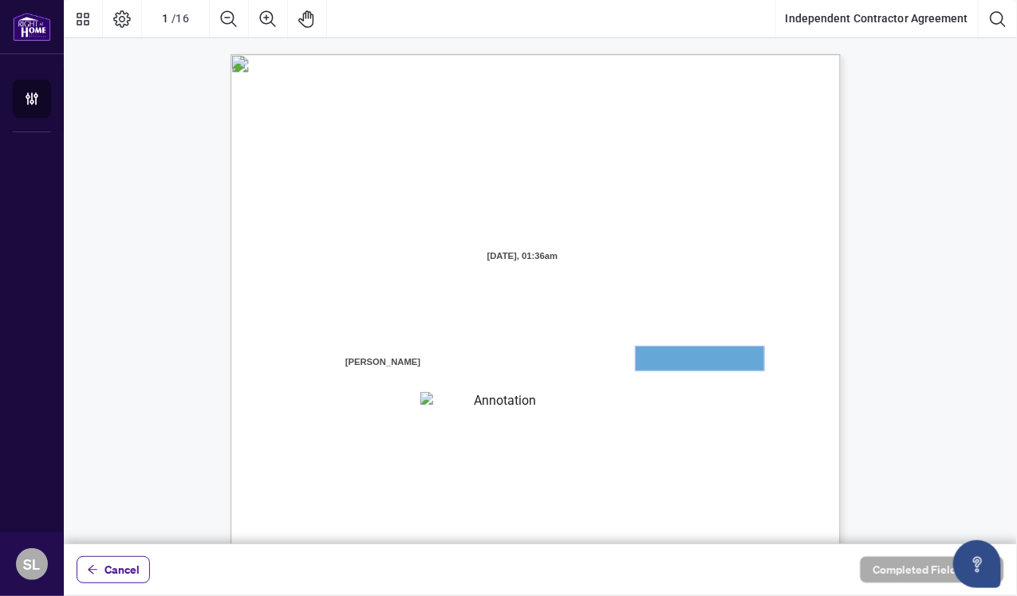
click at [671, 356] on textarea "01JYGZAKFHWMPY1N8C3Z46THAB" at bounding box center [700, 359] width 128 height 24
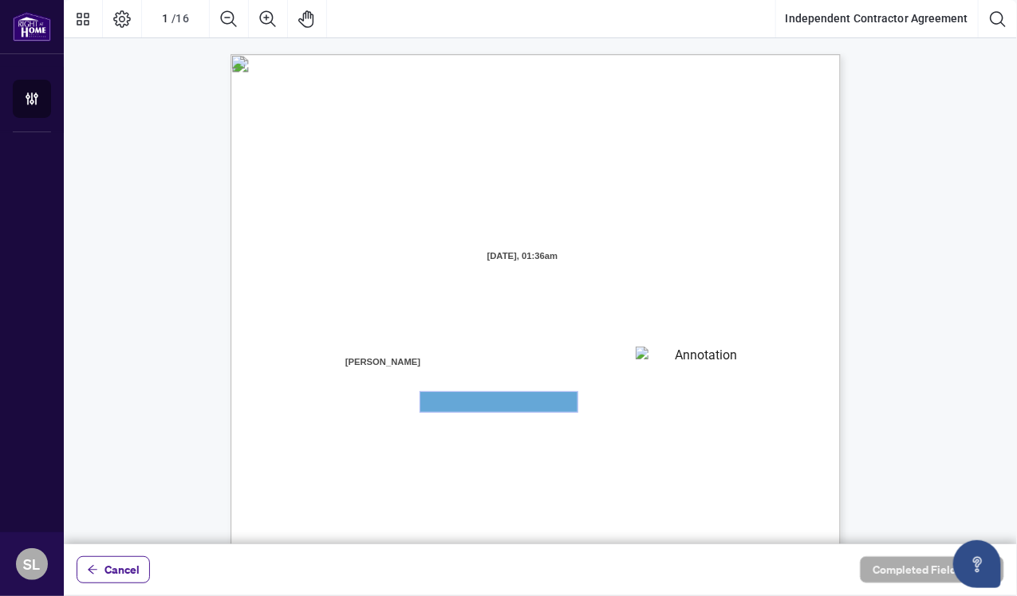
click at [546, 404] on textarea "01JYGZAQMTWRDFJQJ4WJ0G3B21" at bounding box center [498, 402] width 157 height 20
click at [658, 360] on textarea "01JYGZAKFHWMPY1N8C3Z46THAB" at bounding box center [700, 359] width 128 height 24
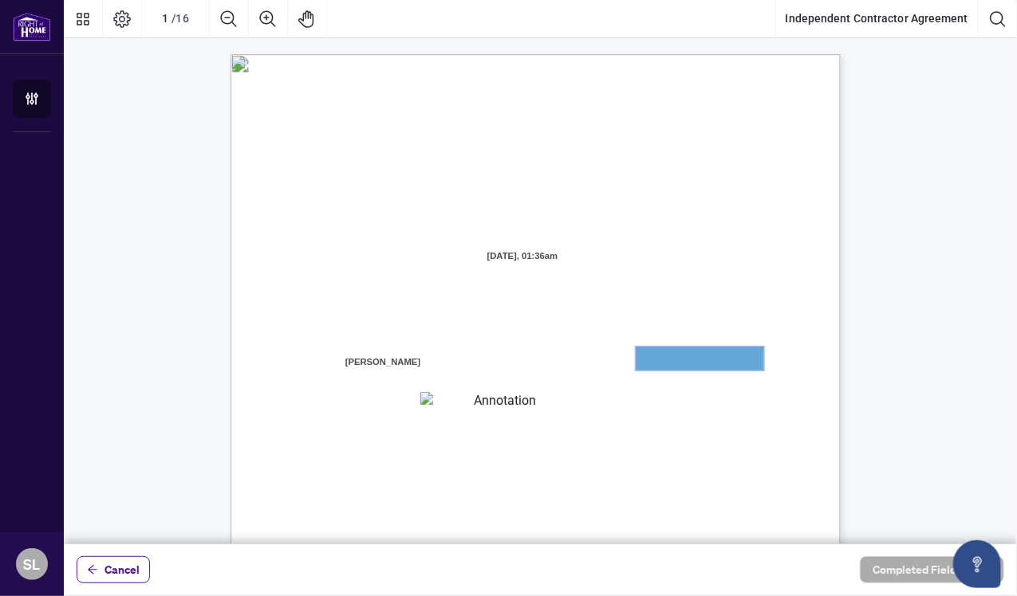
click at [654, 348] on textarea "01JYGZAKFHWMPY1N8C3Z46THAB" at bounding box center [700, 359] width 128 height 24
click at [679, 353] on textarea "01JYGZAKFHWMPY1N8C3Z46THAB" at bounding box center [700, 359] width 128 height 24
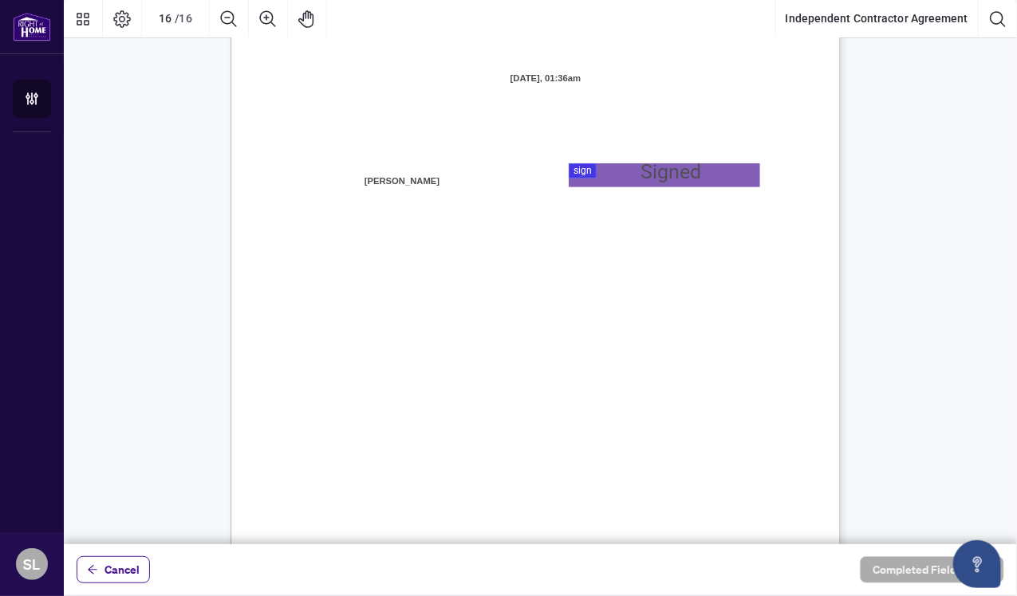
scroll to position [12217, 0]
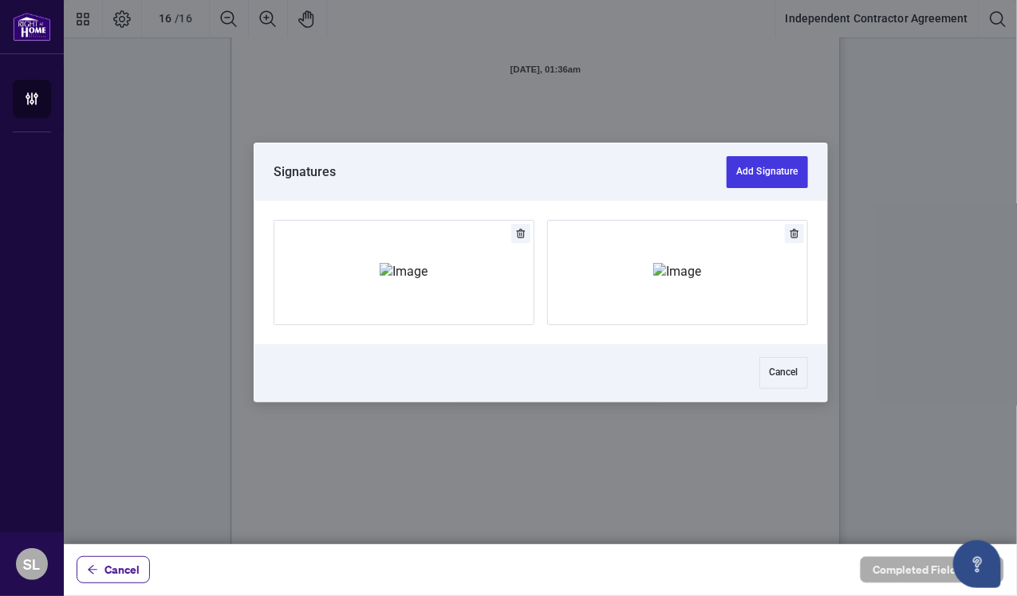
click at [397, 281] on img "Add Signature" at bounding box center [404, 272] width 48 height 18
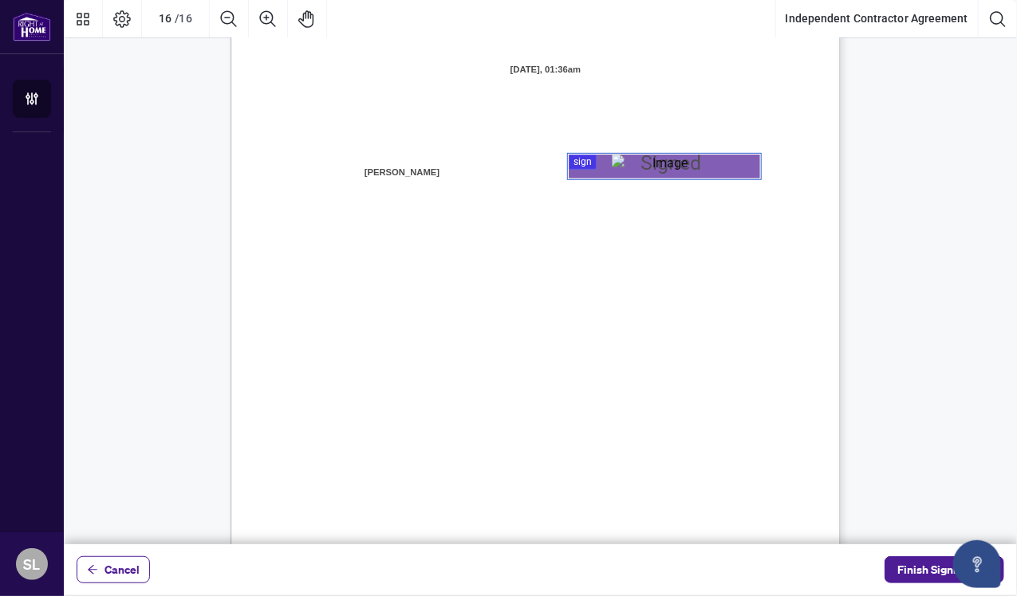
click at [496, 230] on span "(Applicable if signing in person)" at bounding box center [424, 225] width 144 height 14
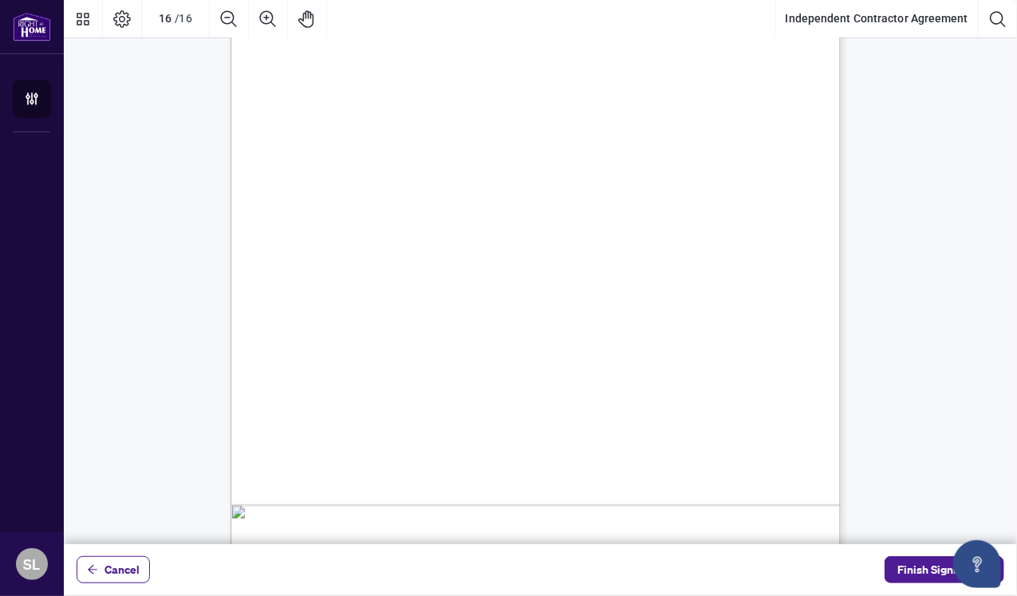
scroll to position [12456, 0]
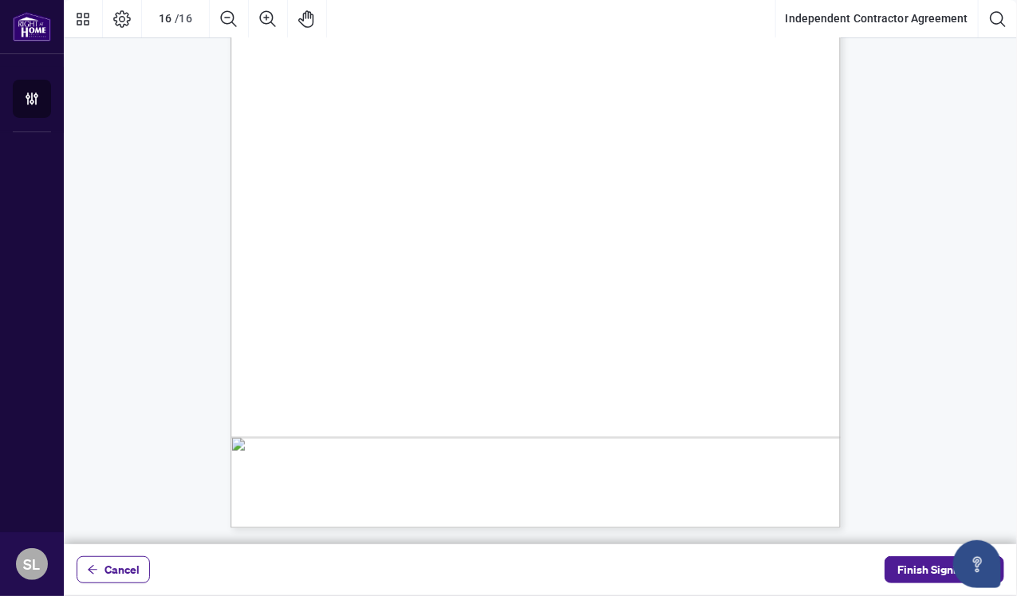
click at [824, 510] on span "16" at bounding box center [820, 505] width 13 height 18
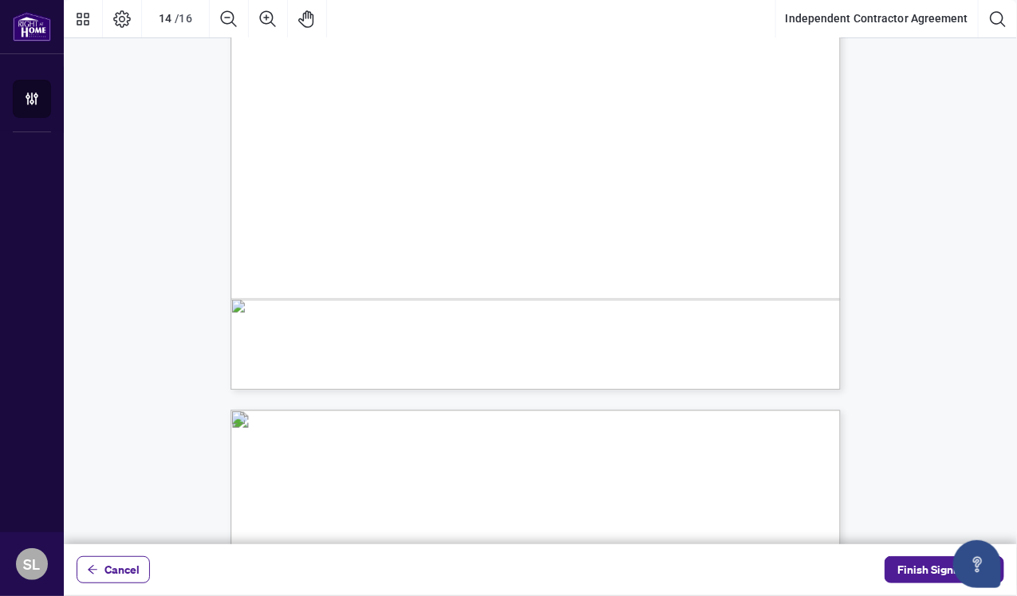
scroll to position [10971, 0]
click at [226, 21] on icon "Zoom Out" at bounding box center [228, 19] width 19 height 19
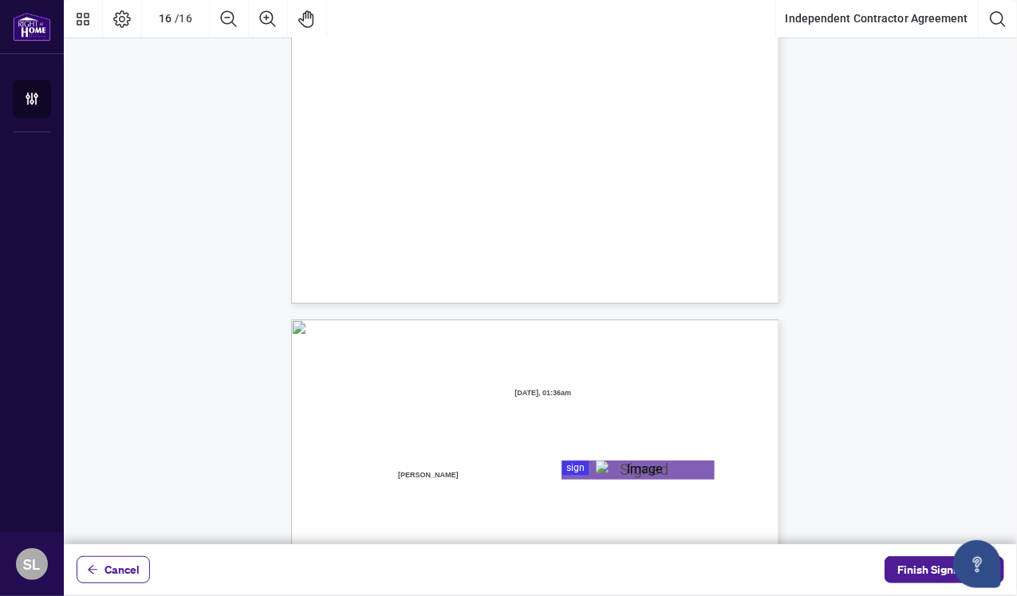
click at [234, 22] on icon "Zoom Out" at bounding box center [228, 19] width 19 height 19
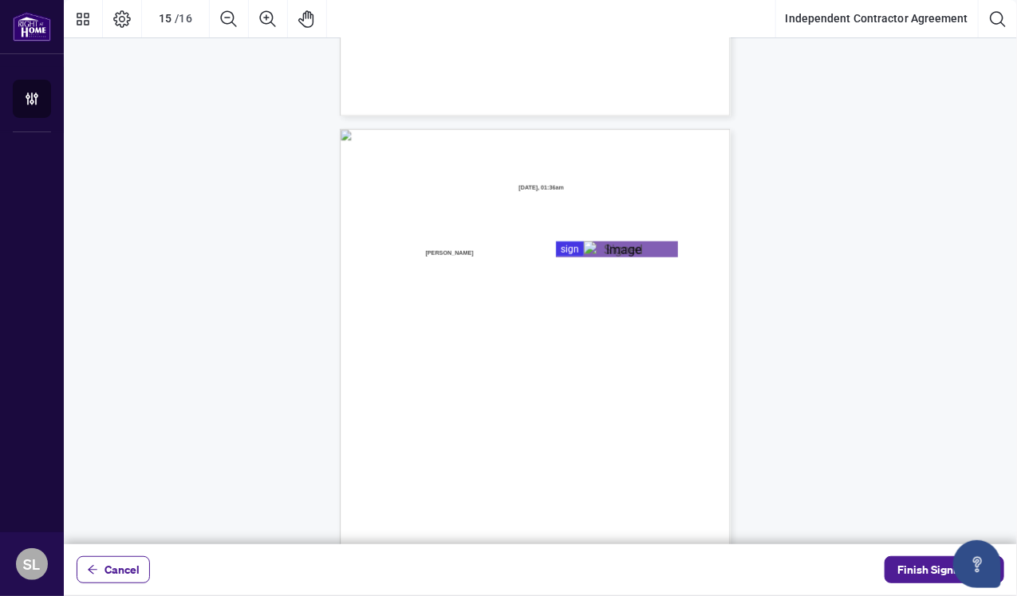
click at [230, 34] on button "Zoom Out" at bounding box center [229, 19] width 38 height 38
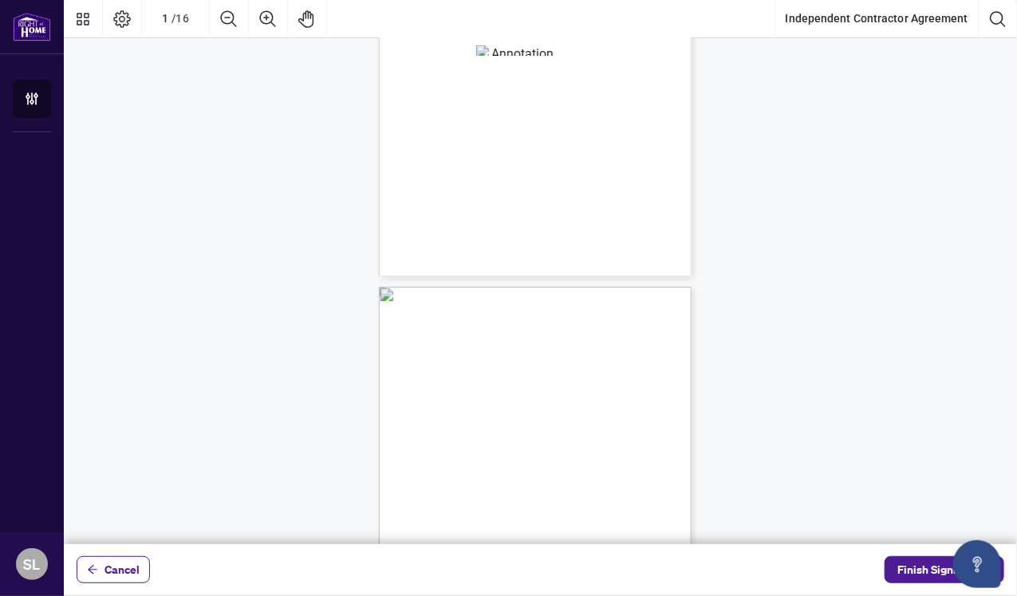
scroll to position [0, 0]
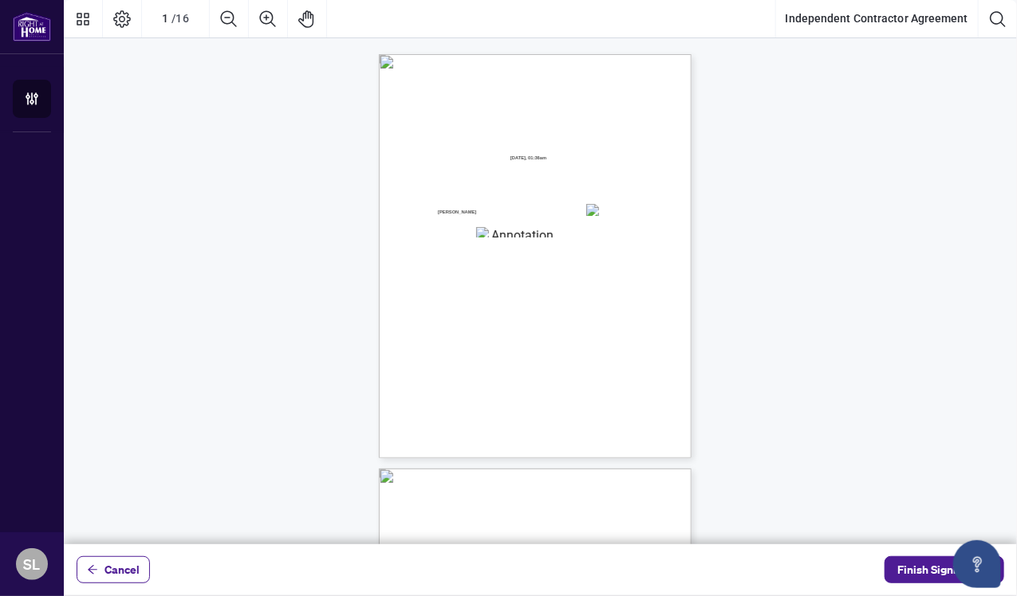
click at [451, 376] on span "meanings:" at bounding box center [440, 378] width 22 height 7
click at [499, 233] on textarea "01JYGZAQMTWRDFJQJ4WJ0G3B21" at bounding box center [516, 232] width 81 height 10
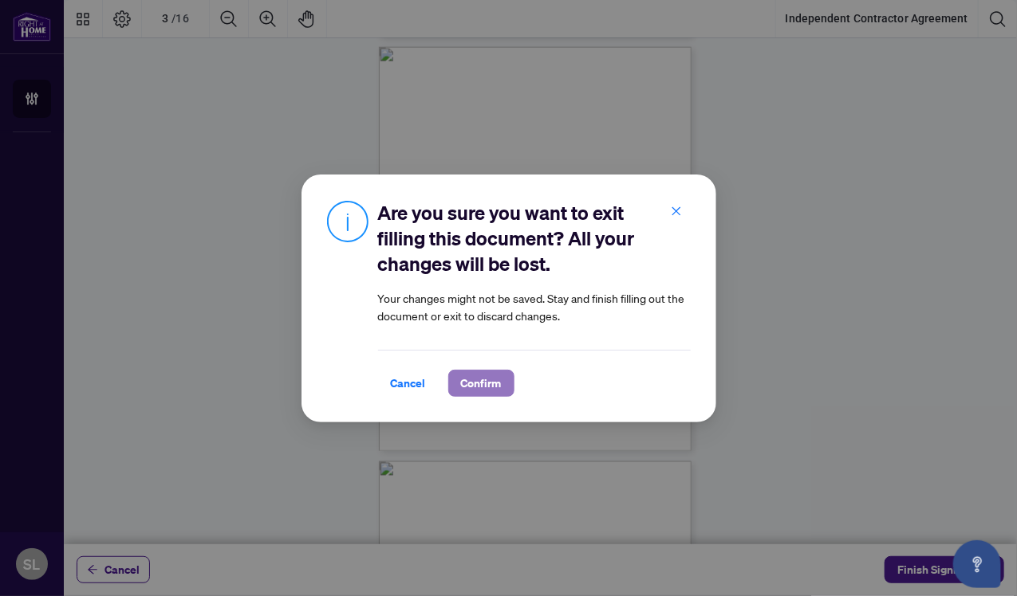
click at [461, 379] on span "Confirm" at bounding box center [481, 384] width 41 height 26
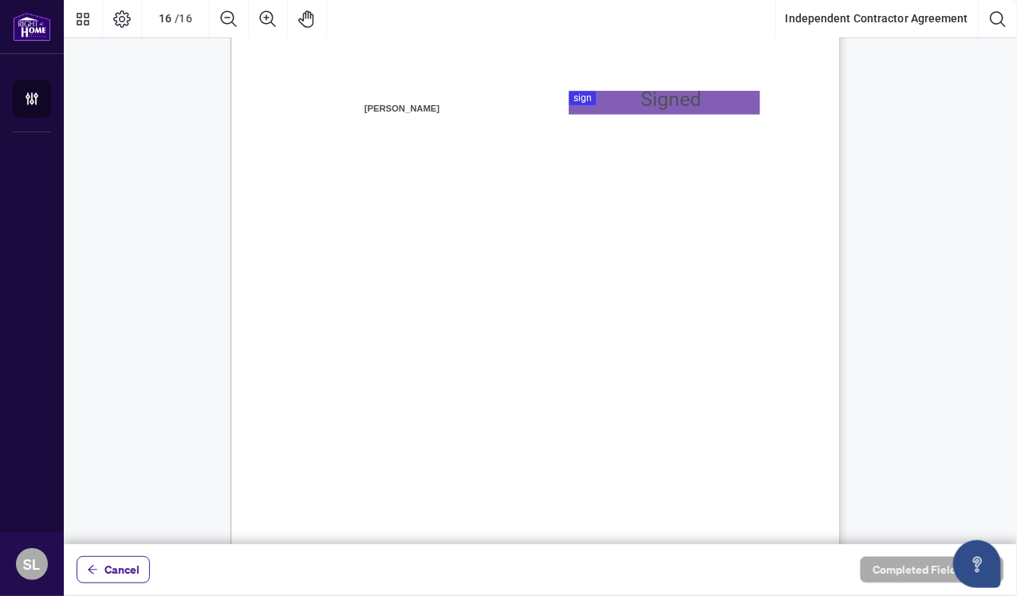
scroll to position [12456, 0]
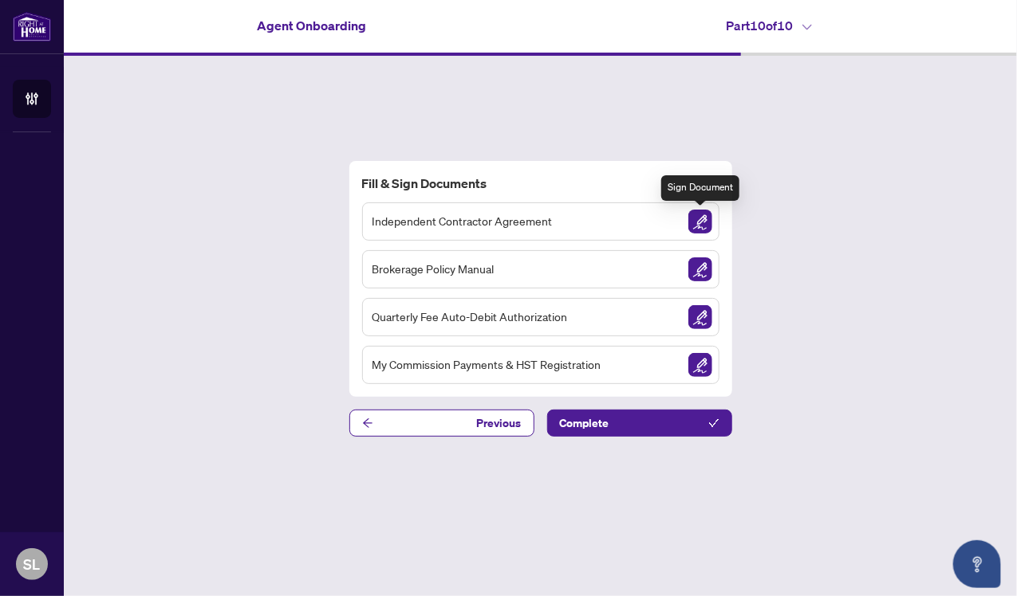
click at [704, 222] on img "Sign Document" at bounding box center [700, 222] width 24 height 24
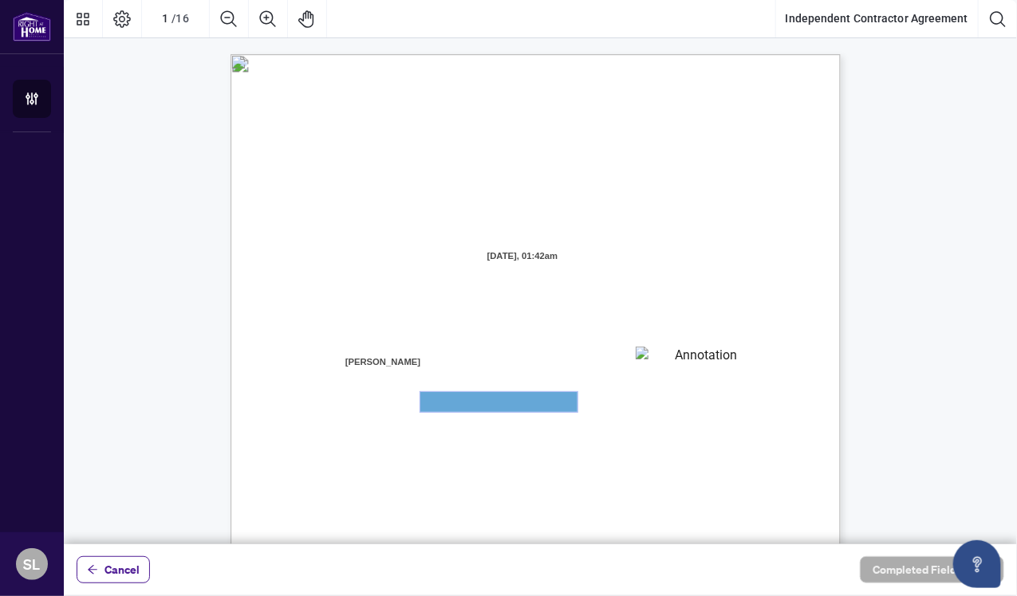
click at [514, 396] on textarea "01JYGZAQMTWRDFJQJ4WJ0G3B21" at bounding box center [498, 402] width 157 height 20
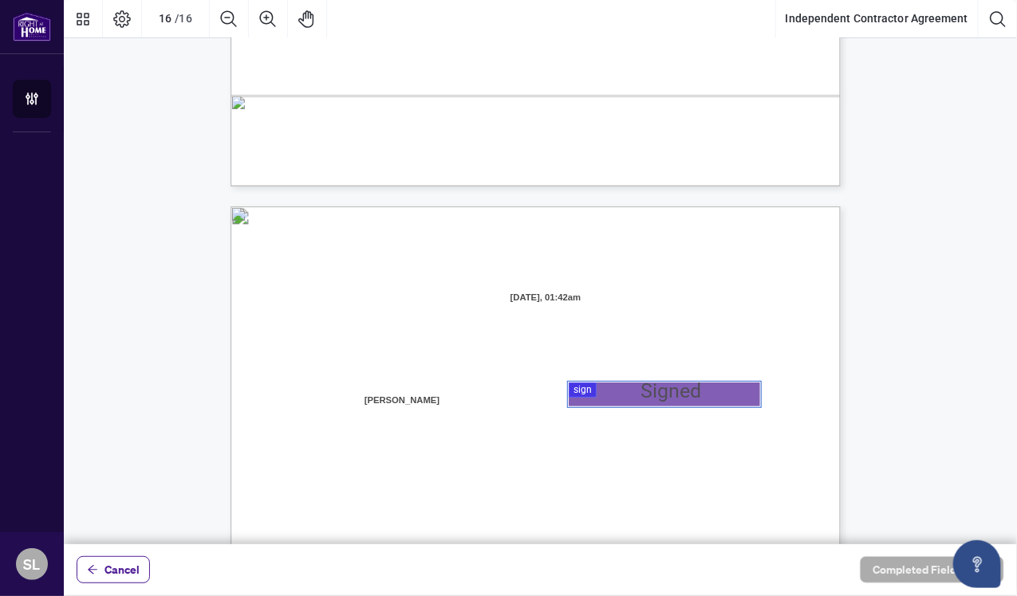
scroll to position [12084, 0]
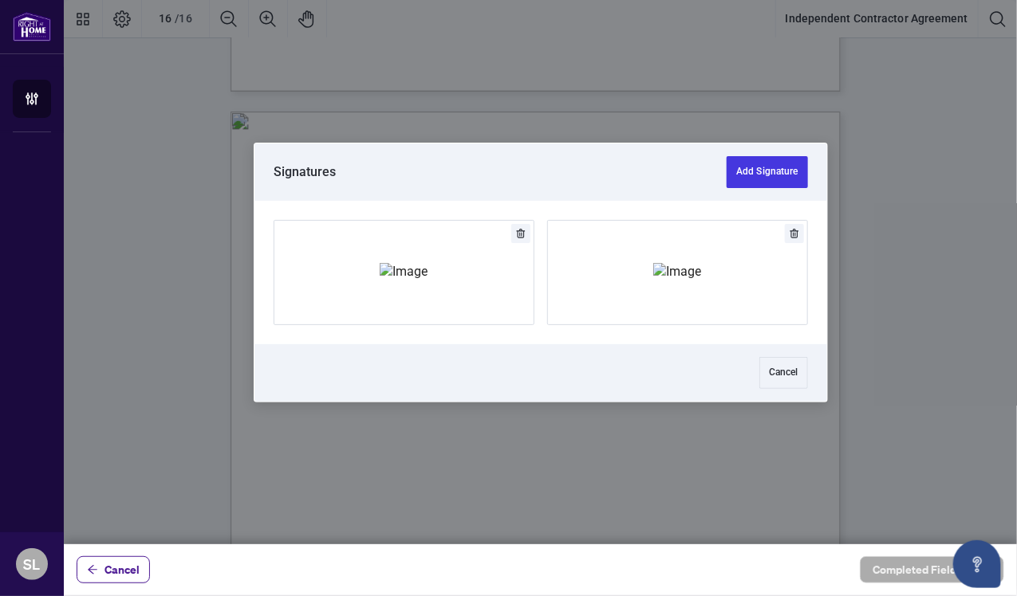
click at [764, 168] on button "Add Signature" at bounding box center [766, 172] width 81 height 32
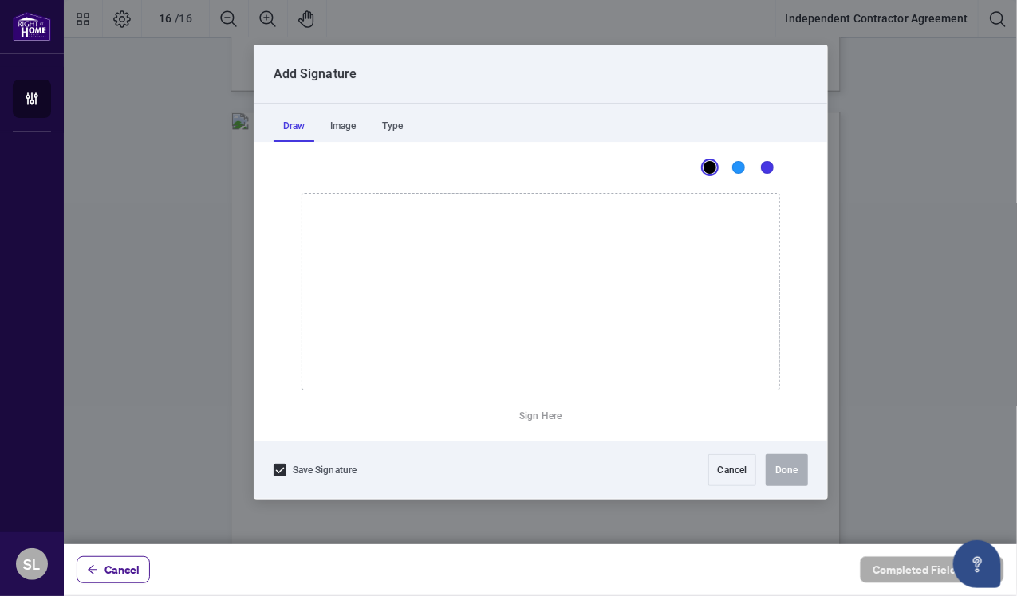
click at [388, 126] on div "Type" at bounding box center [392, 126] width 40 height 32
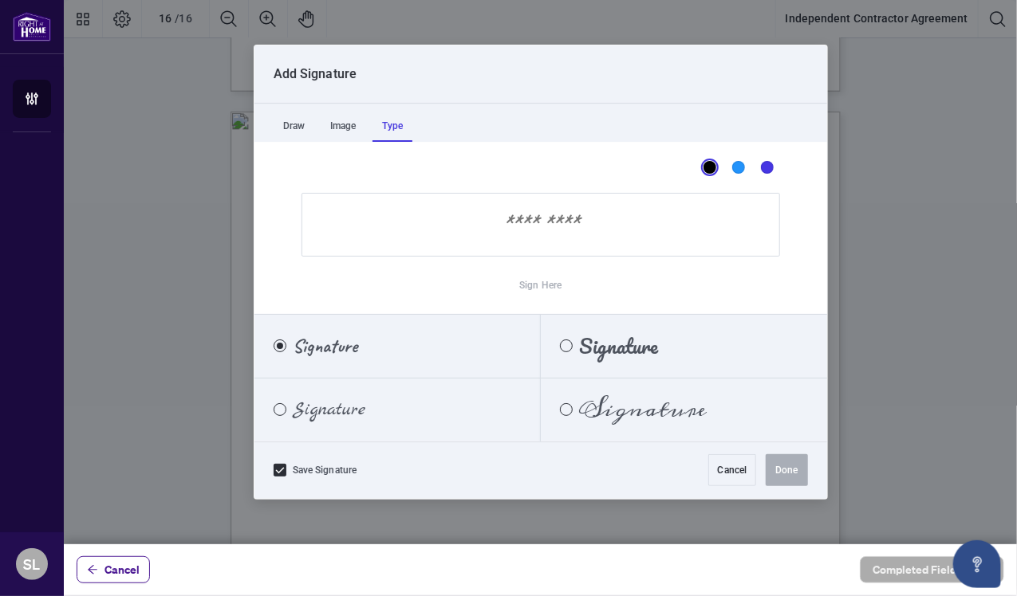
click at [525, 226] on input "Sign Here" at bounding box center [540, 225] width 478 height 64
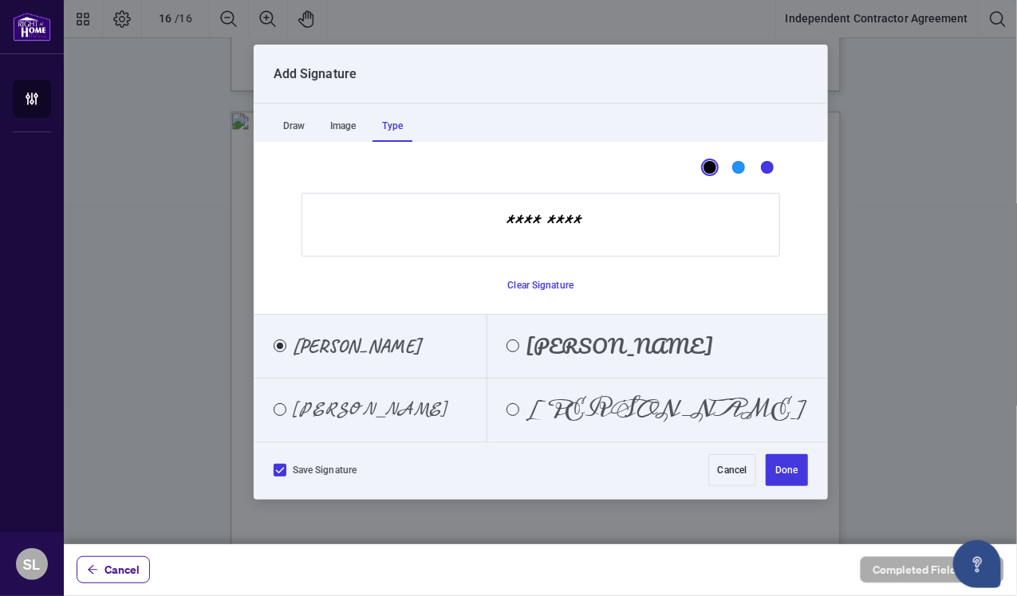
type input "*********"
click at [278, 471] on icon at bounding box center [280, 471] width 10 height 10
click at [278, 471] on div at bounding box center [280, 470] width 13 height 13
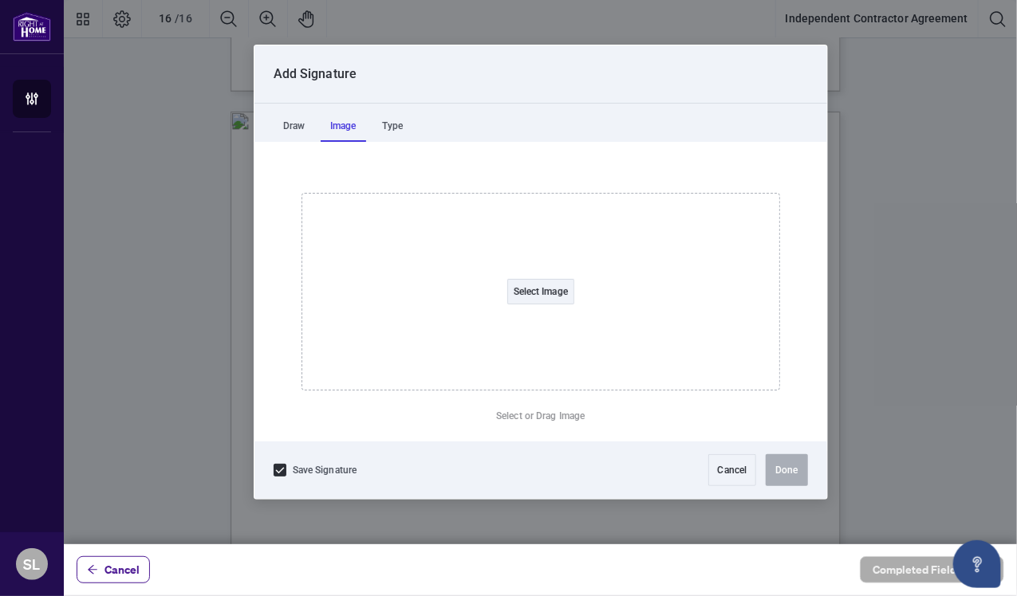
click at [332, 132] on div "Image" at bounding box center [343, 126] width 45 height 32
click at [298, 128] on div "Draw" at bounding box center [294, 126] width 41 height 32
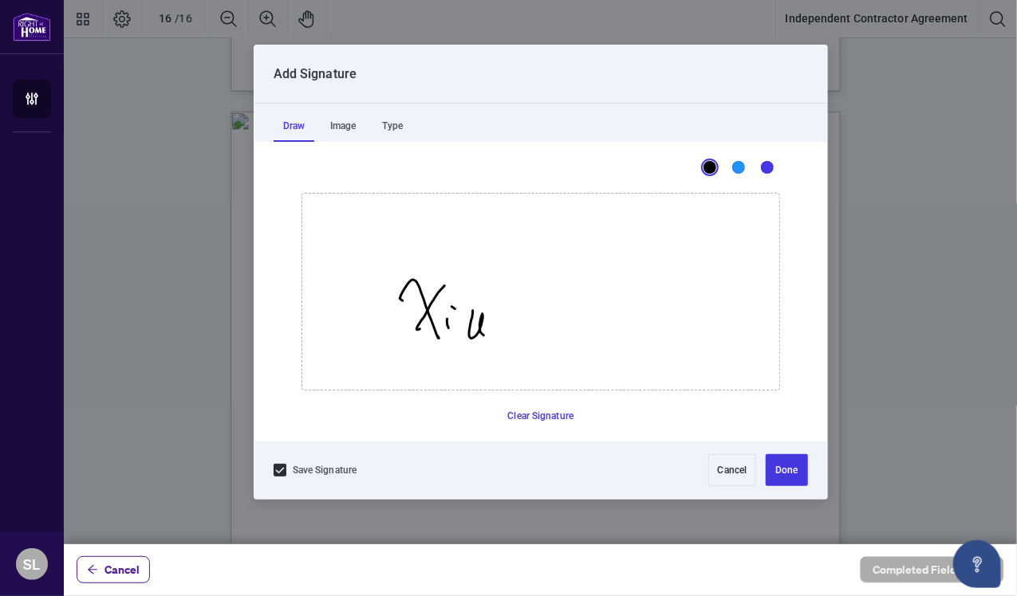
click at [532, 415] on button "Clear Signature" at bounding box center [540, 417] width 79 height 26
click at [543, 421] on button "Clear Signature" at bounding box center [540, 417] width 79 height 26
click at [522, 415] on button "Clear Signature" at bounding box center [540, 417] width 79 height 26
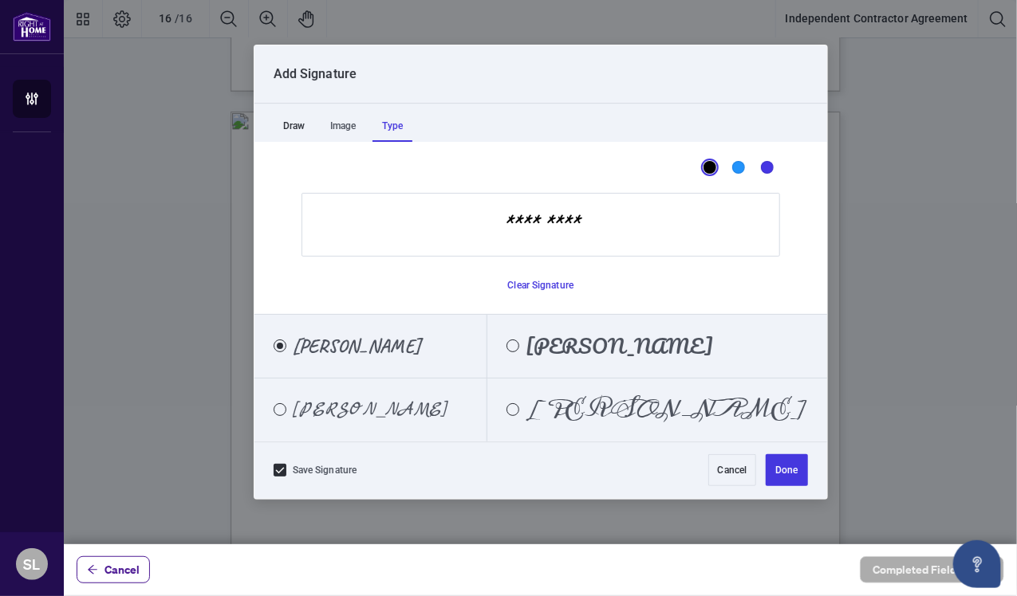
click at [396, 125] on div "Type" at bounding box center [392, 126] width 40 height 32
click at [533, 233] on input "*********" at bounding box center [540, 225] width 478 height 64
click at [783, 473] on button "Done" at bounding box center [786, 471] width 41 height 32
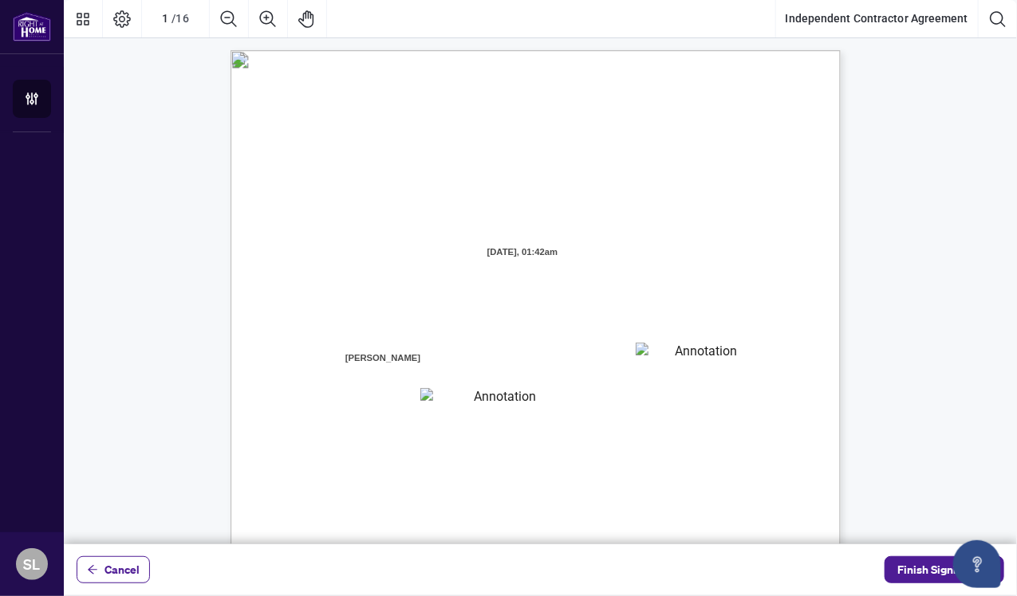
scroll to position [0, 0]
click at [1001, 22] on icon "Search Document" at bounding box center [997, 18] width 15 height 15
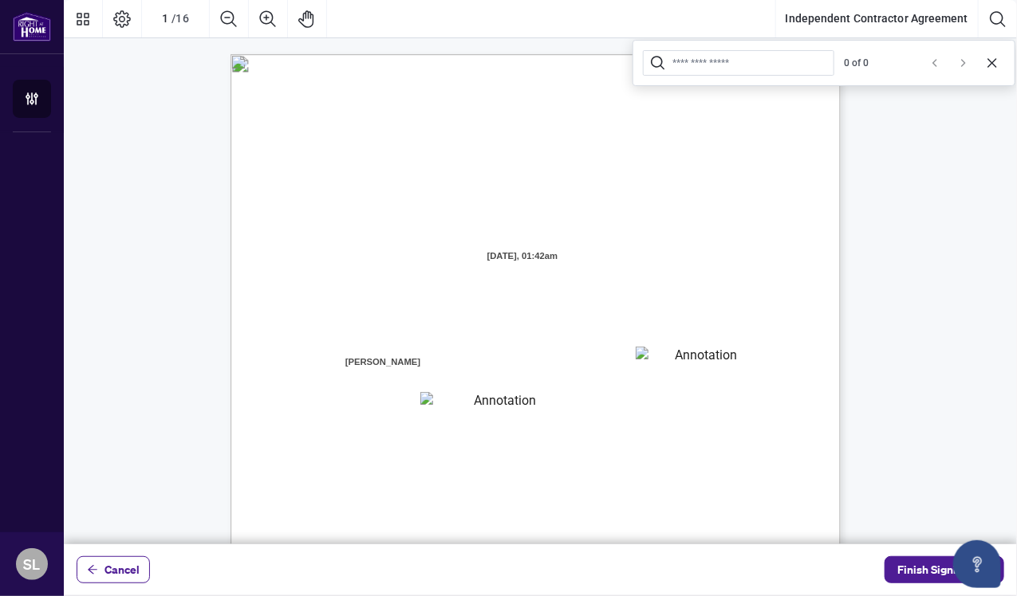
click at [999, 53] on button "Cancel" at bounding box center [992, 63] width 26 height 26
click at [303, 23] on icon "Pan Mode" at bounding box center [306, 19] width 19 height 19
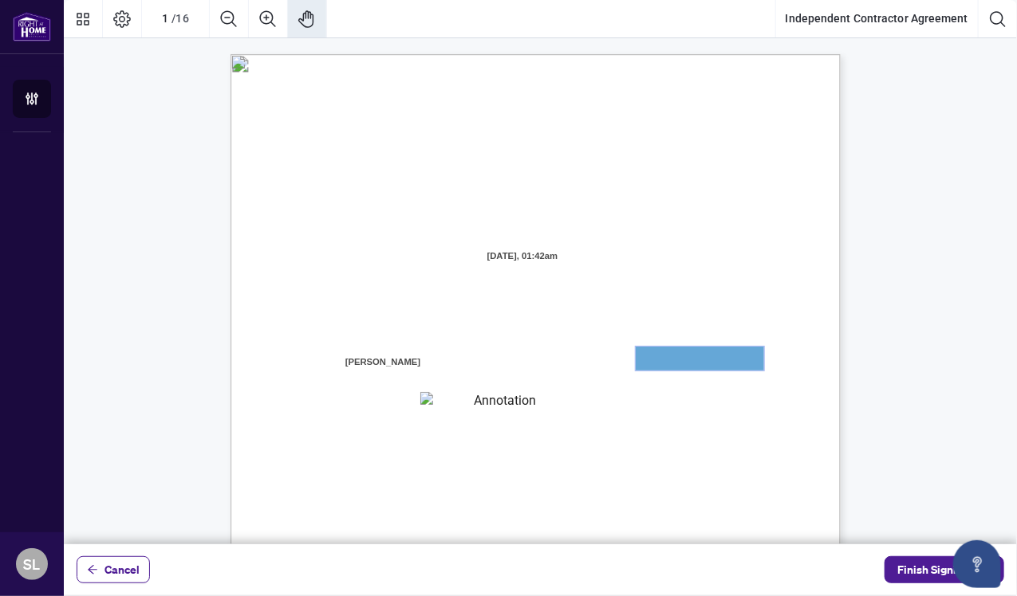
click at [653, 367] on textarea "01JYGZAKFHWMPY1N8C3Z46THAB" at bounding box center [700, 359] width 128 height 24
click at [655, 351] on textarea "01JYGZAKFHWMPY1N8C3Z46THAB" at bounding box center [700, 359] width 128 height 24
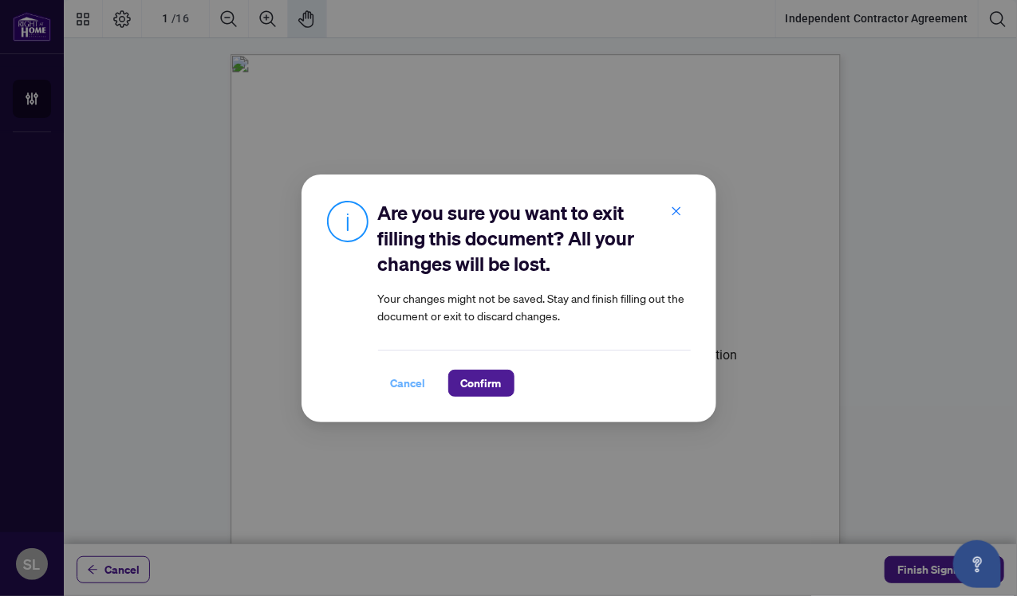
click at [419, 380] on span "Cancel" at bounding box center [408, 384] width 35 height 26
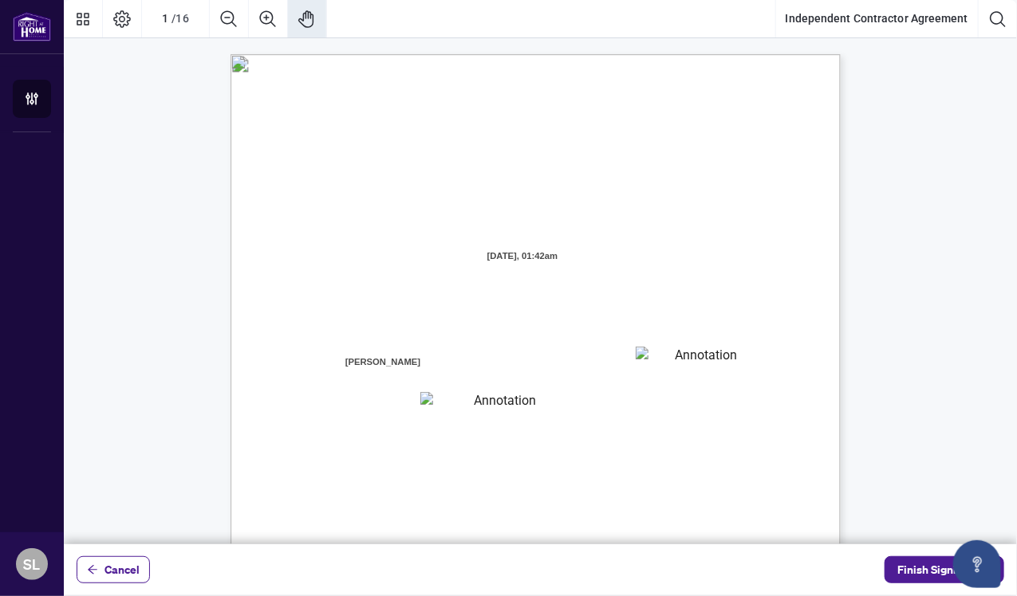
click at [436, 393] on textarea "01JYGZAQMTWRDFJQJ4WJ0G3B21" at bounding box center [498, 402] width 156 height 20
click at [541, 400] on textarea "01JYGZAQMTWRDFJQJ4WJ0G3B21" at bounding box center [498, 402] width 157 height 20
click at [476, 399] on textarea "01JYGZAQMTWRDFJQJ4WJ0G3B21" at bounding box center [498, 402] width 157 height 20
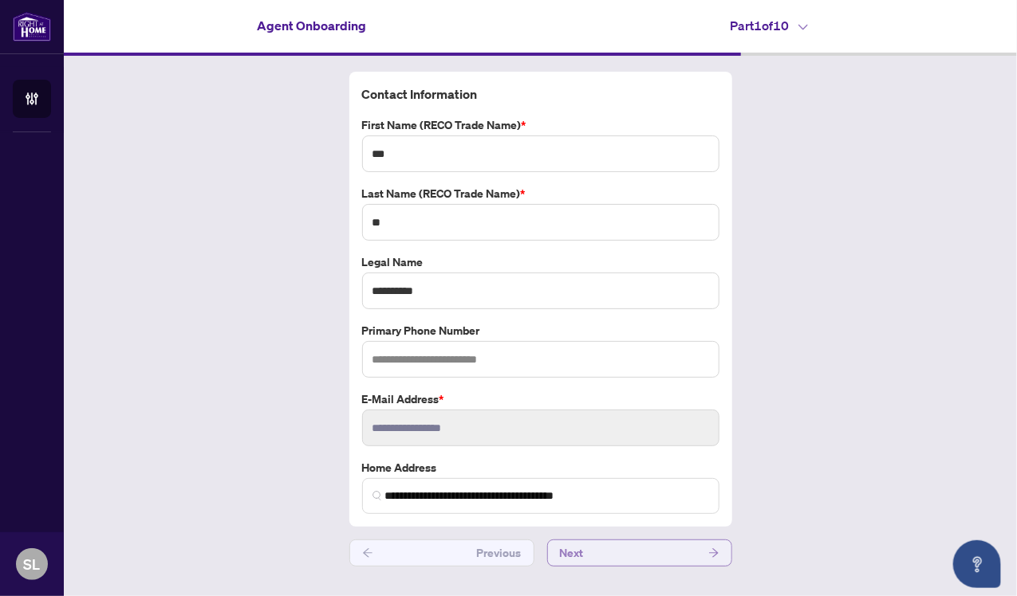
click at [672, 541] on button "Next" at bounding box center [639, 553] width 185 height 27
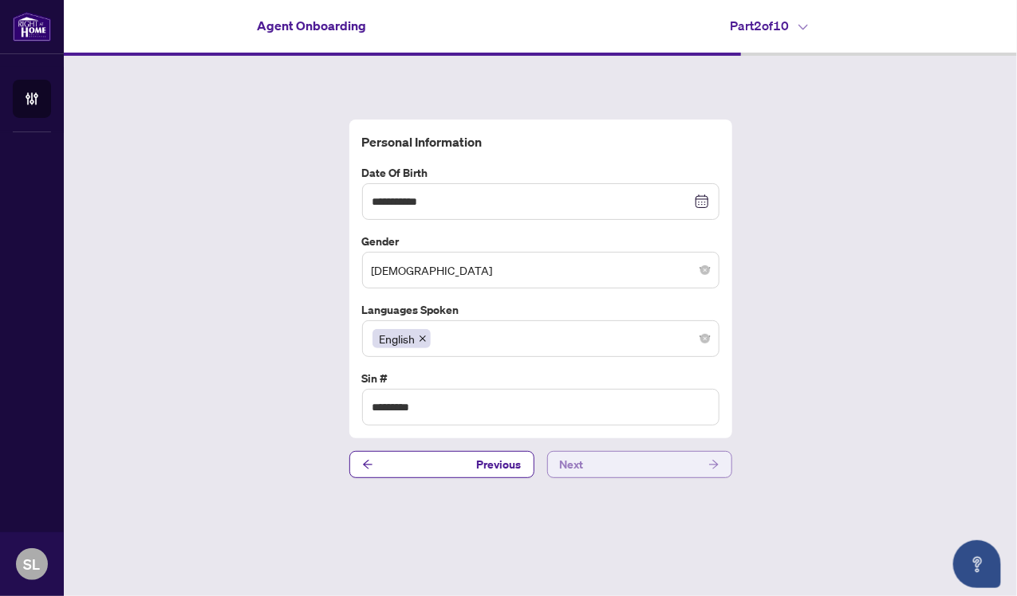
click at [676, 467] on button "Next" at bounding box center [639, 464] width 185 height 27
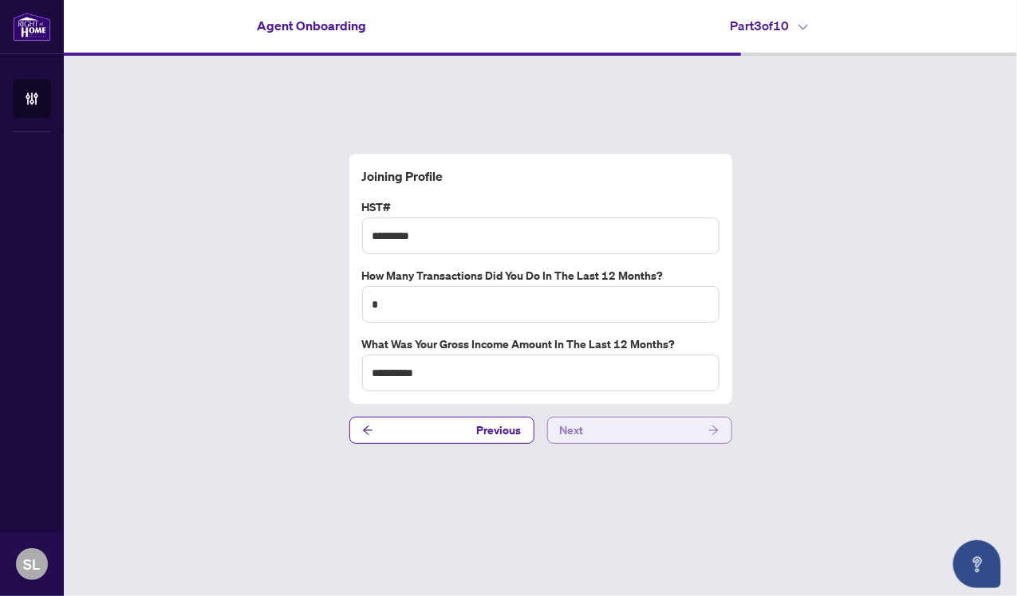
click at [677, 429] on button "Next" at bounding box center [639, 430] width 185 height 27
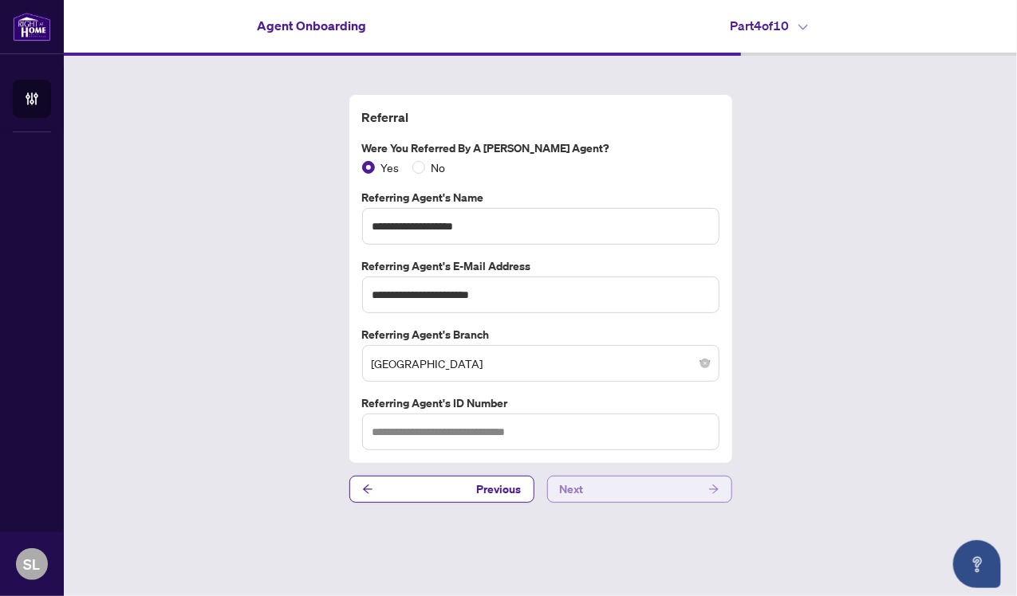
click at [689, 489] on button "Next" at bounding box center [639, 489] width 185 height 27
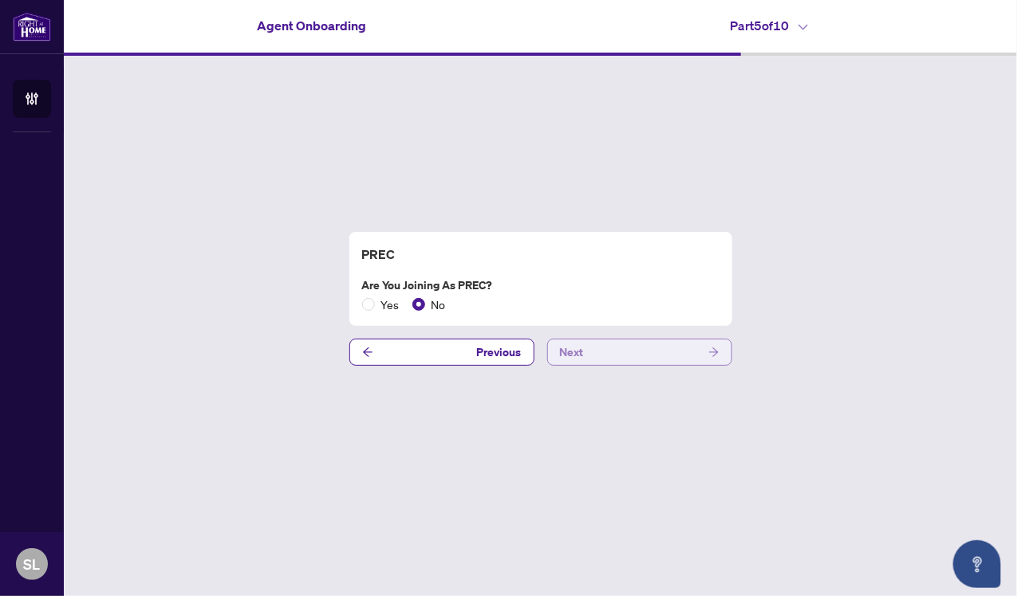
click at [679, 356] on button "Next" at bounding box center [639, 352] width 185 height 27
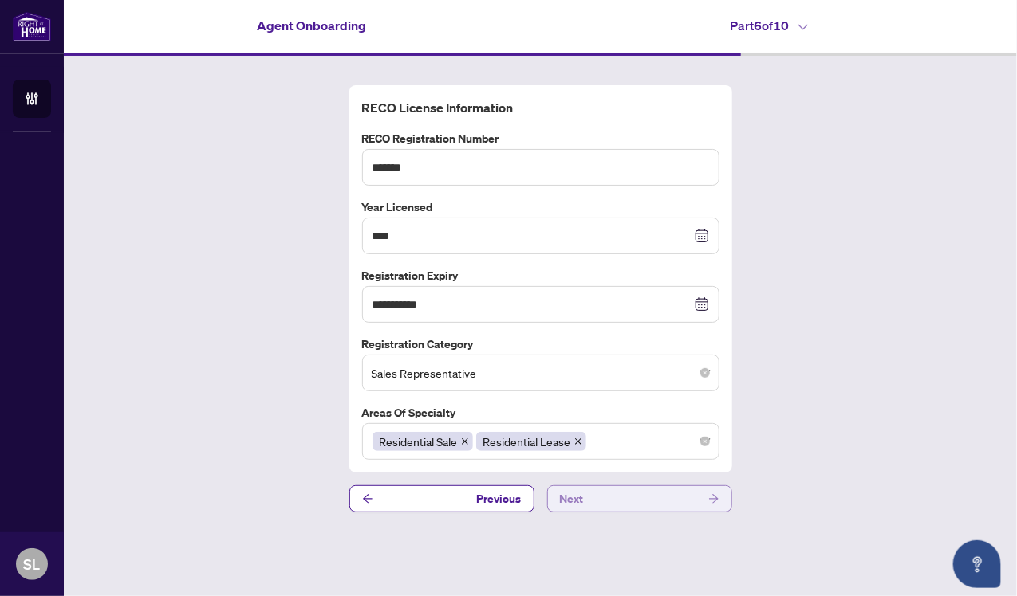
click at [658, 501] on button "Next" at bounding box center [639, 499] width 185 height 27
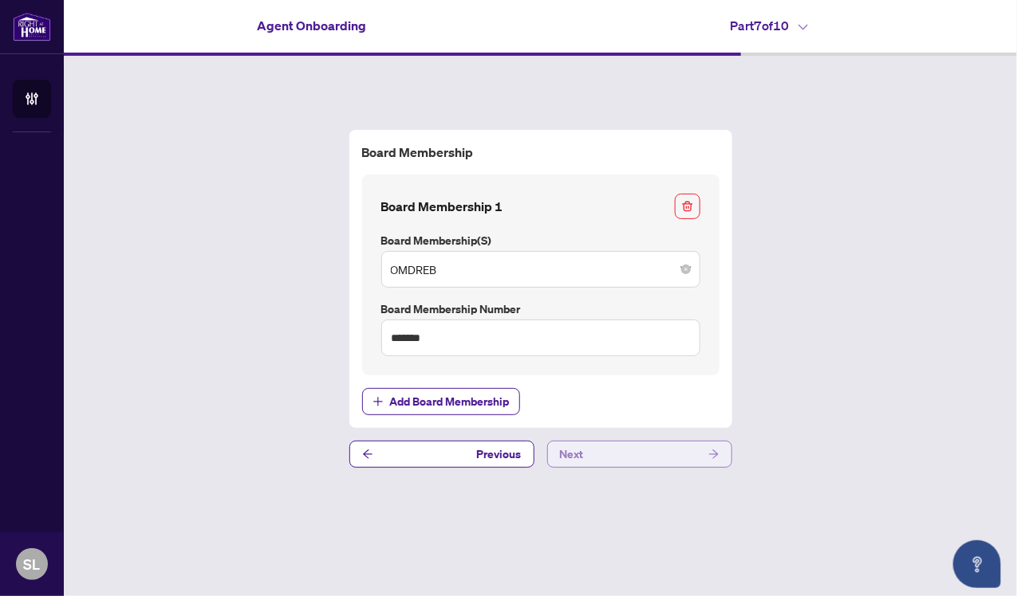
click at [680, 455] on button "Next" at bounding box center [639, 454] width 185 height 27
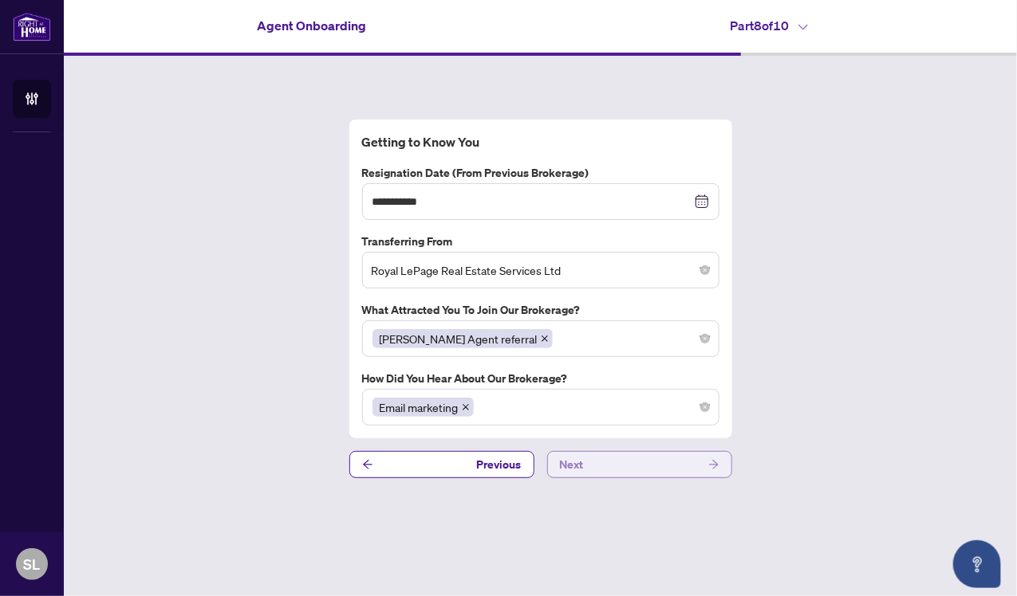
click at [691, 466] on button "Next" at bounding box center [639, 464] width 185 height 27
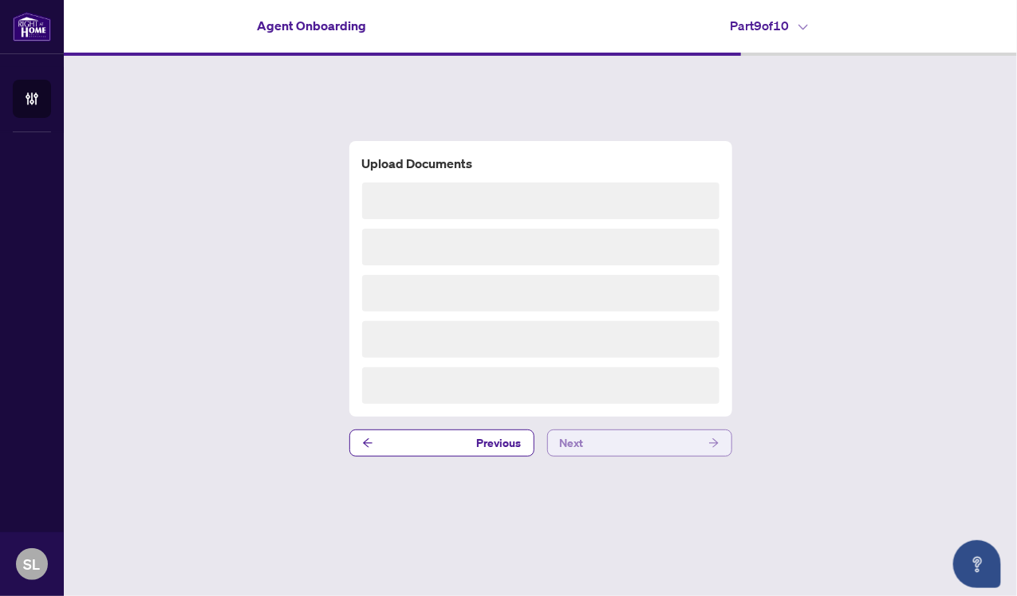
click at [705, 443] on button "Next" at bounding box center [639, 443] width 185 height 27
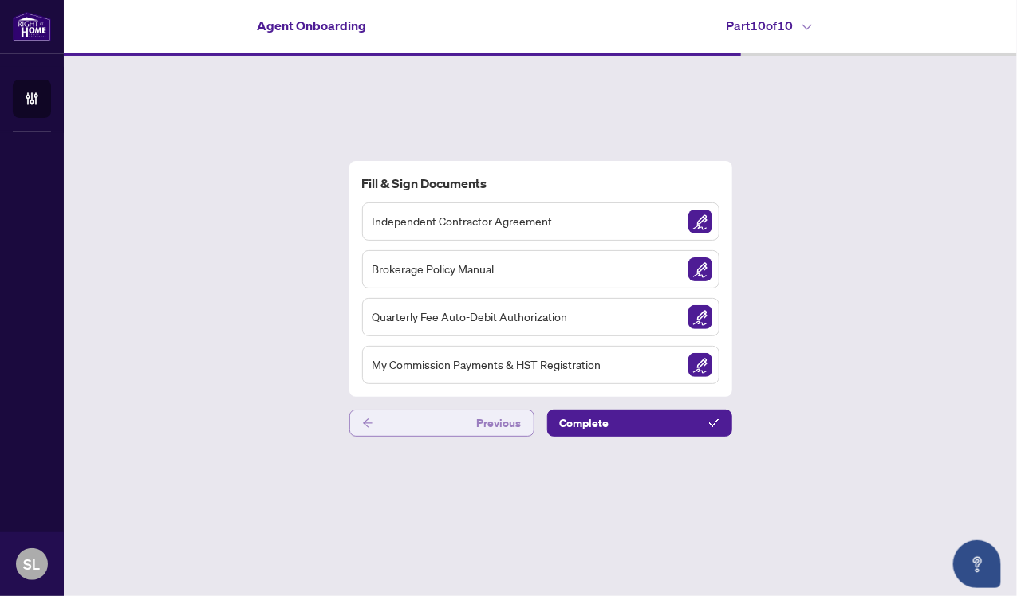
click at [486, 426] on span "Previous" at bounding box center [499, 424] width 45 height 26
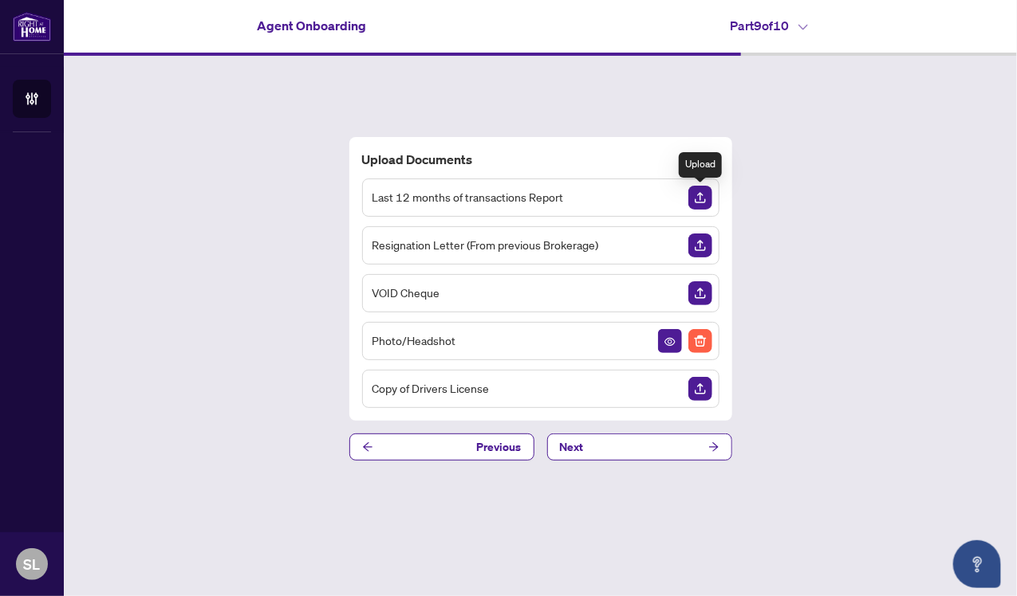
click at [696, 197] on img "Upload Document" at bounding box center [700, 198] width 24 height 24
click at [702, 199] on img "Delete File" at bounding box center [700, 198] width 24 height 24
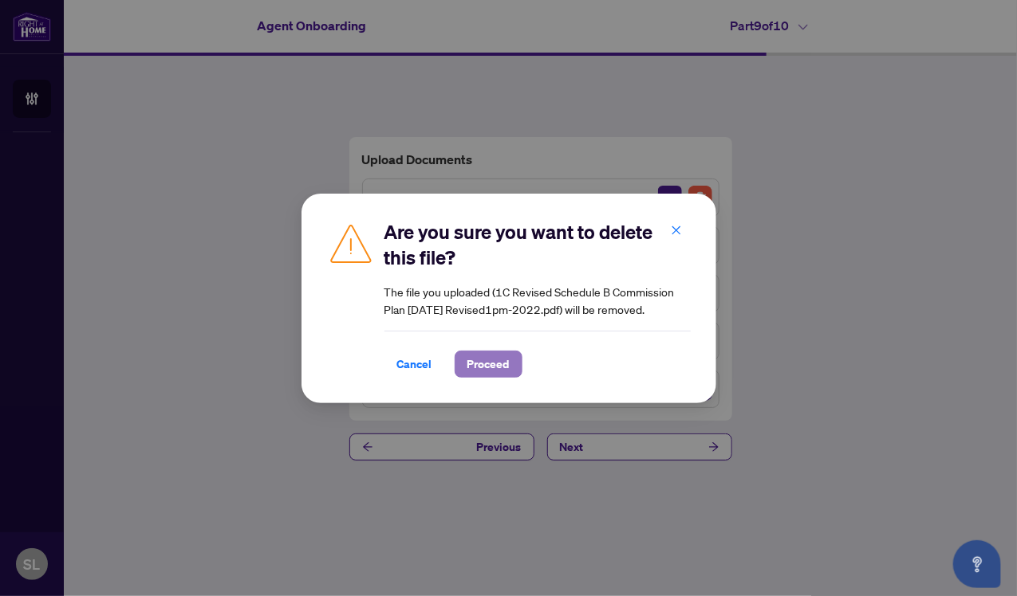
click at [498, 370] on span "Proceed" at bounding box center [488, 365] width 42 height 26
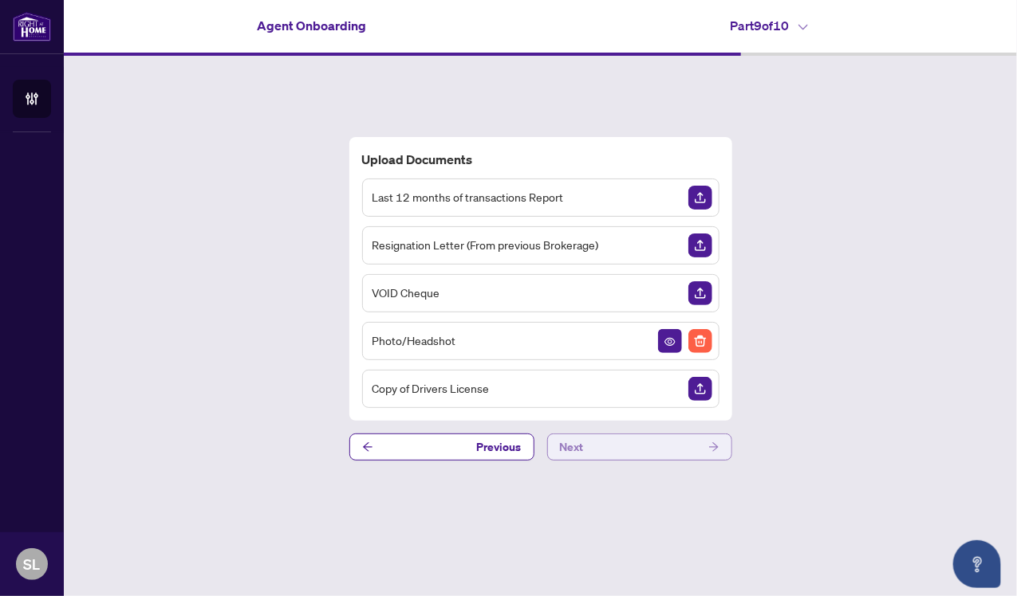
click at [695, 450] on button "Next" at bounding box center [639, 447] width 185 height 27
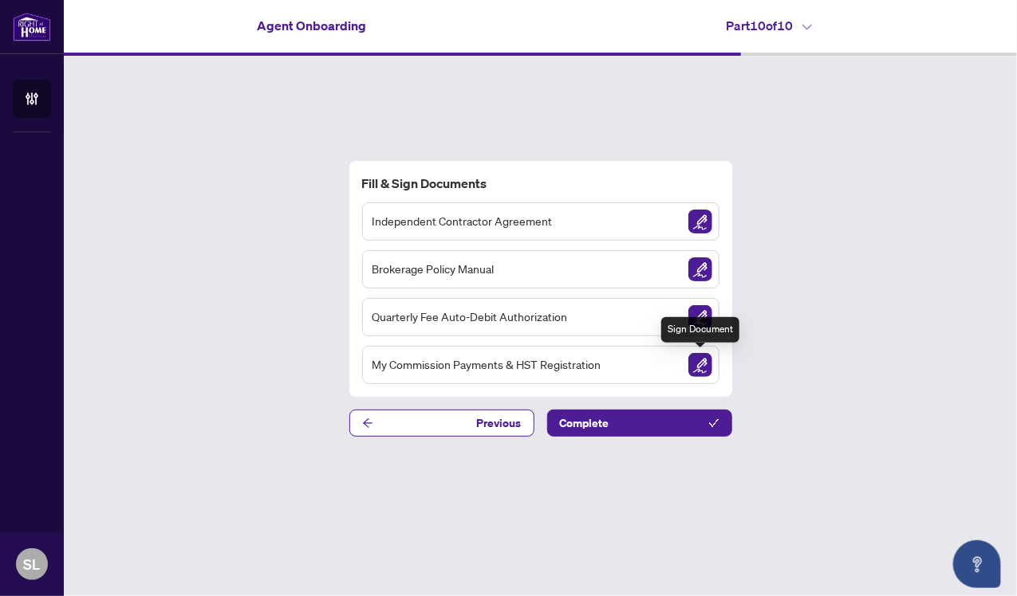
click at [697, 367] on img "Sign Document" at bounding box center [700, 365] width 24 height 24
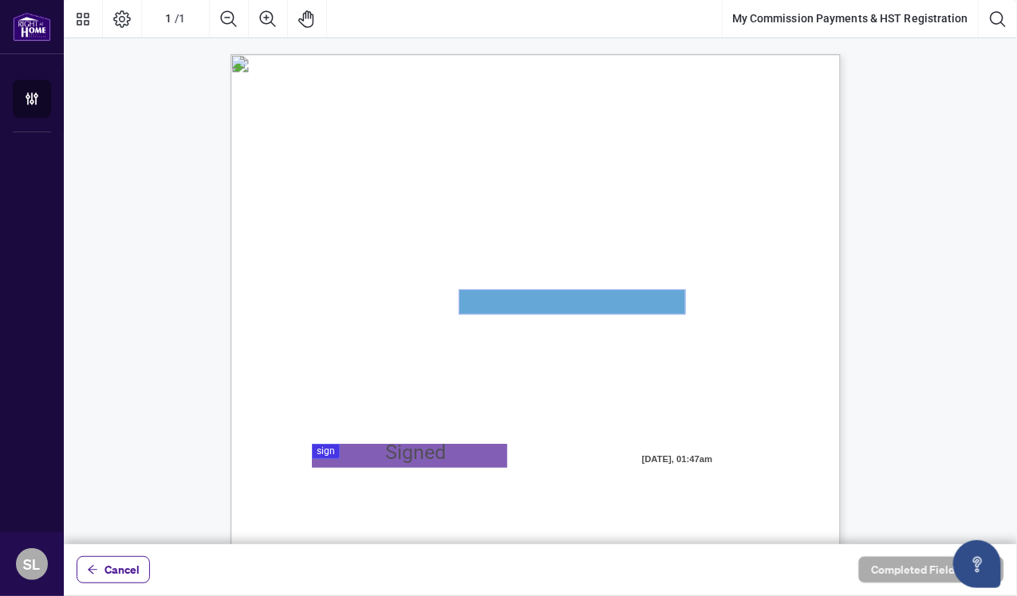
click at [492, 306] on textarea "01JYSTNGYVS2013FT3FSAZ2QTV" at bounding box center [572, 302] width 226 height 24
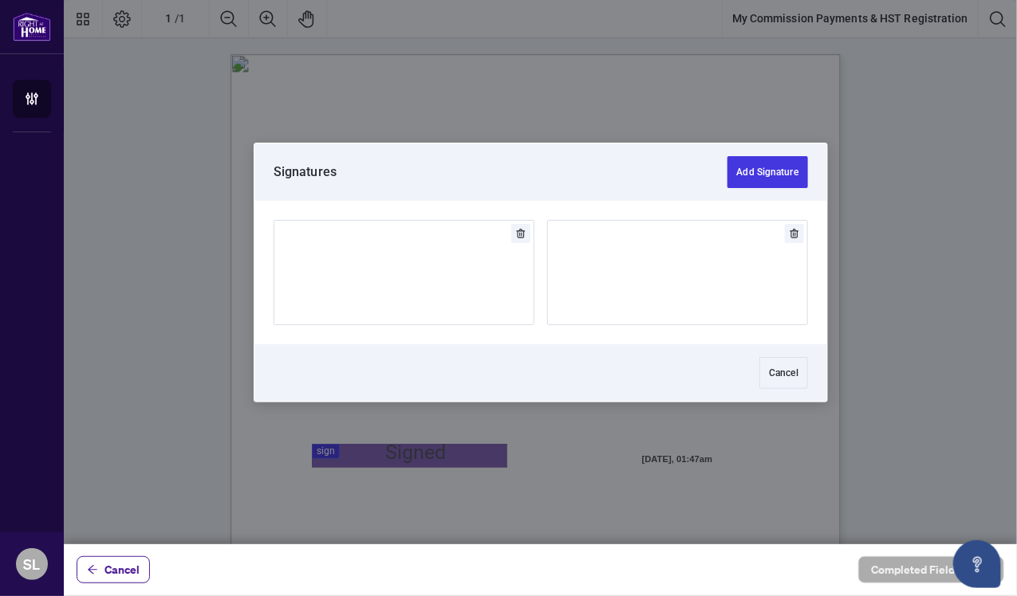
click at [419, 465] on div at bounding box center [540, 272] width 953 height 545
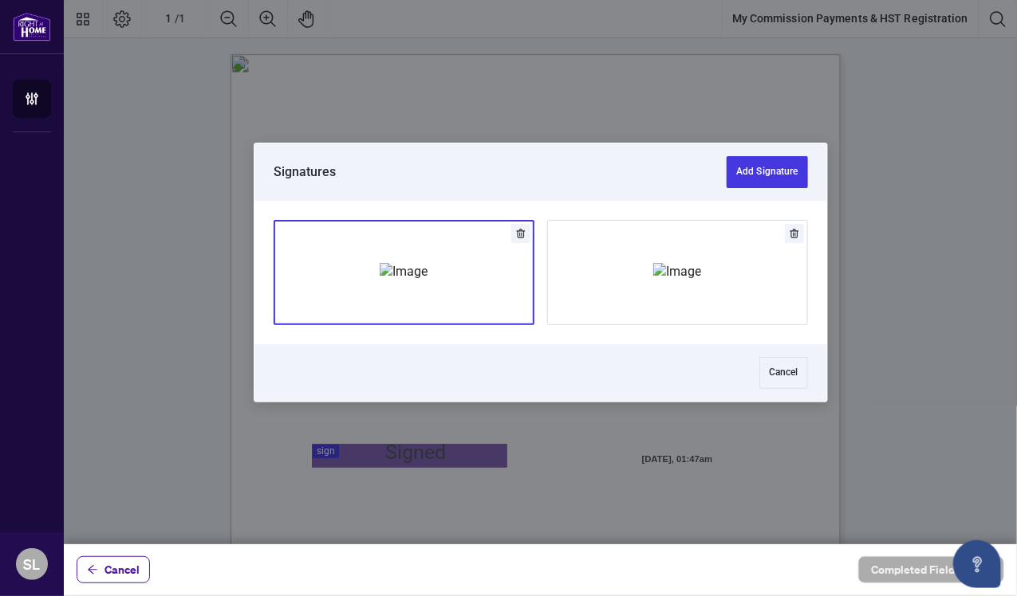
click at [418, 281] on img "Add Signature" at bounding box center [404, 272] width 48 height 18
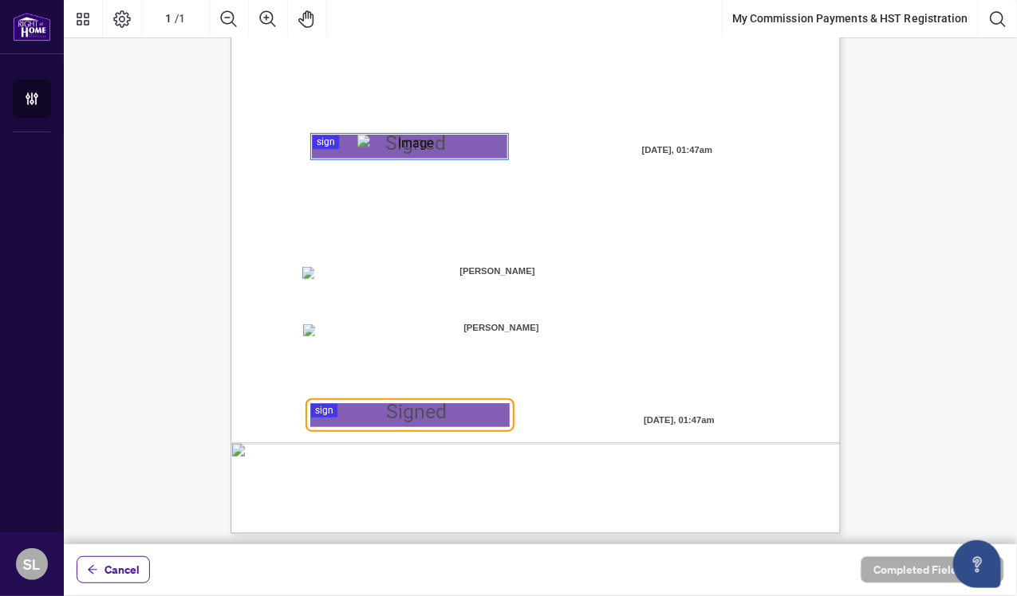
scroll to position [314, 0]
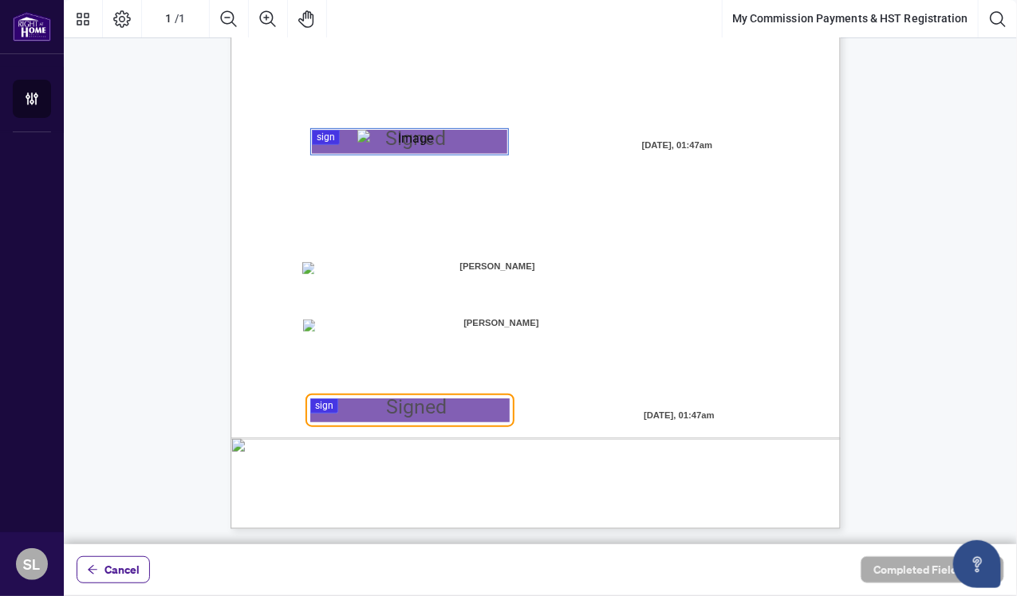
click at [435, 415] on div at bounding box center [540, 272] width 953 height 545
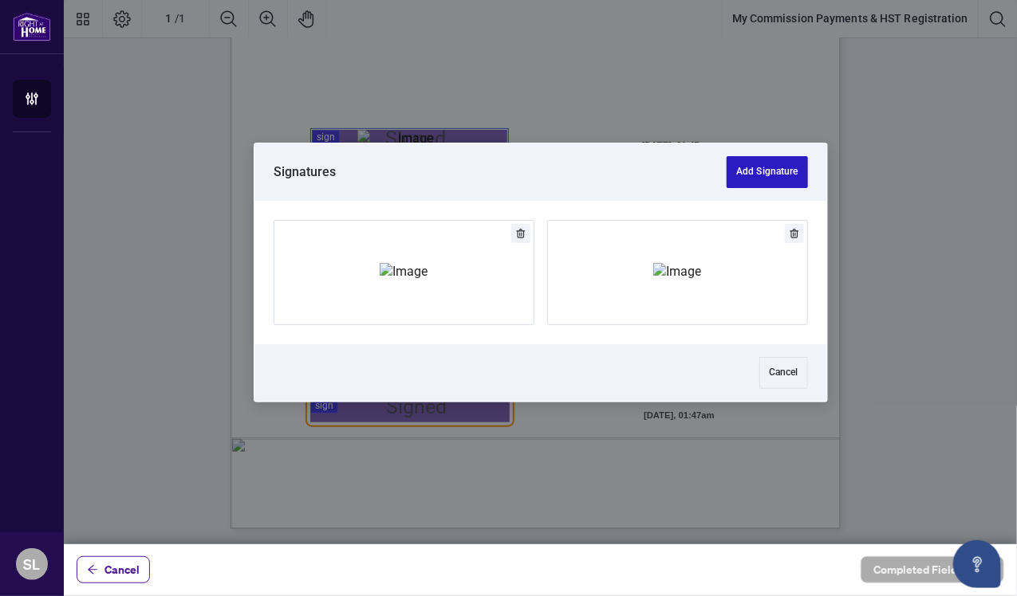
click at [741, 172] on button "Add Signature" at bounding box center [766, 172] width 81 height 32
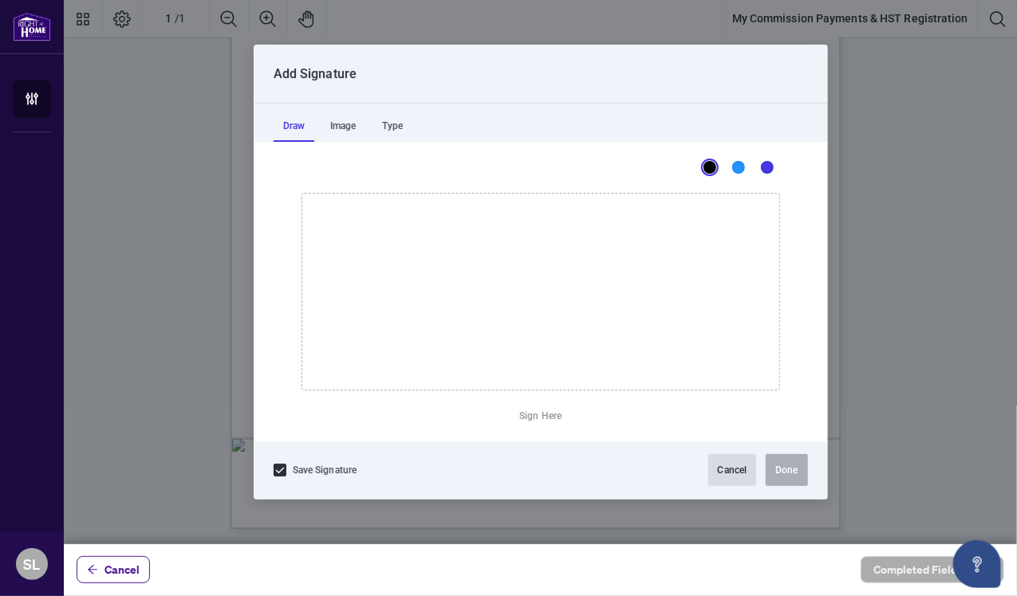
click at [724, 467] on button "Cancel" at bounding box center [732, 471] width 49 height 32
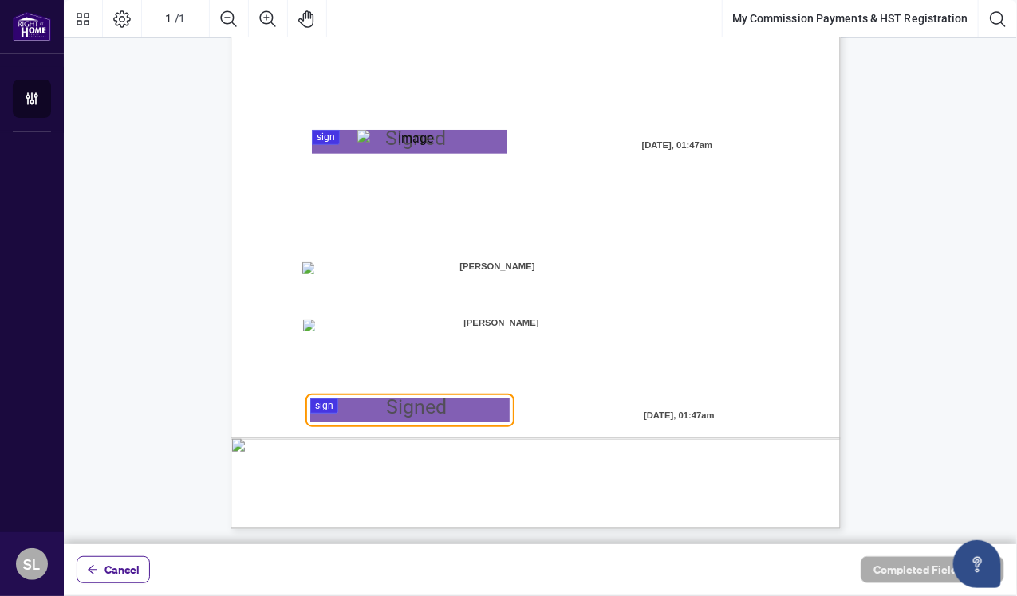
click at [388, 423] on div "MY COMMISSION PAYMENTS AND HST REGISTRATION For Right at Home Realty to pay out…" at bounding box center [611, 233] width 762 height 987
click at [379, 415] on div at bounding box center [540, 272] width 953 height 545
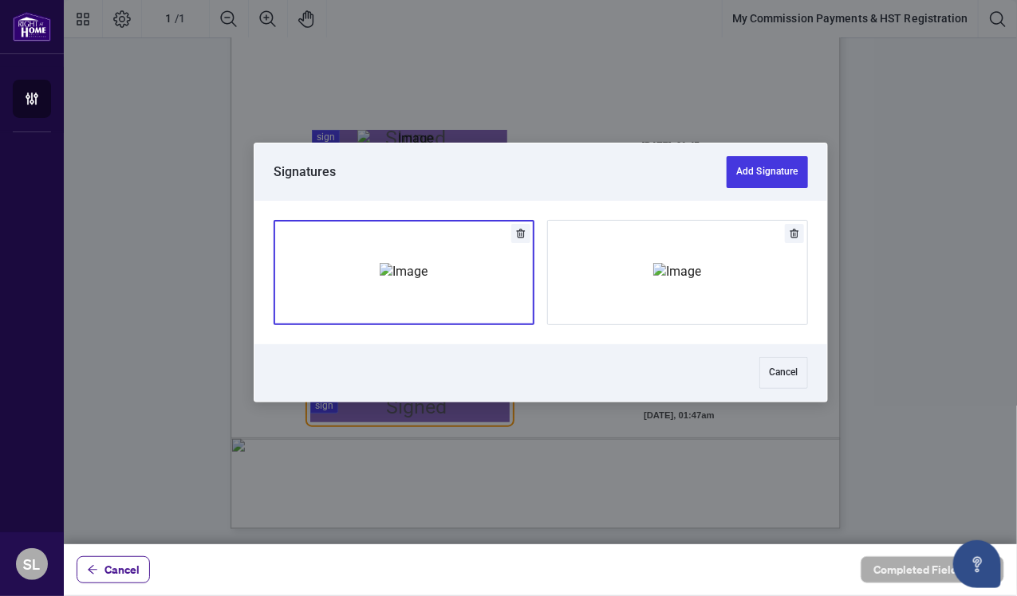
click at [380, 263] on img "Add Signature" at bounding box center [404, 272] width 48 height 18
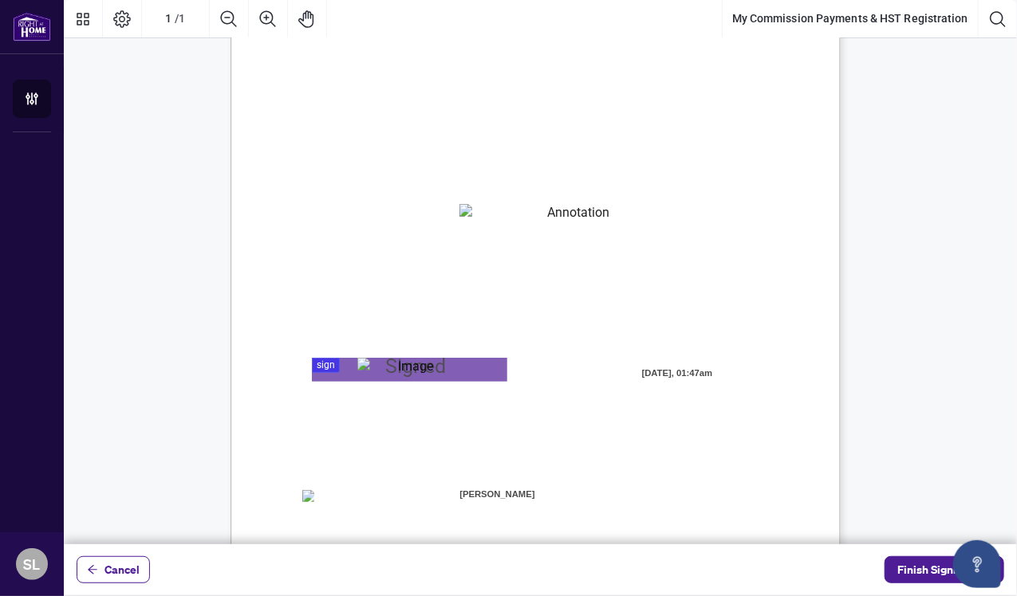
scroll to position [0, 0]
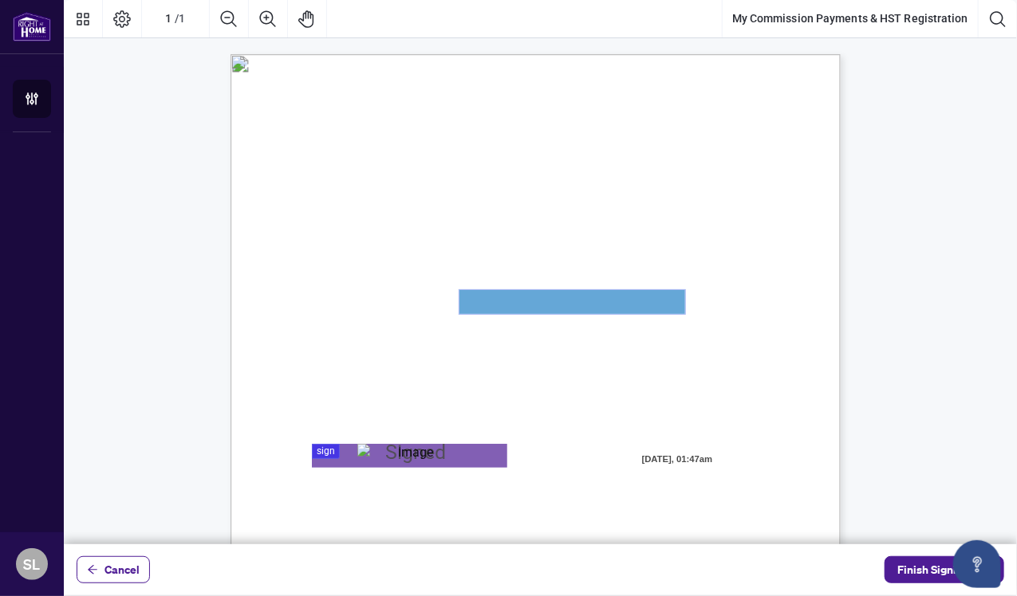
click at [608, 305] on textarea "01JYSTNGYVS2013FT3FSAZ2QTV" at bounding box center [572, 302] width 226 height 24
click at [606, 291] on textarea "01JYSTNGYVS2013FT3FSAZ2QTV" at bounding box center [572, 302] width 226 height 24
drag, startPoint x: 683, startPoint y: 302, endPoint x: 659, endPoint y: 293, distance: 25.0
click at [659, 293] on textarea "01JYSTNGYVS2013FT3FSAZ2QTV" at bounding box center [572, 302] width 226 height 24
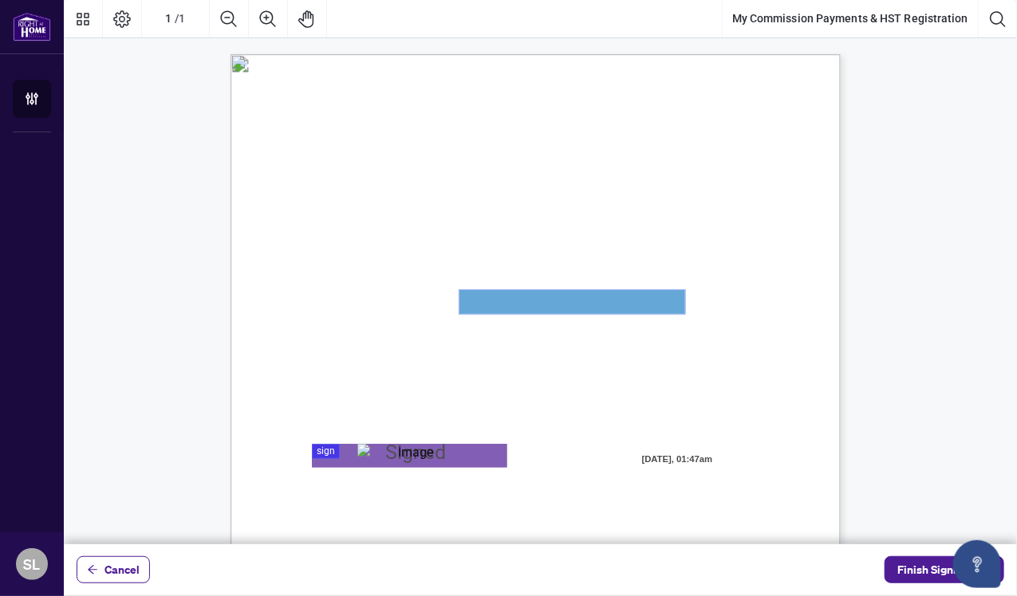
click at [659, 293] on textarea "01JYSTNGYVS2013FT3FSAZ2QTV" at bounding box center [572, 302] width 226 height 24
click at [626, 296] on textarea "01JYSTNGYVS2013FT3FSAZ2QTV" at bounding box center [572, 302] width 226 height 24
drag, startPoint x: 616, startPoint y: 296, endPoint x: 654, endPoint y: 308, distance: 40.1
click at [654, 308] on textarea "01JYSTNGYVS2013FT3FSAZ2QTV" at bounding box center [572, 302] width 226 height 24
drag, startPoint x: 654, startPoint y: 308, endPoint x: 670, endPoint y: 289, distance: 24.9
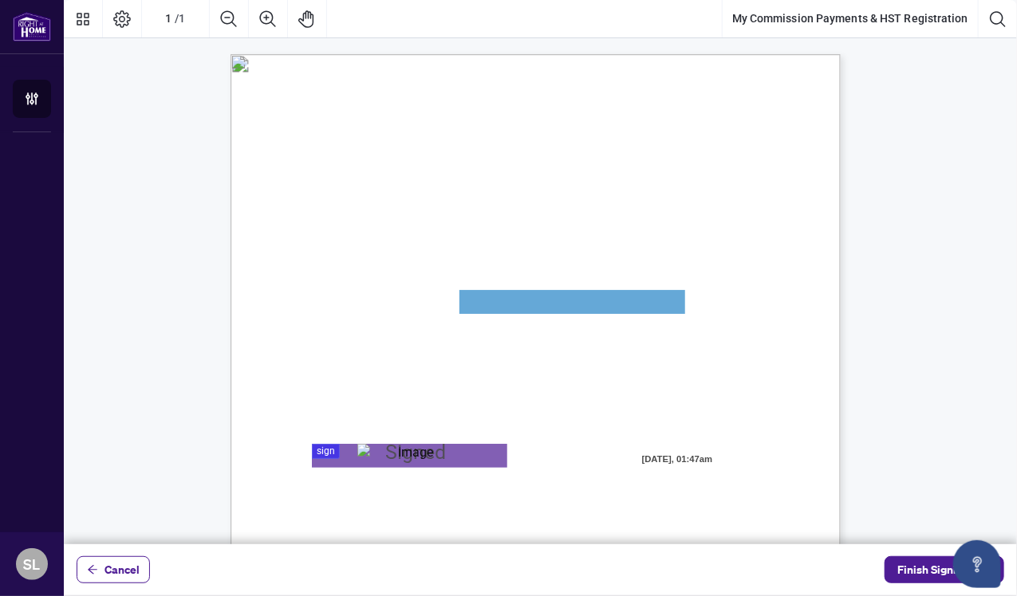
click at [670, 289] on div "MY COMMISSION PAYMENTS AND HST REGISTRATION For Right at Home Realty to pay out…" at bounding box center [535, 448] width 610 height 789
drag, startPoint x: 670, startPoint y: 289, endPoint x: 683, endPoint y: 274, distance: 19.8
click at [683, 274] on div "MY COMMISSION PAYMENTS AND HST REGISTRATION For Right at Home Realty to pay out…" at bounding box center [611, 547] width 762 height 987
click at [483, 297] on textarea "01JYSTNGYVS2013FT3FSAZ2QTV" at bounding box center [572, 302] width 226 height 24
click at [479, 305] on textarea "01JYSTNGYVS2013FT3FSAZ2QTV" at bounding box center [572, 302] width 226 height 24
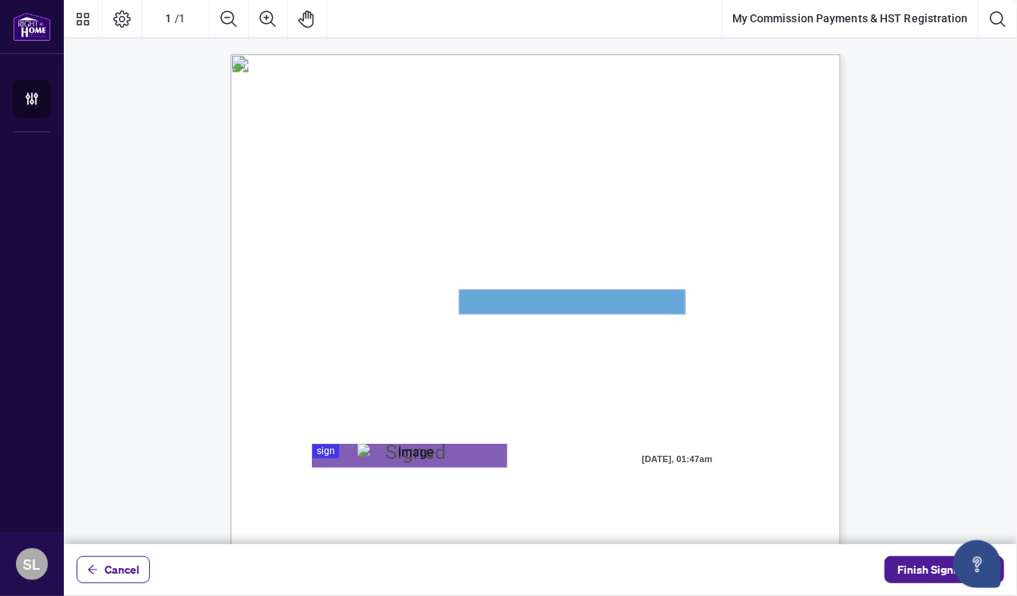
click at [513, 296] on textarea "01JYSTNGYVS2013FT3FSAZ2QTV" at bounding box center [572, 302] width 226 height 24
drag, startPoint x: 513, startPoint y: 296, endPoint x: 640, endPoint y: 306, distance: 127.2
click at [640, 306] on textarea "01JYSTNGYVS2013FT3FSAZ2QTV" at bounding box center [572, 302] width 226 height 24
drag, startPoint x: 671, startPoint y: 304, endPoint x: 714, endPoint y: 289, distance: 44.6
click at [714, 289] on div "MY COMMISSION PAYMENTS AND HST REGISTRATION For Right at Home Realty to pay out…" at bounding box center [535, 448] width 610 height 789
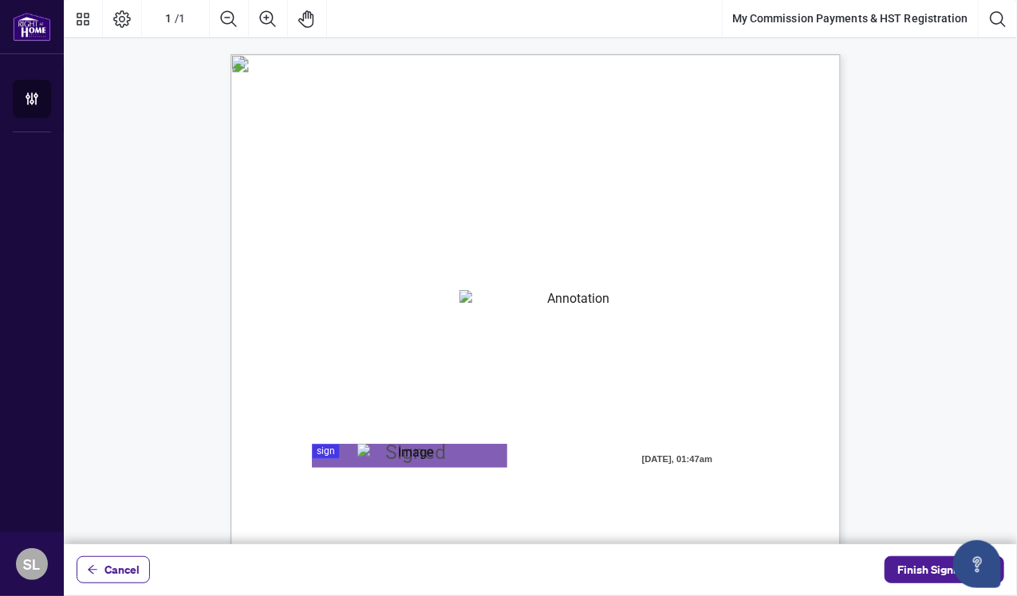
click at [702, 291] on div "MY COMMISSION PAYMENTS AND HST REGISTRATION For Right at Home Realty to pay out…" at bounding box center [611, 547] width 762 height 987
drag, startPoint x: 703, startPoint y: 300, endPoint x: 700, endPoint y: 313, distance: 13.9
click at [700, 313] on div "MY COMMISSION PAYMENTS AND HST REGISTRATION For Right at Home Realty to pay out…" at bounding box center [611, 547] width 762 height 987
click at [442, 313] on span "My HST Registration Number is:" at bounding box center [372, 308] width 139 height 14
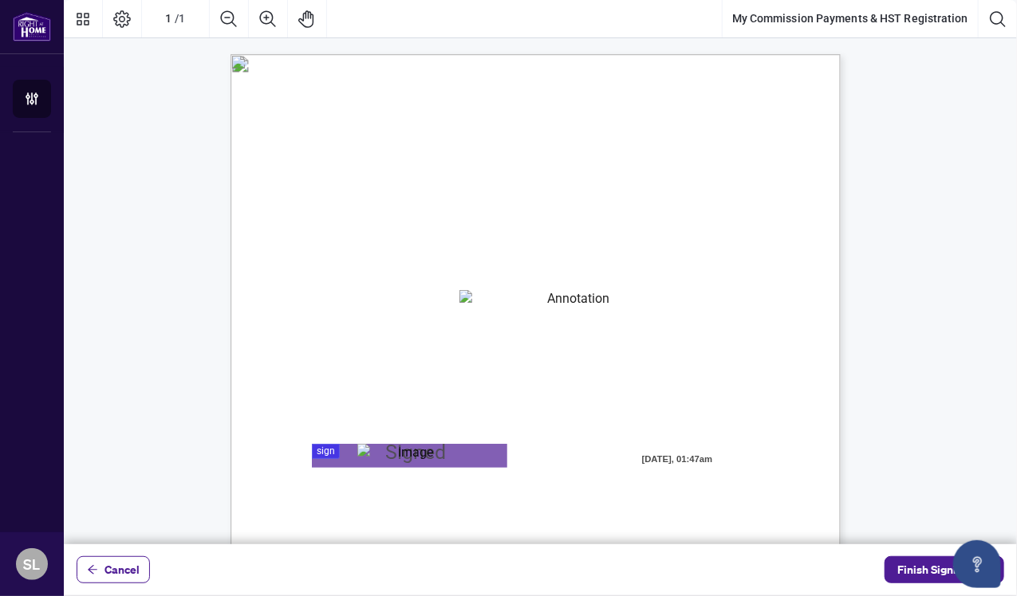
click at [442, 307] on span "My HST Registration Number is:" at bounding box center [372, 308] width 139 height 14
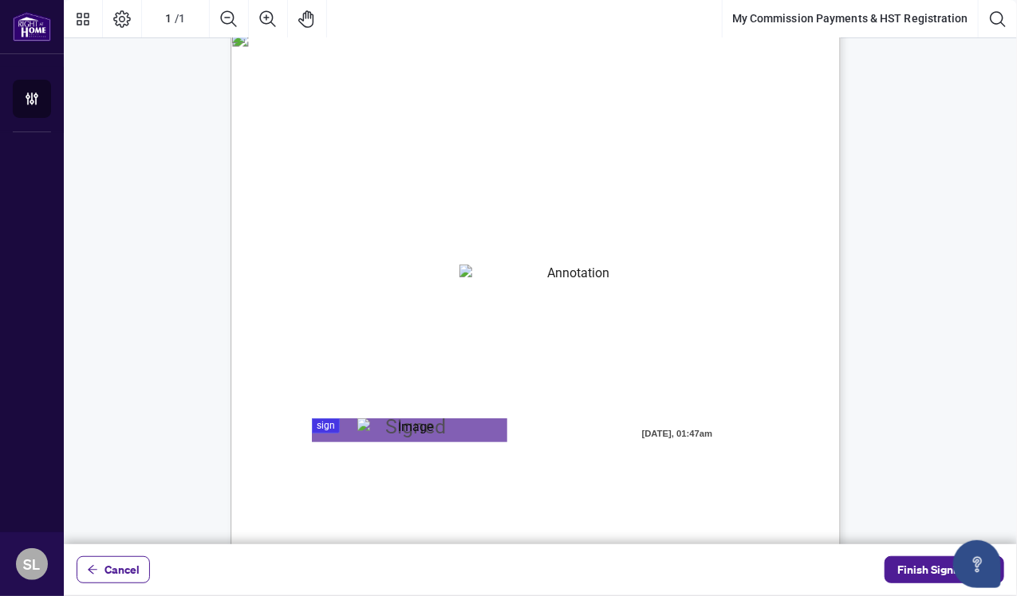
scroll to position [24, 0]
click at [718, 382] on span "I acknowledge that it is my responsibility to collect, report, and remit all ap…" at bounding box center [511, 379] width 417 height 14
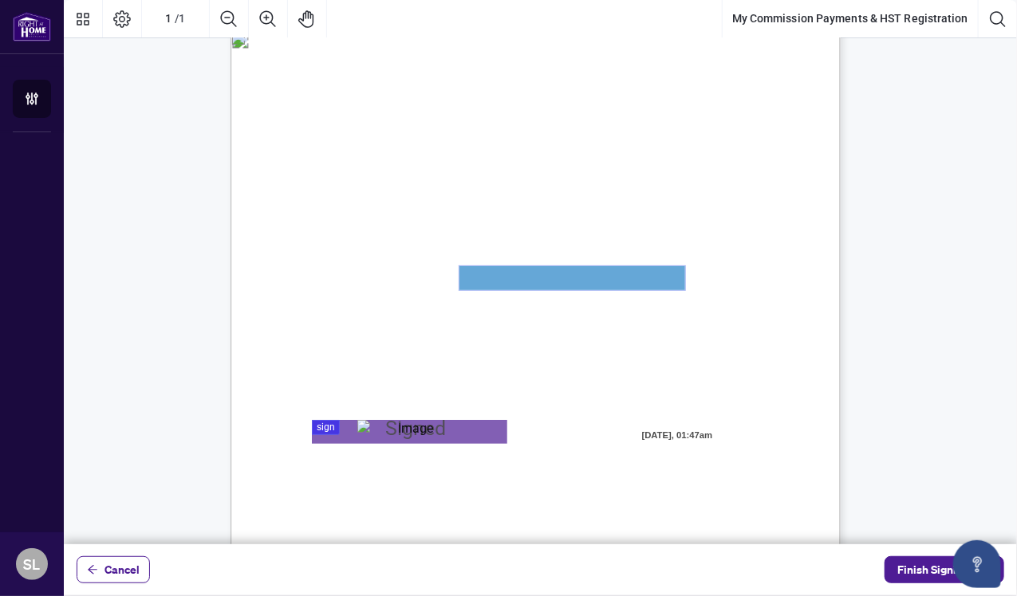
click at [563, 277] on textarea "01JYSTNGYVS2013FT3FSAZ2QTV" at bounding box center [572, 278] width 226 height 24
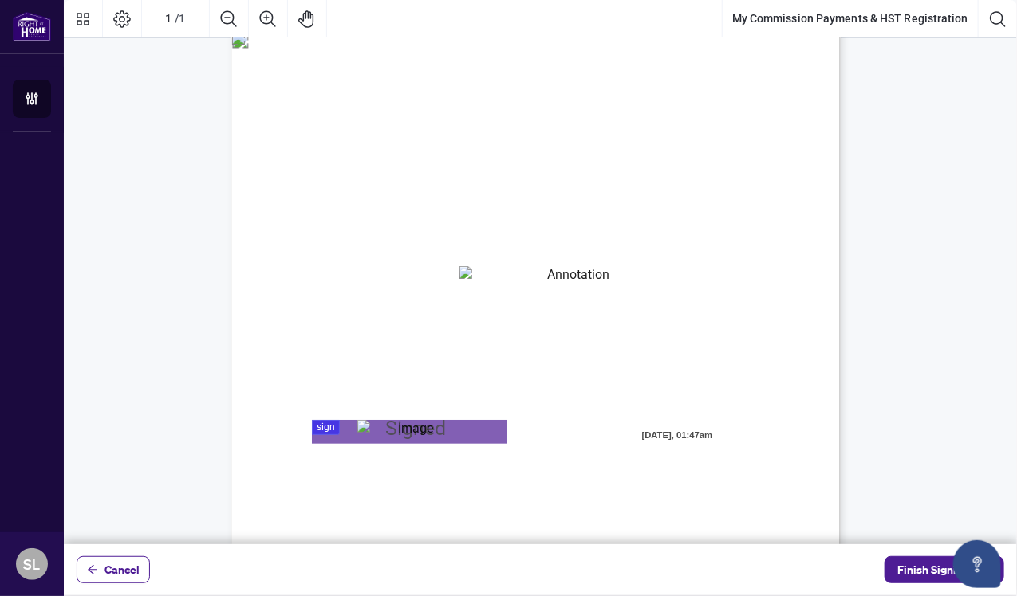
click at [345, 278] on span "My HST Registration Number is:" at bounding box center [372, 285] width 139 height 14
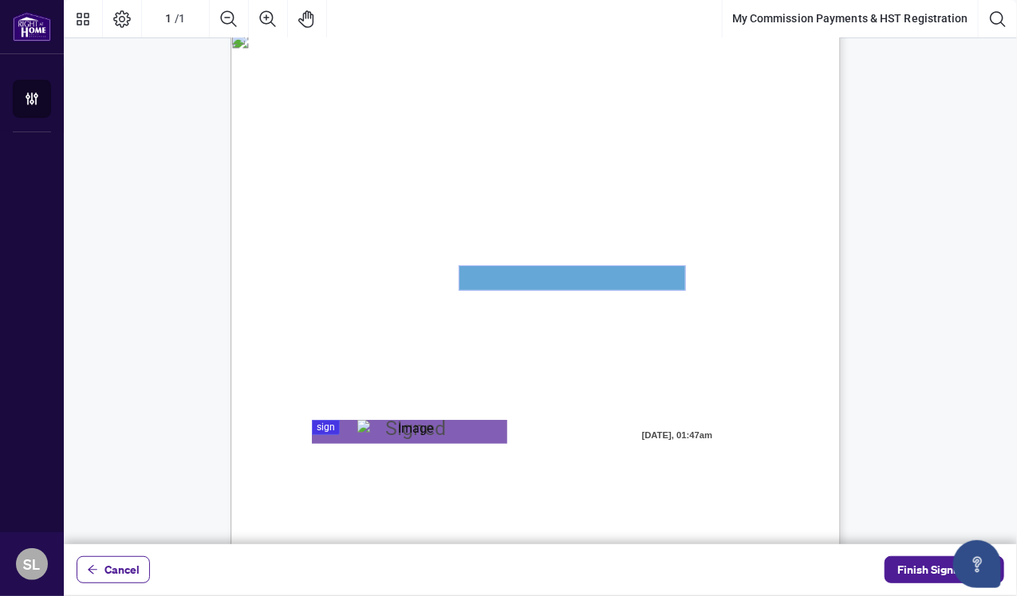
click at [478, 276] on textarea "01JYSTNGYVS2013FT3FSAZ2QTV" at bounding box center [572, 278] width 226 height 24
click at [120, 23] on icon "Page Layout" at bounding box center [121, 19] width 19 height 19
click at [516, 281] on textarea "01JYSTNGYVS2013FT3FSAZ2QTV" at bounding box center [572, 278] width 226 height 24
click at [81, 18] on icon "Thumbnails" at bounding box center [82, 19] width 19 height 19
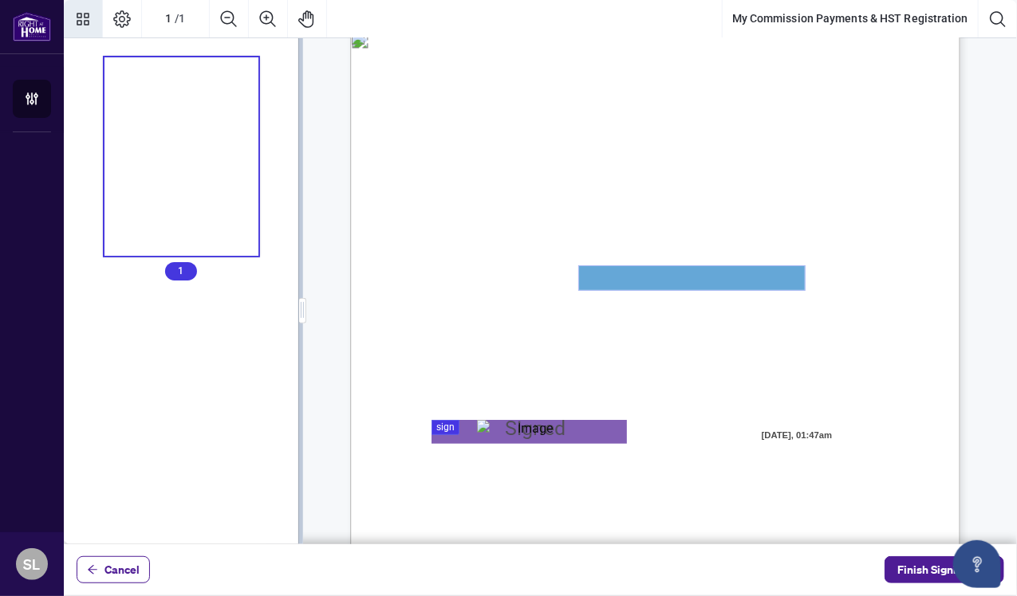
click at [600, 274] on textarea "01JYSTNGYVS2013FT3FSAZ2QTV" at bounding box center [692, 278] width 226 height 24
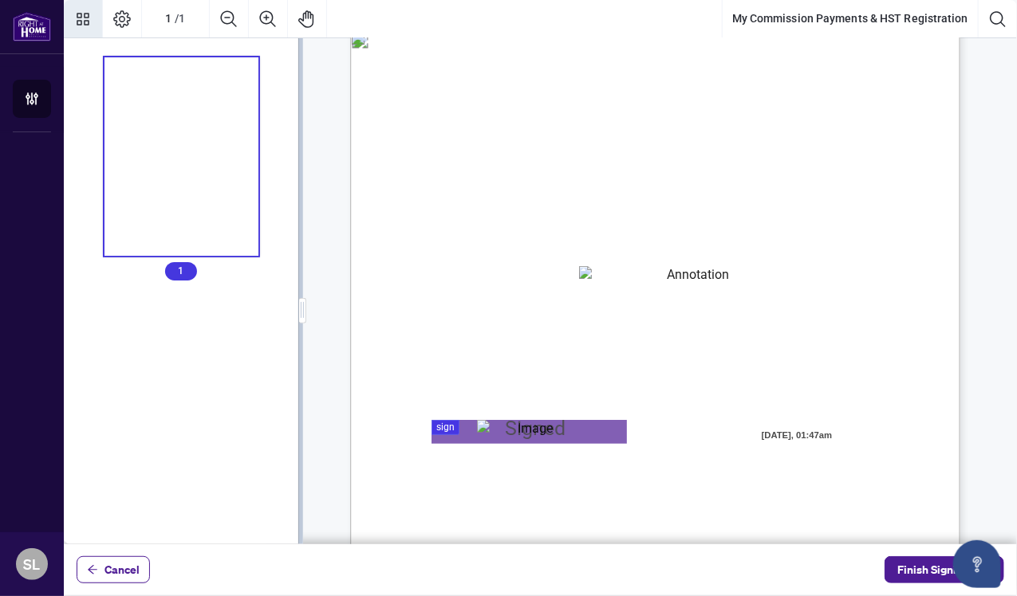
drag, startPoint x: 587, startPoint y: 265, endPoint x: 275, endPoint y: 247, distance: 312.3
click at [275, 247] on div "1 MY COMMISSION PAYMENTS AND HST REGISTRATION For Right at Home Realty to pay o…" at bounding box center [540, 291] width 953 height 506
click at [173, 274] on span "1" at bounding box center [181, 271] width 32 height 18
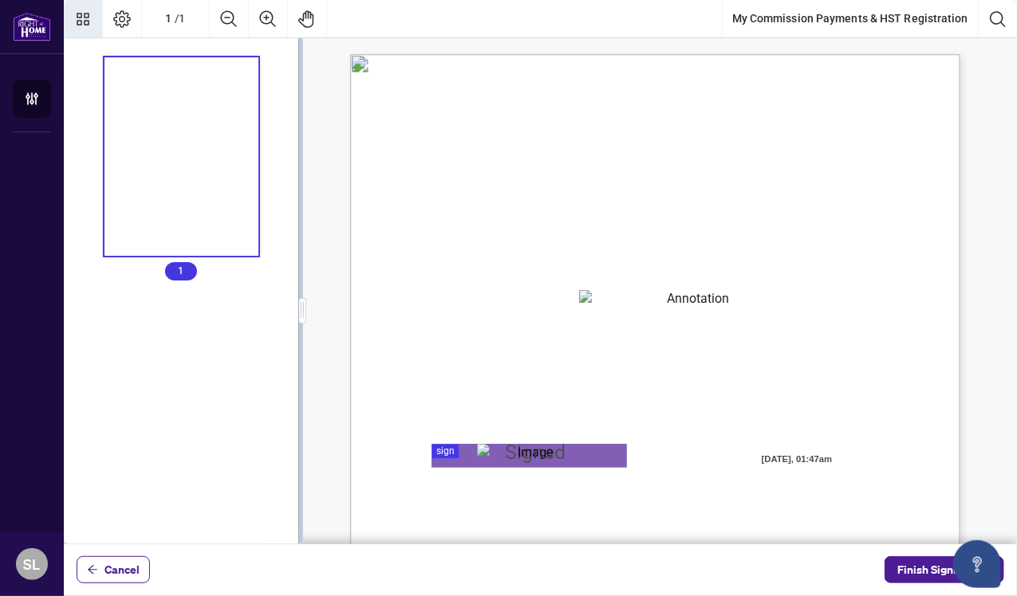
click at [561, 313] on span "My HST Registration Number is:" at bounding box center [492, 308] width 139 height 14
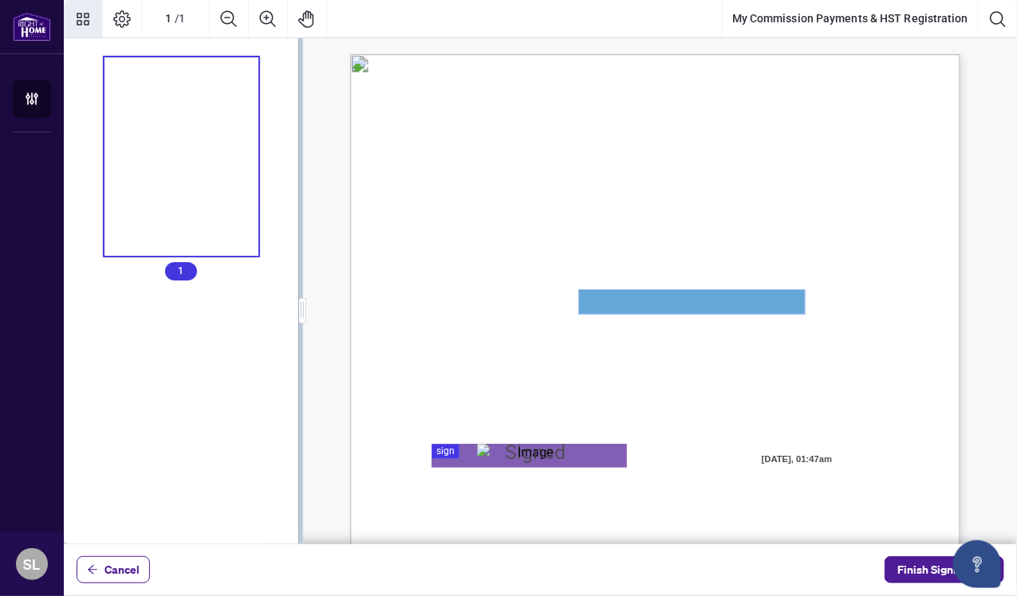
click at [785, 307] on textarea "01JYSTNGYVS2013FT3FSAZ2QTV" at bounding box center [692, 302] width 226 height 24
